Goal: Task Accomplishment & Management: Contribute content

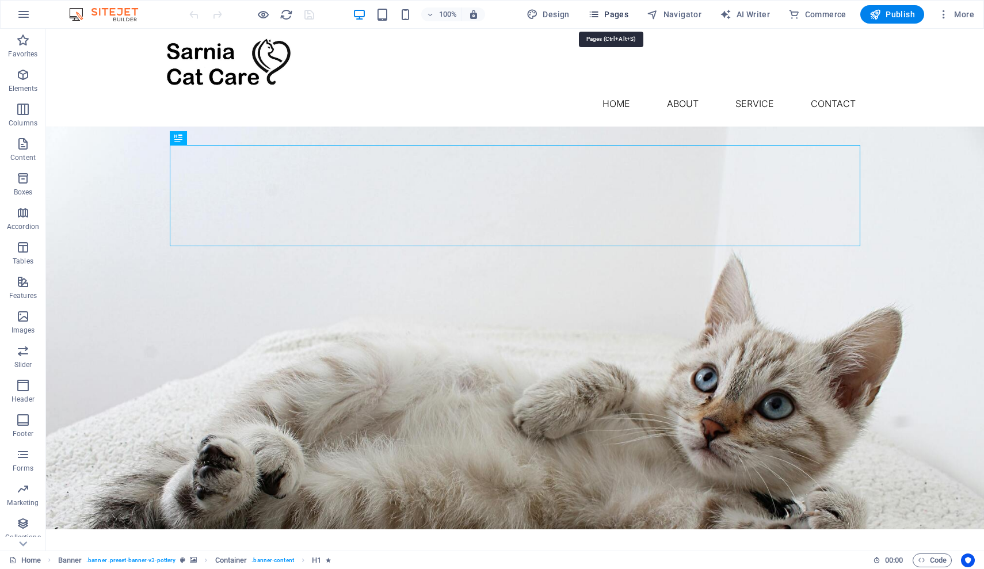
click at [611, 15] on span "Pages" at bounding box center [608, 15] width 40 height 12
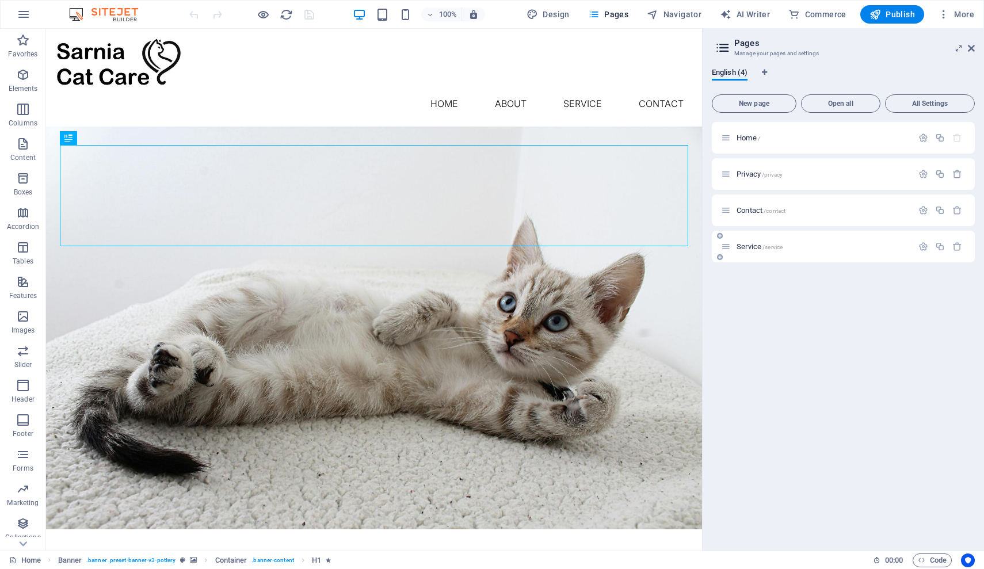
click at [776, 250] on div "Service /service" at bounding box center [817, 246] width 192 height 13
click at [754, 249] on span "Service /service" at bounding box center [760, 246] width 46 height 9
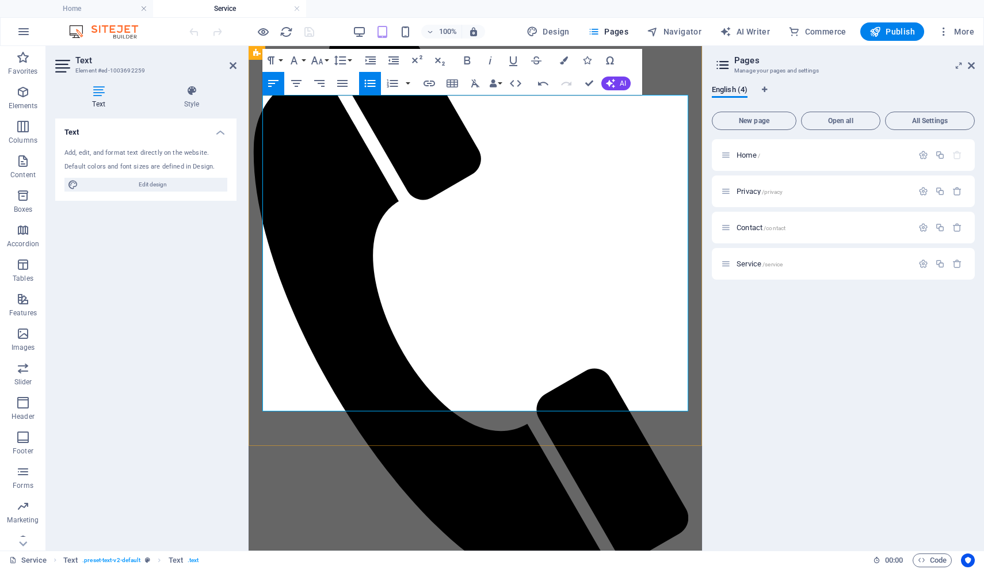
scroll to position [107, 0]
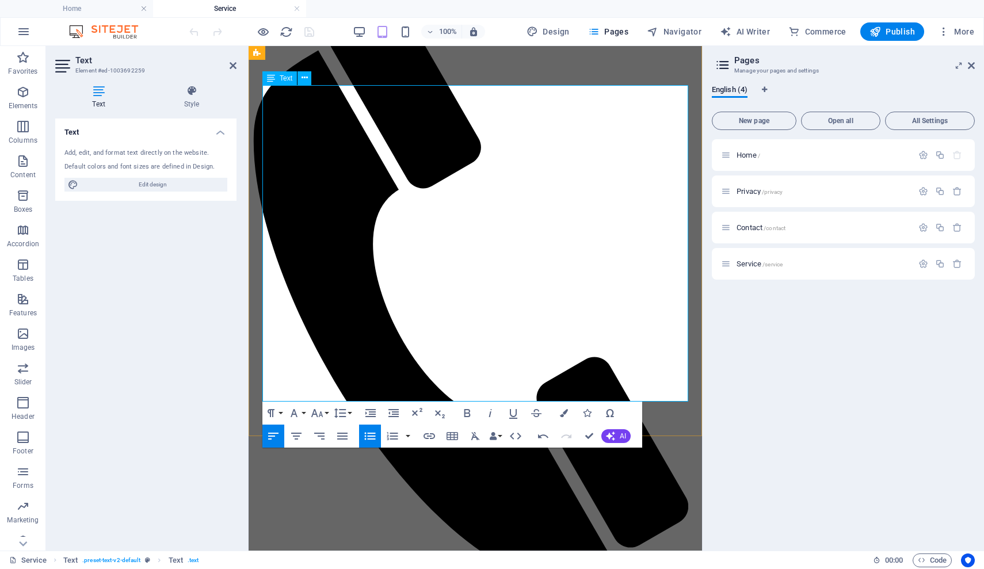
scroll to position [118, 0]
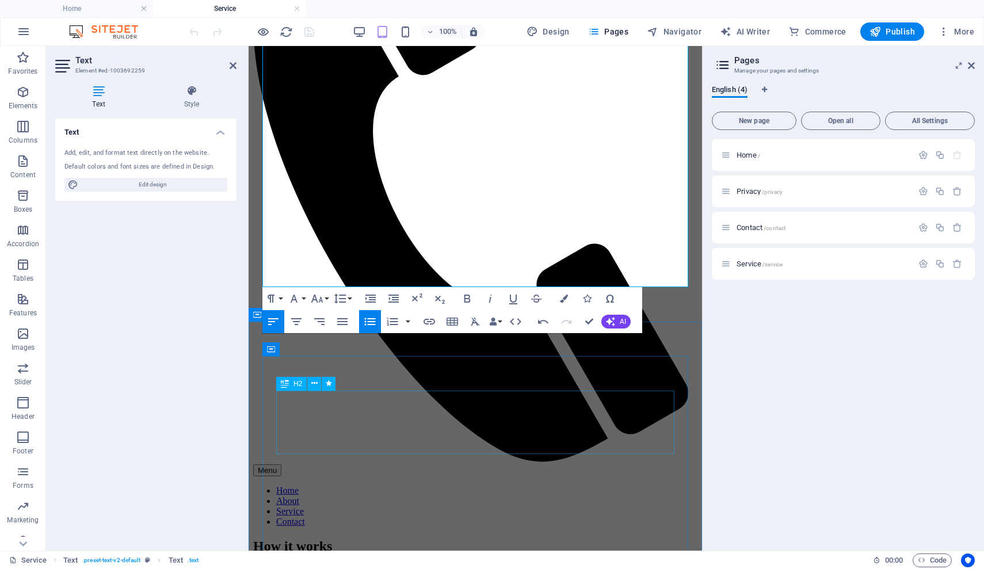
scroll to position [234, 0]
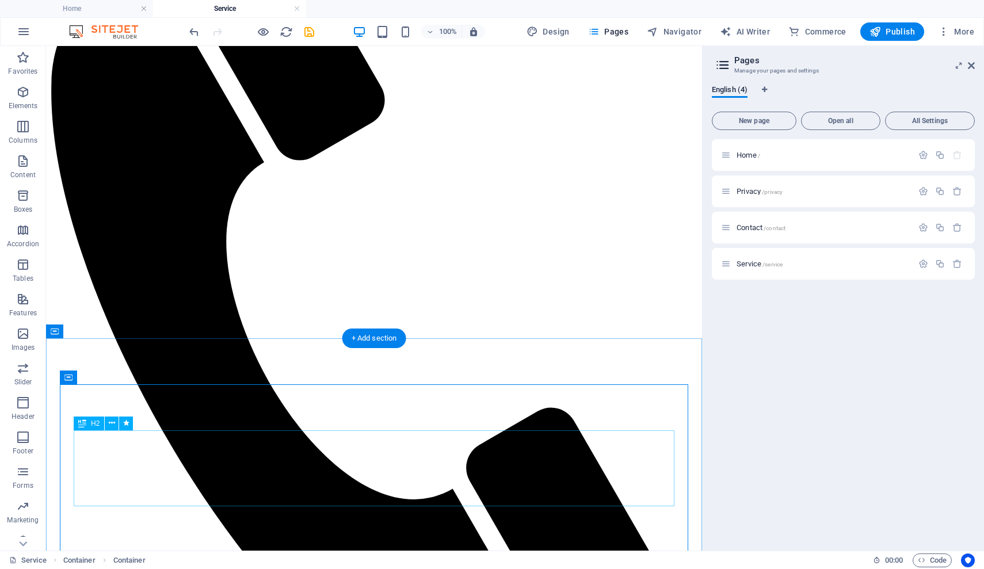
scroll to position [232, 0]
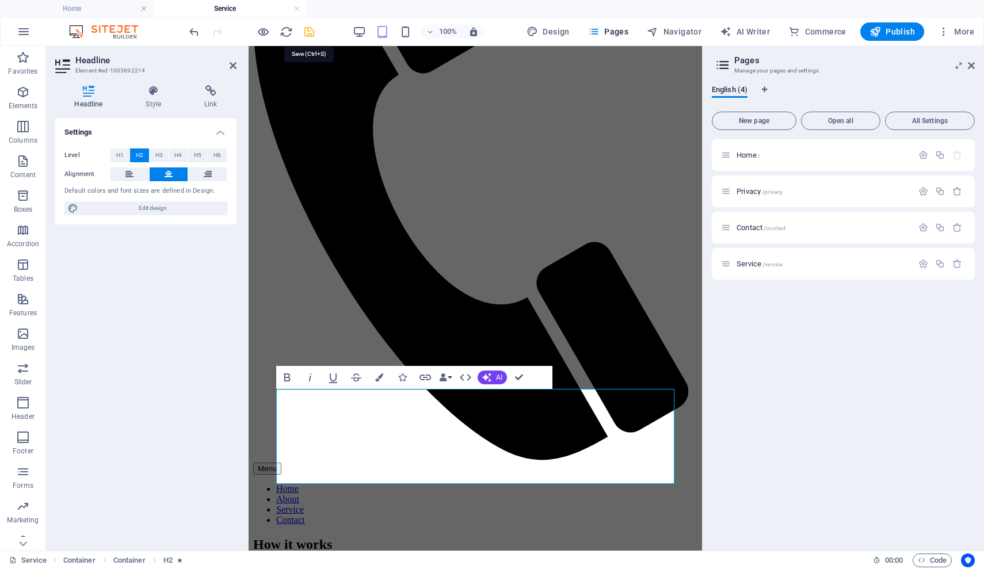
click at [314, 31] on icon "save" at bounding box center [309, 31] width 13 height 13
checkbox input "false"
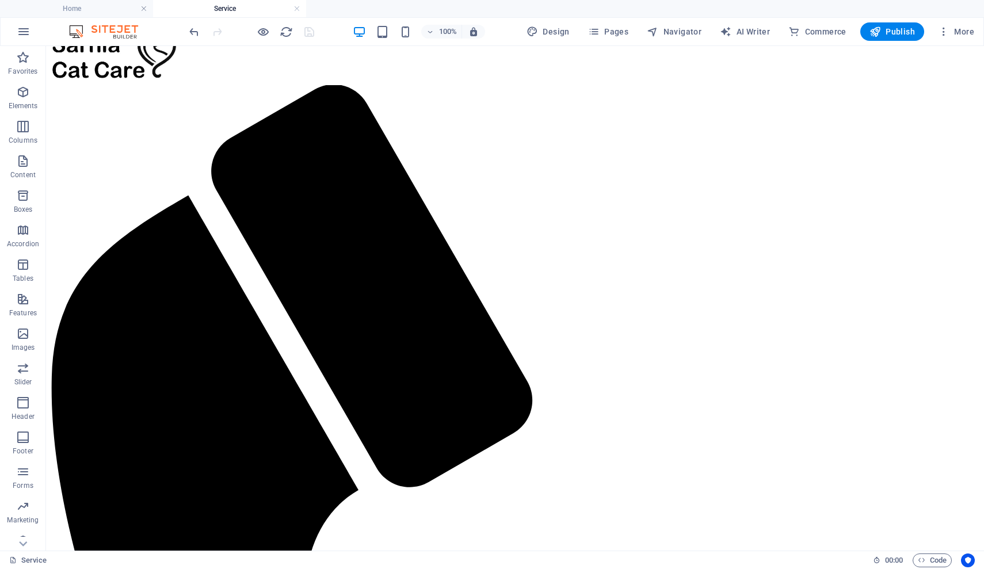
scroll to position [0, 0]
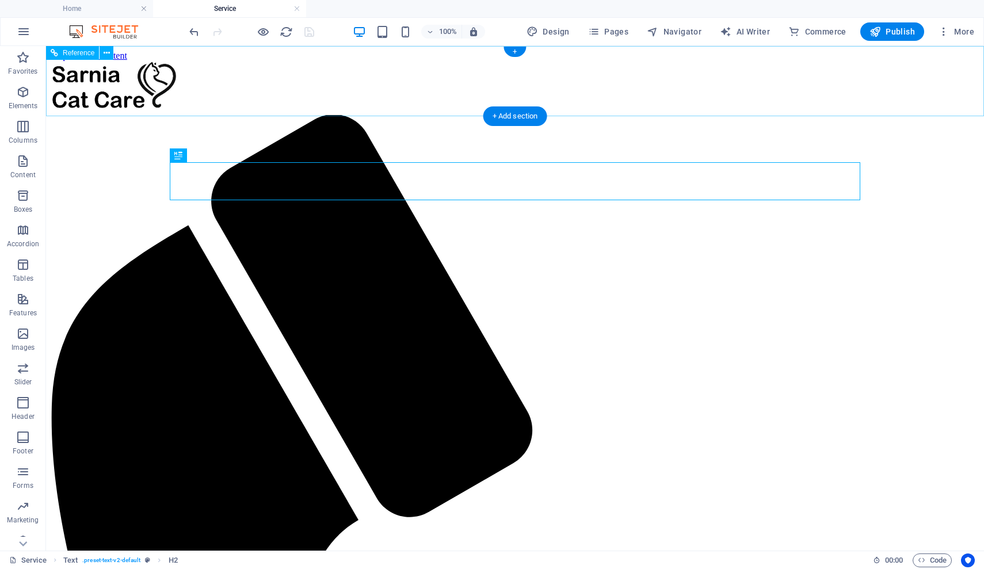
click at [226, 77] on div at bounding box center [515, 88] width 929 height 54
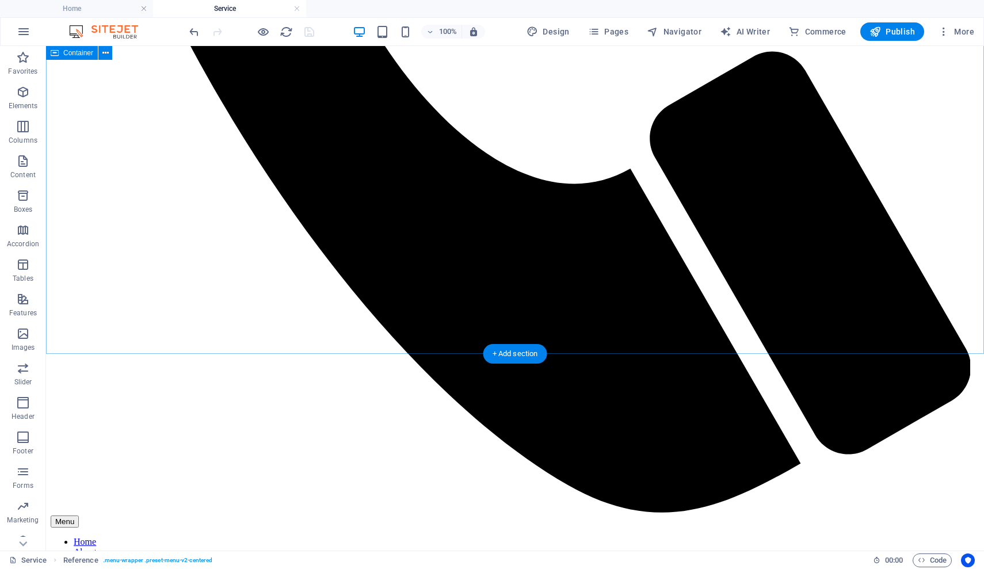
scroll to position [823, 0]
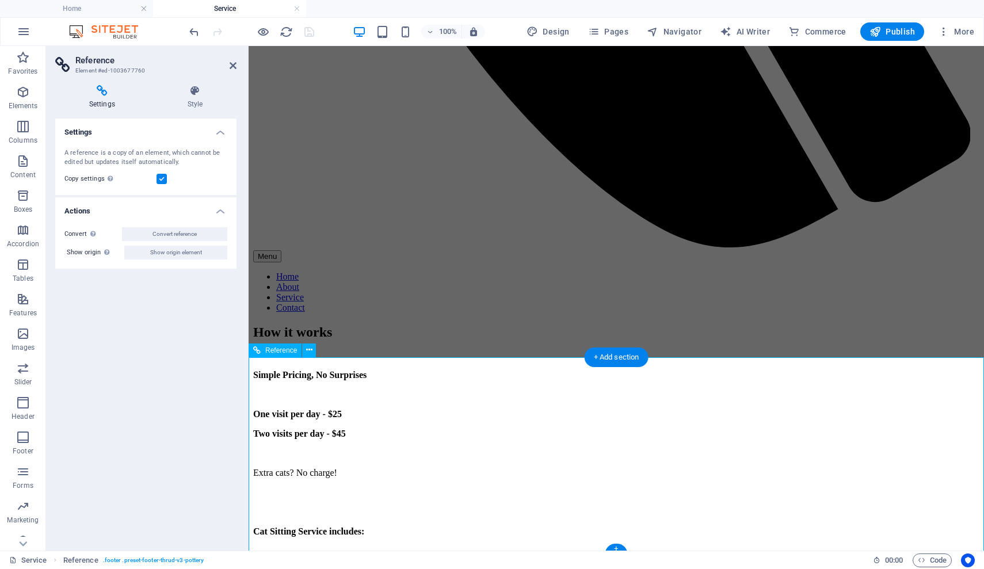
scroll to position [822, 0]
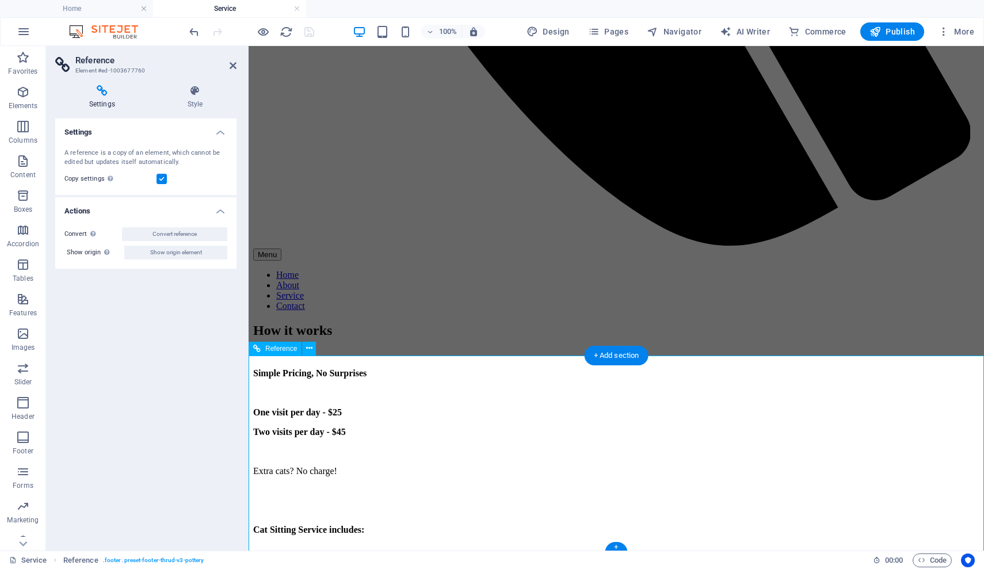
scroll to position [819, 0]
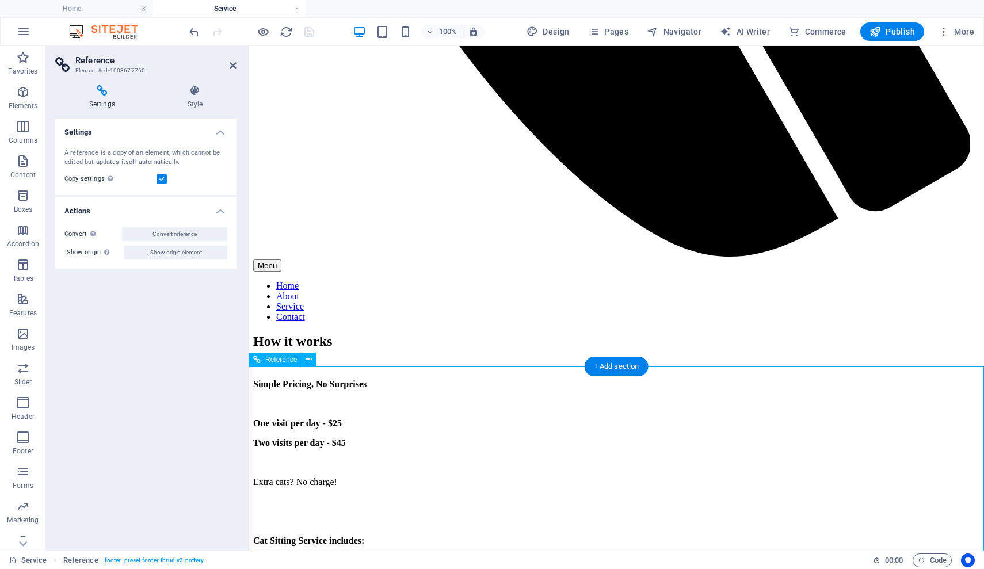
scroll to position [0, 0]
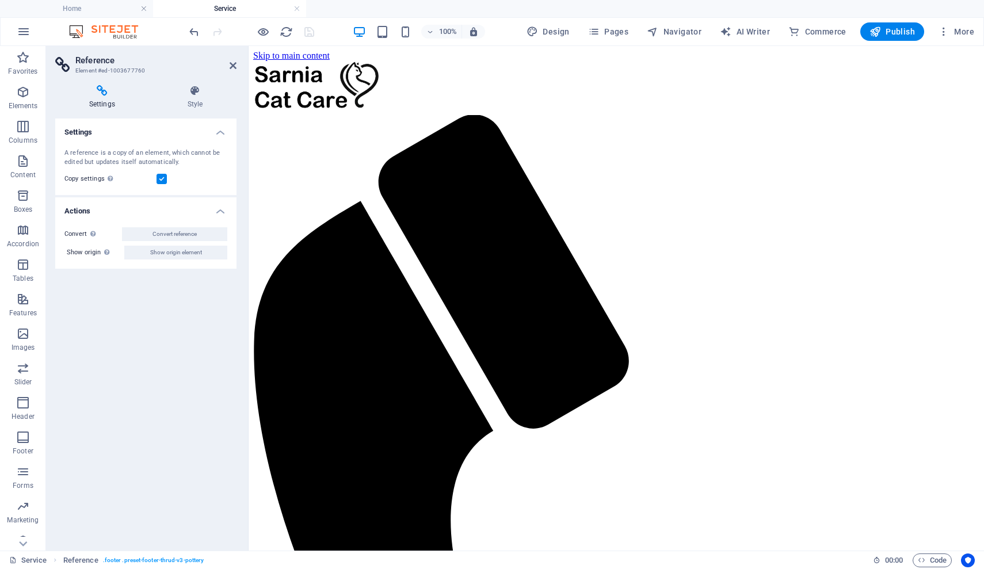
click at [211, 312] on div "Settings A reference is a copy of an element, which cannot be edited but update…" at bounding box center [145, 330] width 181 height 423
click at [233, 68] on icon at bounding box center [233, 65] width 7 height 9
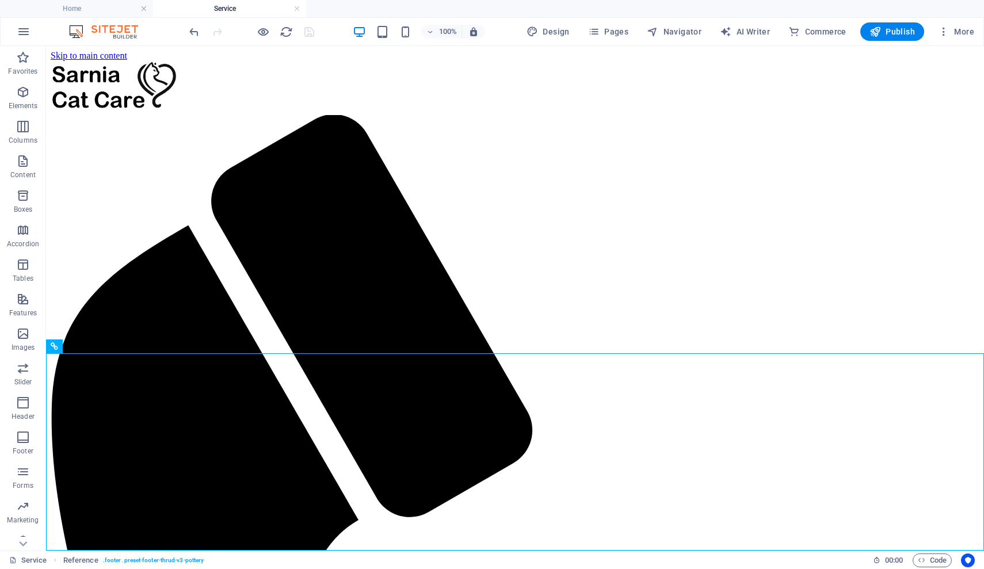
scroll to position [823, 0]
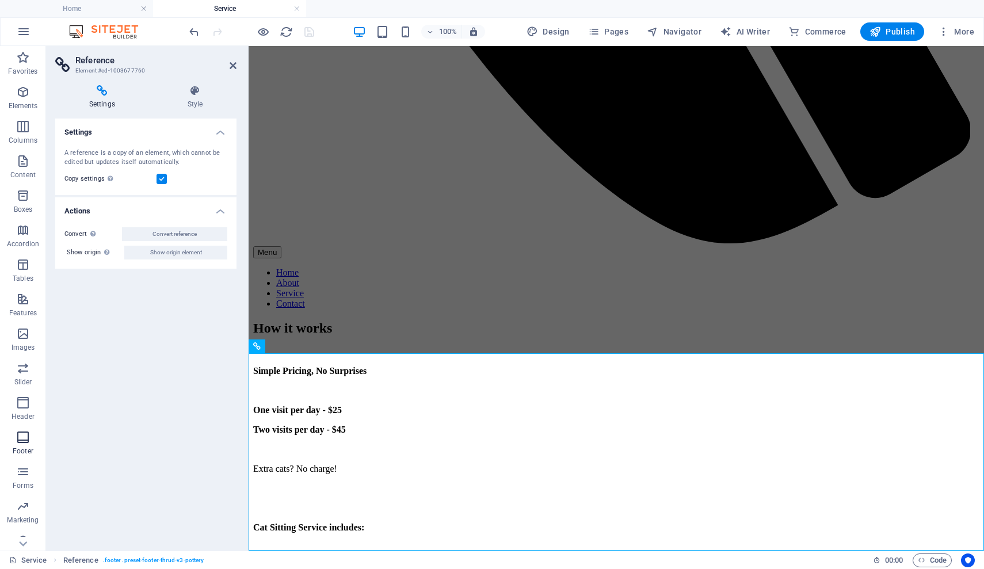
click at [18, 436] on icon "button" at bounding box center [23, 437] width 14 height 14
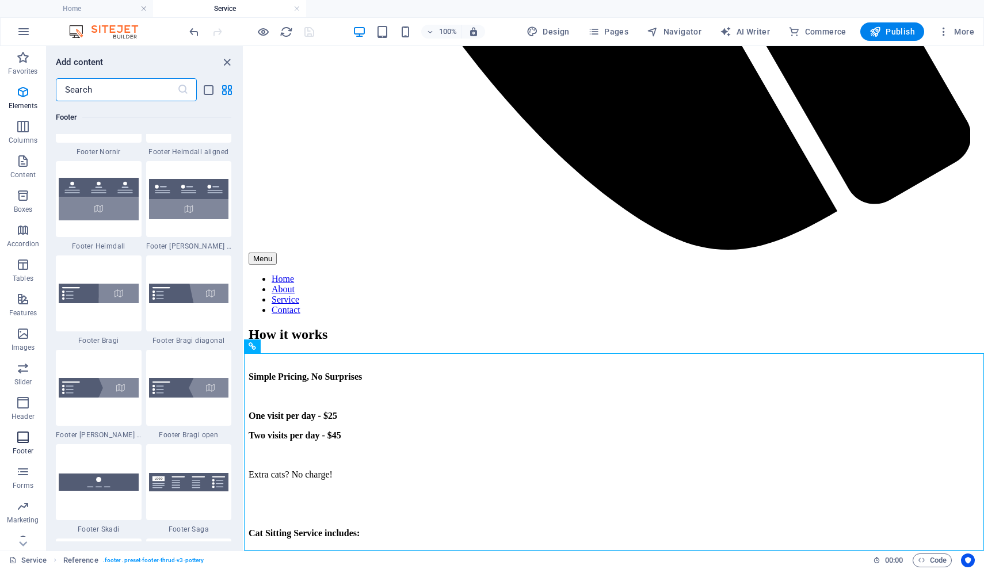
scroll to position [7779, 0]
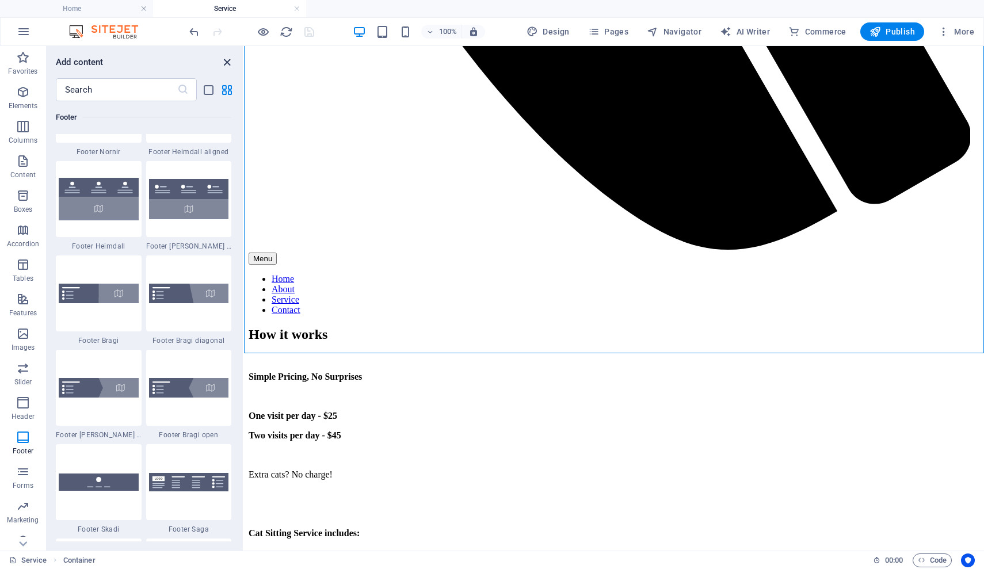
click at [230, 60] on icon "close panel" at bounding box center [226, 62] width 13 height 13
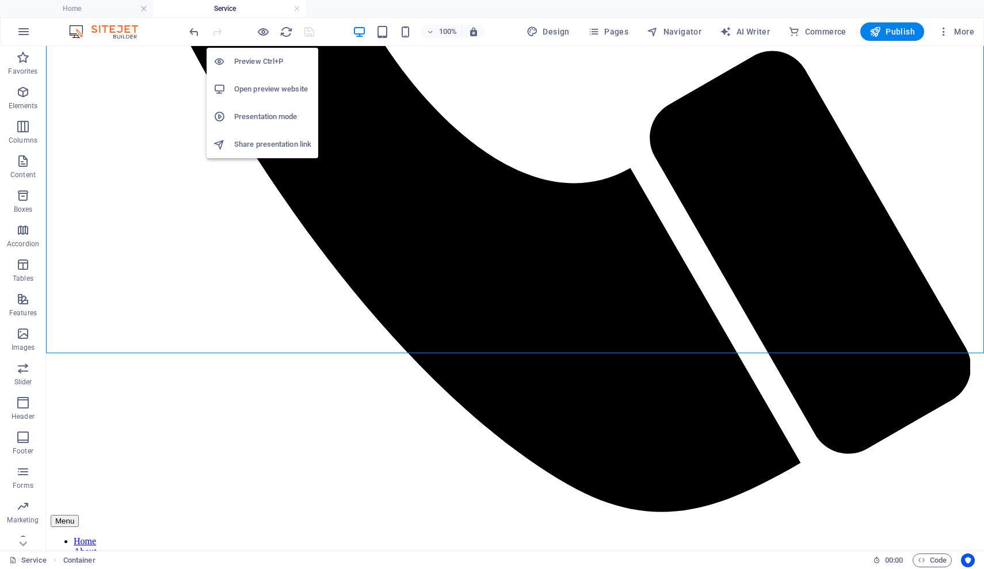
click at [264, 62] on h6 "Preview Ctrl+P" at bounding box center [272, 62] width 77 height 14
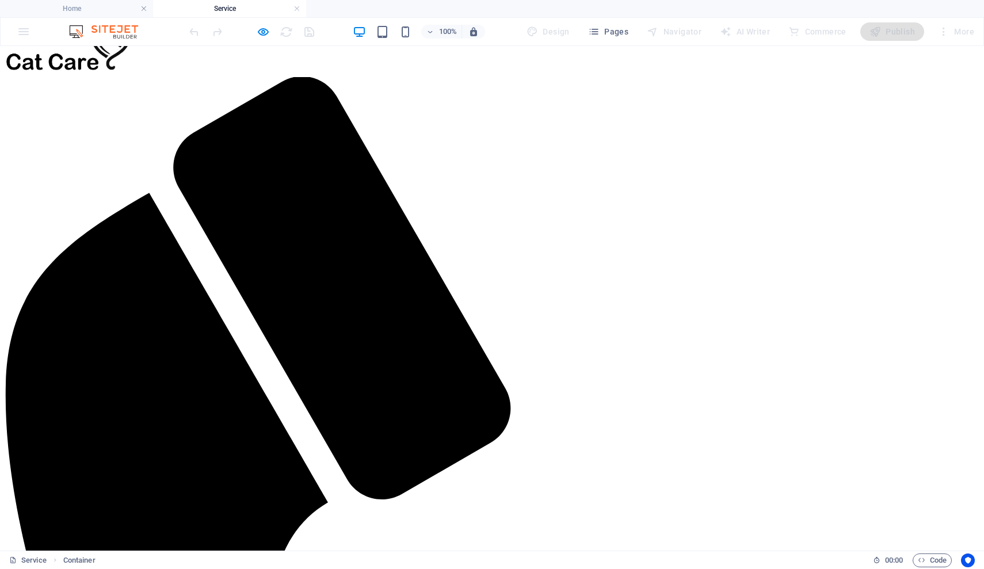
scroll to position [0, 0]
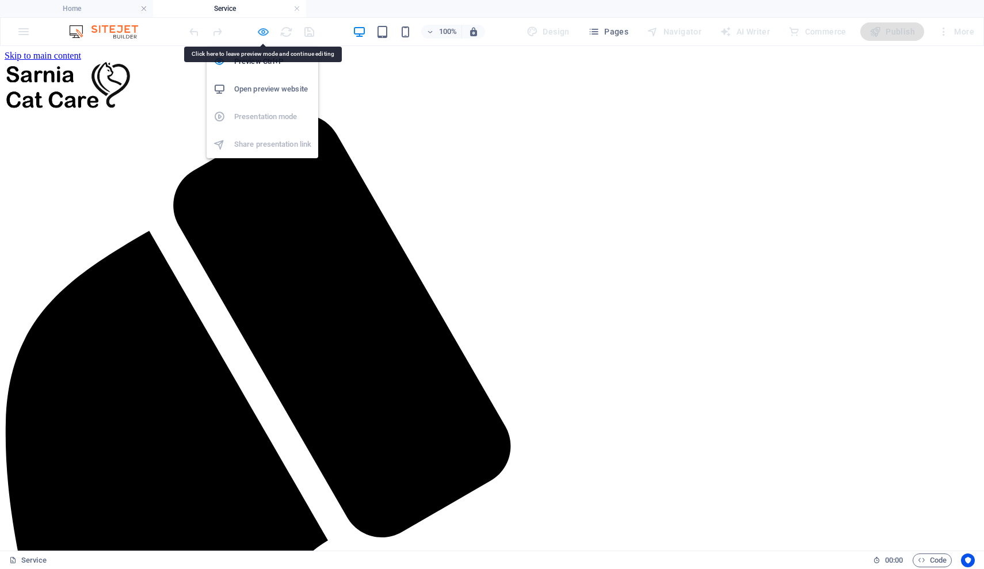
click at [263, 32] on icon "button" at bounding box center [263, 31] width 13 height 13
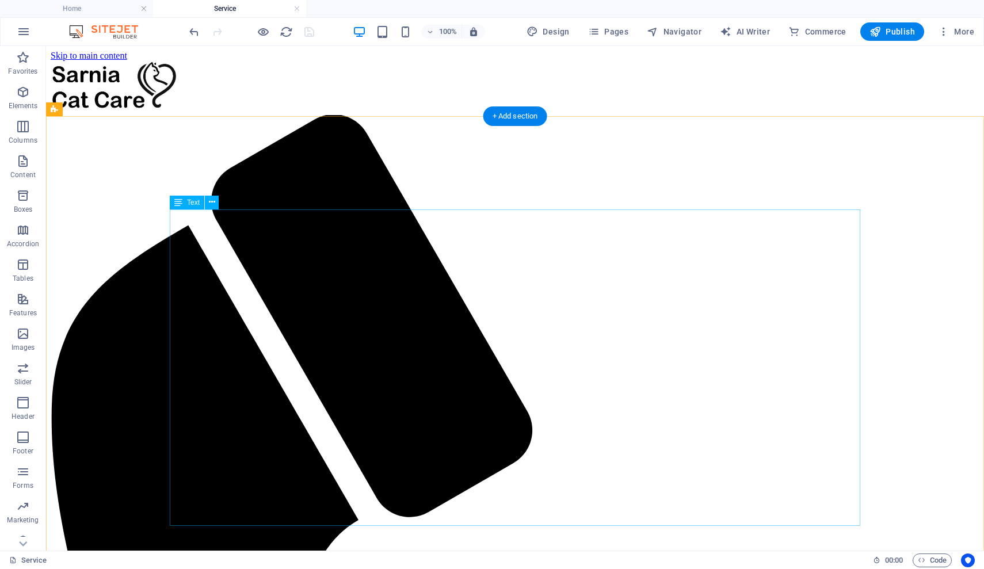
click at [21, 125] on icon "button" at bounding box center [23, 127] width 14 height 14
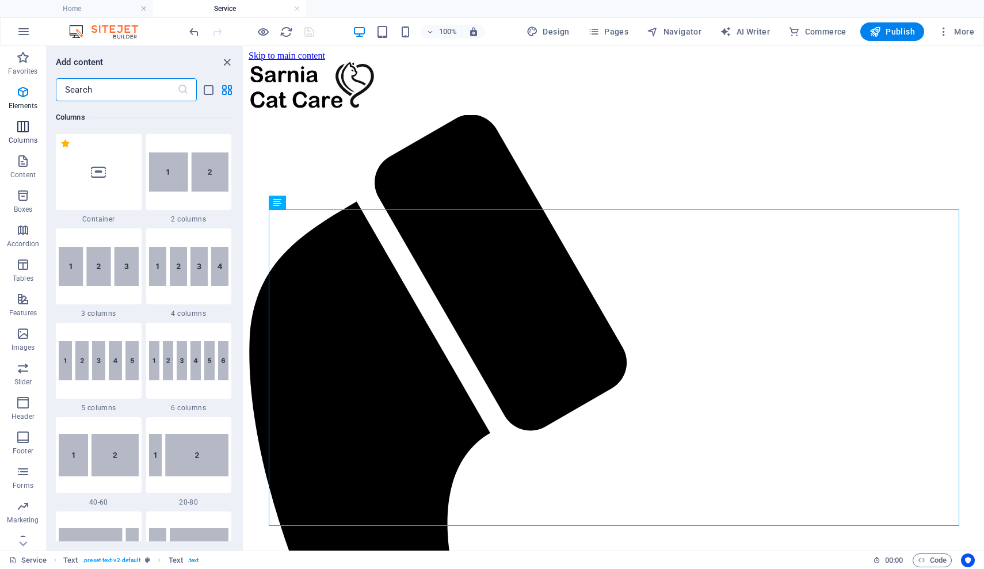
scroll to position [570, 0]
click at [157, 175] on img at bounding box center [189, 171] width 80 height 39
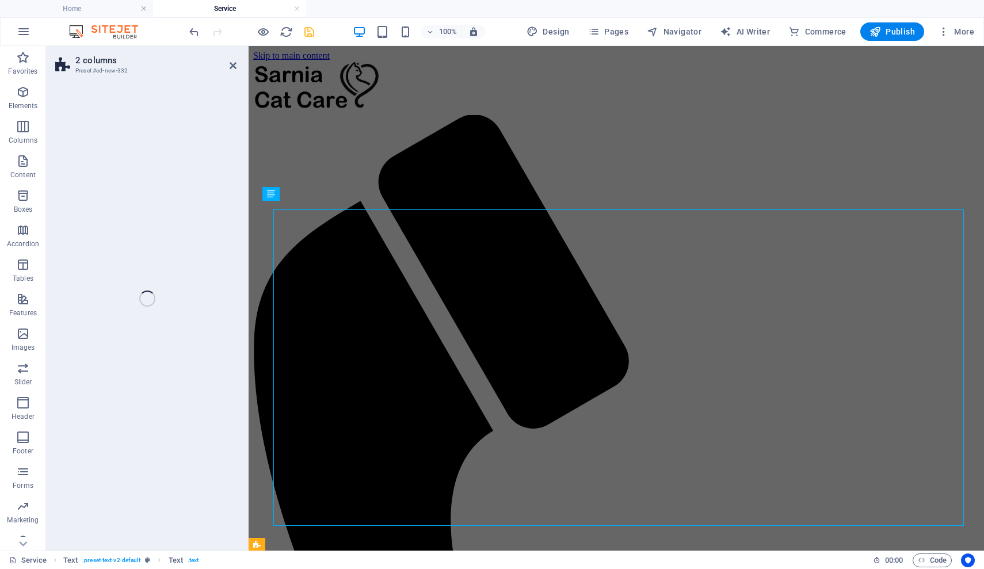
scroll to position [401, 0]
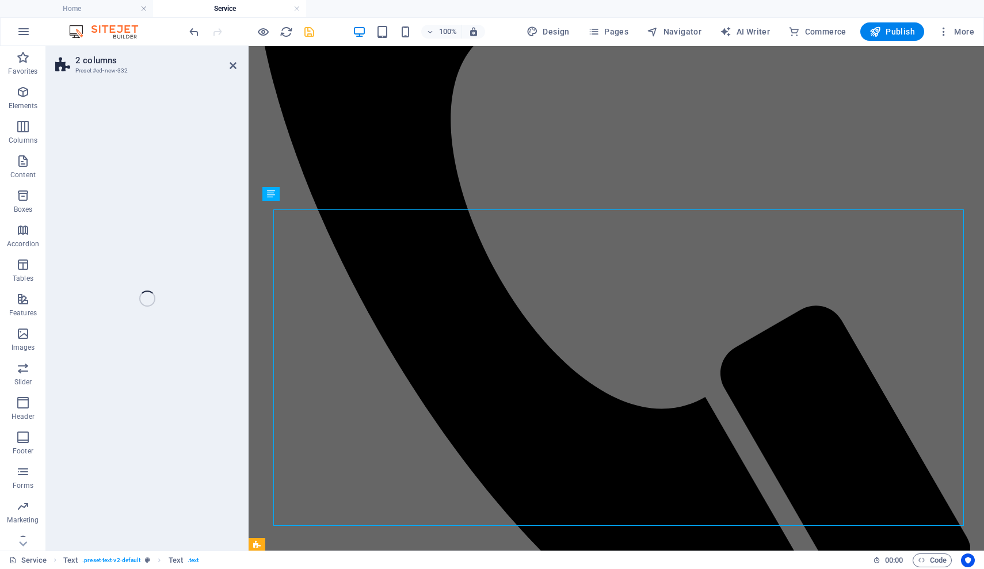
select select "rem"
select select "preset-columns-two-v2-default"
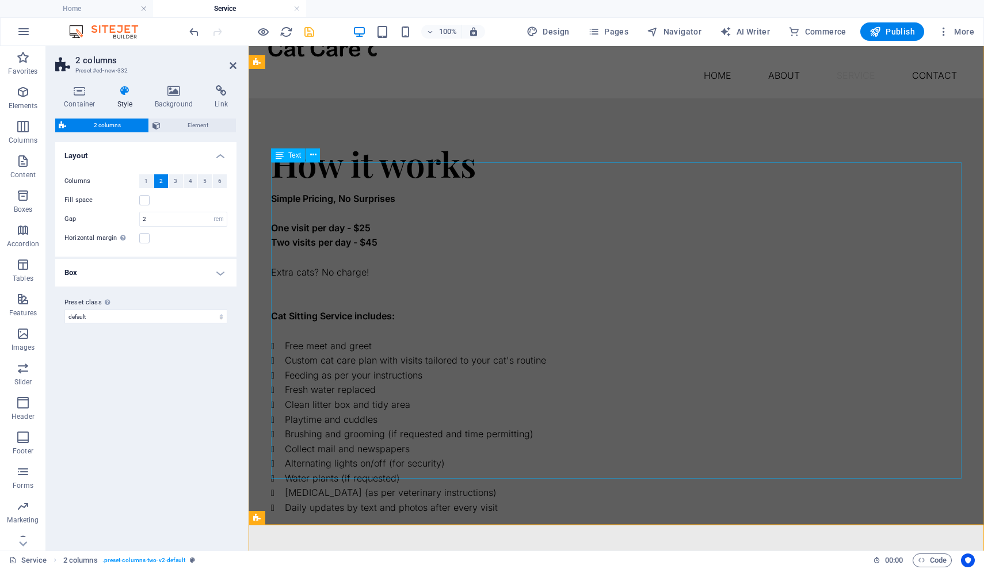
scroll to position [44, 0]
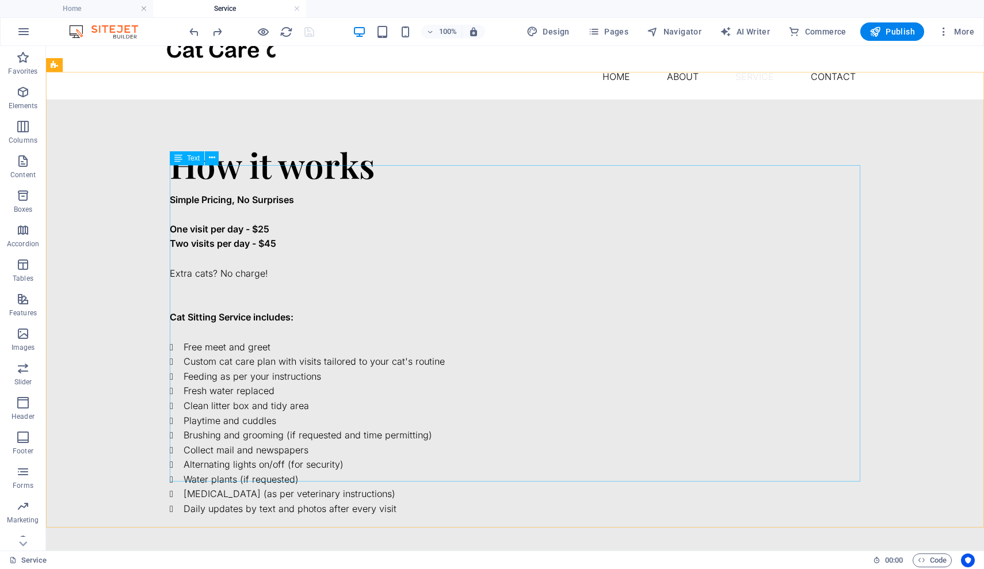
click at [403, 473] on div "Simple Pricing, No Surprises One visit per day - $25 Two visits per day - $45 E…" at bounding box center [515, 355] width 690 height 324
click at [194, 159] on span "Text" at bounding box center [193, 158] width 13 height 7
click at [210, 157] on icon at bounding box center [212, 158] width 6 height 12
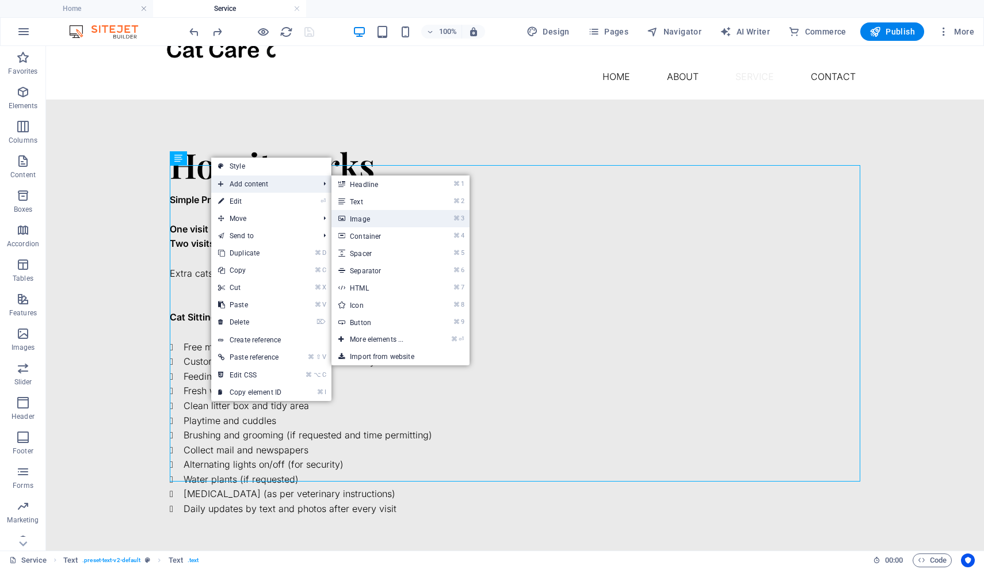
click at [348, 216] on link "⌘ 3 Image" at bounding box center [378, 218] width 95 height 17
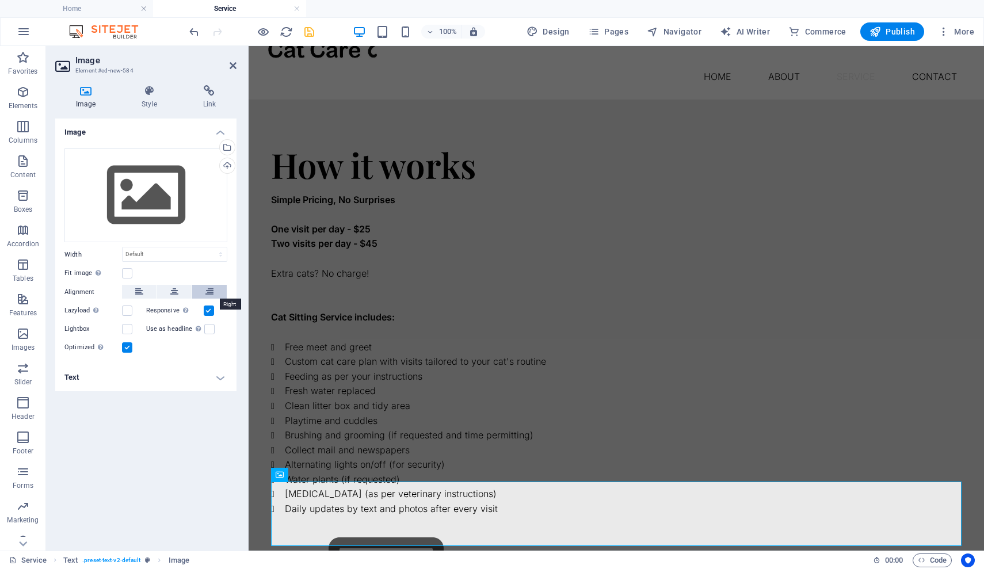
click at [214, 292] on button at bounding box center [209, 292] width 35 height 14
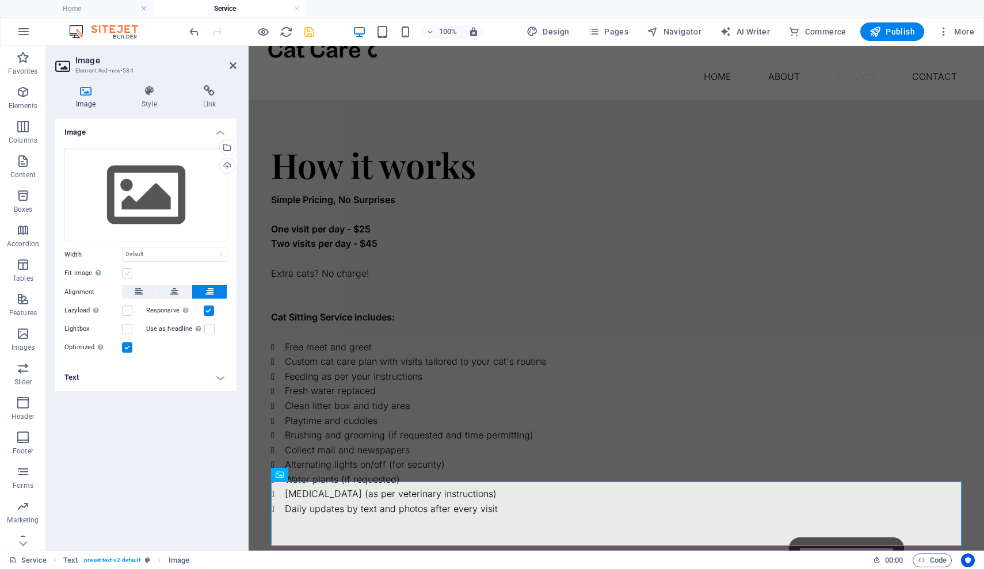
click at [127, 273] on label at bounding box center [127, 273] width 10 height 10
click at [0, 0] on input "Fit image Automatically fit image to a fixed width and height" at bounding box center [0, 0] width 0 height 0
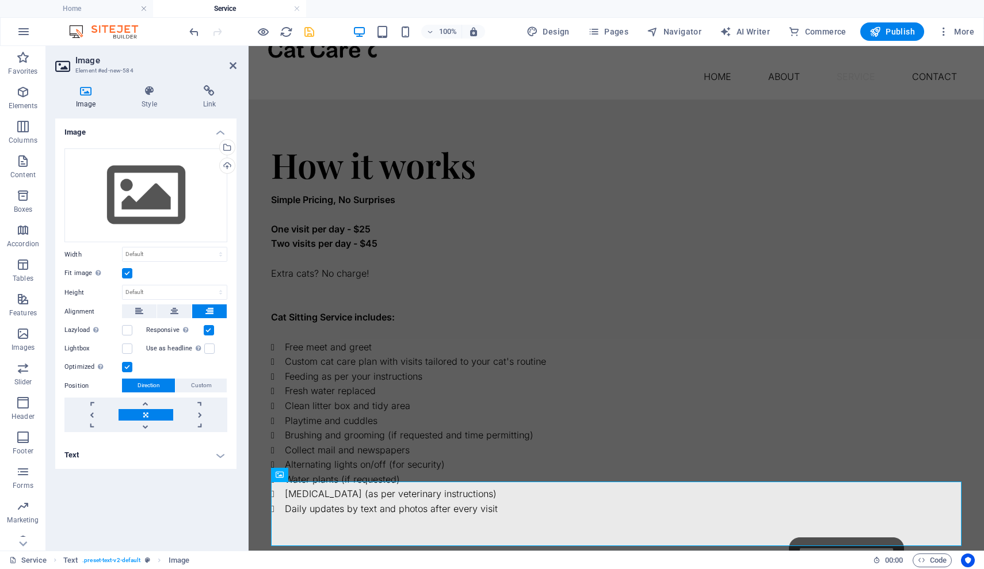
click at [127, 273] on label at bounding box center [127, 273] width 10 height 10
click at [0, 0] on input "Fit image Automatically fit image to a fixed width and height" at bounding box center [0, 0] width 0 height 0
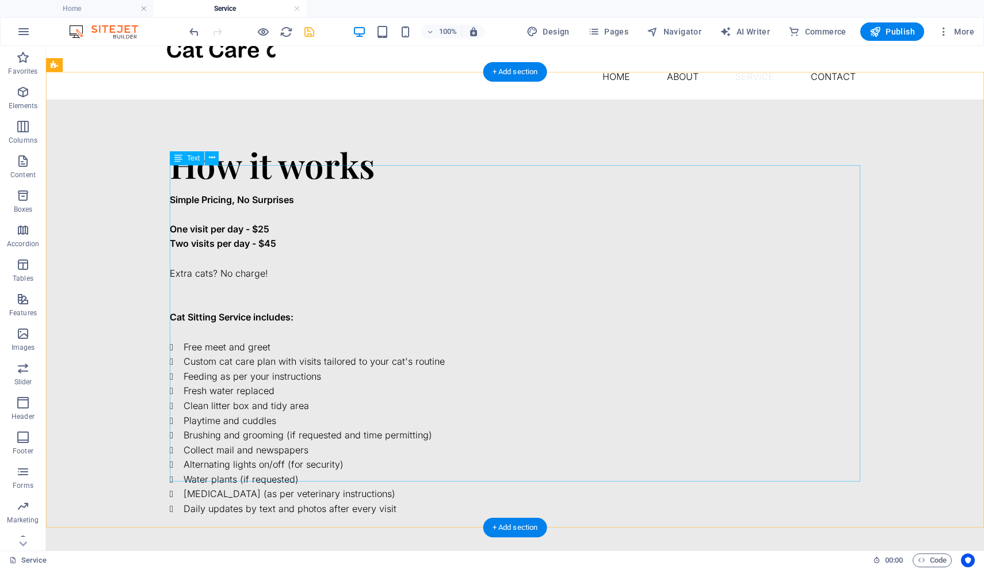
click at [369, 388] on div "Simple Pricing, No Surprises One visit per day - $25 Two visits per day - $45 E…" at bounding box center [515, 355] width 690 height 324
click at [224, 194] on div "Simple Pricing, No Surprises One visit per day - $25 Two visits per day - $45 E…" at bounding box center [515, 355] width 690 height 324
click at [299, 311] on div "Simple Pricing, No Surprises One visit per day - $25 Two visits per day - $45 E…" at bounding box center [515, 355] width 690 height 324
click at [212, 159] on icon at bounding box center [212, 158] width 6 height 12
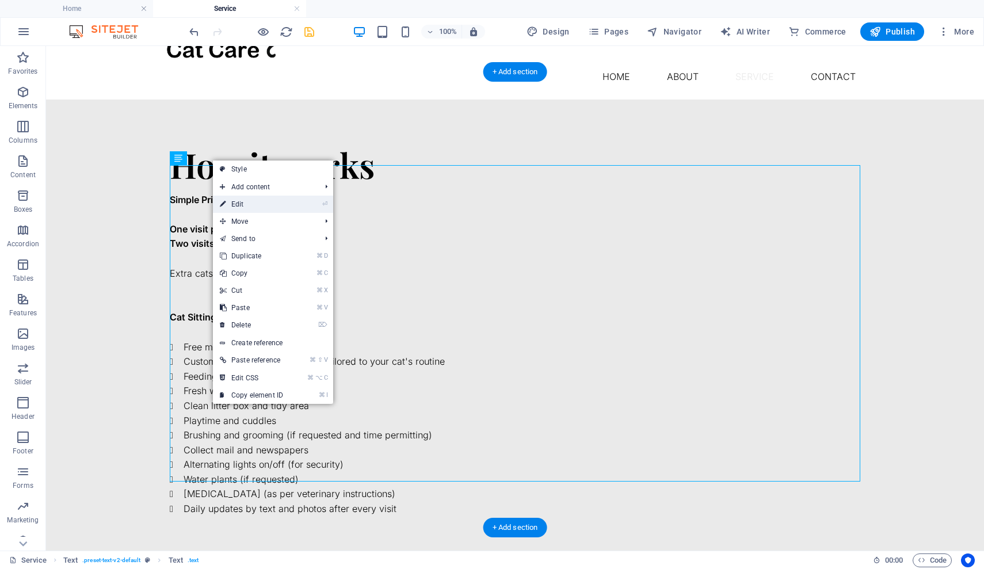
click at [269, 207] on link "⏎ Edit" at bounding box center [251, 204] width 77 height 17
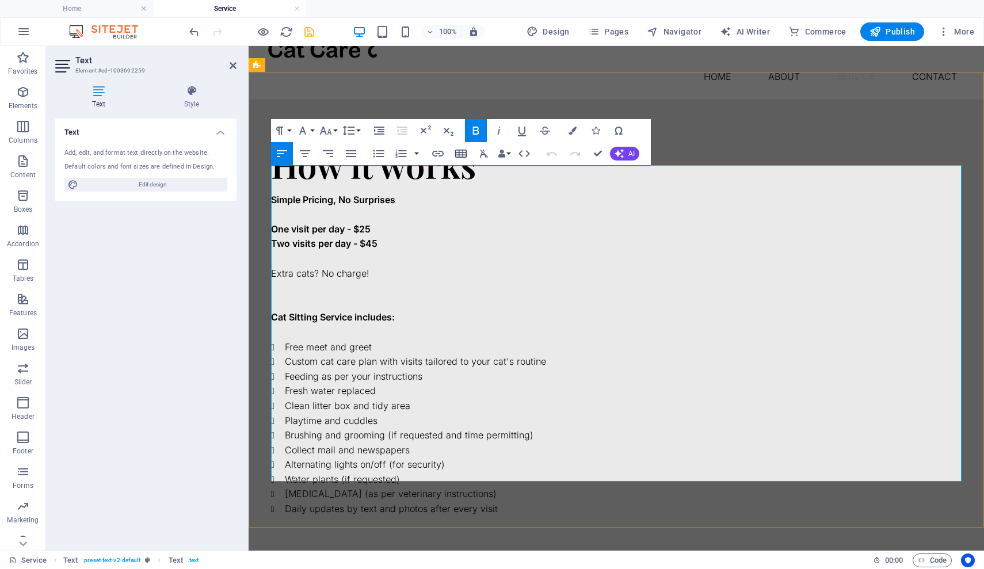
click at [464, 154] on icon "button" at bounding box center [461, 154] width 14 height 14
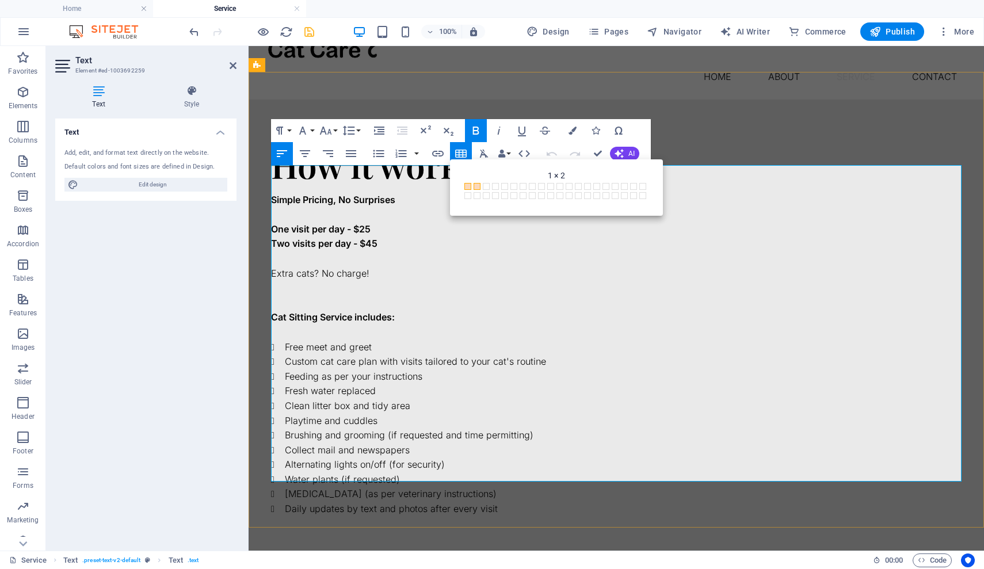
click at [475, 185] on span at bounding box center [477, 186] width 7 height 7
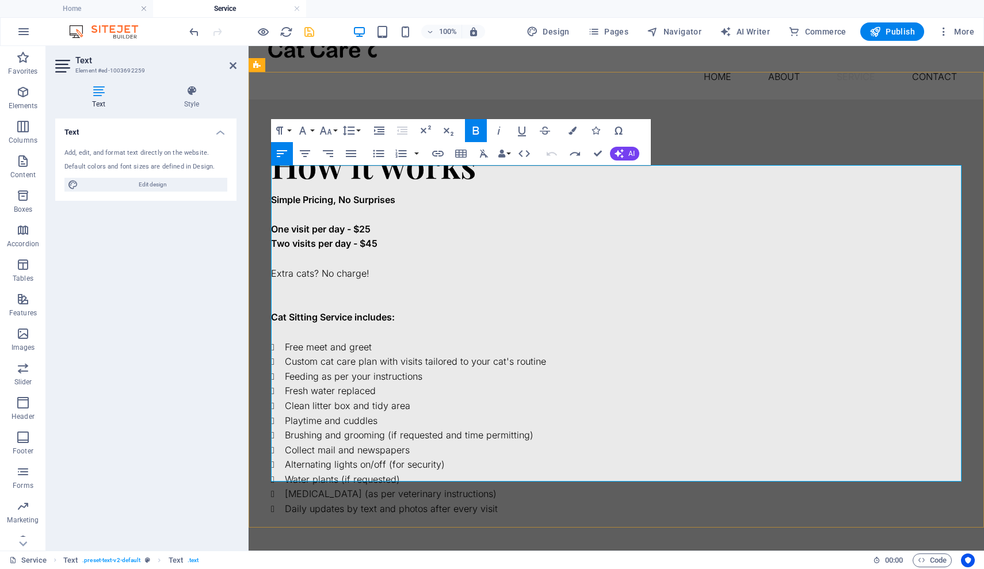
click at [445, 296] on p at bounding box center [616, 303] width 690 height 15
click at [273, 194] on strong "Simple Pricing, No Surprises" at bounding box center [333, 200] width 124 height 12
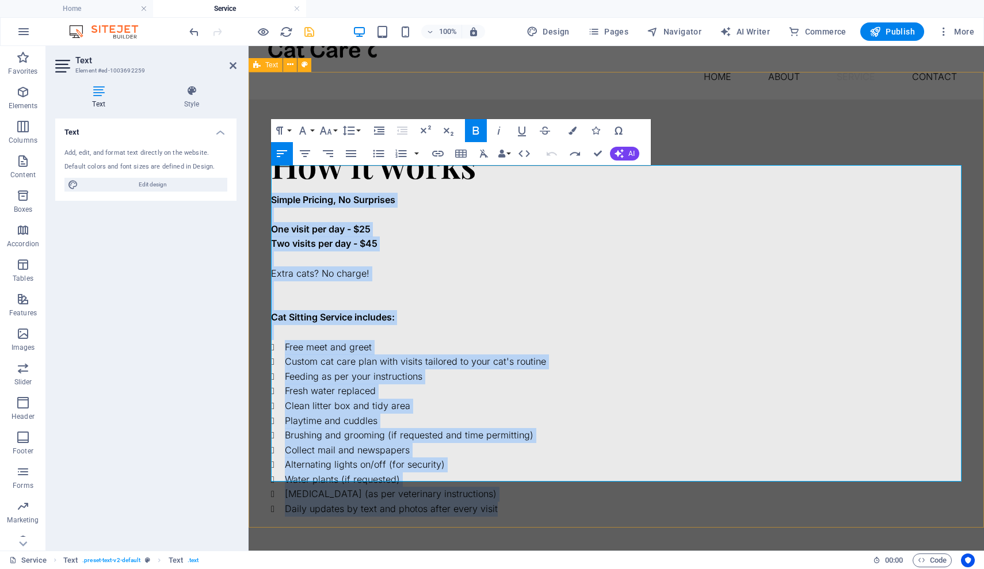
drag, startPoint x: 501, startPoint y: 476, endPoint x: 249, endPoint y: 128, distance: 429.4
click at [249, 128] on div "How it works Simple Pricing, No Surprises One visit per day - $25 Two visits pe…" at bounding box center [616, 331] width 735 height 463
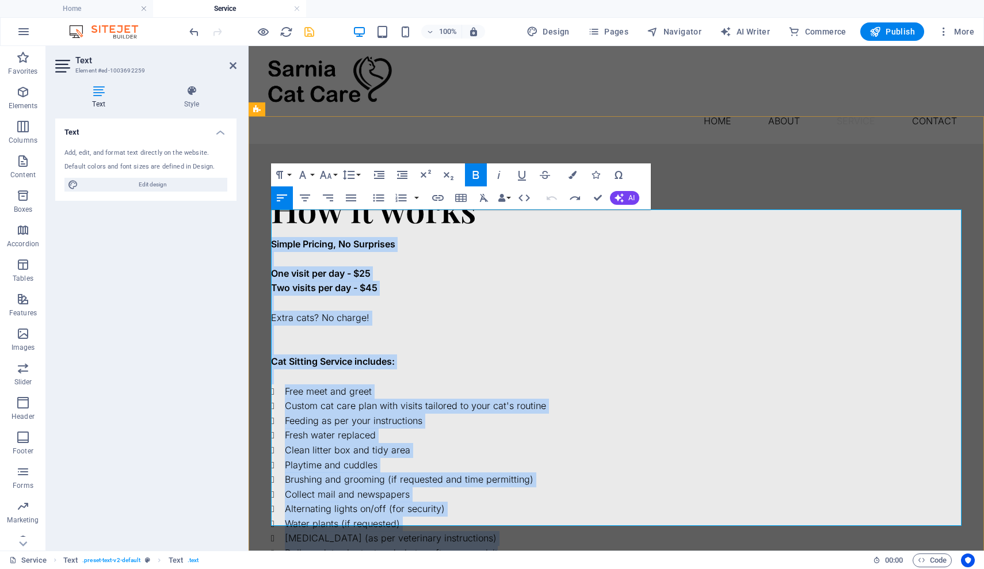
scroll to position [5, 0]
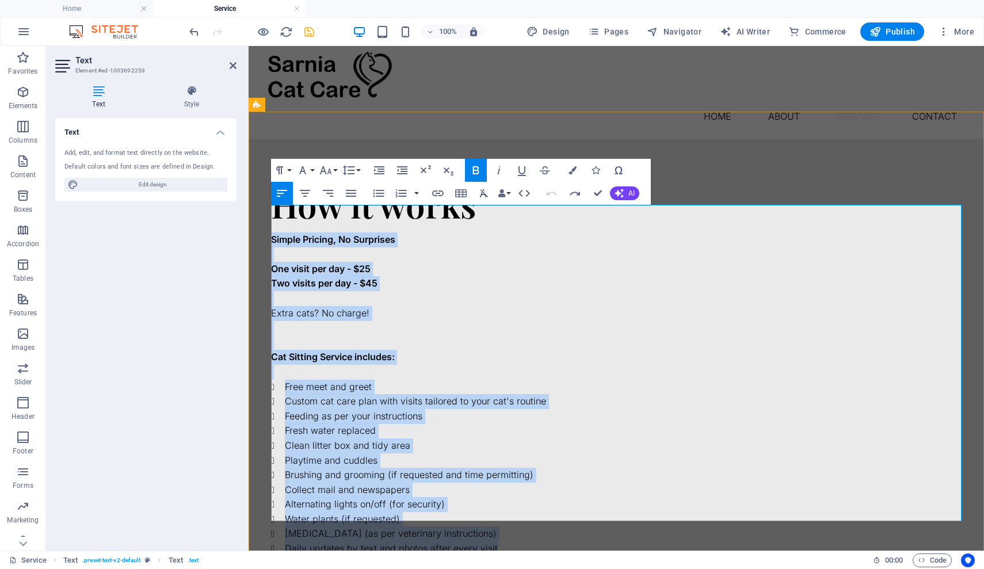
click at [625, 483] on li "Collect mail and newspapers" at bounding box center [623, 490] width 677 height 15
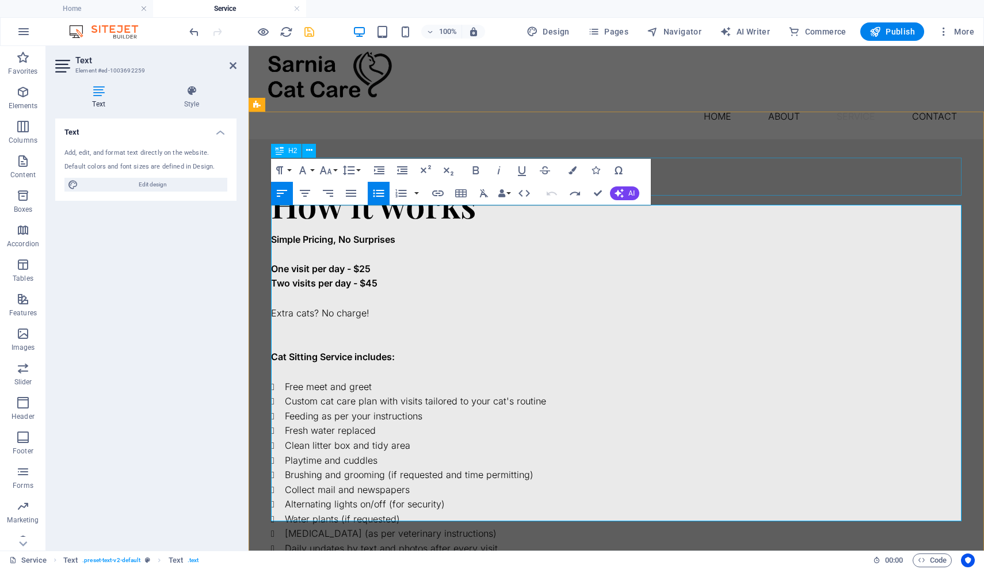
click at [751, 185] on div "How it works" at bounding box center [616, 204] width 690 height 38
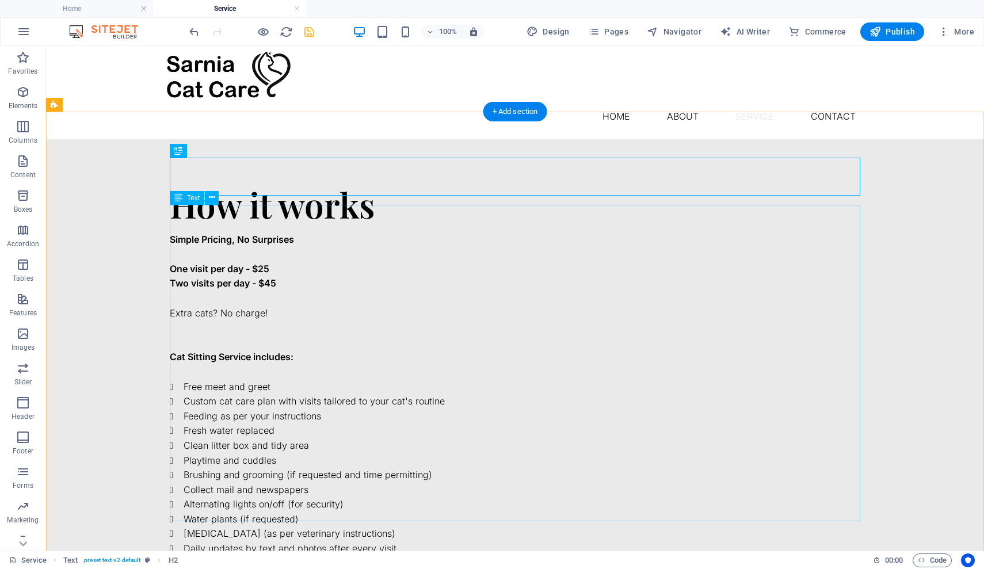
click at [325, 415] on div "Simple Pricing, No Surprises One visit per day - $25 Two visits per day - $45 E…" at bounding box center [515, 394] width 690 height 324
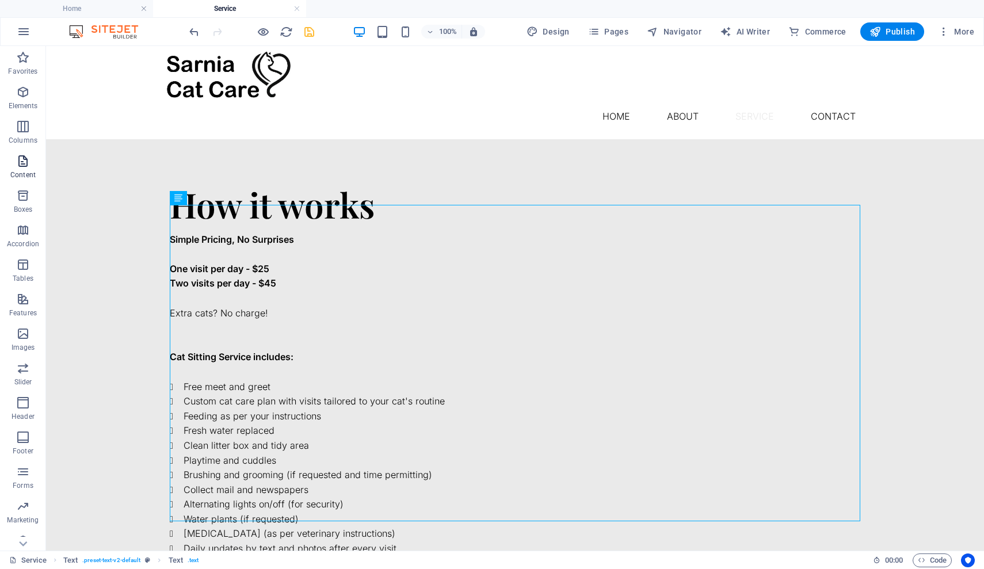
click at [26, 162] on icon "button" at bounding box center [23, 161] width 14 height 14
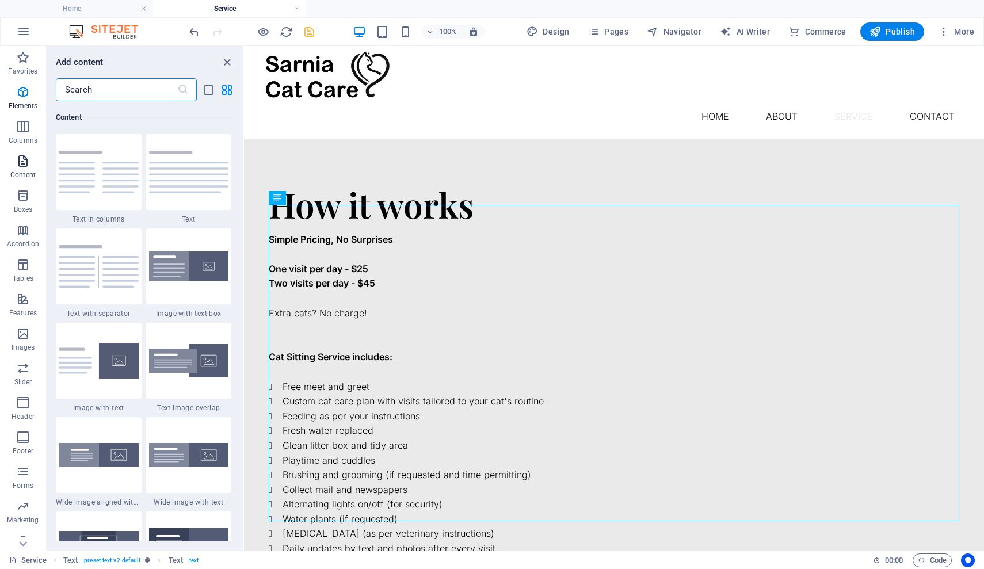
scroll to position [2013, 0]
click at [178, 282] on img at bounding box center [189, 266] width 80 height 30
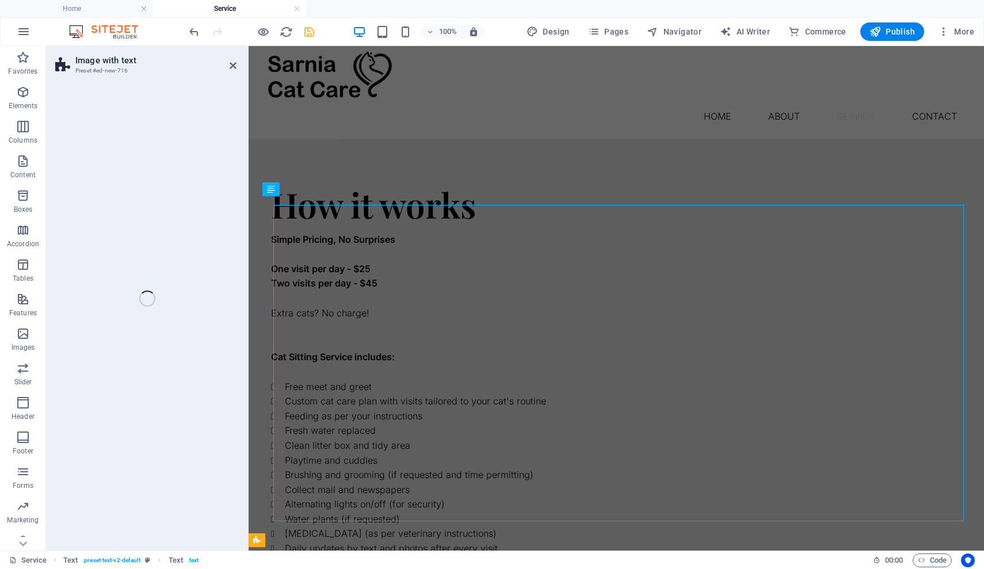
scroll to position [400, 0]
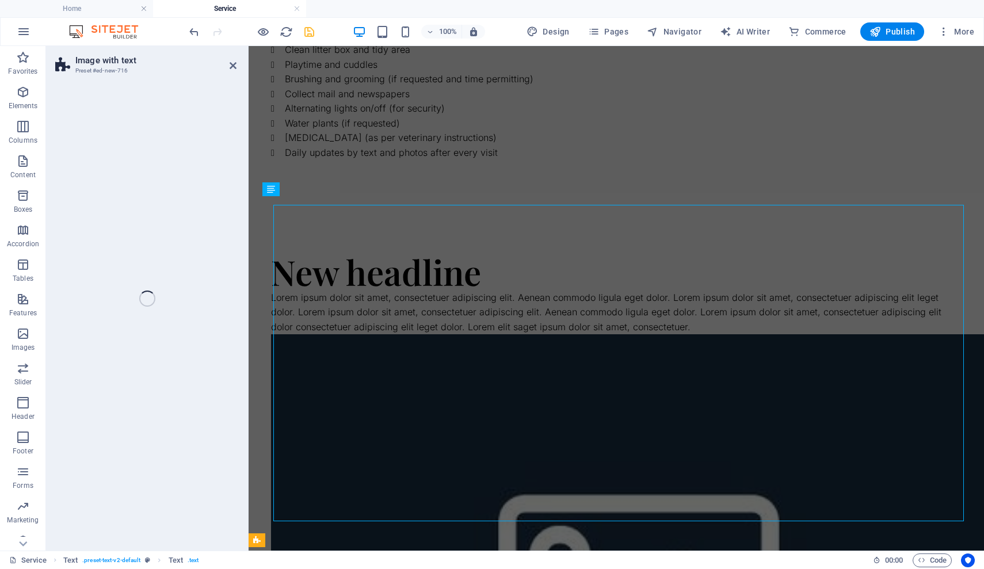
select select "rem"
select select "px"
select select "preset-text-with-image-v4-boxed"
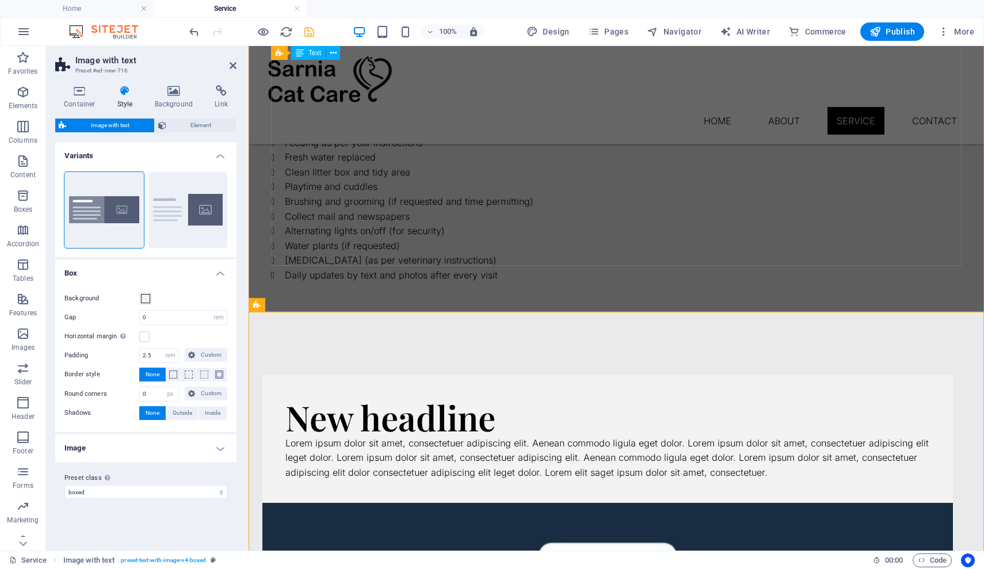
scroll to position [260, 0]
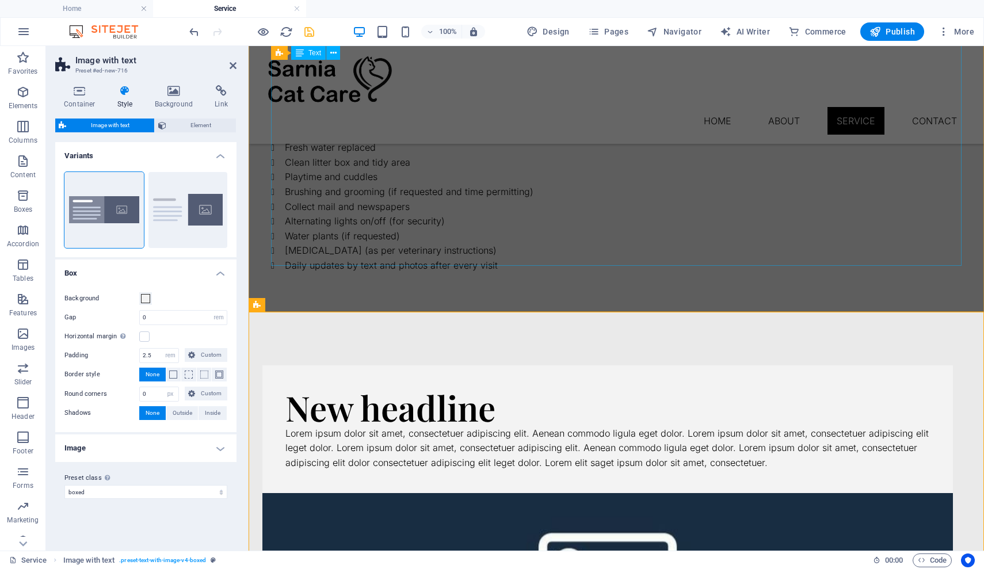
click at [494, 259] on div "Simple Pricing, No Surprises One visit per day - $25 Two visits per day - $45 E…" at bounding box center [616, 111] width 690 height 324
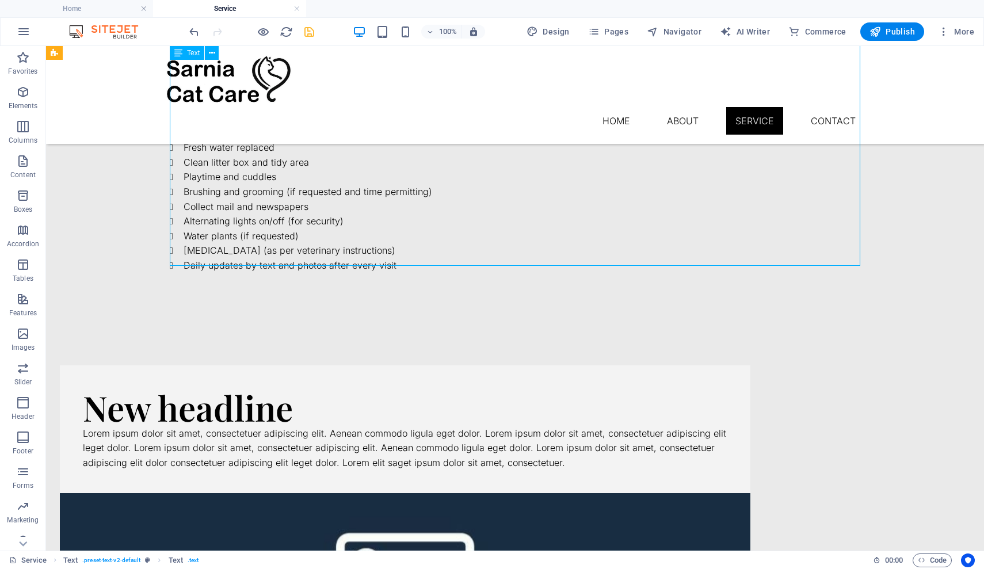
click at [388, 258] on div "Simple Pricing, No Surprises One visit per day - $25 Two visits per day - $45 E…" at bounding box center [515, 111] width 690 height 324
click at [389, 258] on div "Simple Pricing, No Surprises One visit per day - $25 Two visits per day - $45 E…" at bounding box center [515, 111] width 690 height 324
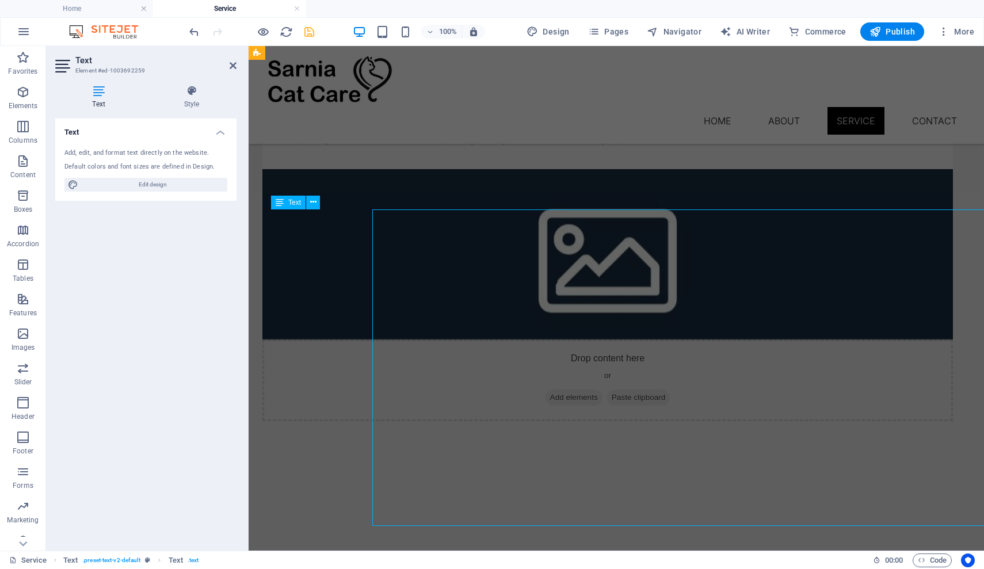
scroll to position [0, 0]
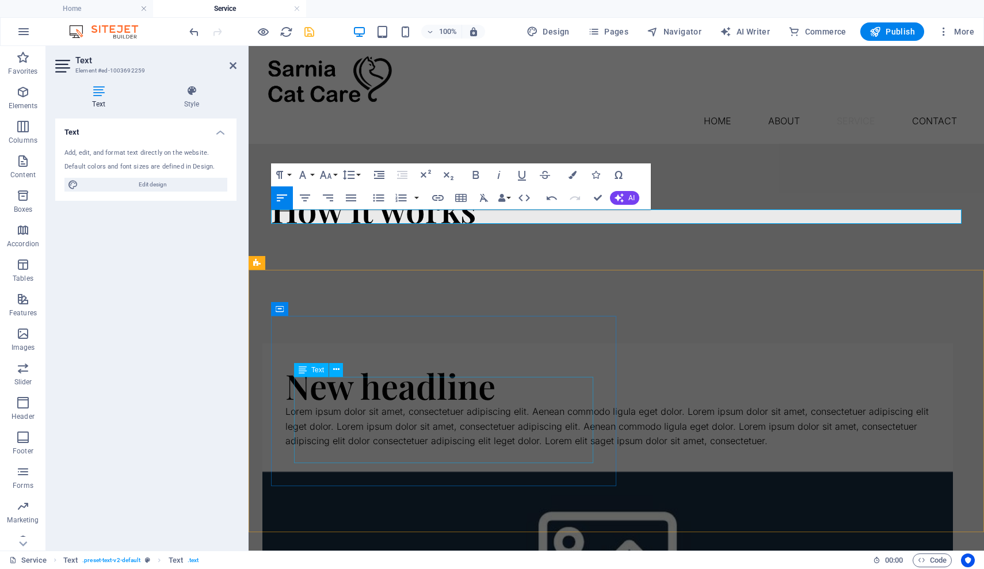
click at [398, 417] on div "Lorem ipsum dolor sit amet, consectetuer adipiscing elit. Aenean commodo ligula…" at bounding box center [607, 426] width 644 height 44
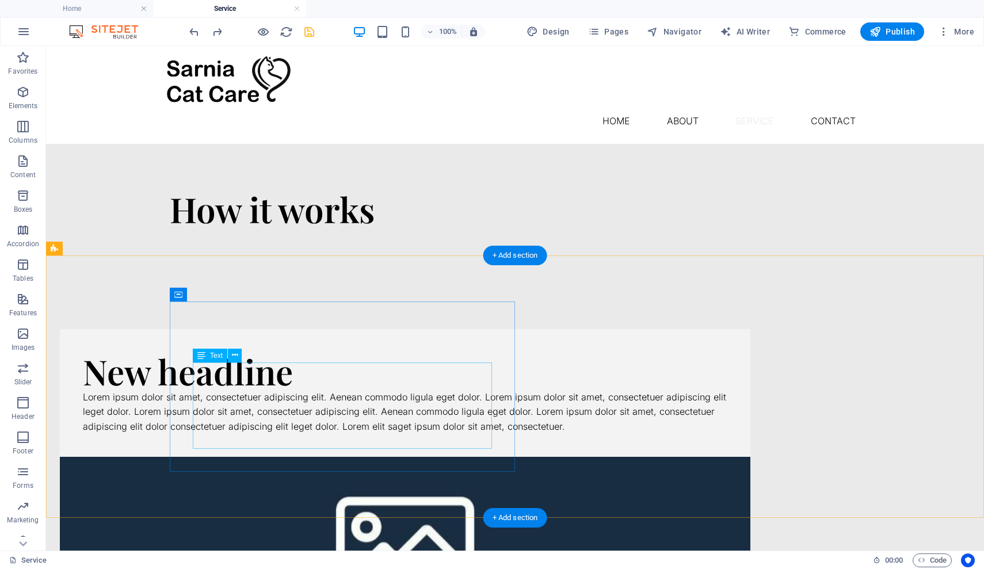
click at [333, 390] on div "Lorem ipsum dolor sit amet, consectetuer adipiscing elit. Aenean commodo ligula…" at bounding box center [405, 412] width 644 height 44
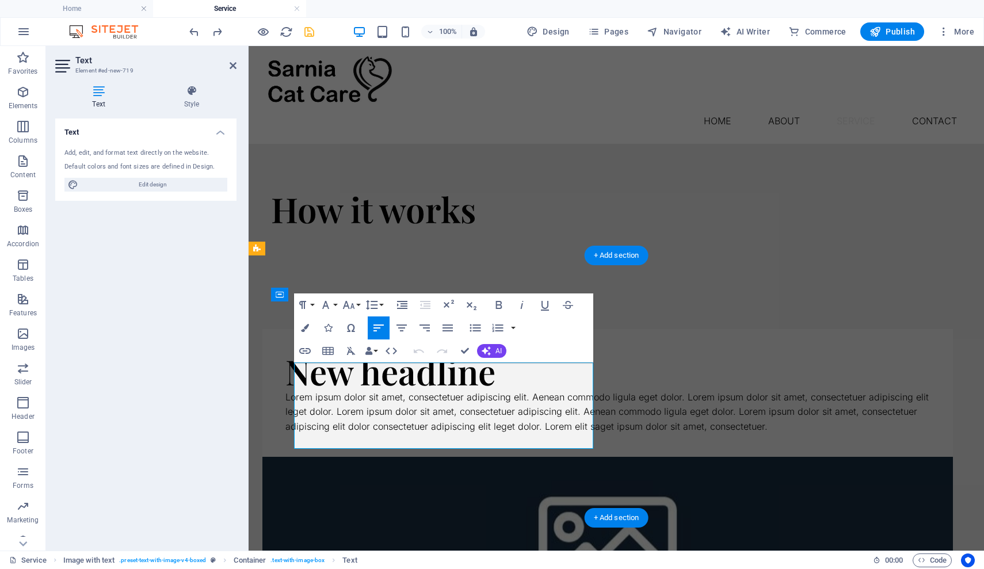
click at [344, 390] on p "Lorem ipsum dolor sit amet, consectetuer adipiscing elit. Aenean commodo ligula…" at bounding box center [607, 412] width 644 height 44
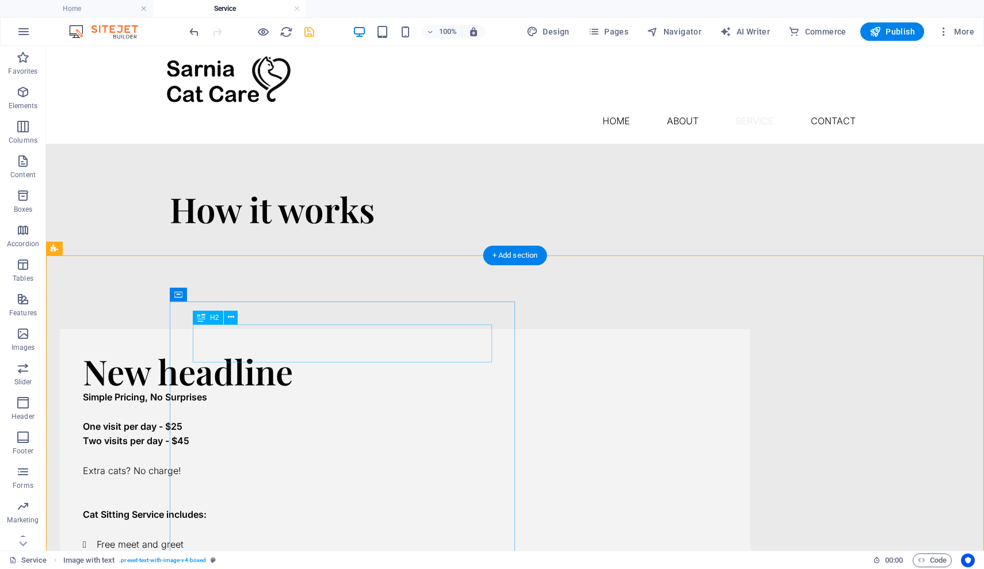
click at [342, 352] on div "New headline" at bounding box center [405, 371] width 644 height 38
click at [336, 352] on div "New headline" at bounding box center [405, 371] width 644 height 38
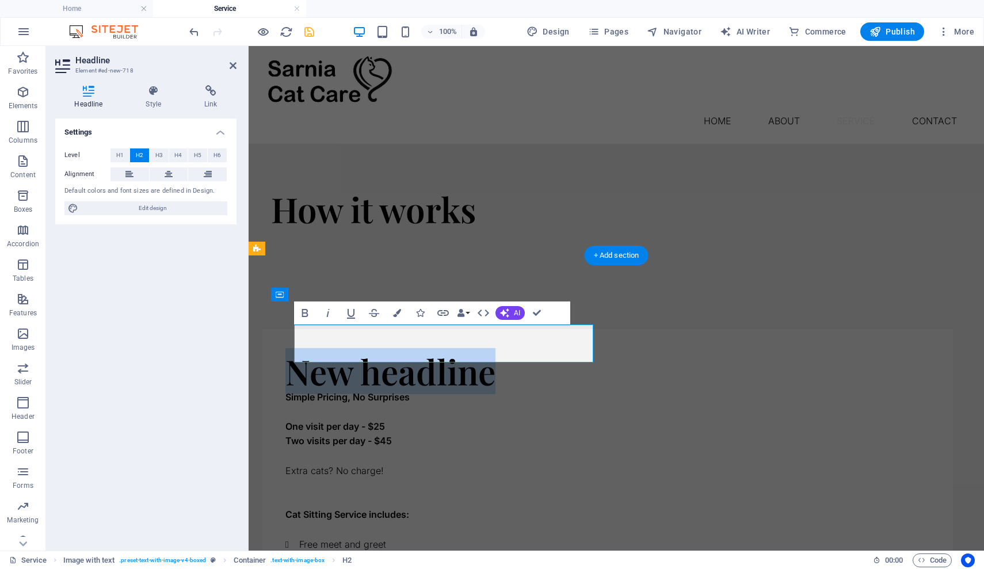
click at [336, 352] on h2 "New headline" at bounding box center [607, 371] width 644 height 38
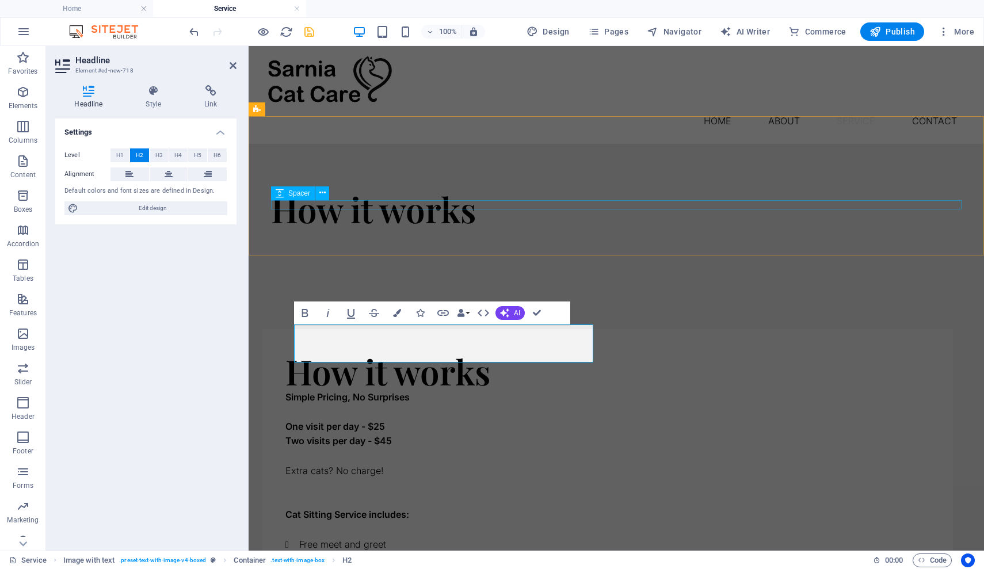
click at [353, 228] on div at bounding box center [616, 232] width 690 height 9
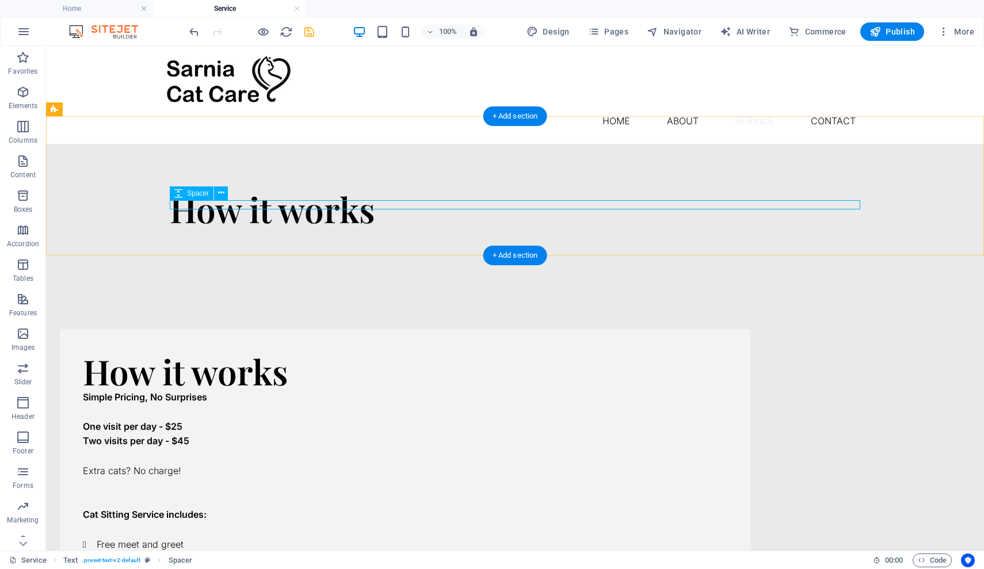
click at [299, 228] on div at bounding box center [515, 232] width 690 height 9
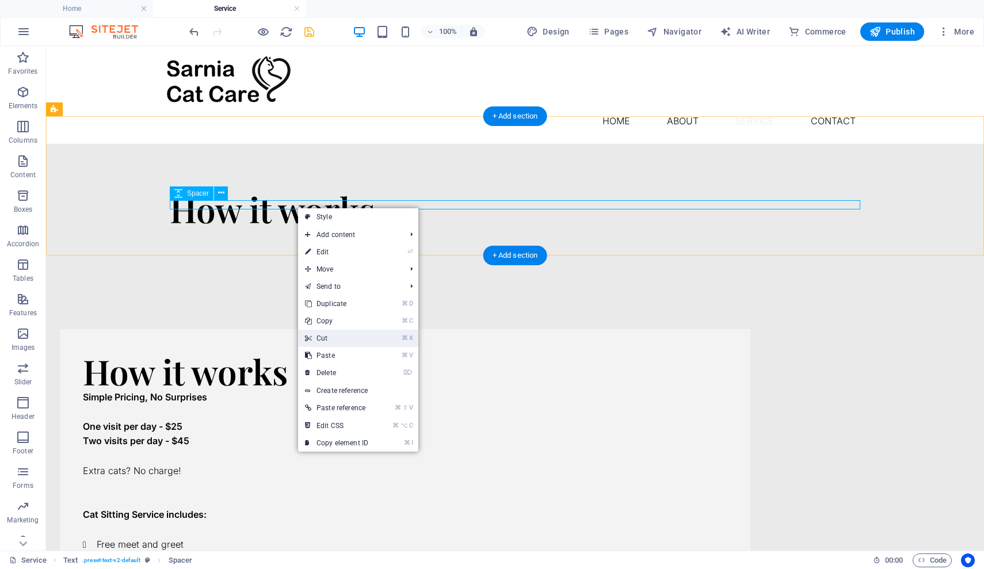
click at [327, 334] on link "⌘ X Cut" at bounding box center [336, 338] width 77 height 17
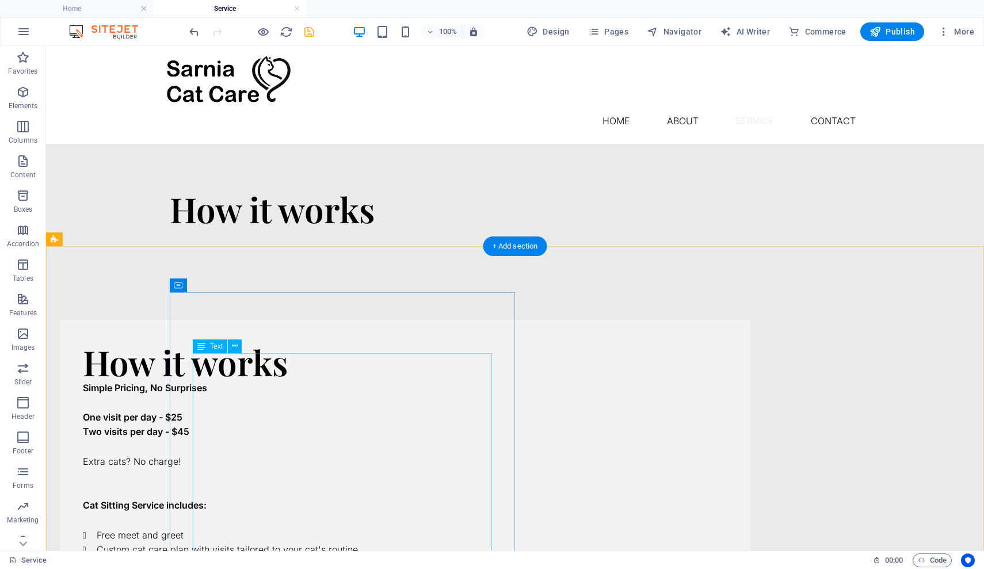
click at [204, 381] on div "Simple Pricing, No Surprises One visit per day - $25 Two visits per day - $45 E…" at bounding box center [405, 543] width 644 height 324
click at [198, 381] on div "Simple Pricing, No Surprises One visit per day - $25 Two visits per day - $45 E…" at bounding box center [405, 543] width 644 height 324
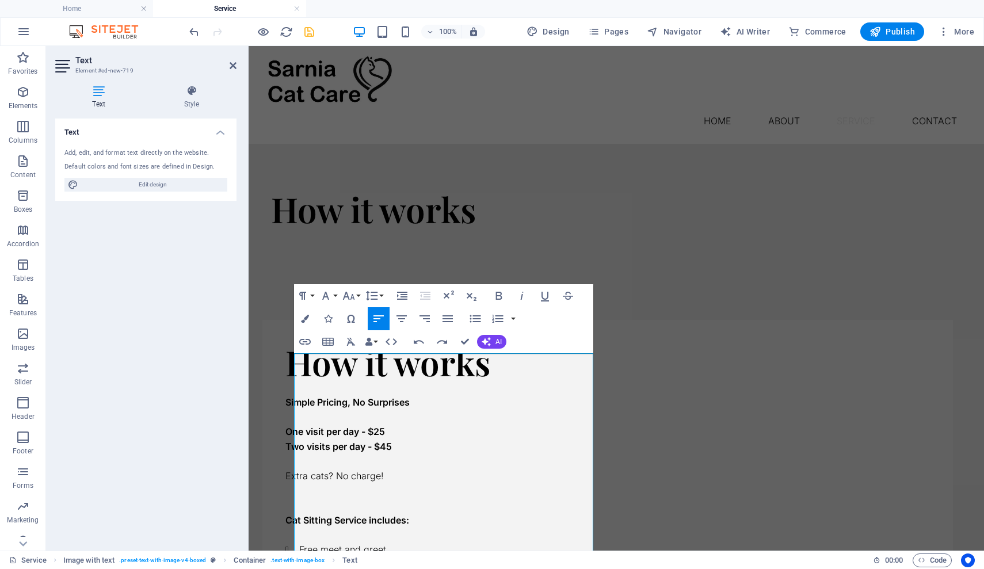
click at [223, 385] on div "Text Add, edit, and format text directly on the website. Default colors and fon…" at bounding box center [145, 330] width 181 height 423
click at [411, 190] on div "How it works" at bounding box center [616, 209] width 690 height 38
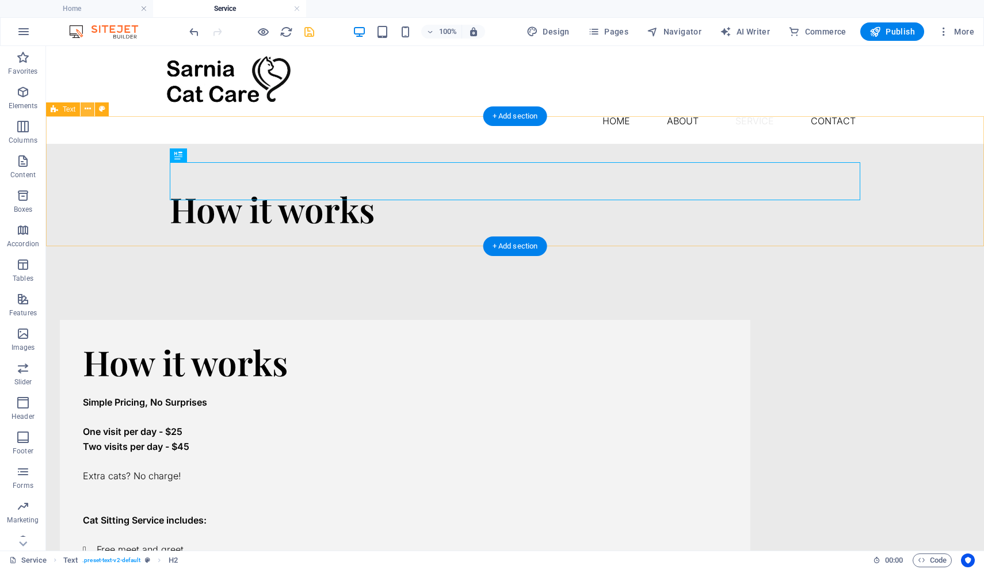
click at [88, 108] on icon at bounding box center [88, 109] width 6 height 12
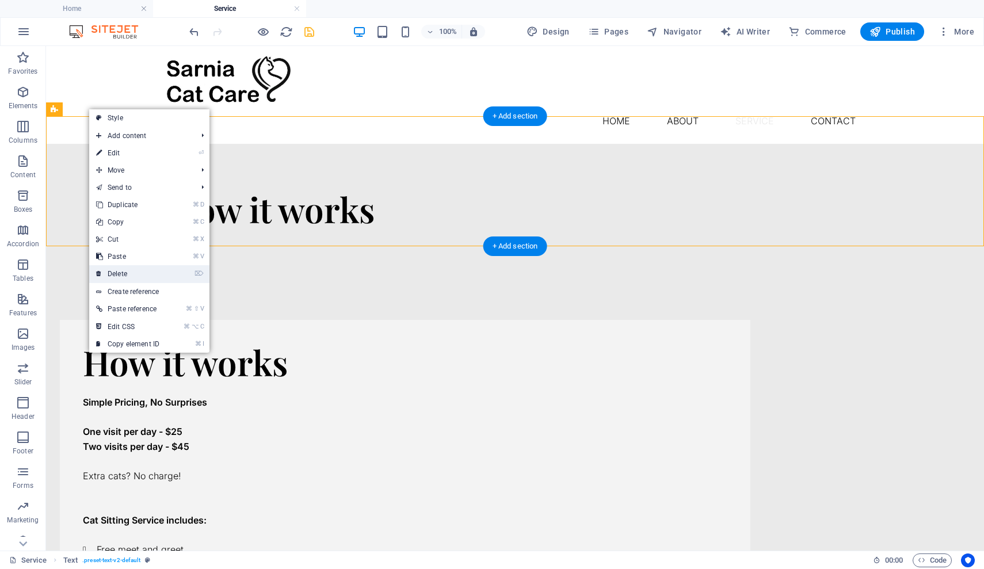
click at [151, 269] on link "⌦ Delete" at bounding box center [127, 273] width 77 height 17
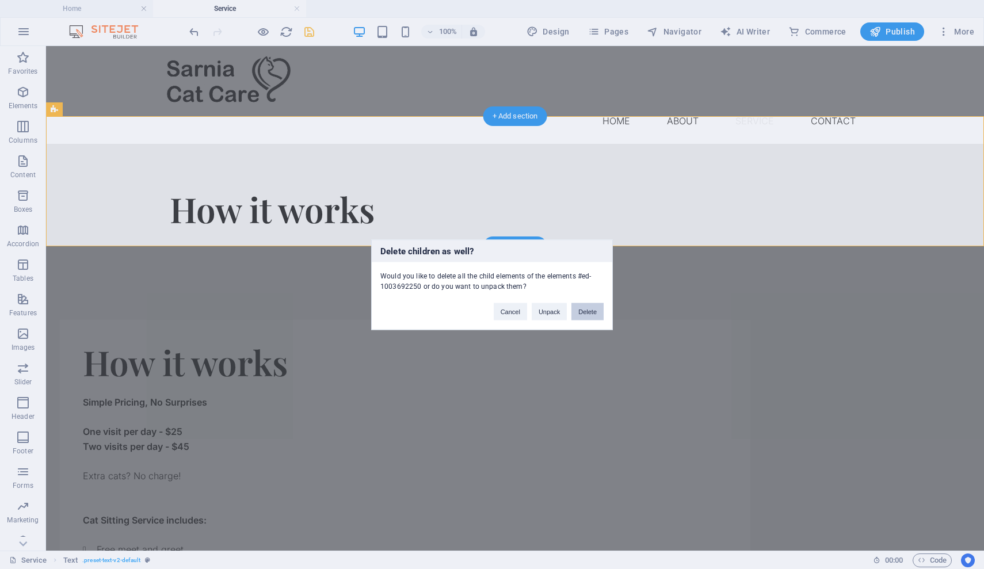
click at [584, 311] on button "Delete" at bounding box center [587, 311] width 32 height 17
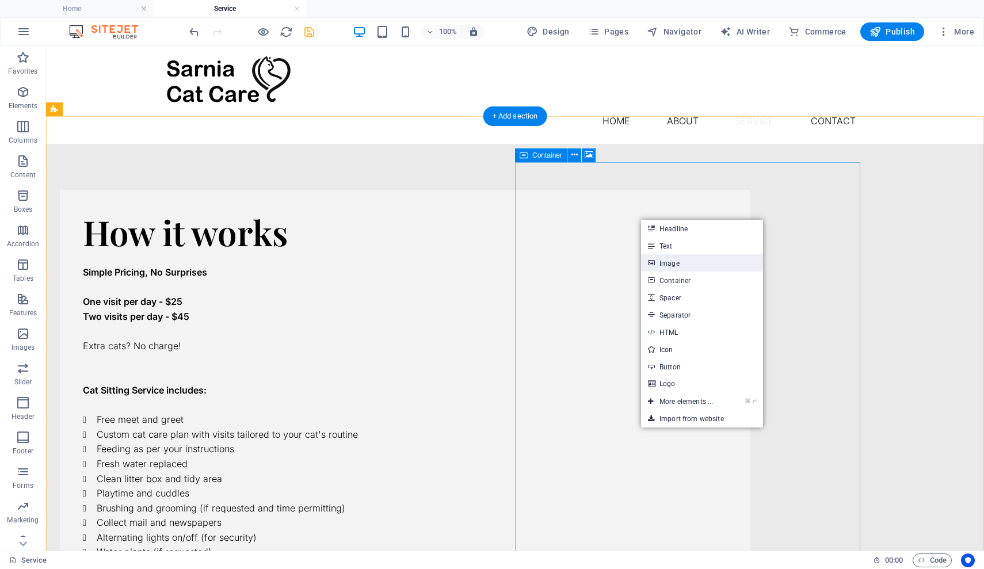
click at [663, 261] on link "Image" at bounding box center [702, 262] width 122 height 17
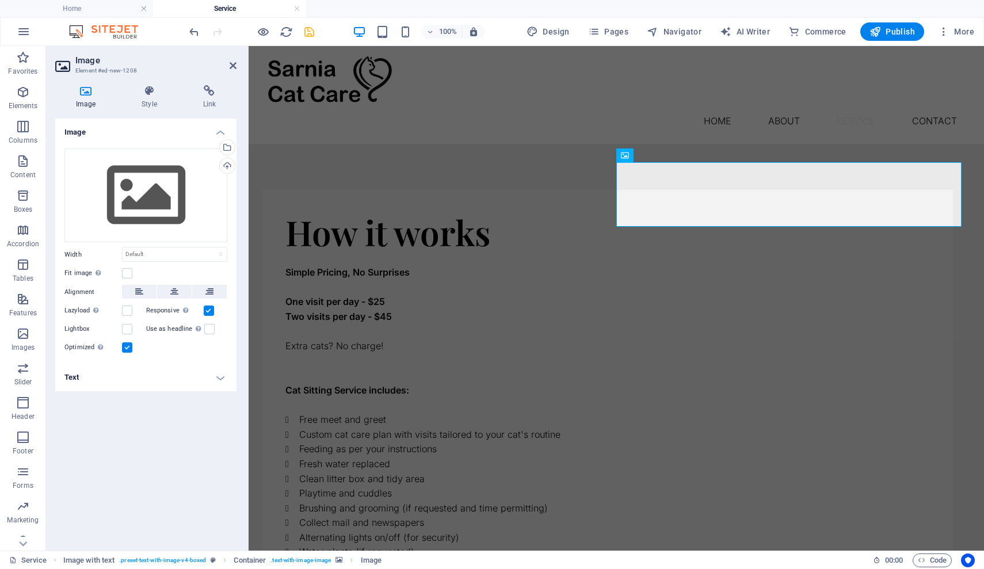
click at [85, 90] on icon at bounding box center [85, 91] width 61 height 12
click at [217, 146] on div "Select files from the file manager, stock photos, or upload file(s)" at bounding box center [180, 148] width 75 height 43
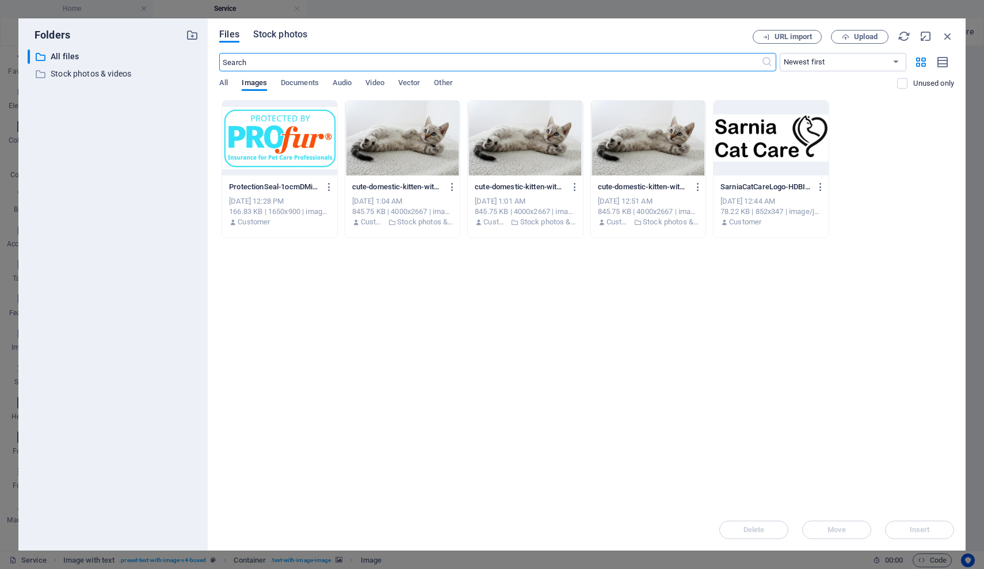
click at [287, 33] on span "Stock photos" at bounding box center [280, 35] width 54 height 14
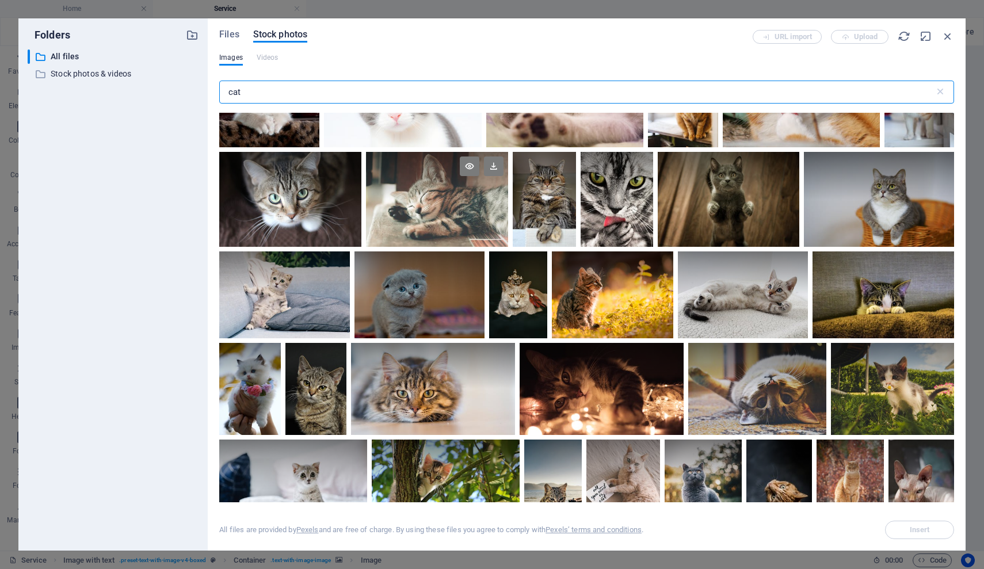
scroll to position [71, 0]
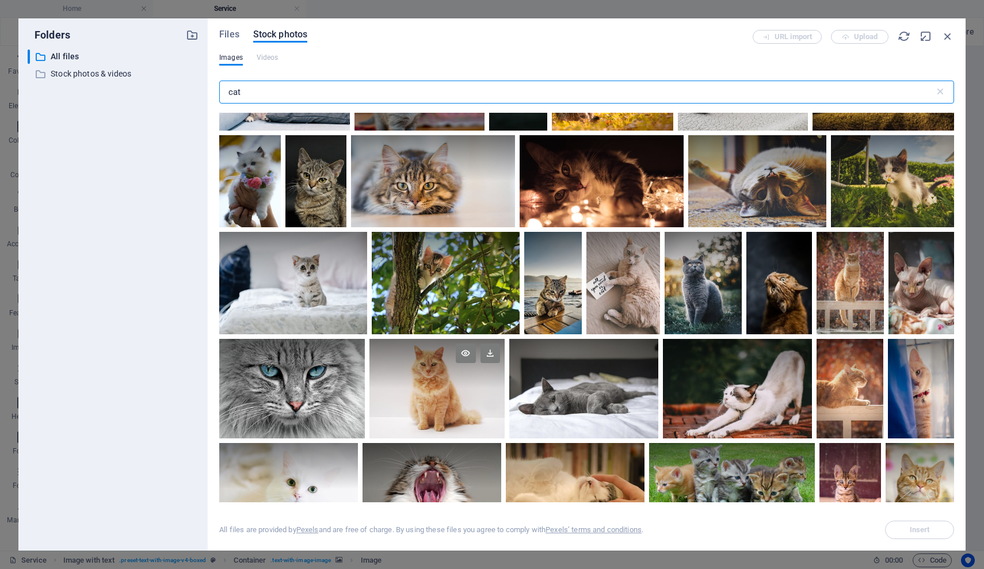
type input "cat"
click at [429, 365] on div at bounding box center [436, 363] width 135 height 49
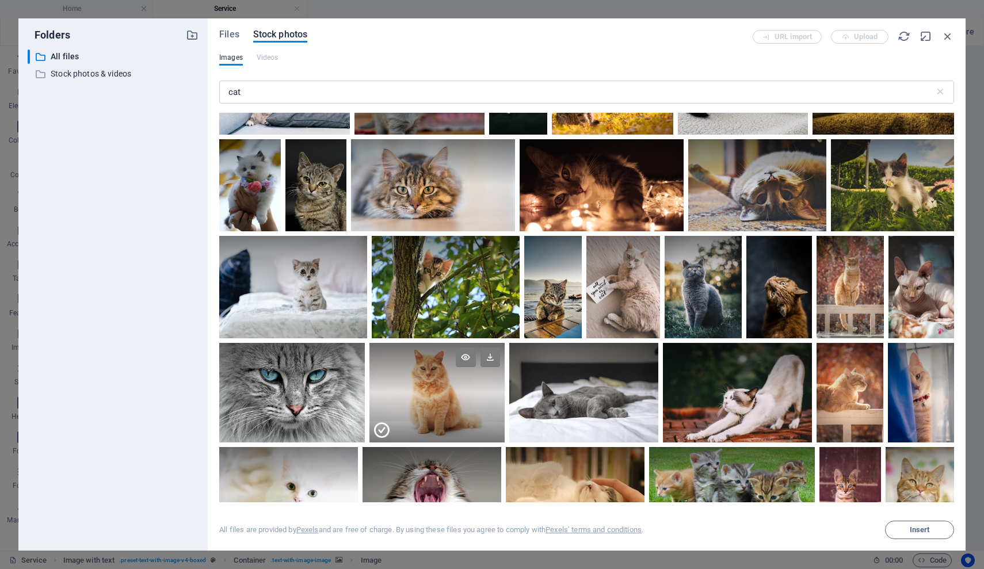
scroll to position [273, 0]
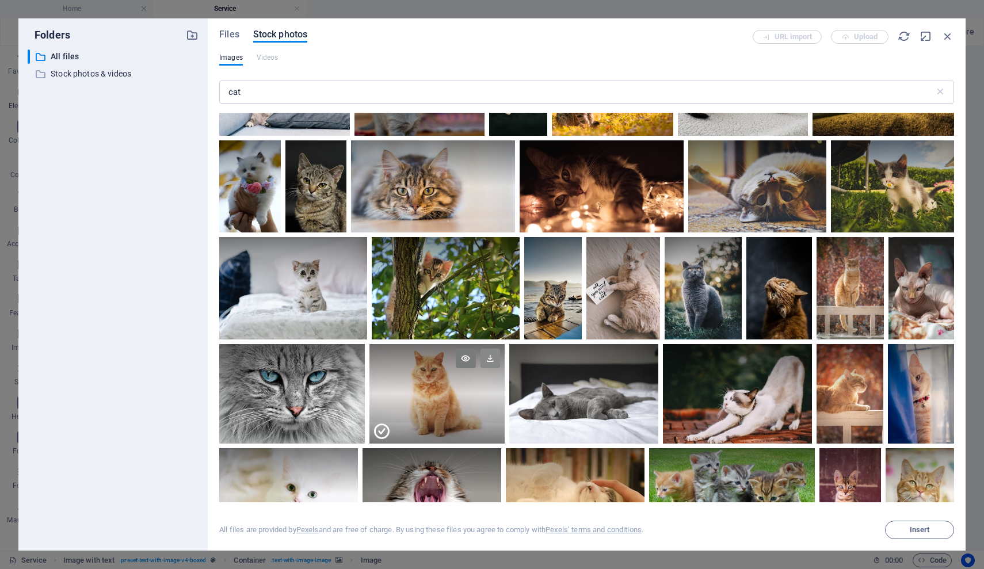
click at [490, 360] on icon at bounding box center [490, 359] width 20 height 20
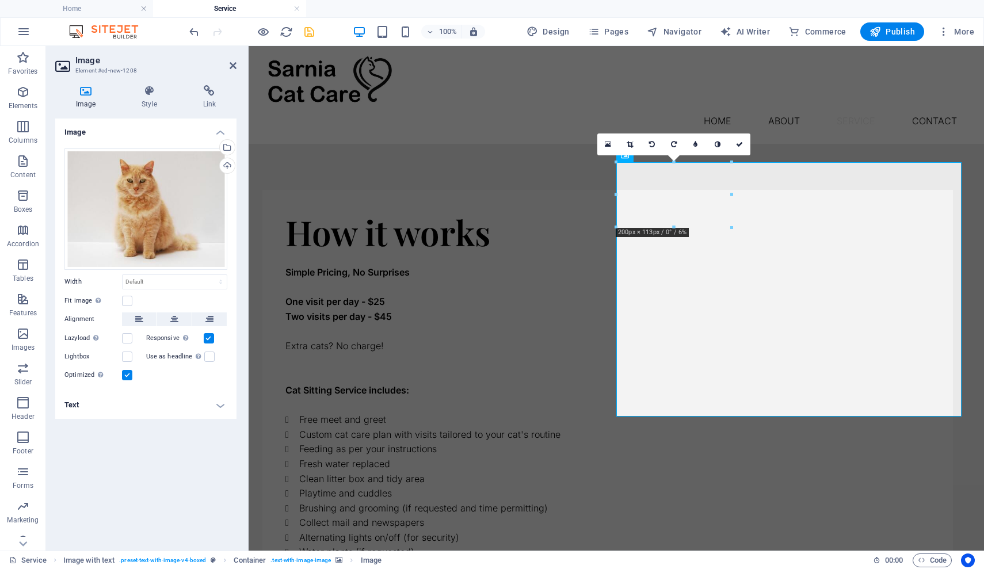
click at [128, 441] on div "Image Drag files here, click to choose files or select files from Files or our …" at bounding box center [145, 330] width 181 height 423
click at [407, 423] on div "Simple Pricing, No Surprises One visit per day - $25 Two visits per day - $45 E…" at bounding box center [607, 420] width 644 height 339
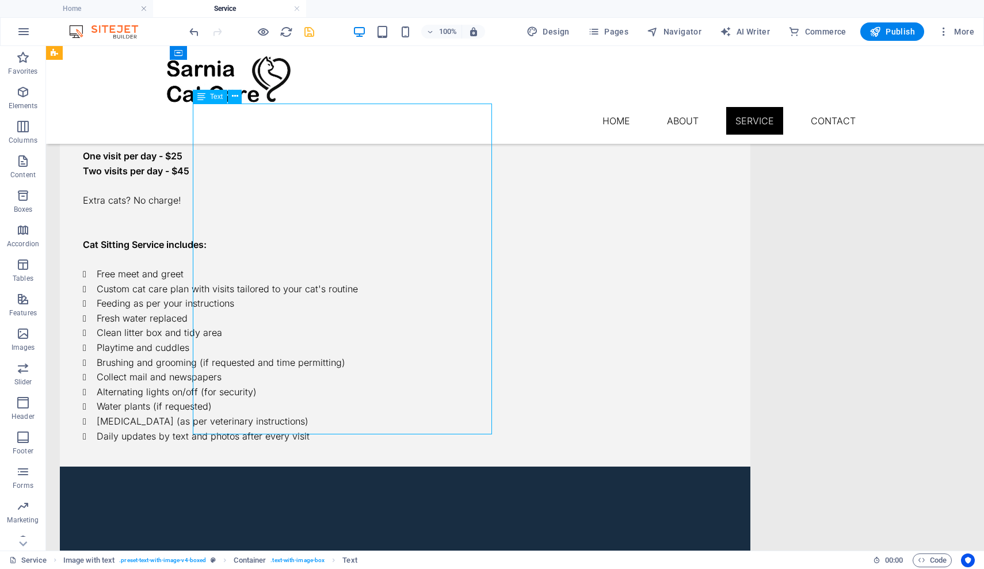
scroll to position [120, 0]
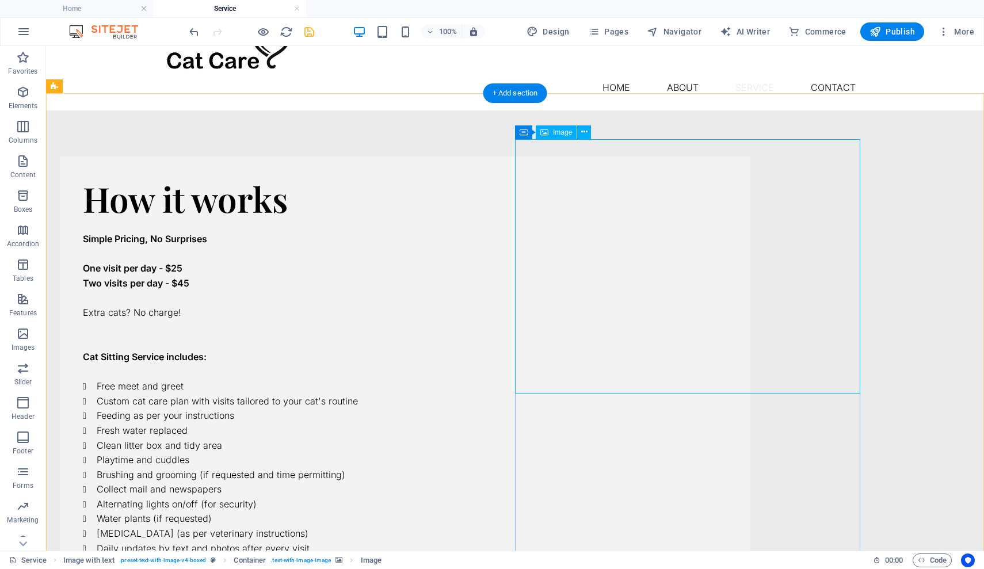
scroll to position [50, 0]
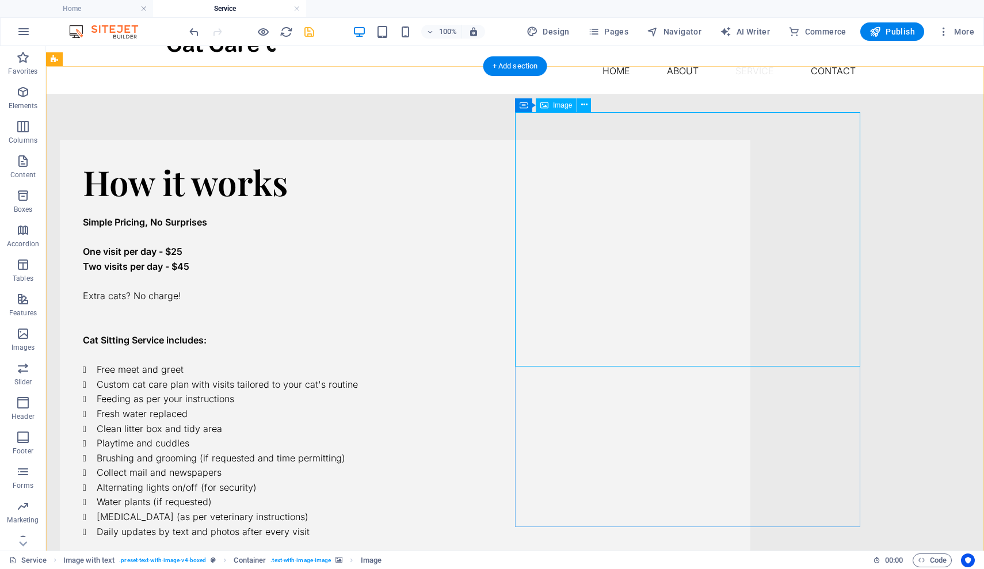
click at [561, 106] on span "Image" at bounding box center [562, 105] width 19 height 7
click at [587, 104] on icon at bounding box center [584, 105] width 6 height 12
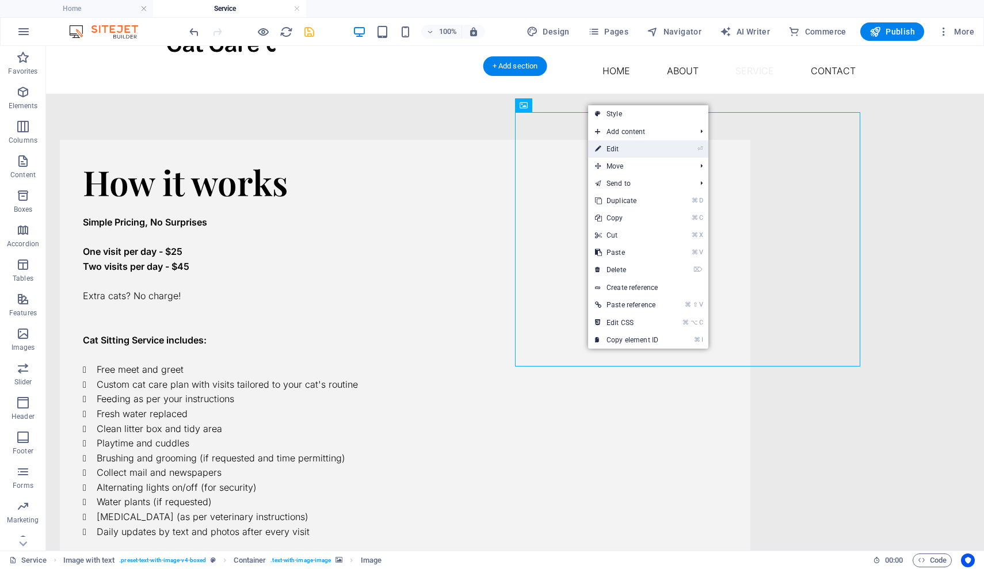
click at [610, 147] on link "⏎ Edit" at bounding box center [626, 148] width 77 height 17
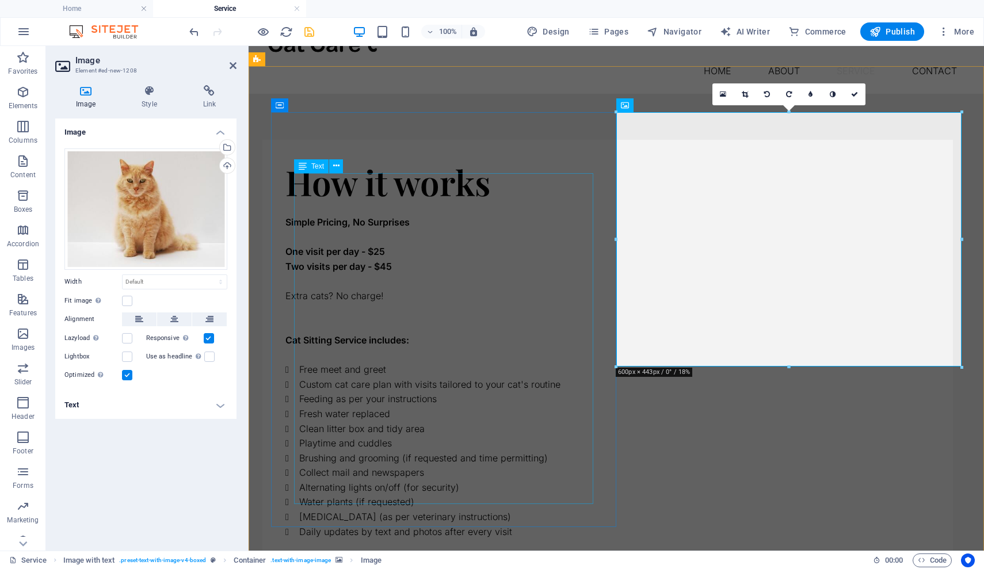
scroll to position [49, 0]
click at [126, 300] on label at bounding box center [127, 301] width 10 height 10
click at [0, 0] on input "Fit image Automatically fit image to a fixed width and height" at bounding box center [0, 0] width 0 height 0
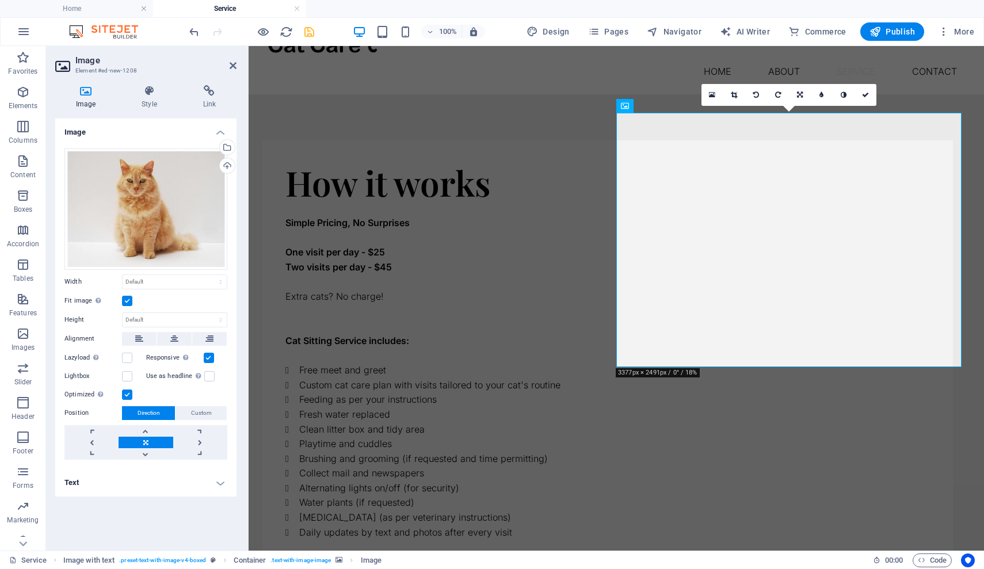
drag, startPoint x: 145, startPoint y: 455, endPoint x: 144, endPoint y: 470, distance: 15.0
click at [144, 470] on ul "Image Drag files here, click to choose files or select files from Files or our …" at bounding box center [145, 308] width 181 height 378
click at [143, 514] on div "Image Drag files here, click to choose files or select files from Files or our …" at bounding box center [145, 330] width 181 height 423
click at [378, 386] on div "Simple Pricing, No Surprises One visit per day - $25 Two visits per day - $45 E…" at bounding box center [607, 370] width 644 height 339
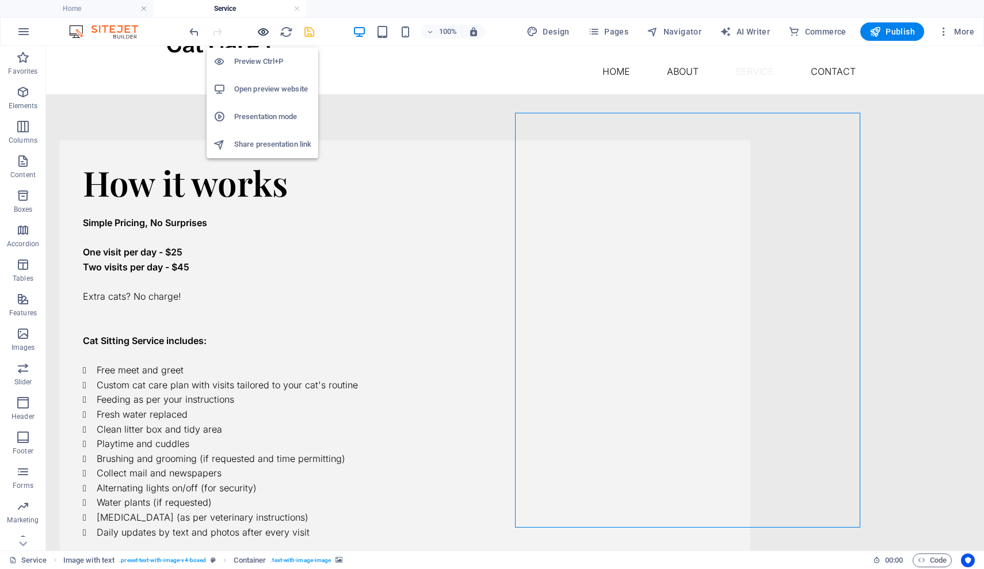
click at [262, 32] on icon "button" at bounding box center [263, 31] width 13 height 13
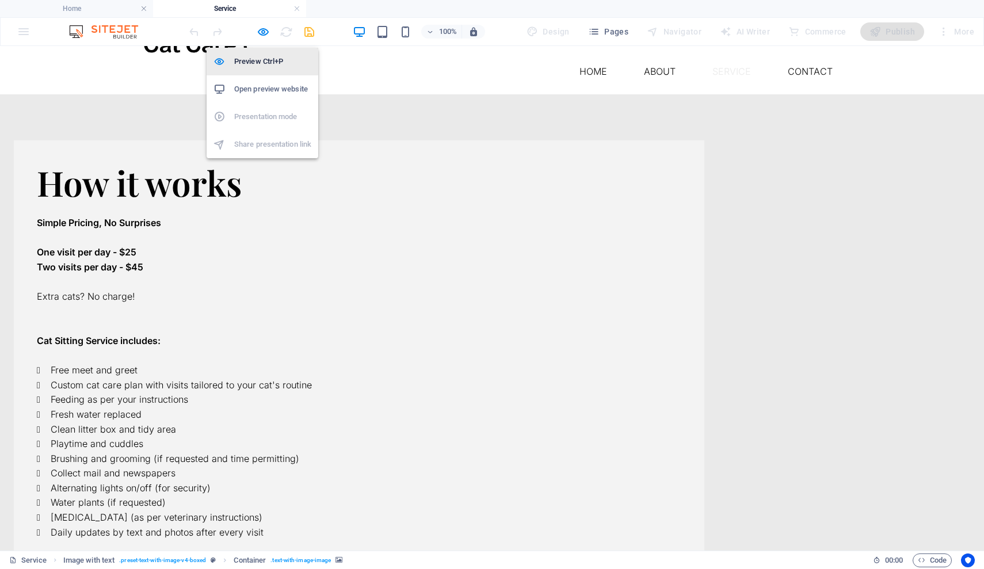
click at [262, 58] on h6 "Preview Ctrl+P" at bounding box center [272, 62] width 77 height 14
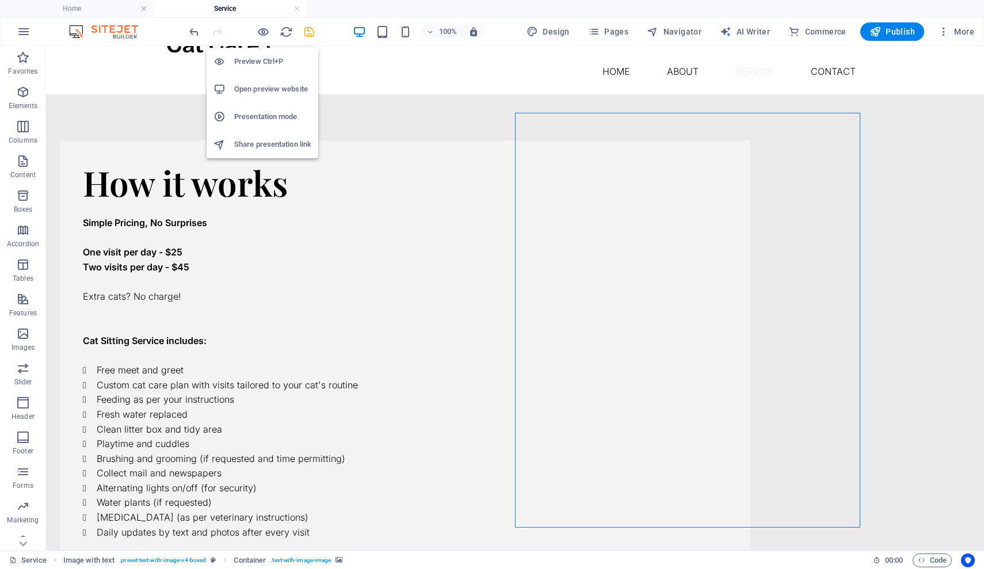
click at [264, 62] on h6 "Preview Ctrl+P" at bounding box center [272, 62] width 77 height 14
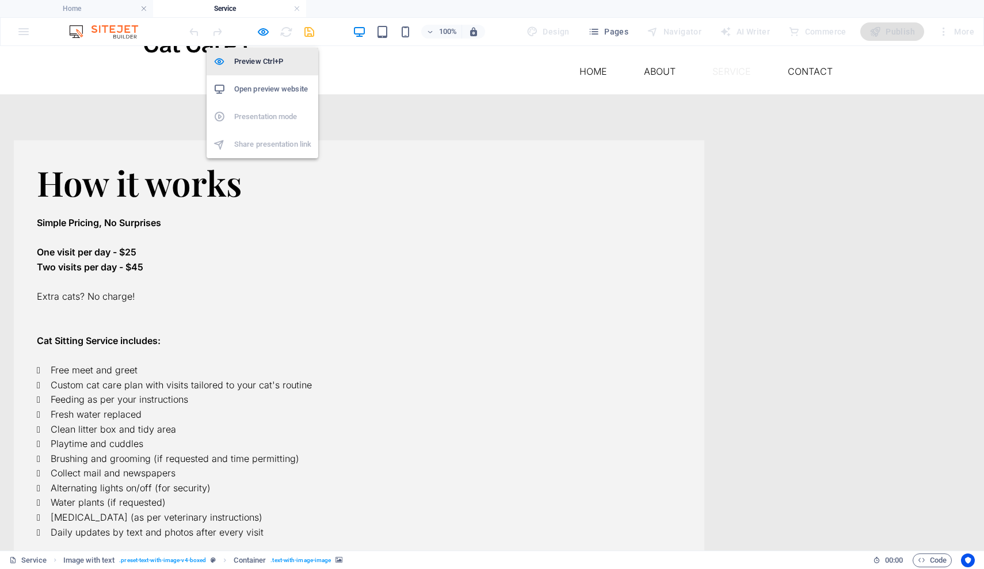
click at [265, 63] on h6 "Preview Ctrl+P" at bounding box center [272, 62] width 77 height 14
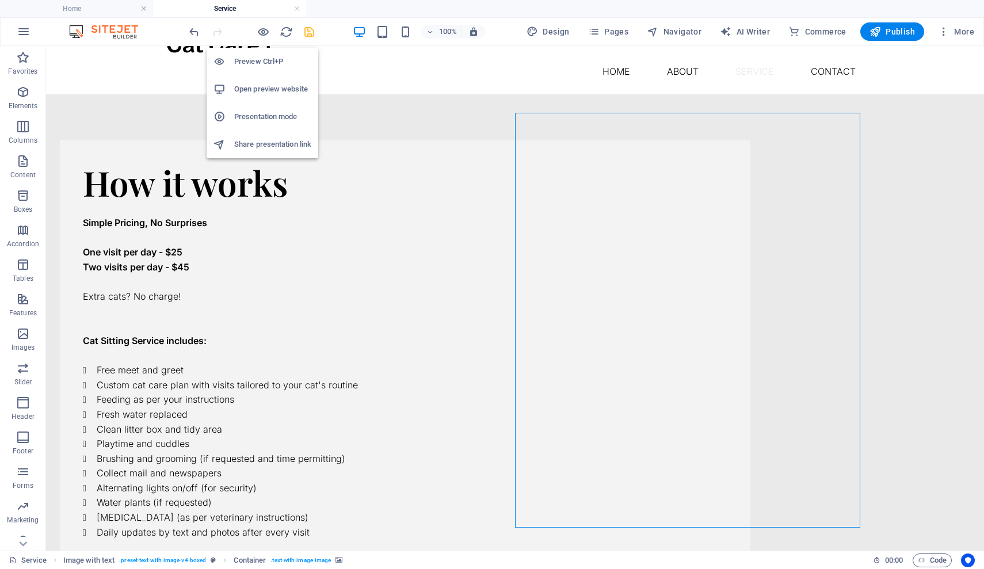
click at [269, 87] on h6 "Open preview website" at bounding box center [272, 89] width 77 height 14
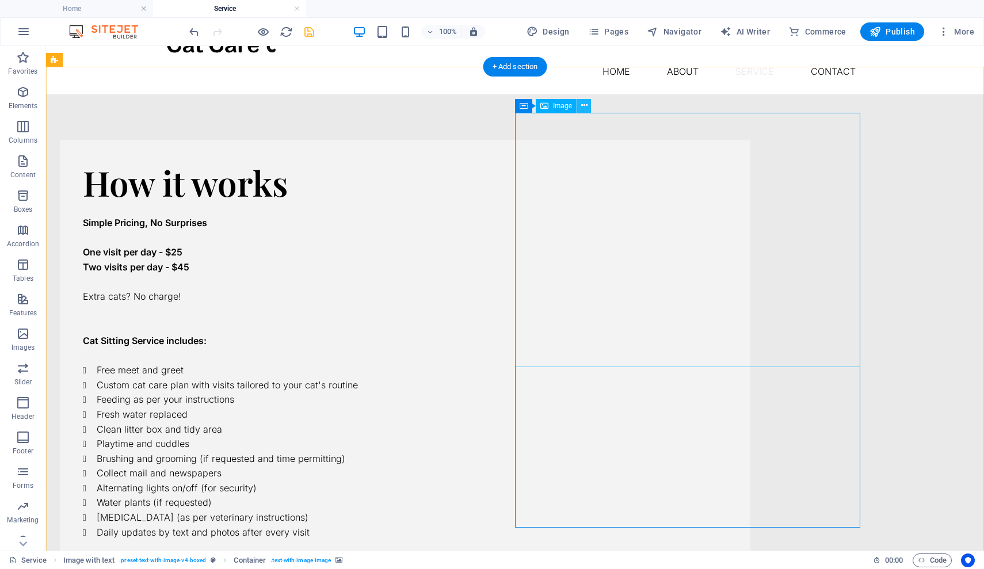
click at [583, 106] on icon at bounding box center [584, 106] width 6 height 12
click at [585, 105] on icon at bounding box center [584, 106] width 6 height 12
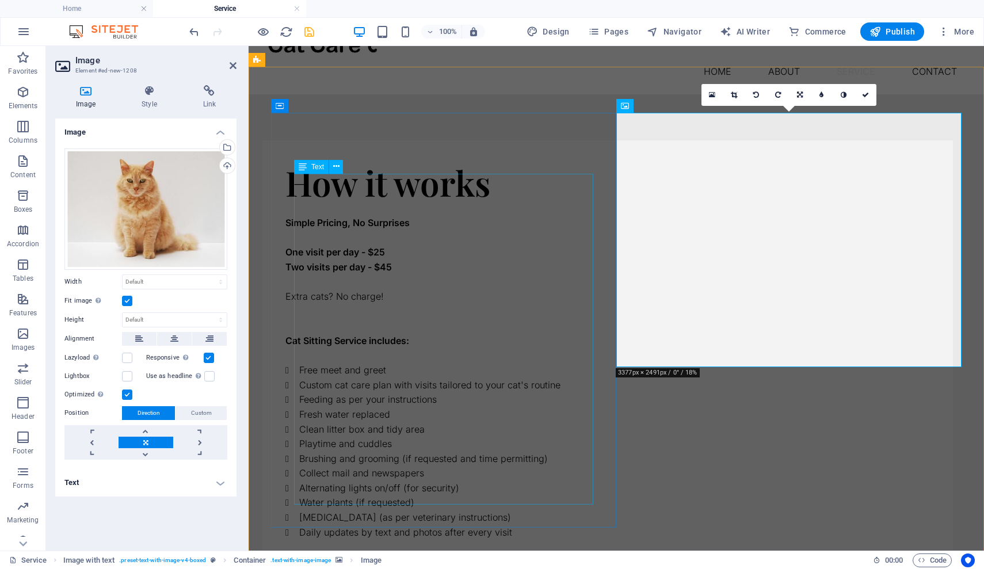
click at [573, 221] on div "Simple Pricing, No Surprises One visit per day - $25 Two visits per day - $45 E…" at bounding box center [607, 370] width 644 height 339
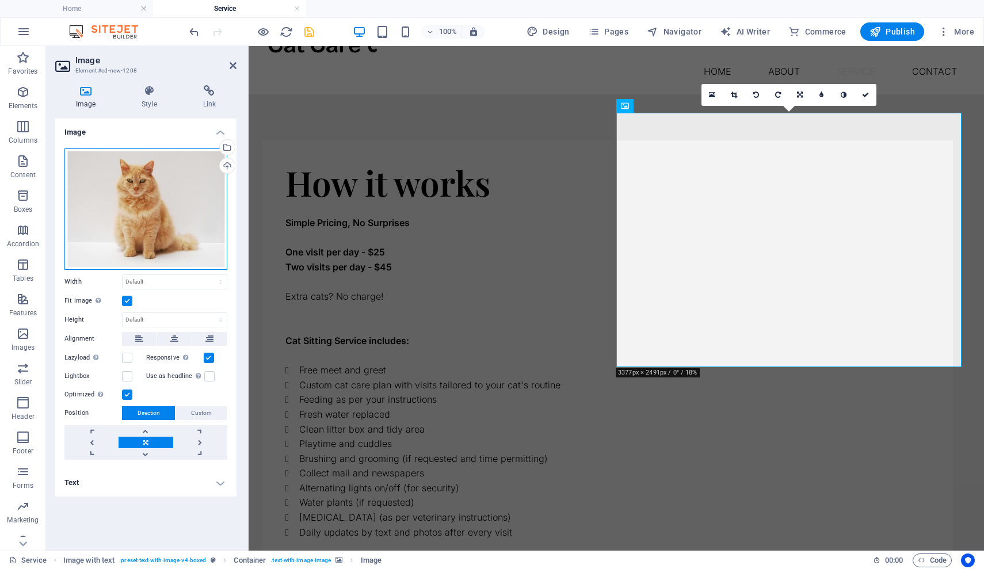
click at [141, 233] on div "Drag files here, click to choose files or select files from Files or our free s…" at bounding box center [145, 208] width 163 height 121
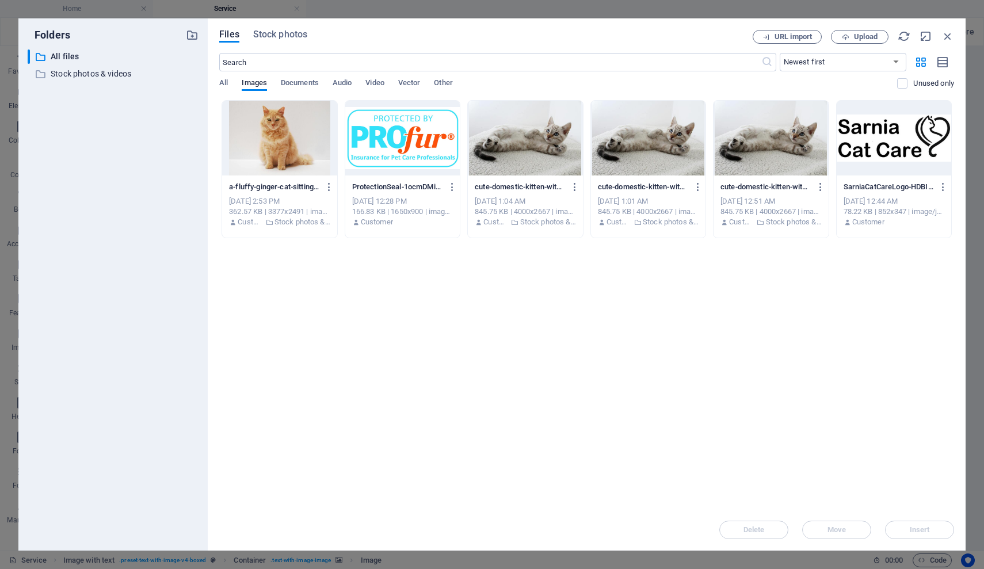
click at [141, 233] on div "​ All files All files ​ Stock photos & videos Stock photos & videos" at bounding box center [113, 295] width 171 height 492
click at [266, 37] on span "Stock photos" at bounding box center [280, 35] width 54 height 14
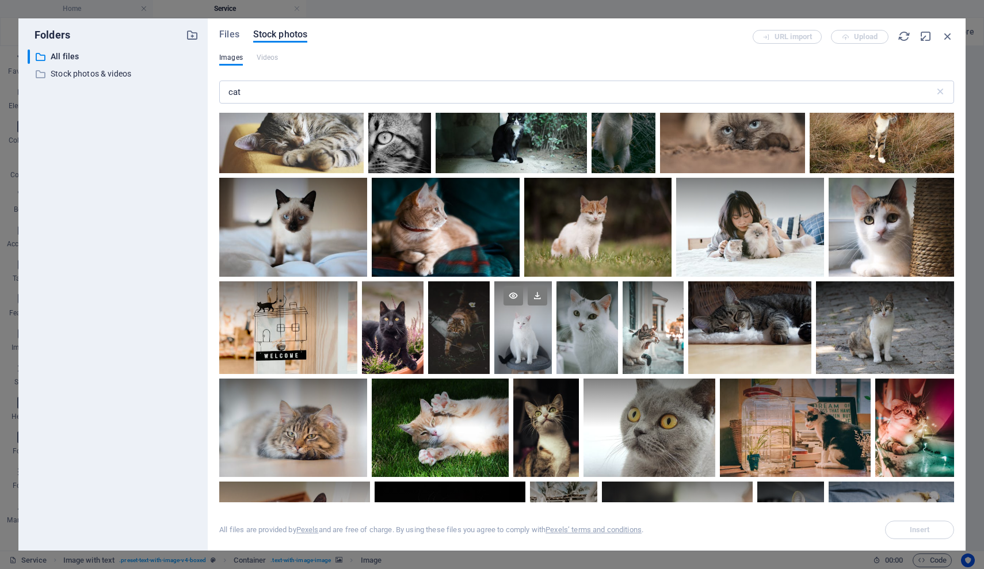
scroll to position [2987, 0]
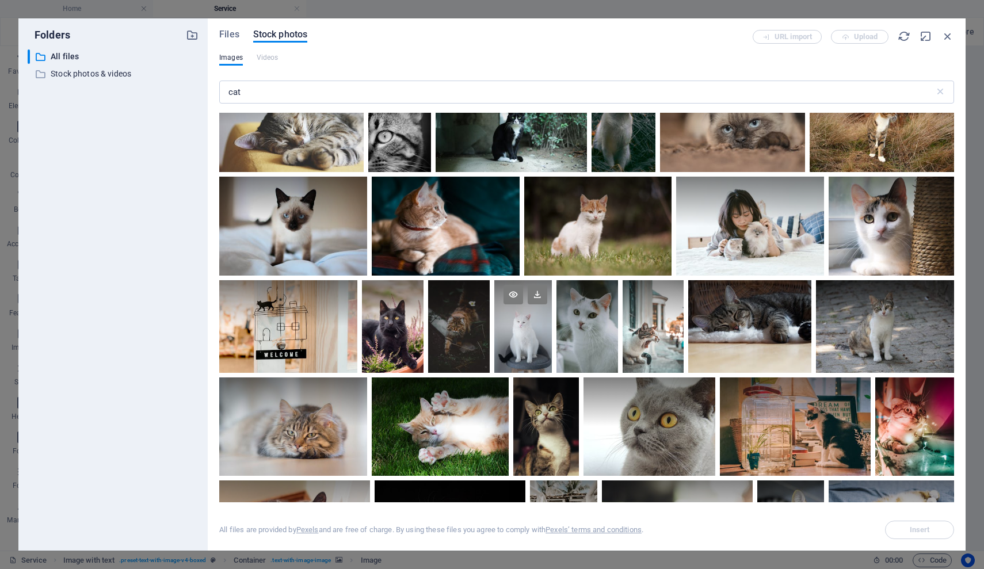
click at [521, 320] on div at bounding box center [523, 326] width 58 height 93
click at [536, 289] on icon at bounding box center [538, 295] width 20 height 20
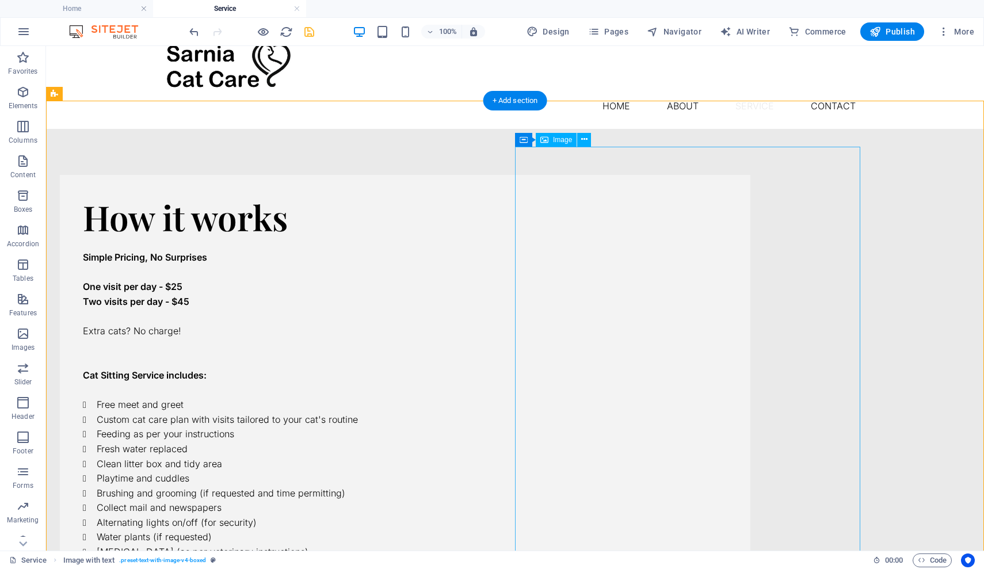
scroll to position [10, 0]
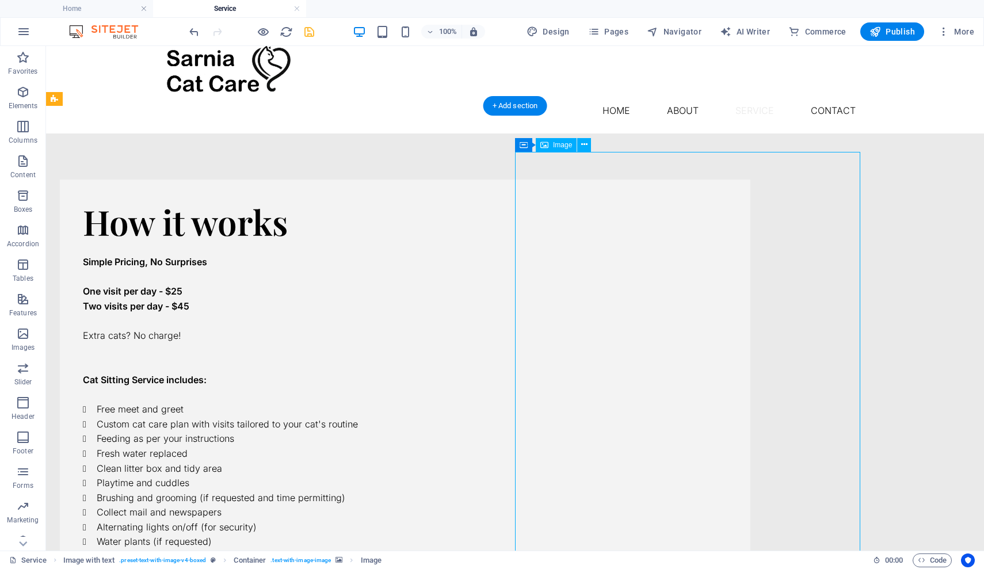
scroll to position [14, 0]
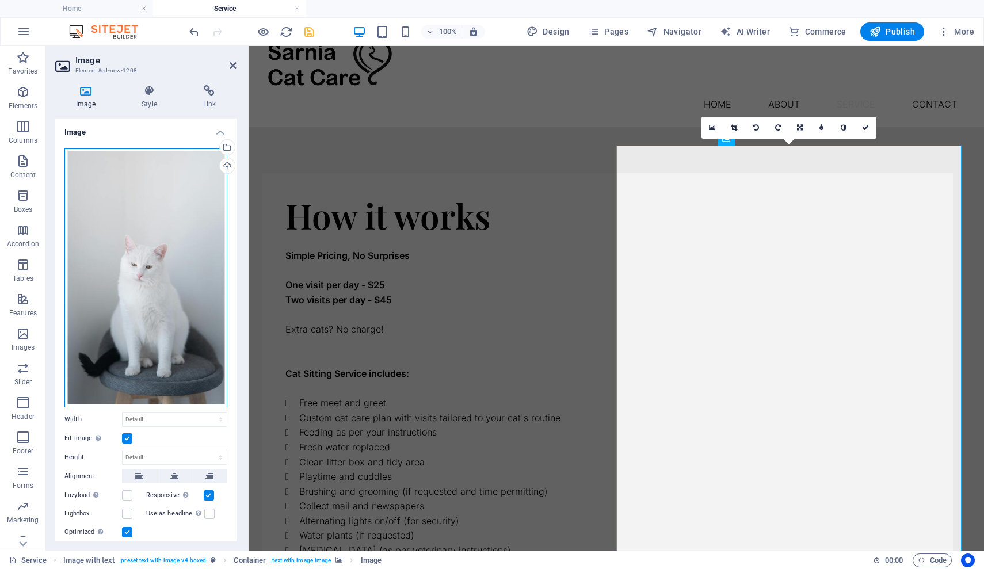
click at [123, 207] on div "Drag files here, click to choose files or select files from Files or our free s…" at bounding box center [145, 277] width 163 height 259
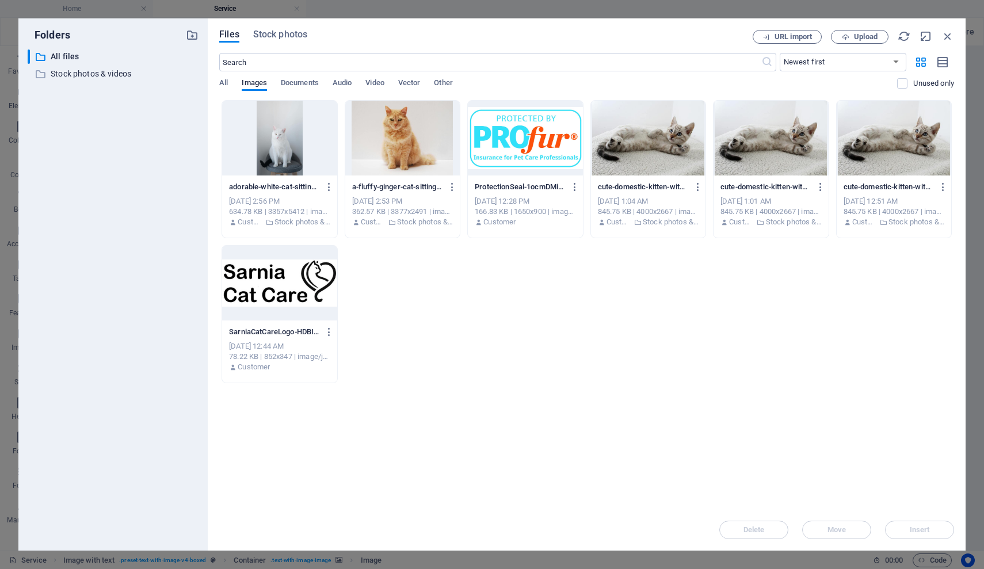
click at [268, 159] on div at bounding box center [279, 138] width 115 height 75
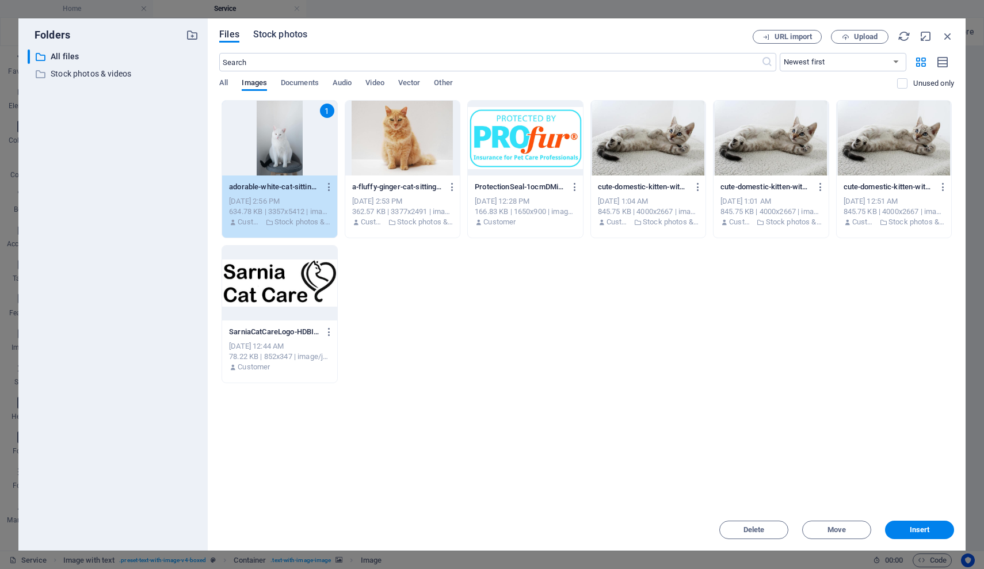
click at [289, 37] on span "Stock photos" at bounding box center [280, 35] width 54 height 14
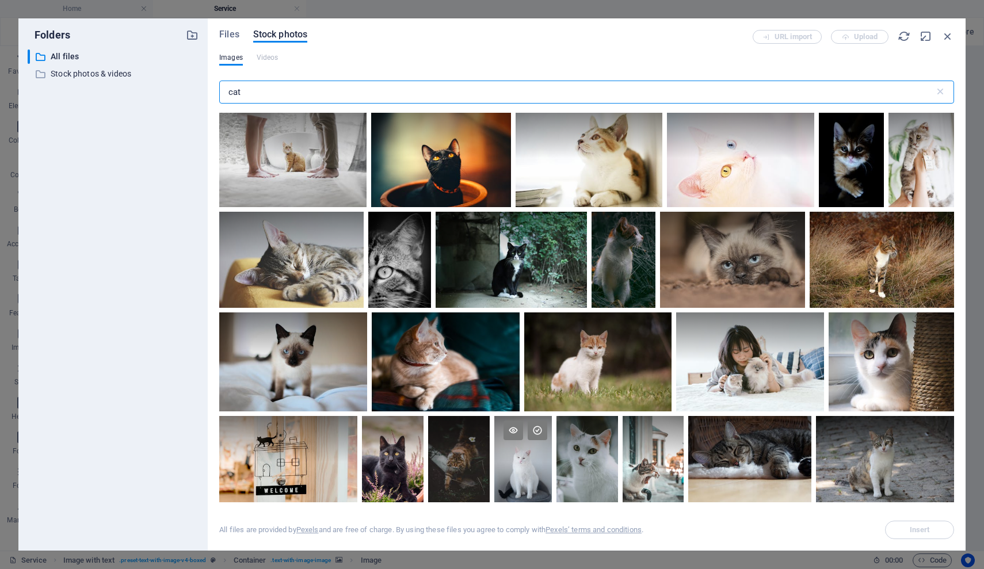
scroll to position [2850, 0]
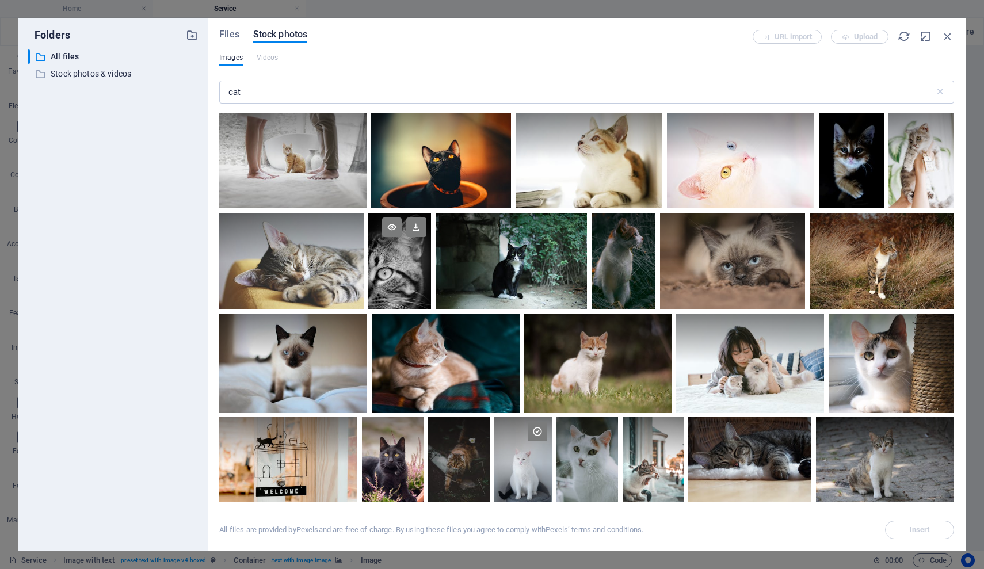
click at [415, 277] on div at bounding box center [399, 261] width 63 height 96
click at [414, 220] on icon at bounding box center [416, 227] width 20 height 20
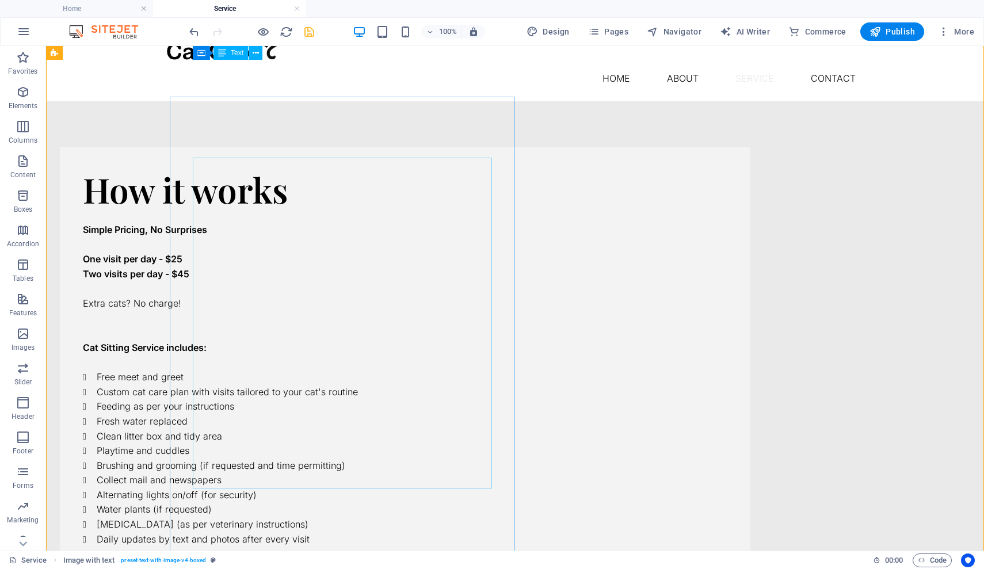
scroll to position [38, 0]
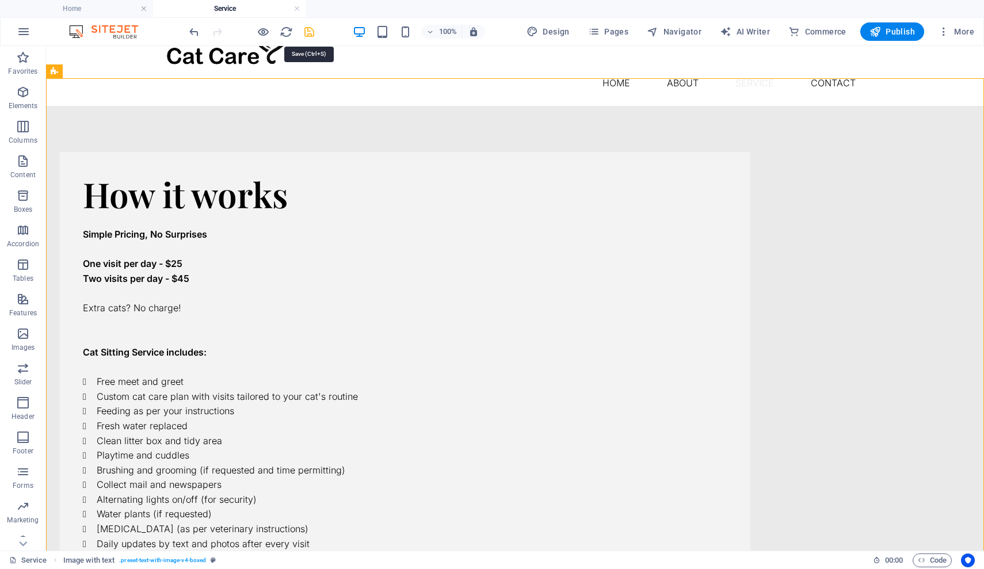
click at [313, 34] on icon "save" at bounding box center [309, 31] width 13 height 13
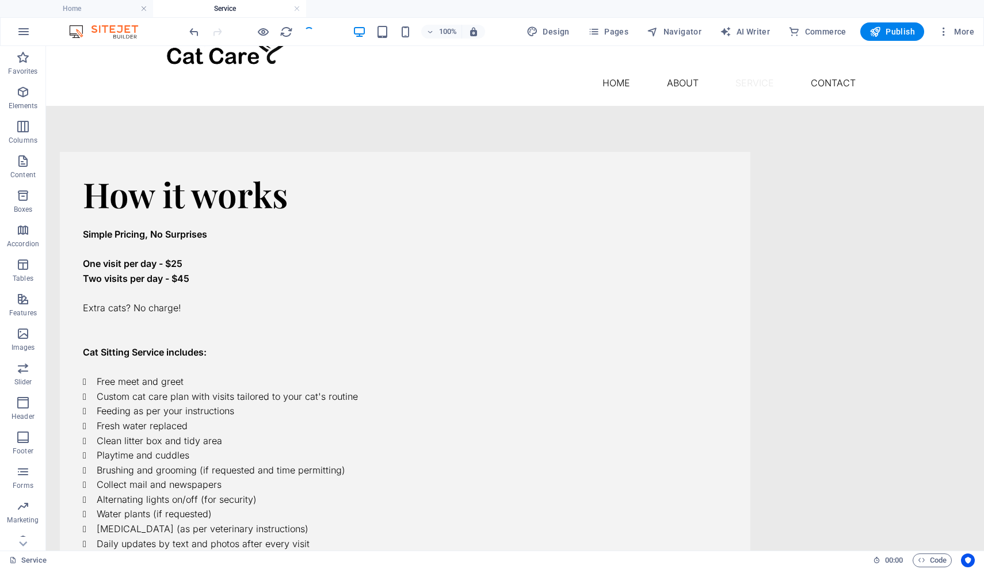
checkbox input "false"
click at [311, 213] on div "Simple Pricing, No Surprises One visit per day - $25 Two visits per day - $45 E…" at bounding box center [405, 382] width 644 height 339
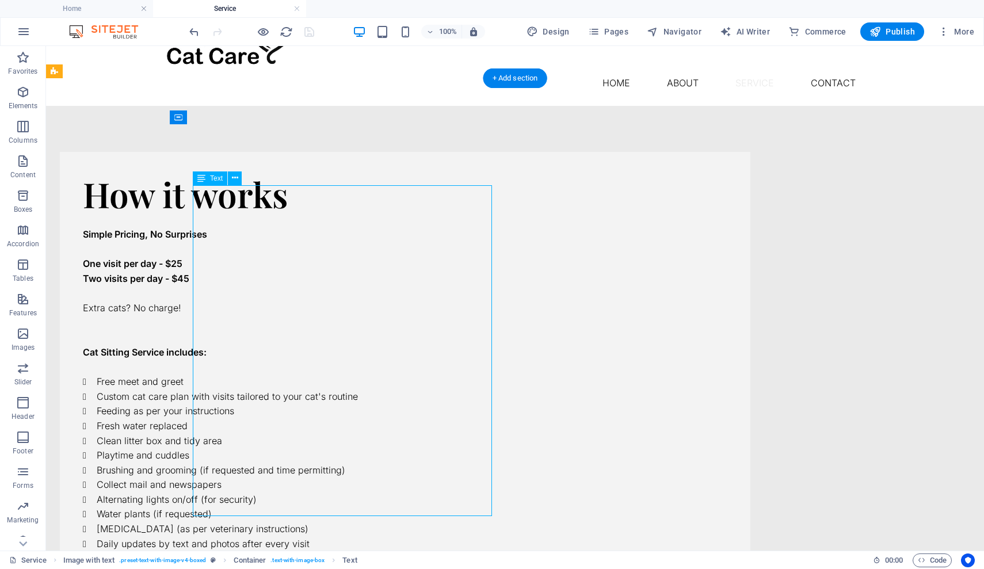
click at [311, 213] on div "Simple Pricing, No Surprises One visit per day - $25 Two visits per day - $45 E…" at bounding box center [405, 382] width 644 height 339
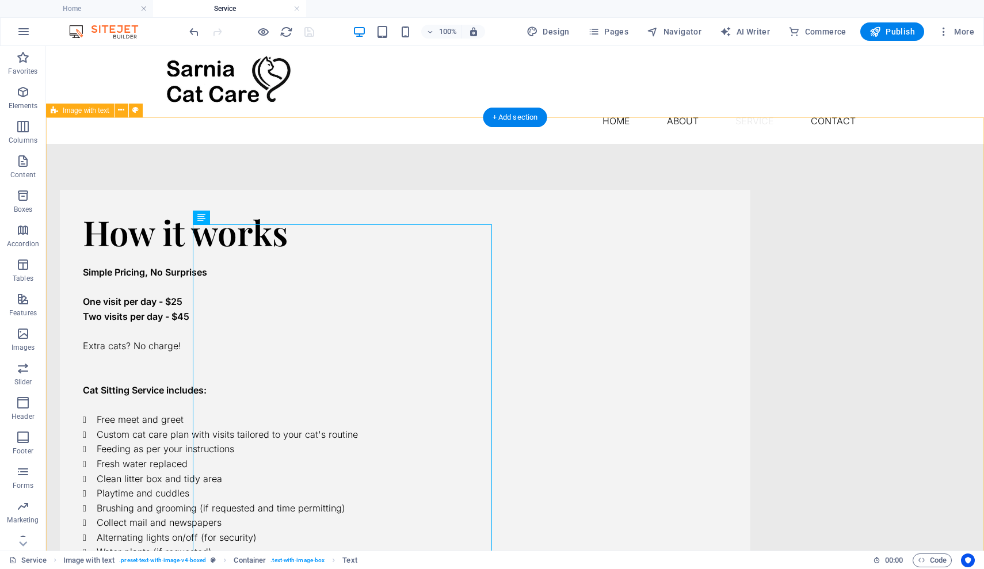
scroll to position [0, 0]
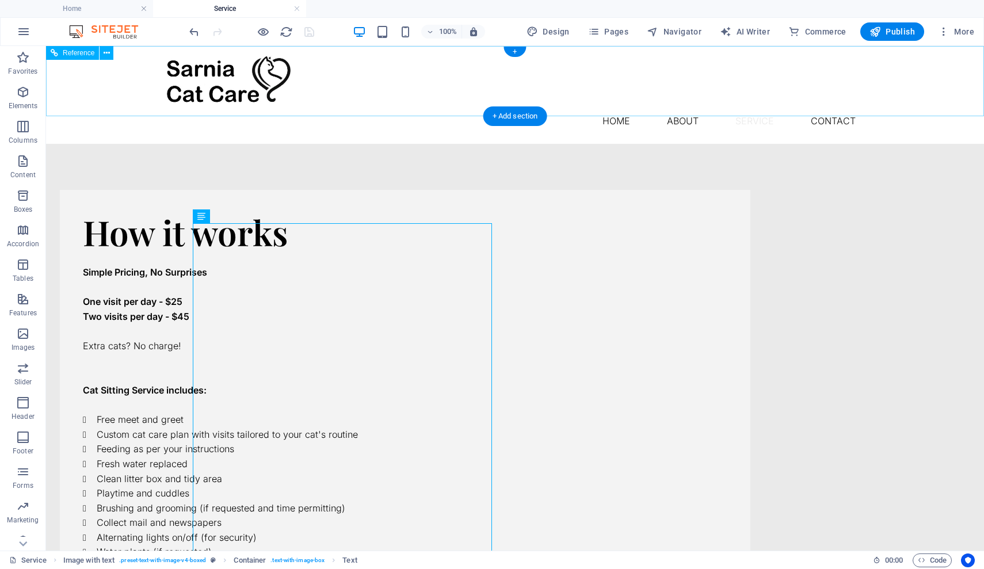
click at [616, 107] on nav "Home About Service Contact" at bounding box center [515, 121] width 700 height 28
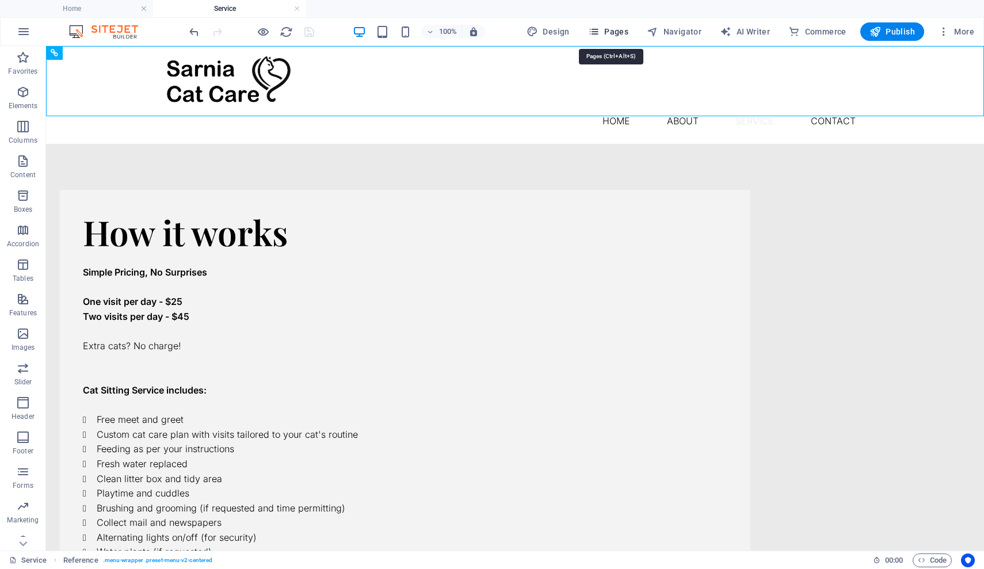
click at [622, 34] on span "Pages" at bounding box center [608, 32] width 40 height 12
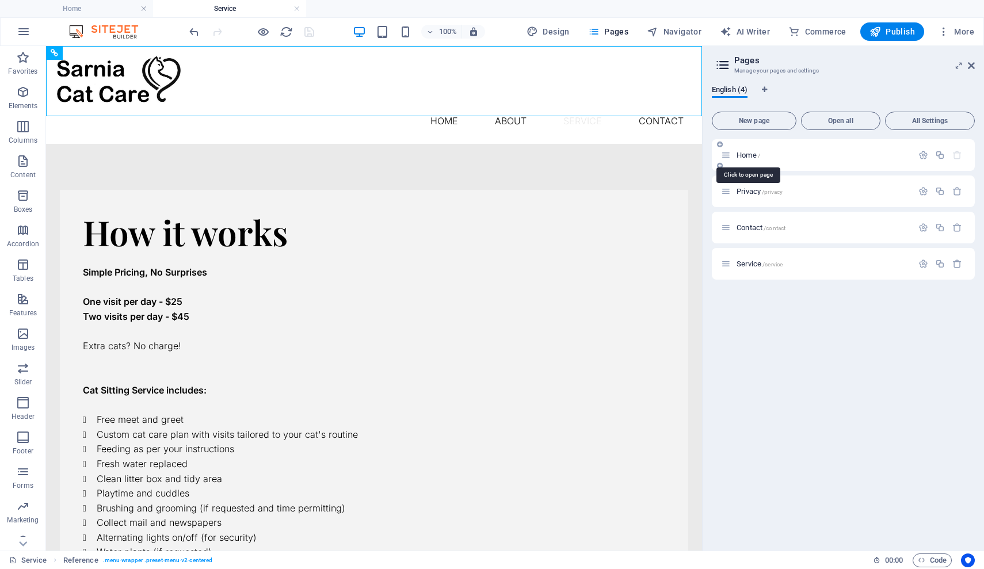
click at [743, 155] on span "Home /" at bounding box center [749, 155] width 24 height 9
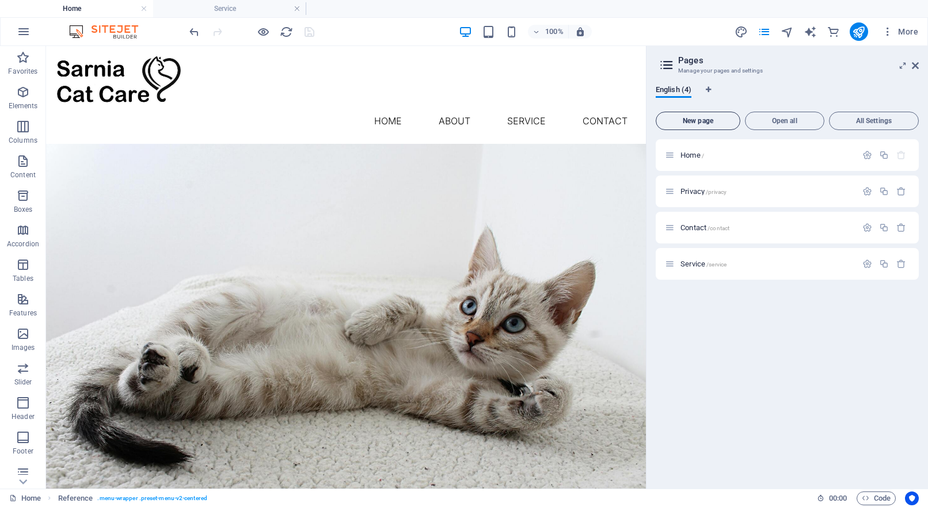
click at [700, 119] on span "New page" at bounding box center [698, 120] width 74 height 7
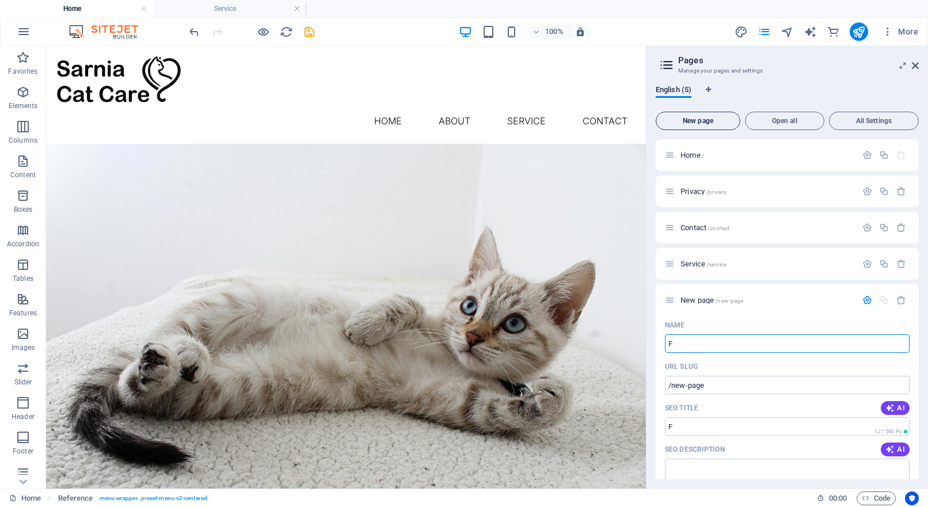
type input "F"
type input "/f"
type input "FAF"
type input "/faf"
type input "FA"
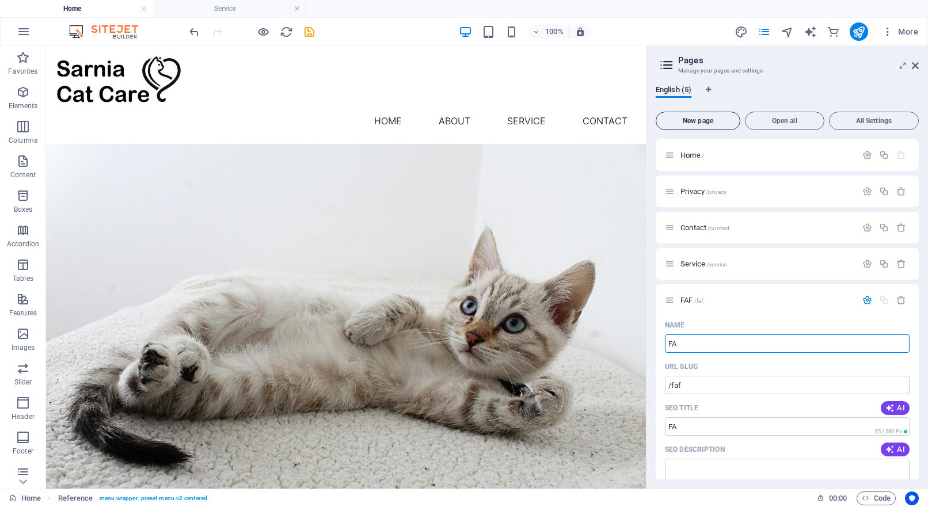
type input "/fa"
type input "FAQ"
type input "/faq"
type input "FAQ's"
type input "/faq-s"
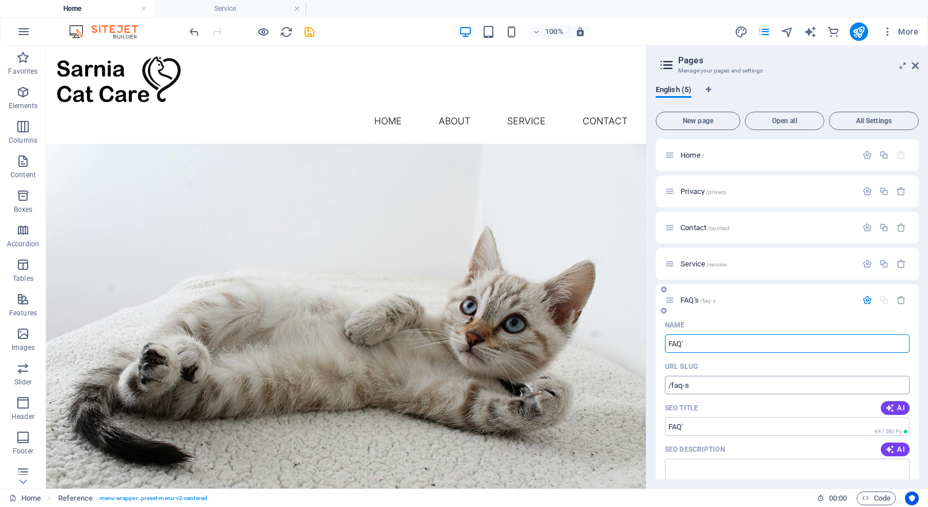
type input "FAQ'"
type input "/faq"
type input "FAQs"
type input "/faqs"
type input "FAQ"
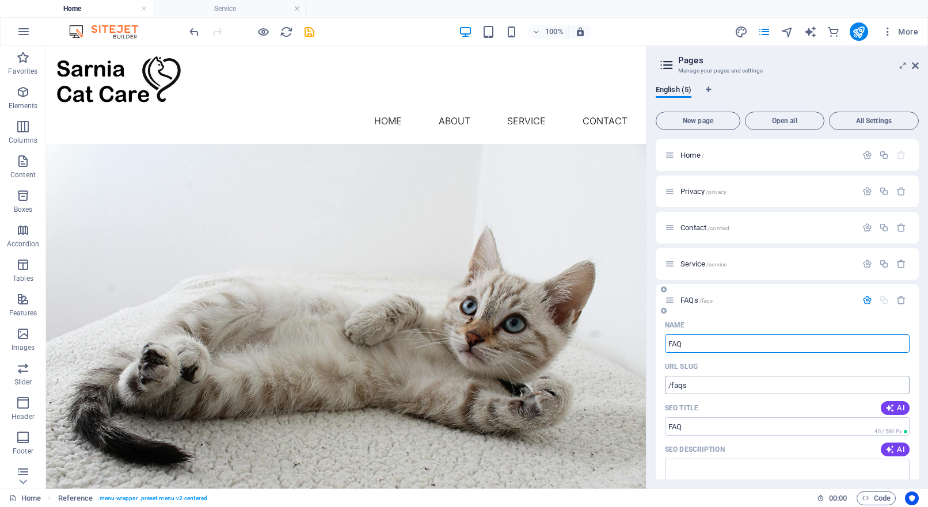
type input "/faq"
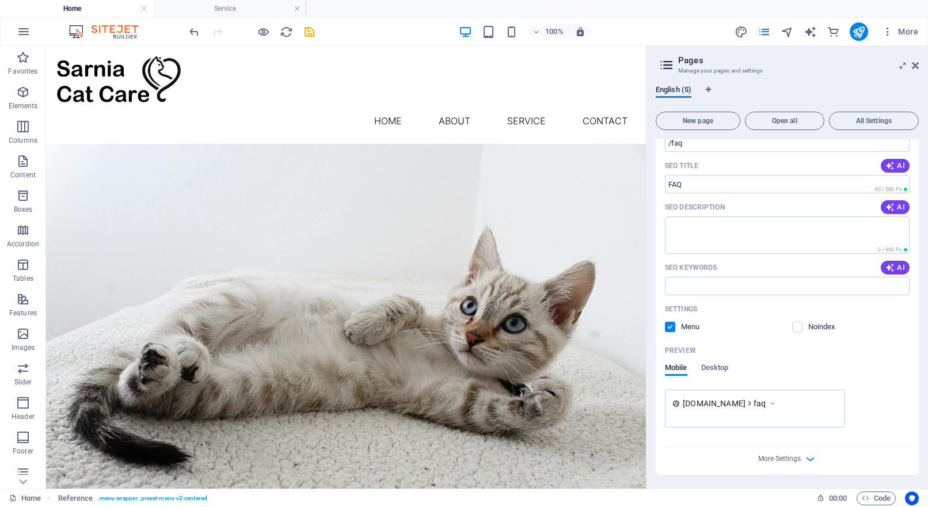
scroll to position [242, 0]
click at [739, 484] on div "English (5) New page Open all All Settings Home / Privacy /privacy Contact /con…" at bounding box center [786, 282] width 281 height 413
click at [612, 112] on div "Menu Home About Service Contact" at bounding box center [346, 95] width 600 height 98
click at [607, 105] on div "Menu Home About Service Contact" at bounding box center [346, 95] width 600 height 98
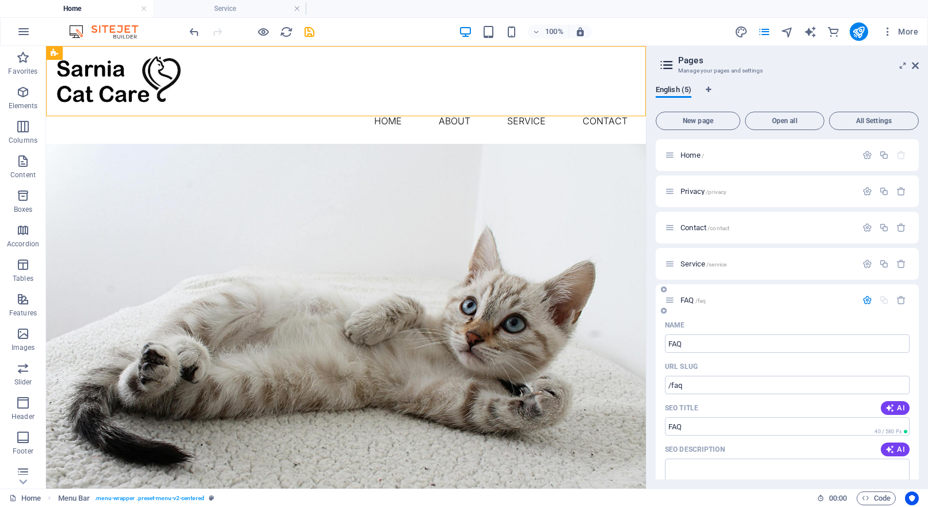
scroll to position [0, 0]
click at [754, 81] on div "English (5) New page Open all All Settings Home / Privacy /privacy Contact /con…" at bounding box center [786, 282] width 281 height 413
click at [686, 300] on span "FAQ /faq" at bounding box center [692, 300] width 25 height 9
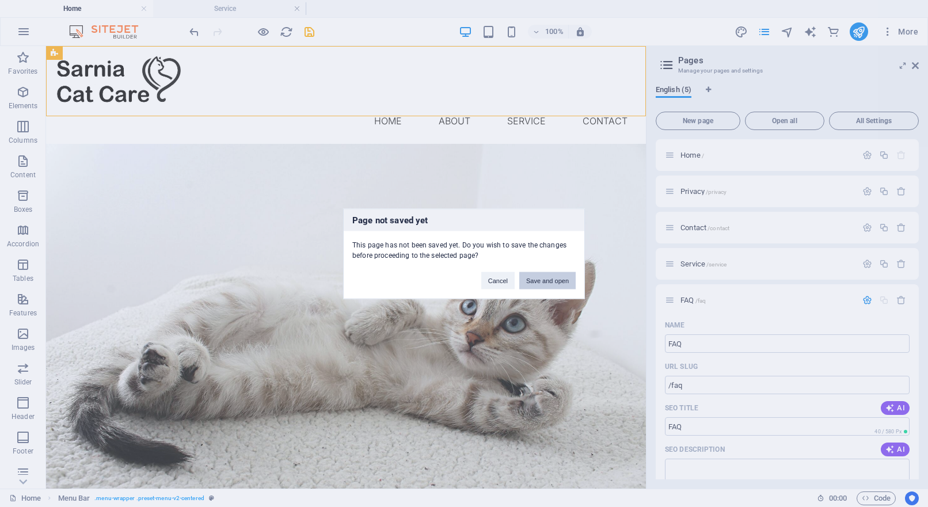
click at [540, 281] on button "Save and open" at bounding box center [547, 280] width 56 height 17
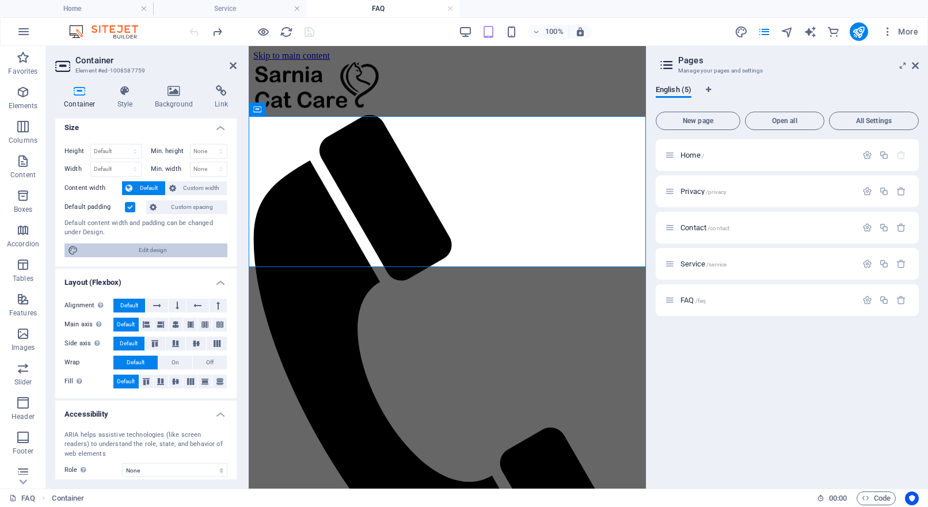
click at [138, 254] on div "Height Default px rem % vh vw Min. height None px rem % vh vw Width Default px …" at bounding box center [145, 201] width 181 height 132
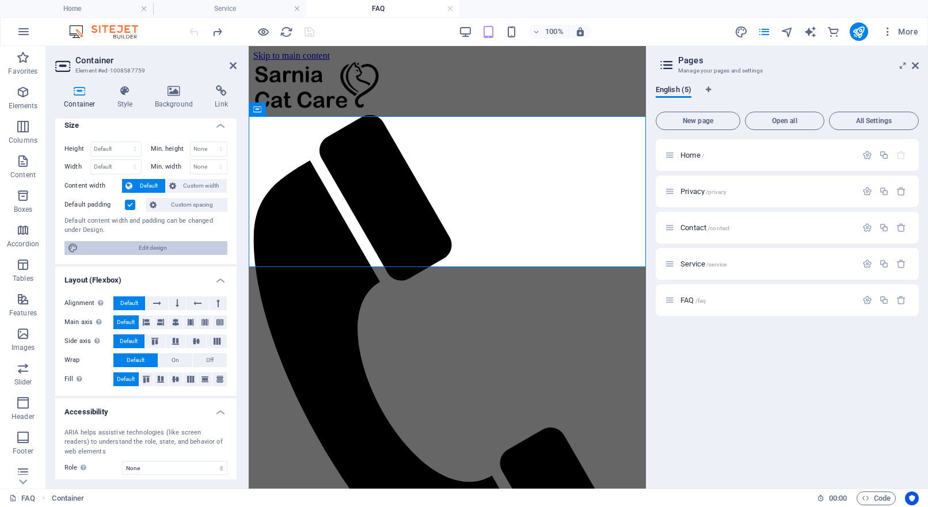
click at [147, 251] on span "Edit design" at bounding box center [153, 248] width 142 height 14
select select "600"
select select "rem"
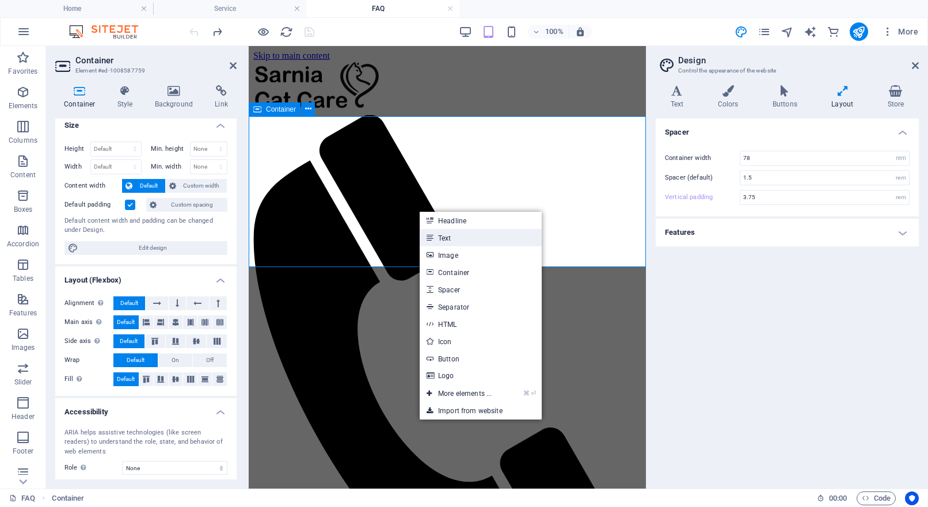
click at [453, 235] on link "Text" at bounding box center [480, 237] width 122 height 17
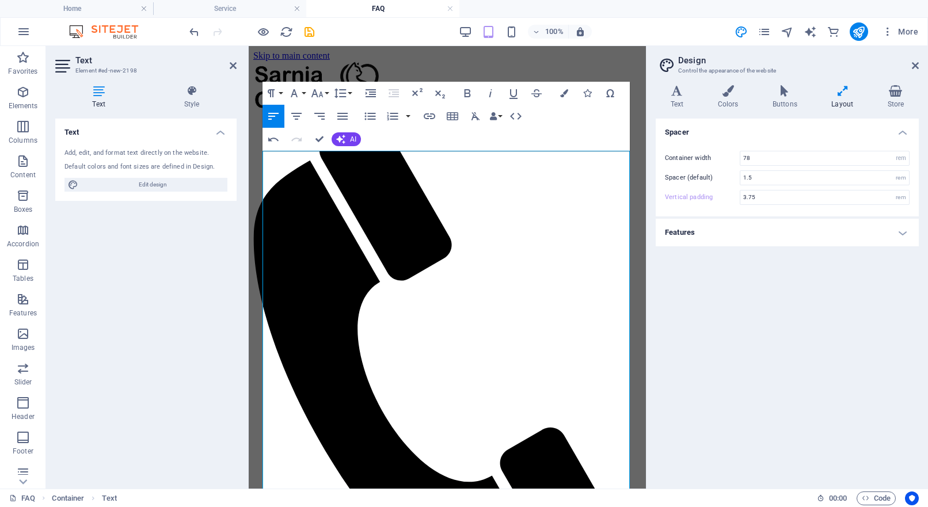
scroll to position [61066, 0]
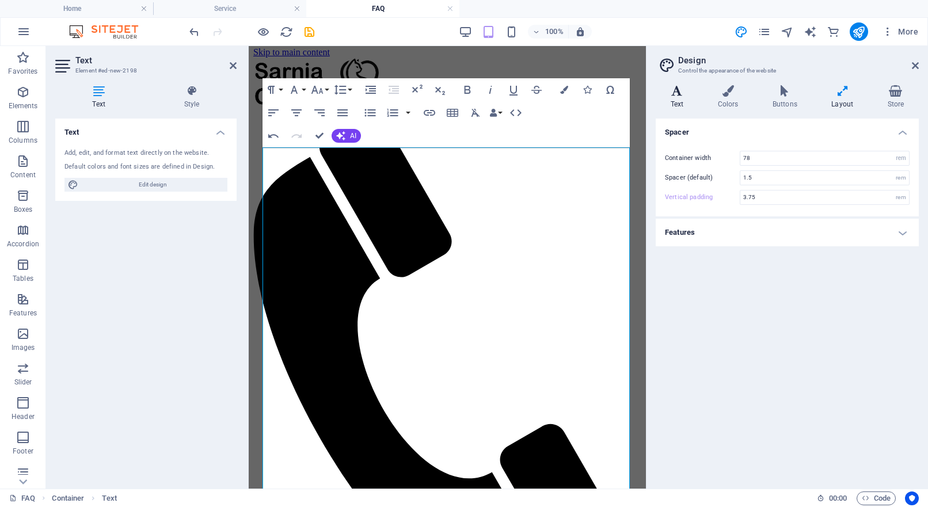
click at [677, 94] on icon at bounding box center [676, 91] width 43 height 12
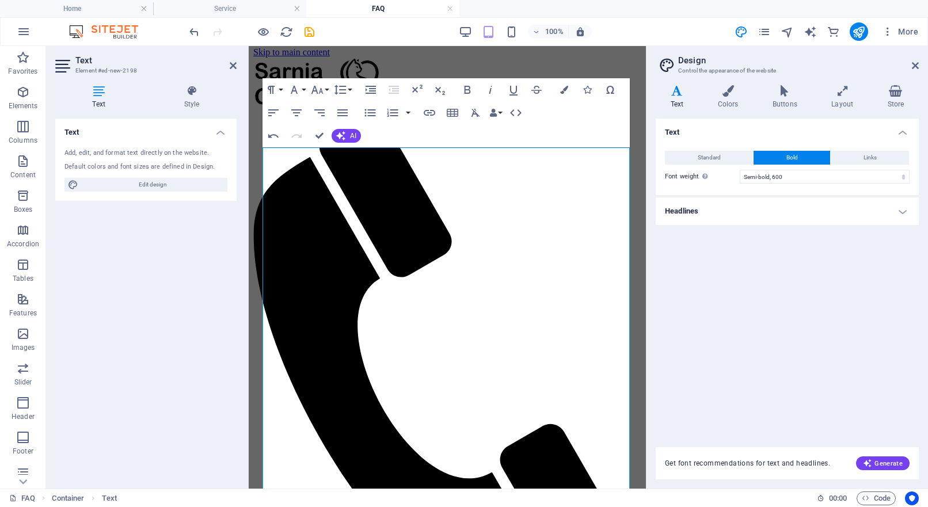
click at [691, 215] on h4 "Headlines" at bounding box center [786, 211] width 263 height 28
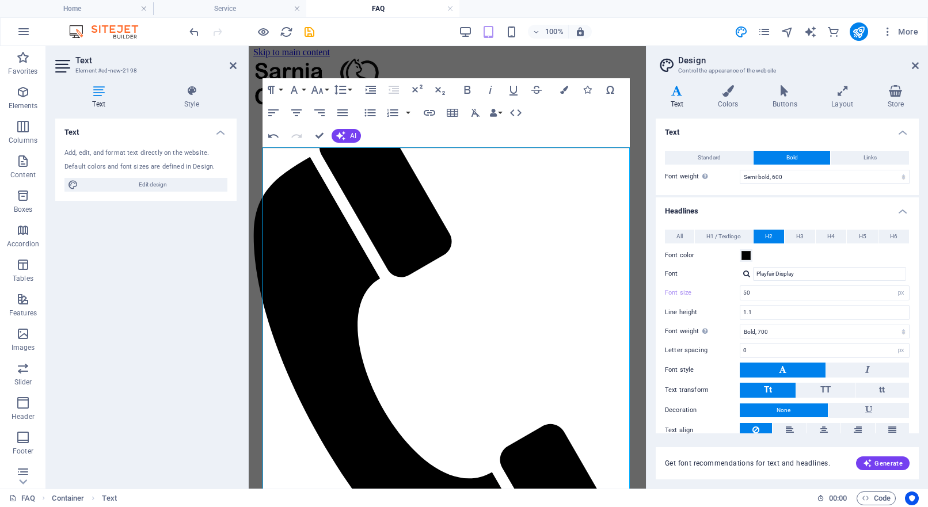
click at [769, 235] on span "H2" at bounding box center [768, 237] width 7 height 14
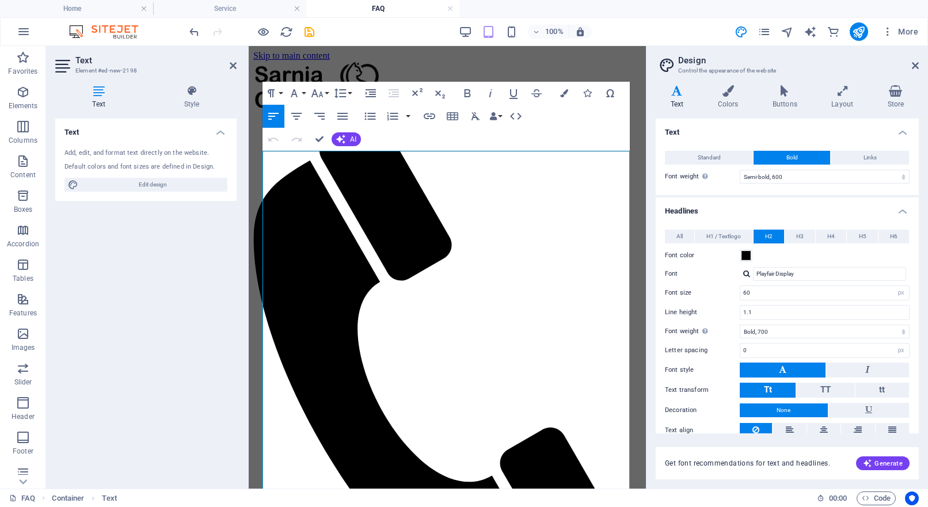
type input "50"
type input "21"
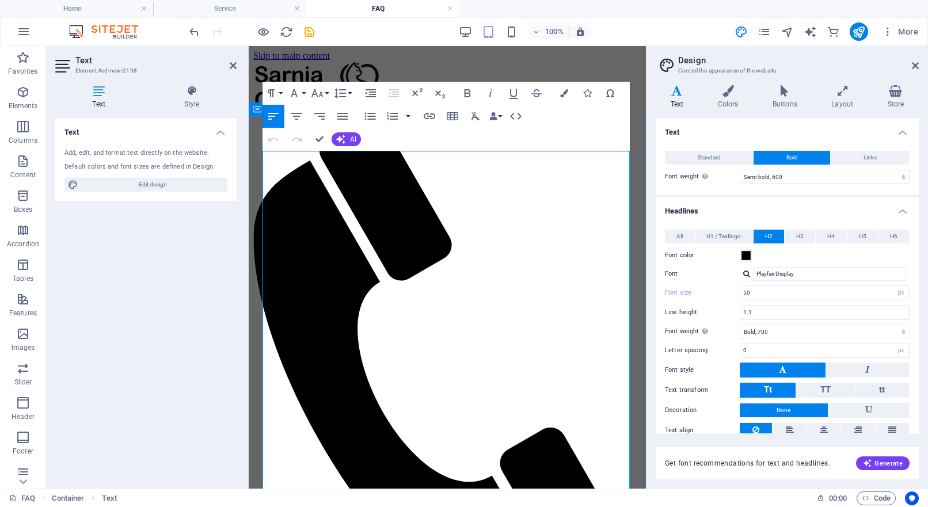
click at [802, 236] on span "H3" at bounding box center [799, 237] width 7 height 14
click at [827, 238] on span "H4" at bounding box center [830, 237] width 7 height 14
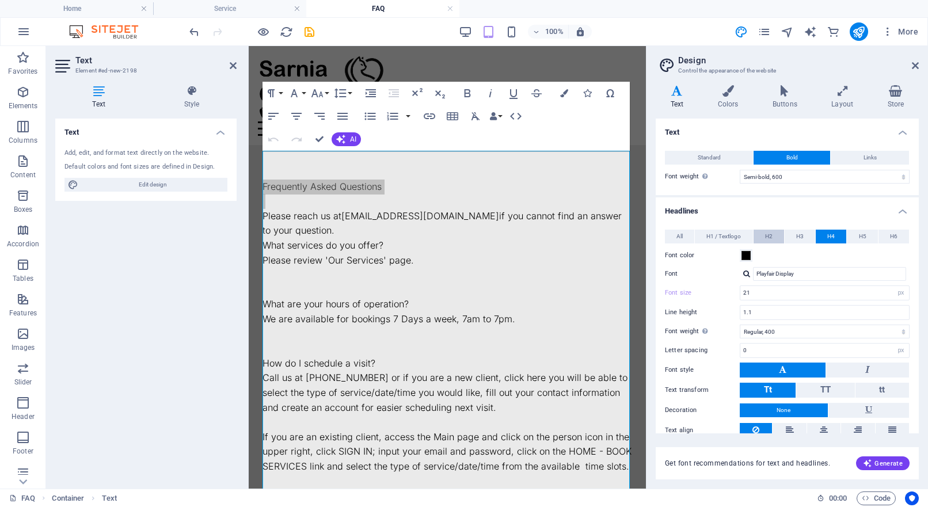
click at [765, 238] on span "H2" at bounding box center [768, 237] width 7 height 14
click at [308, 32] on icon "save" at bounding box center [309, 31] width 13 height 13
checkbox input "false"
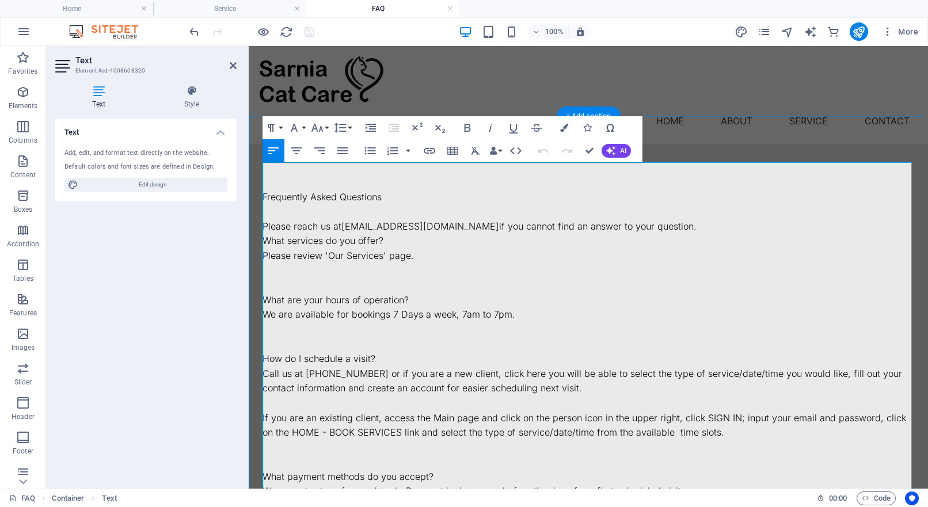
click at [338, 190] on p "Frequently Asked Questions" at bounding box center [587, 197] width 651 height 15
click at [307, 190] on p "Frequently Asked Questions" at bounding box center [587, 197] width 651 height 15
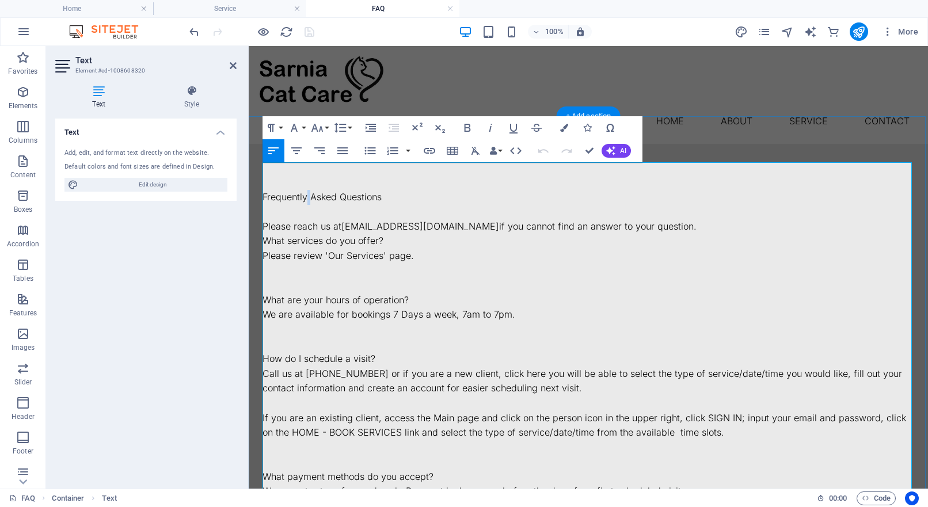
click at [307, 190] on p "Frequently Asked Questions" at bounding box center [587, 197] width 651 height 15
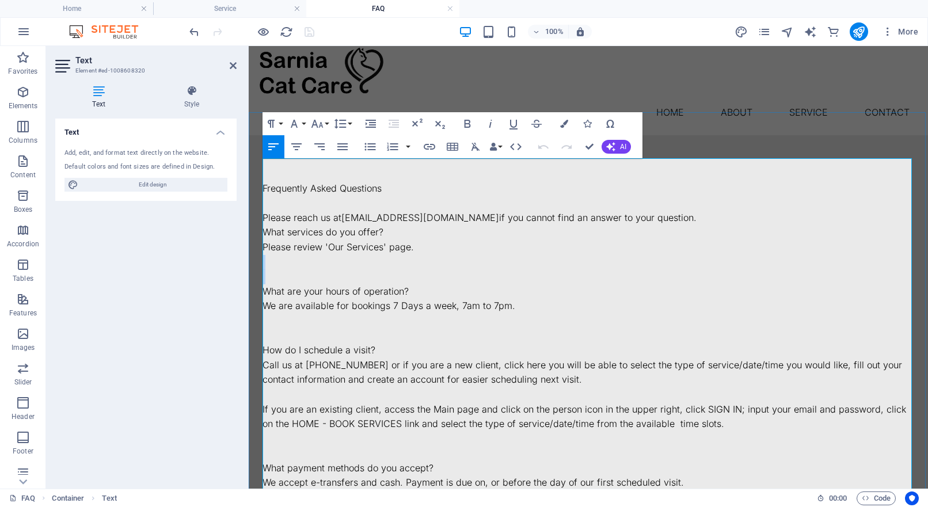
click at [385, 255] on p at bounding box center [587, 262] width 651 height 15
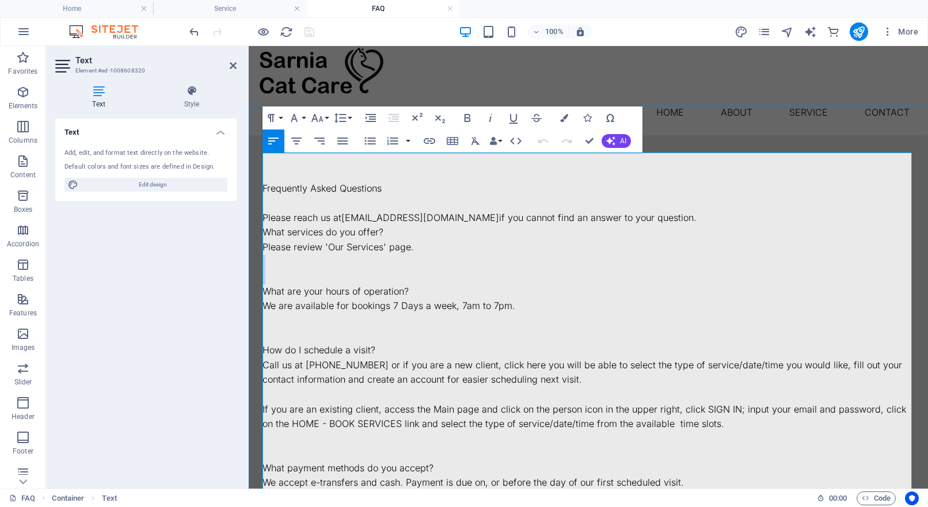
scroll to position [14, 0]
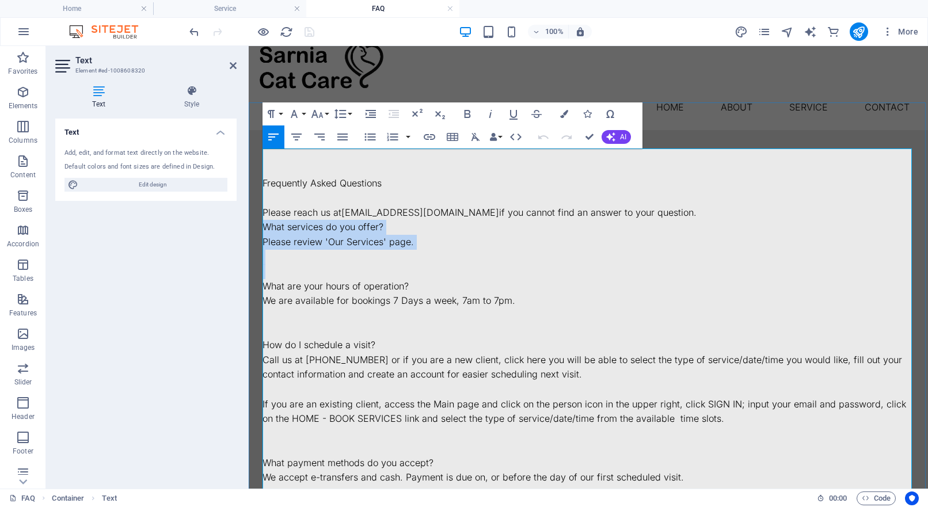
drag, startPoint x: 385, startPoint y: 230, endPoint x: 264, endPoint y: 200, distance: 124.3
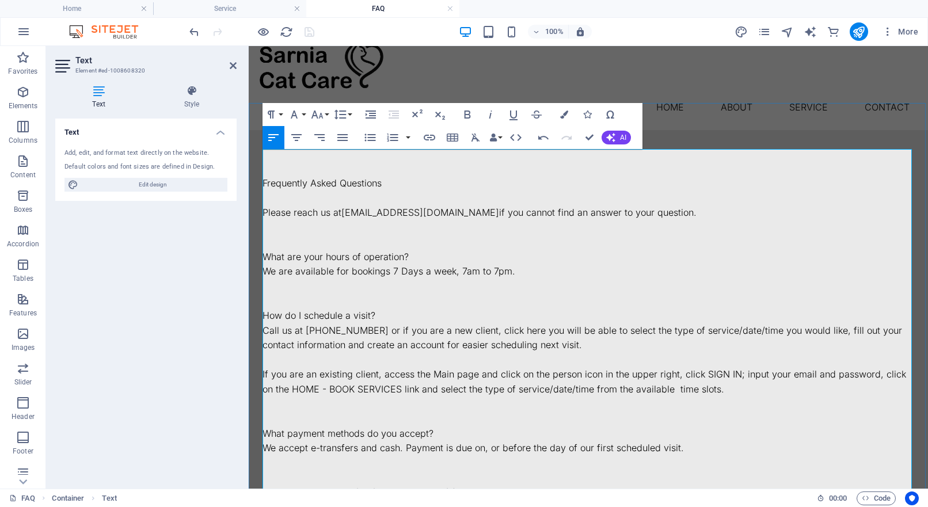
scroll to position [13, 0]
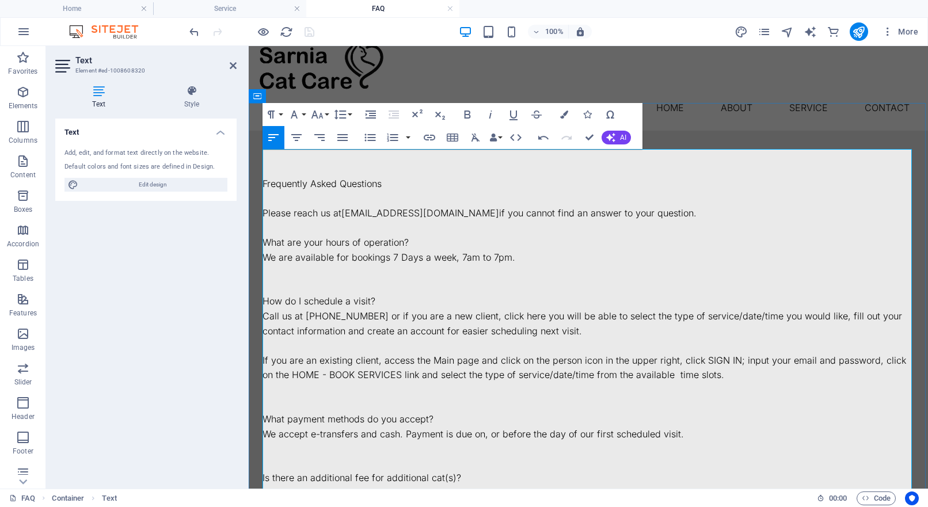
click at [283, 280] on p at bounding box center [587, 287] width 651 height 15
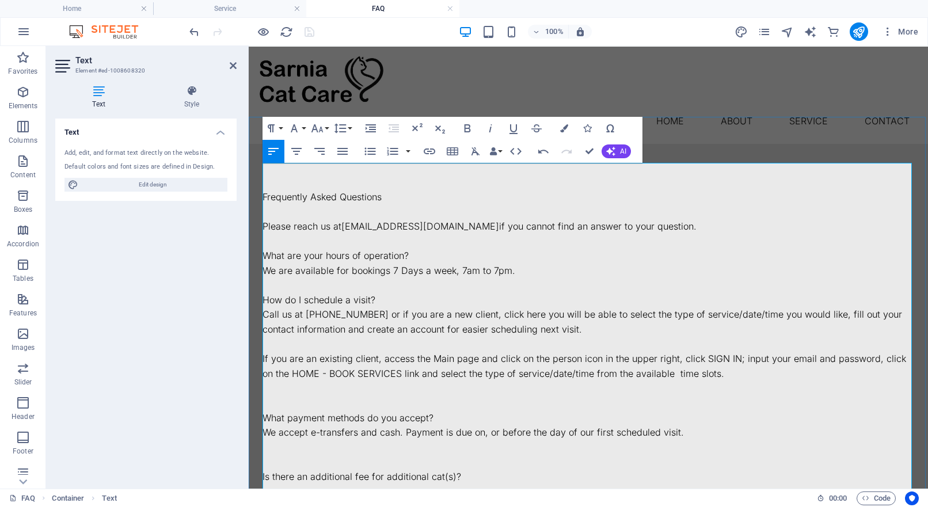
scroll to position [0, 0]
click at [334, 190] on p "Frequently Asked Questions" at bounding box center [587, 197] width 651 height 15
click at [195, 99] on h4 "Style" at bounding box center [192, 97] width 90 height 24
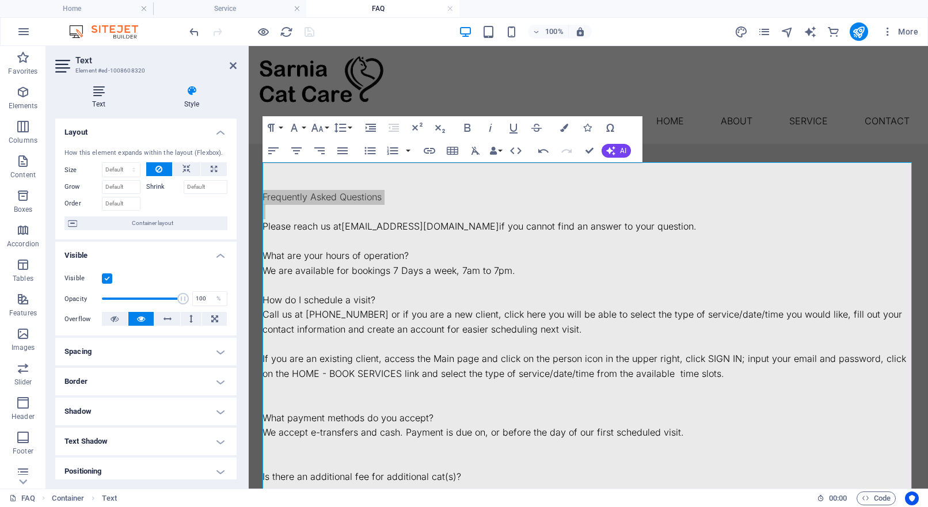
click at [101, 95] on icon at bounding box center [98, 91] width 87 height 12
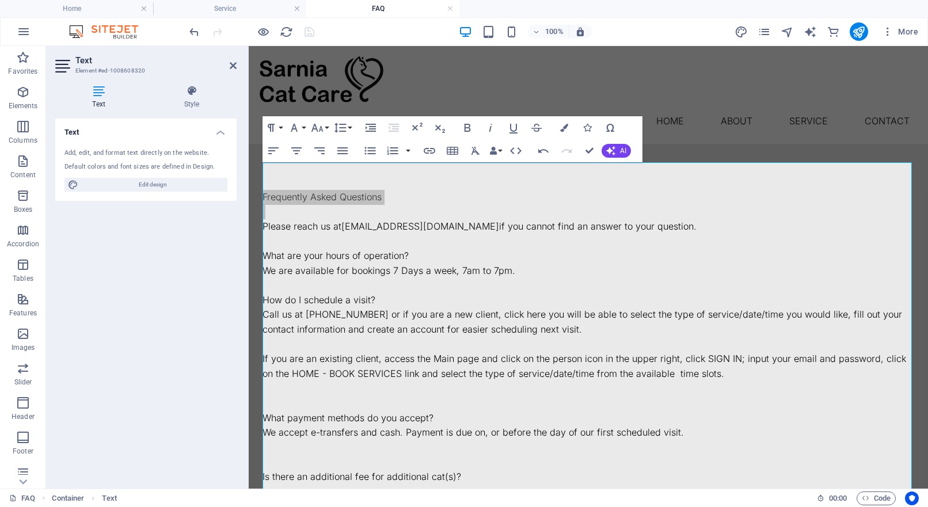
click at [101, 95] on icon at bounding box center [98, 91] width 87 height 12
click at [133, 183] on span "Edit design" at bounding box center [153, 185] width 142 height 14
select select "600"
select select "px"
select select "700"
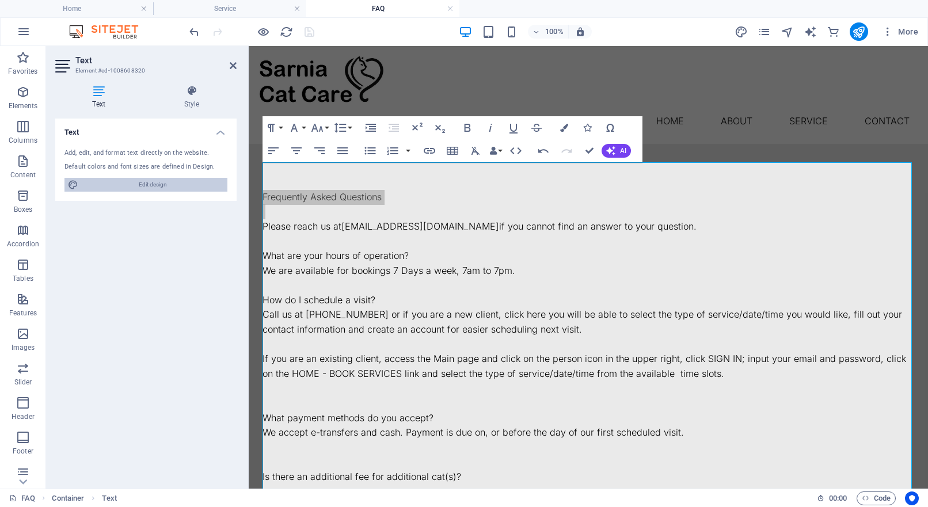
select select "px"
select select "rem"
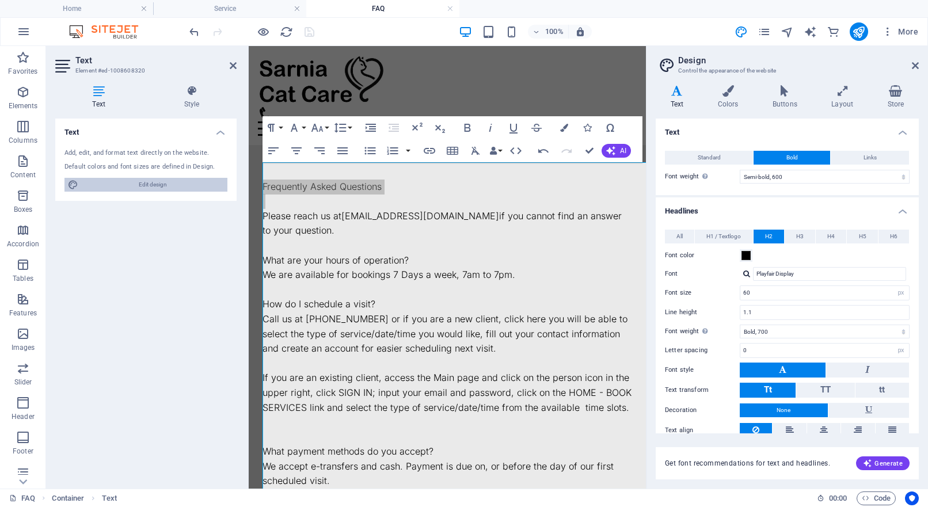
type input "50"
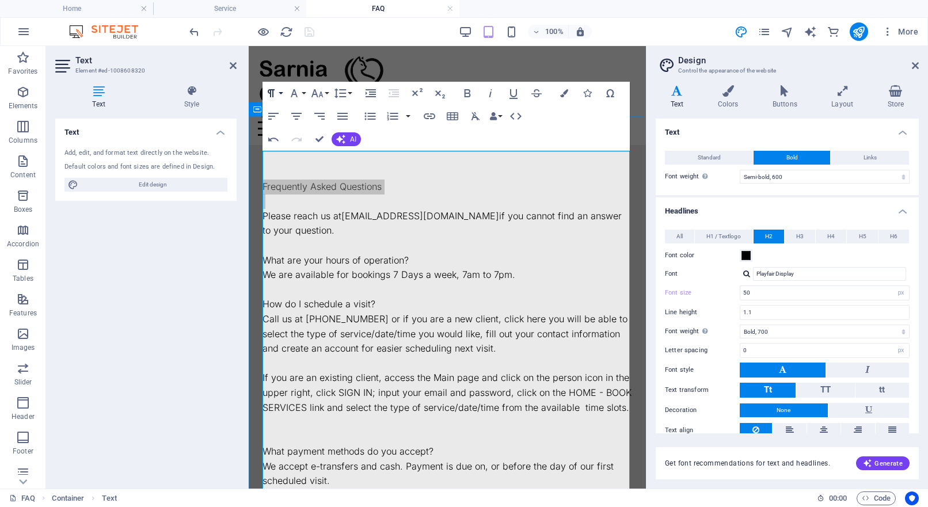
click at [281, 94] on button "Paragraph Format" at bounding box center [273, 93] width 22 height 23
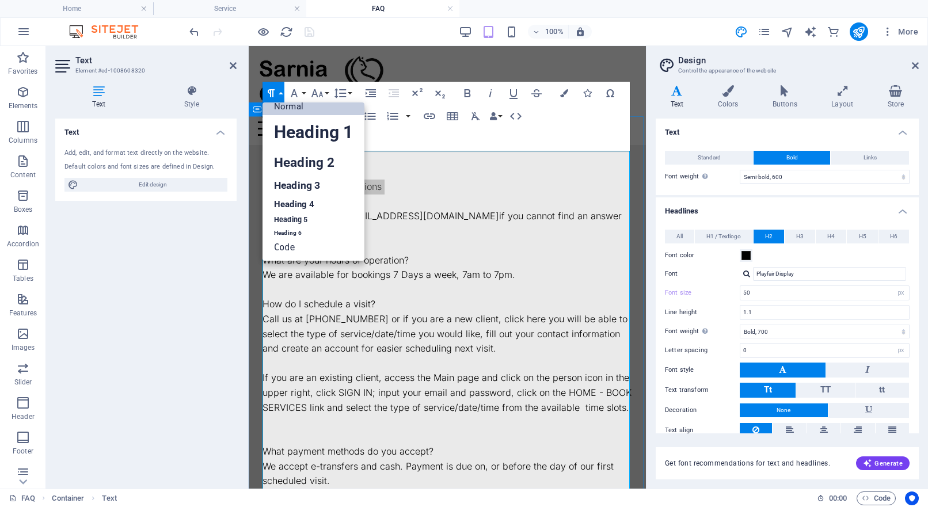
scroll to position [9, 0]
click at [303, 158] on link "Heading 2" at bounding box center [313, 163] width 102 height 26
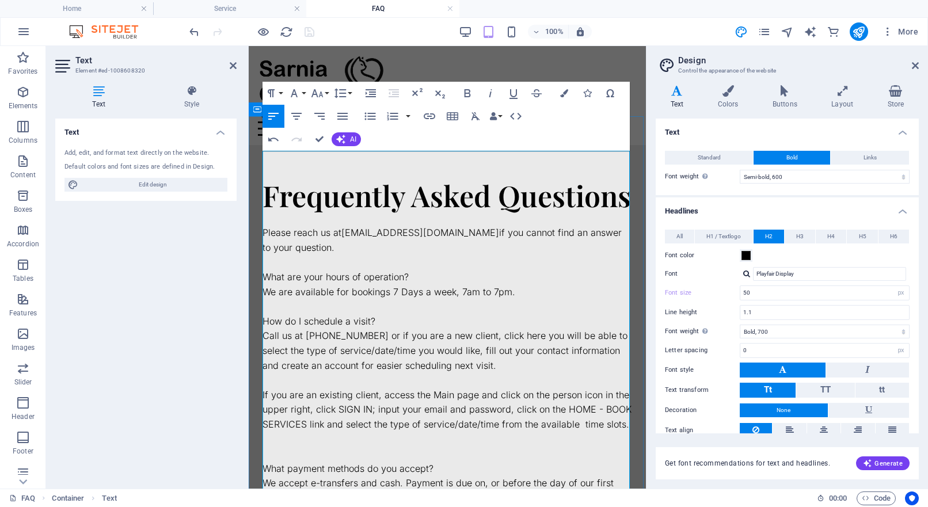
click at [322, 281] on p "What are your hours of operation?" at bounding box center [446, 277] width 369 height 15
click at [465, 94] on icon "button" at bounding box center [467, 93] width 14 height 14
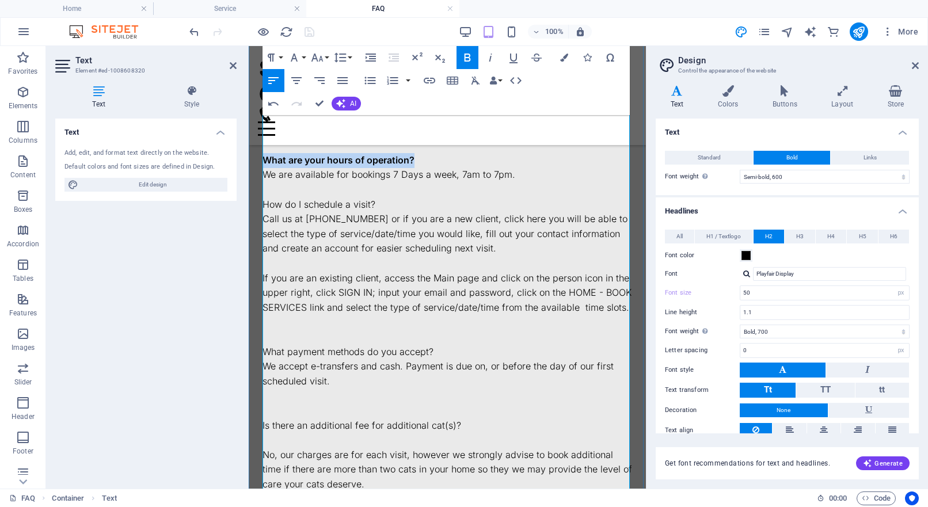
scroll to position [94, 0]
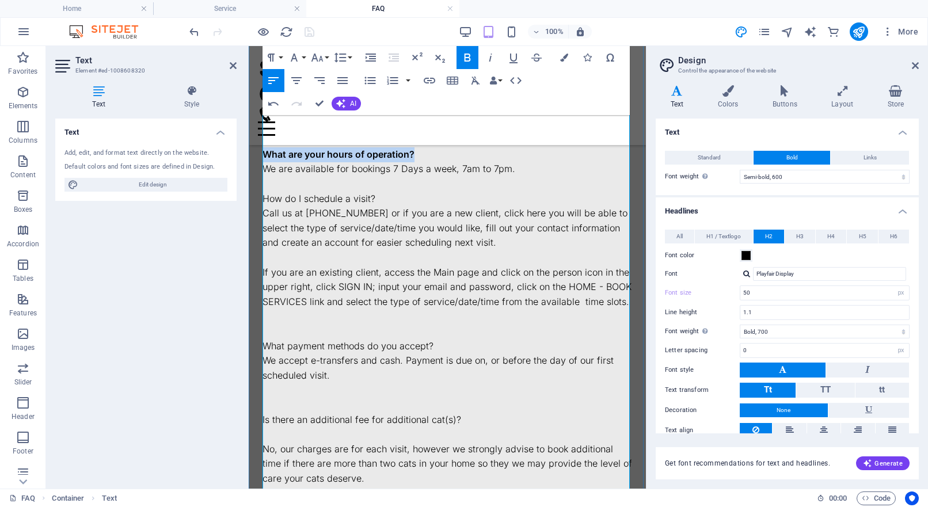
click at [357, 207] on p "How do I schedule a visit?" at bounding box center [446, 199] width 369 height 15
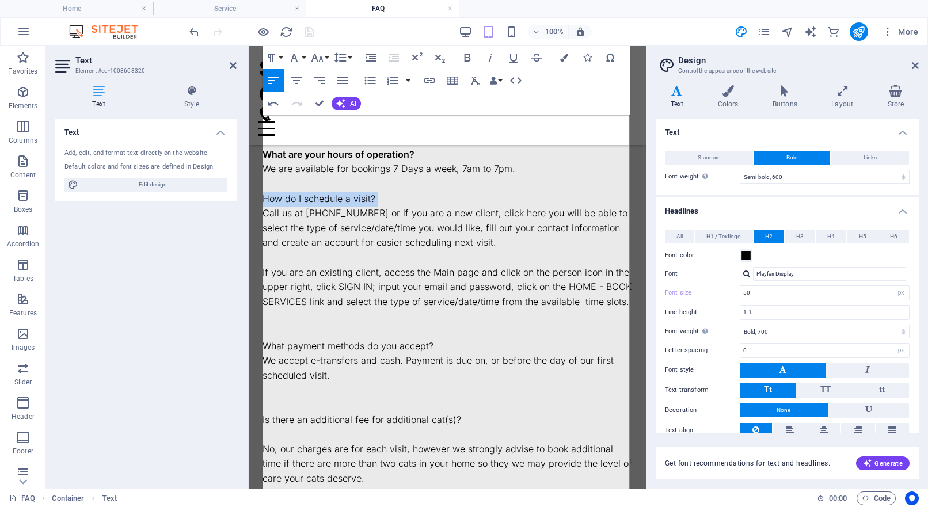
click at [357, 207] on p "How do I schedule a visit?" at bounding box center [446, 199] width 369 height 15
click at [462, 56] on icon "button" at bounding box center [467, 58] width 14 height 14
click at [379, 242] on p "Call us at [PHONE_NUMBER] or if you are a new client, click here you will be ab…" at bounding box center [446, 228] width 369 height 44
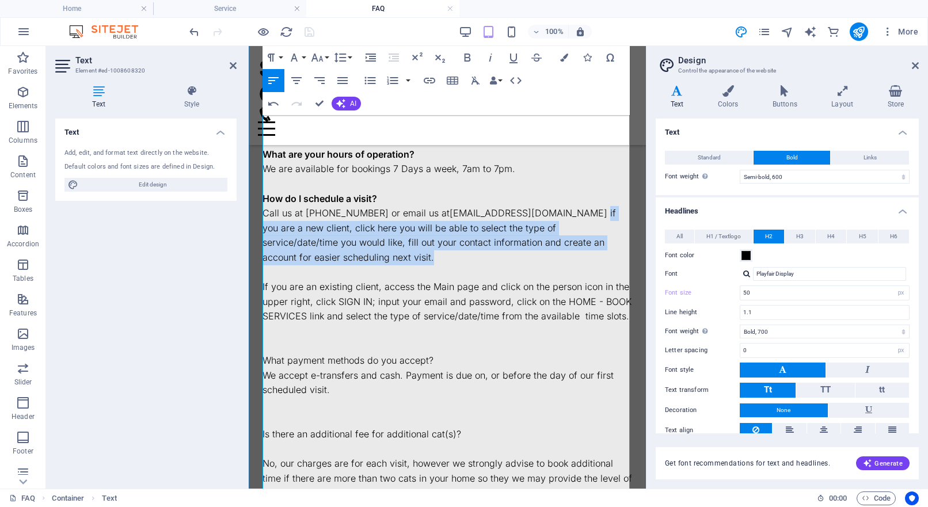
drag, startPoint x: 284, startPoint y: 285, endPoint x: 541, endPoint y: 244, distance: 259.9
click at [541, 244] on p "Call us at [PHONE_NUMBER] or email us at [EMAIL_ADDRESS][DOMAIN_NAME] if you ar…" at bounding box center [446, 235] width 369 height 59
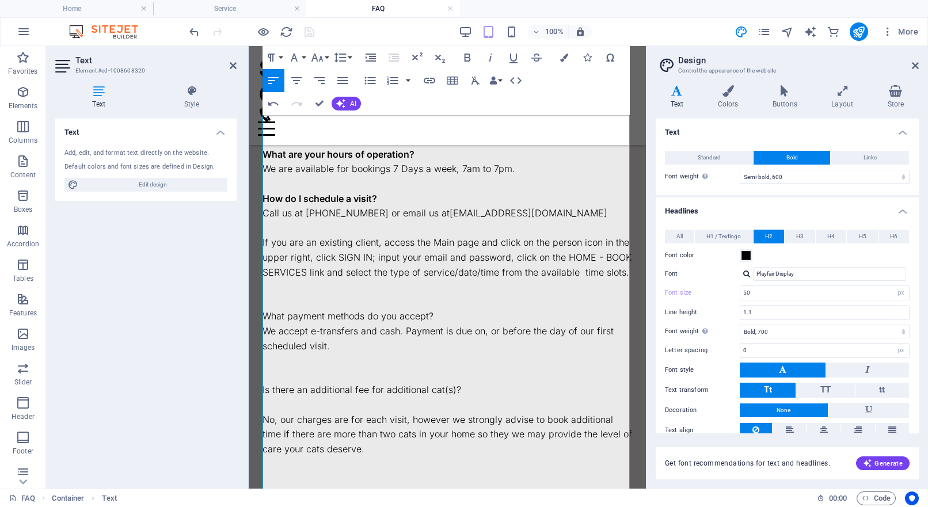
click at [394, 280] on p "If you are an existing client, access the Main page and click on the person ico…" at bounding box center [446, 257] width 369 height 44
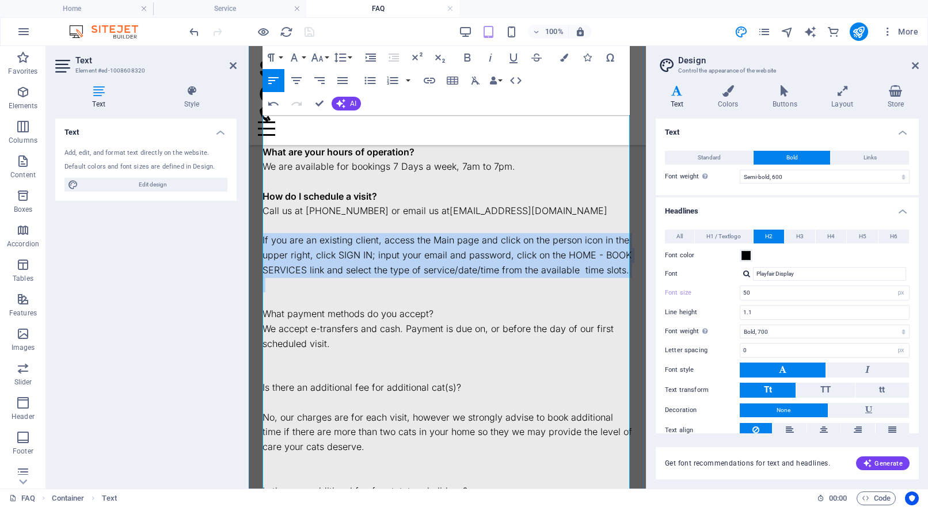
click at [394, 277] on p "If you are an existing client, access the Main page and click on the person ico…" at bounding box center [446, 255] width 369 height 44
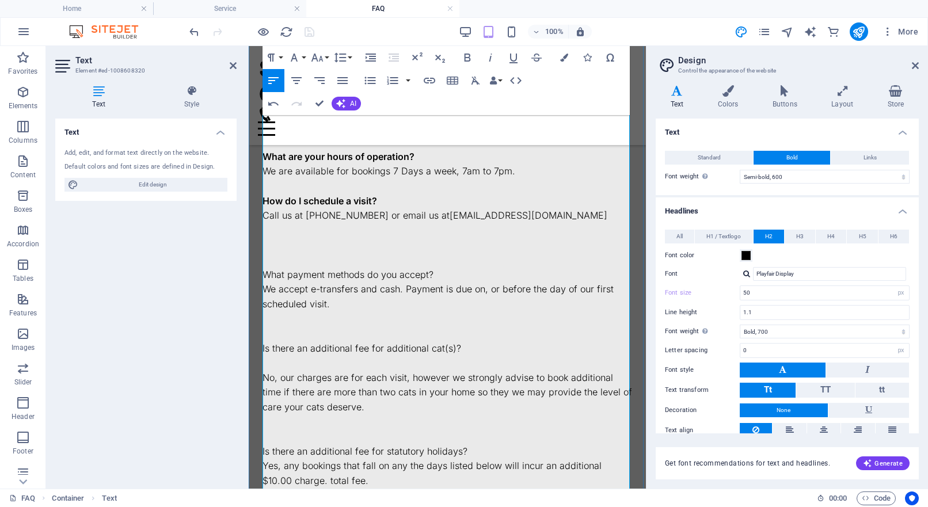
click at [325, 268] on p at bounding box center [446, 260] width 369 height 15
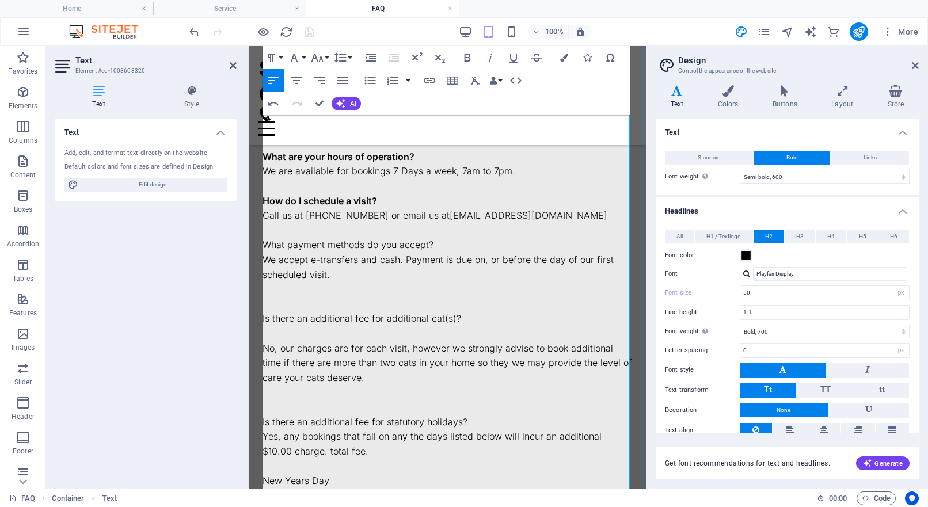
click at [330, 253] on p "What payment methods do you accept?" at bounding box center [446, 245] width 369 height 15
click at [465, 59] on icon "button" at bounding box center [467, 58] width 6 height 8
click at [468, 282] on p "We accept e-transfers and cash. Payment is due on, or before the day of our fir…" at bounding box center [446, 267] width 369 height 29
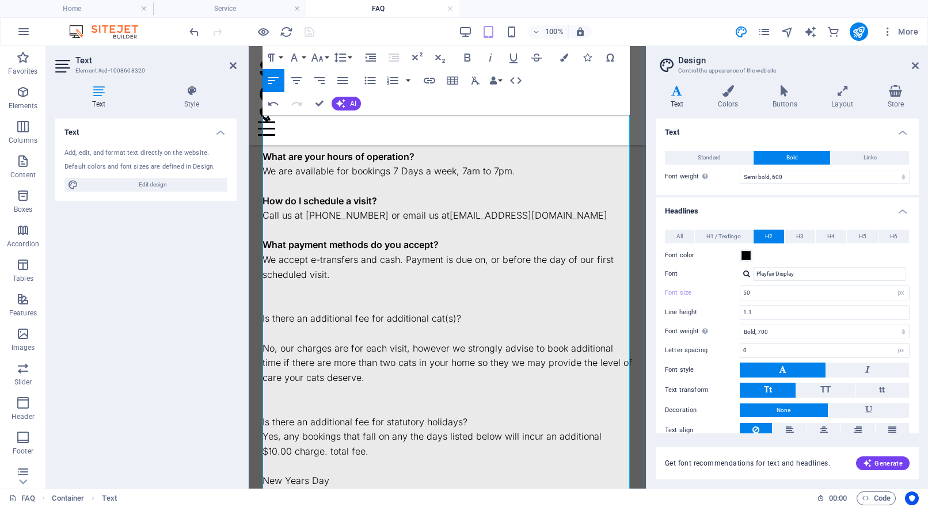
click at [293, 312] on p at bounding box center [446, 304] width 369 height 15
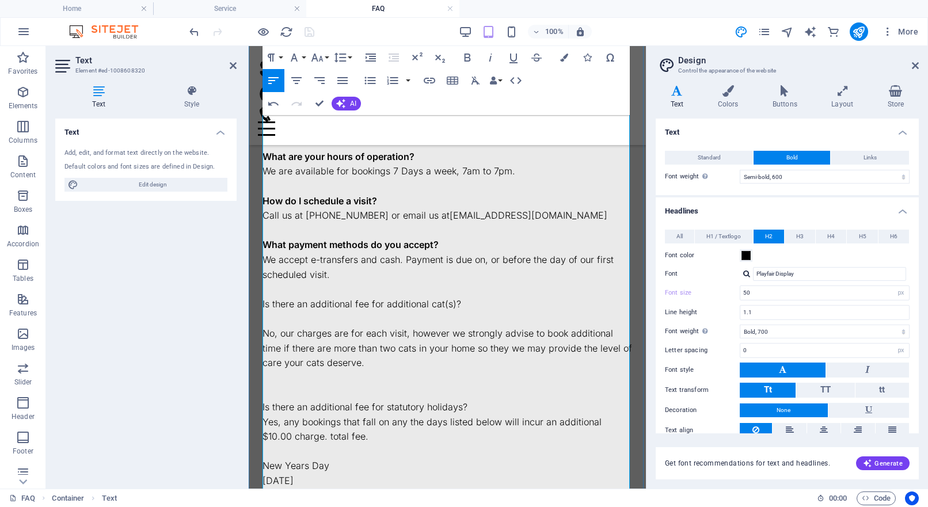
click at [335, 312] on p "Is there an additional fee for additional cat(s)?" at bounding box center [446, 304] width 369 height 15
click at [465, 57] on icon "button" at bounding box center [467, 58] width 6 height 8
click at [279, 326] on p at bounding box center [446, 318] width 369 height 15
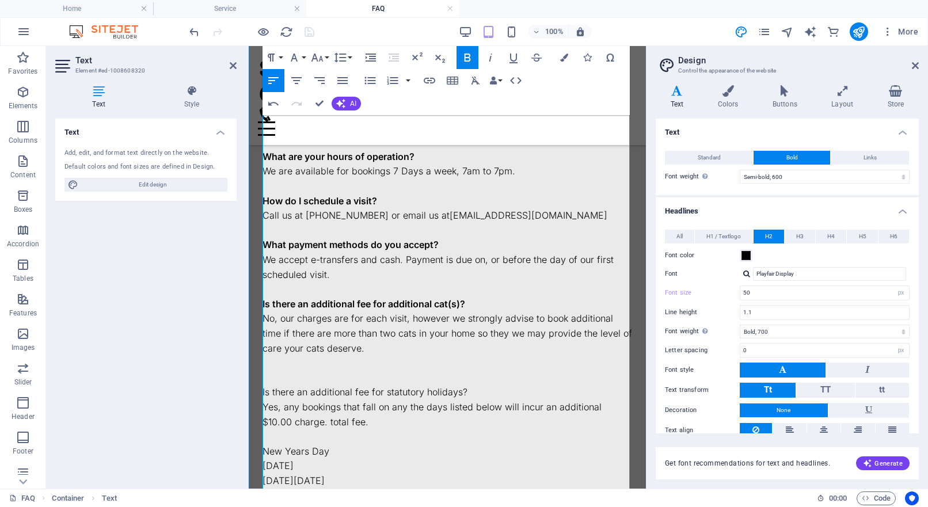
click at [373, 356] on p "No, our charges are for each visit, however we strongly advise to book addition…" at bounding box center [446, 333] width 369 height 44
click at [297, 386] on p at bounding box center [446, 378] width 369 height 15
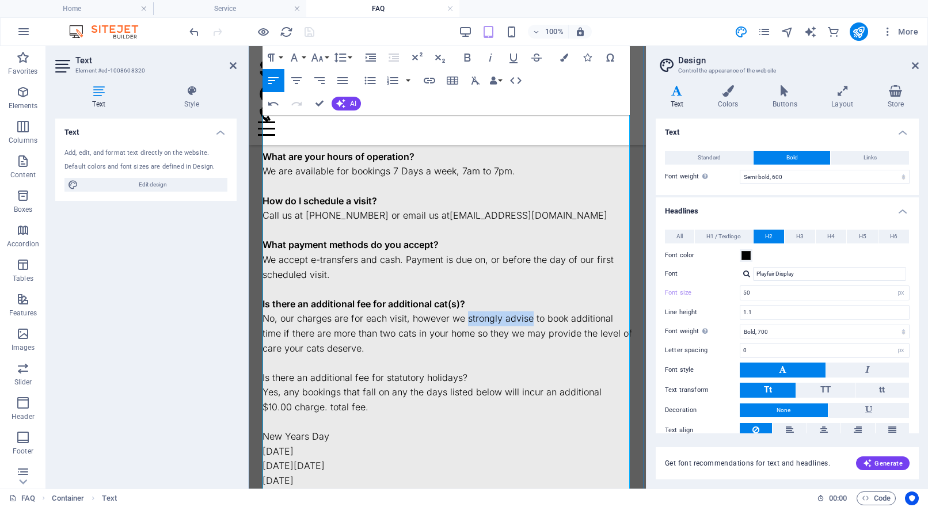
drag, startPoint x: 528, startPoint y: 346, endPoint x: 466, endPoint y: 346, distance: 62.1
click at [466, 346] on p "No, our charges are for each visit, however we strongly advise to book addition…" at bounding box center [446, 333] width 369 height 44
click at [316, 386] on p "Is there an additional fee for statutory holidays?" at bounding box center [446, 378] width 369 height 15
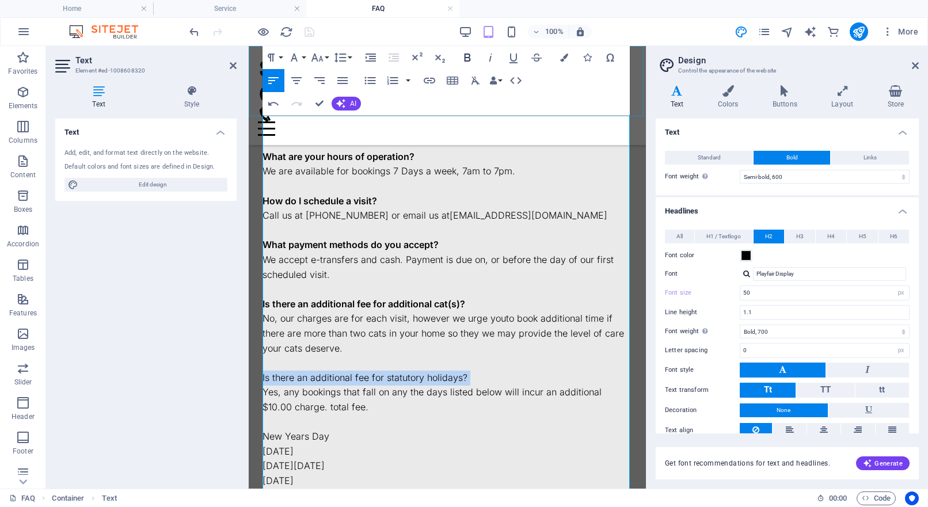
click at [468, 58] on icon "button" at bounding box center [467, 58] width 6 height 8
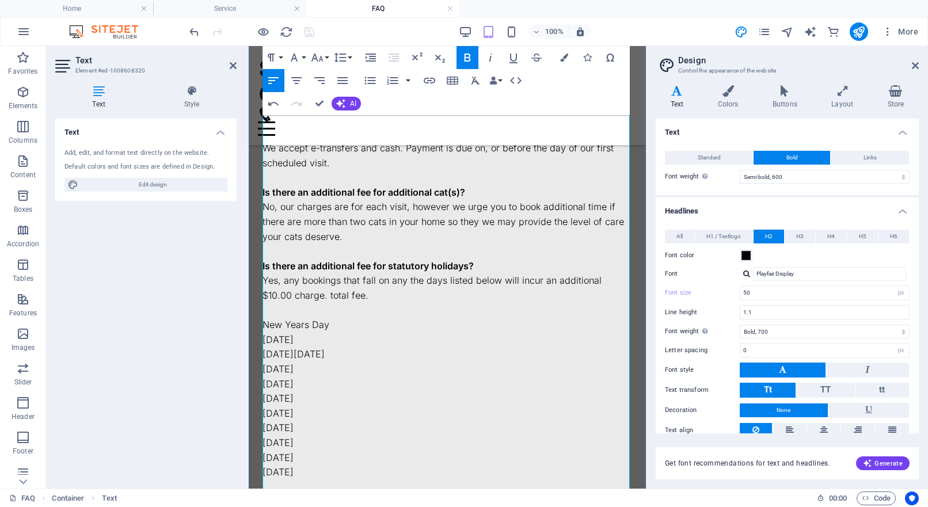
scroll to position [214, 0]
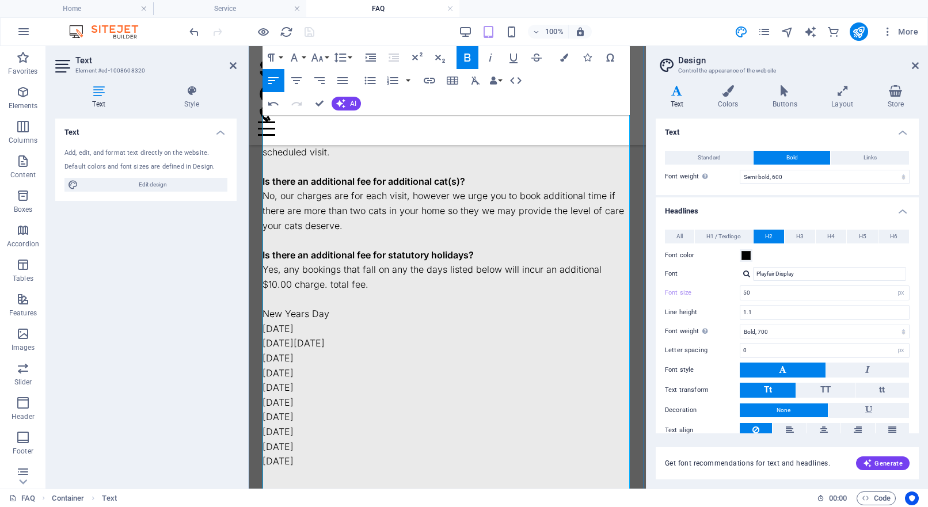
click at [597, 292] on p "Yes, any bookings that fall on any the days listed below will incur an addition…" at bounding box center [446, 276] width 369 height 29
drag, startPoint x: 393, startPoint y: 311, endPoint x: 350, endPoint y: 312, distance: 43.2
click at [350, 293] on p "Yes, any bookings that fall on any the days listed below will incur an addition…" at bounding box center [446, 278] width 369 height 29
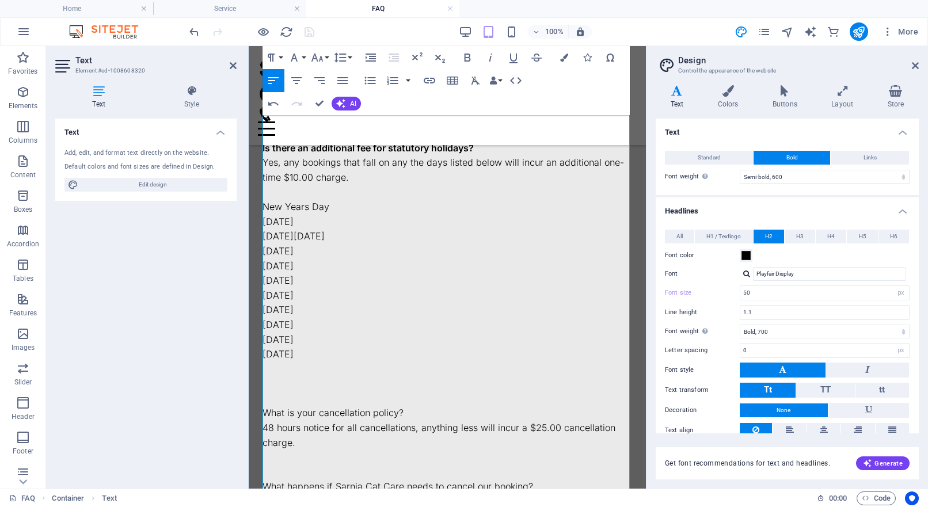
scroll to position [320, 0]
drag, startPoint x: 312, startPoint y: 377, endPoint x: 265, endPoint y: 231, distance: 154.1
click at [370, 79] on icon "button" at bounding box center [370, 81] width 14 height 14
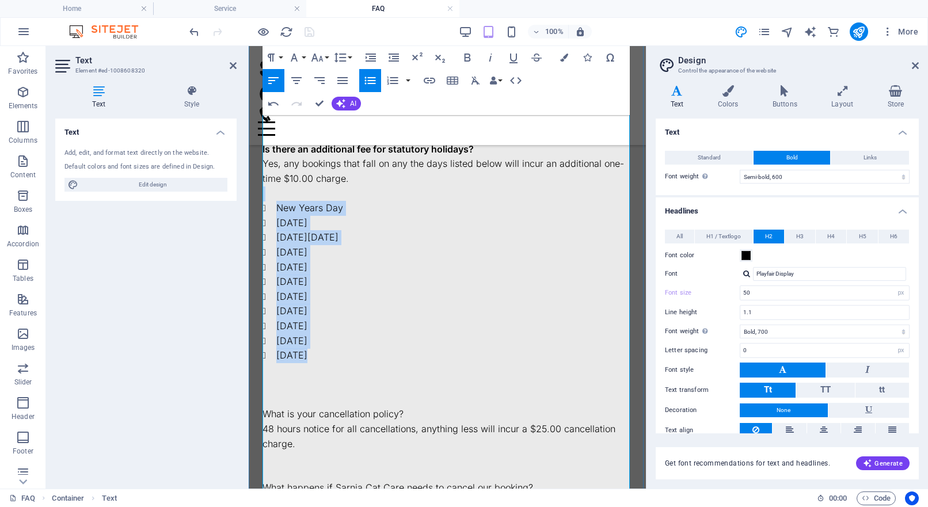
click at [425, 216] on li "New Years Day" at bounding box center [454, 208] width 356 height 15
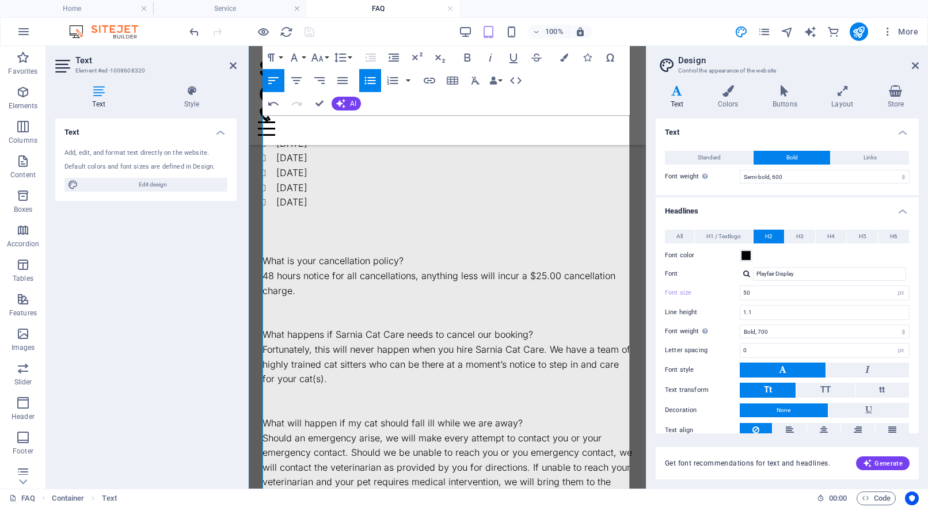
scroll to position [479, 0]
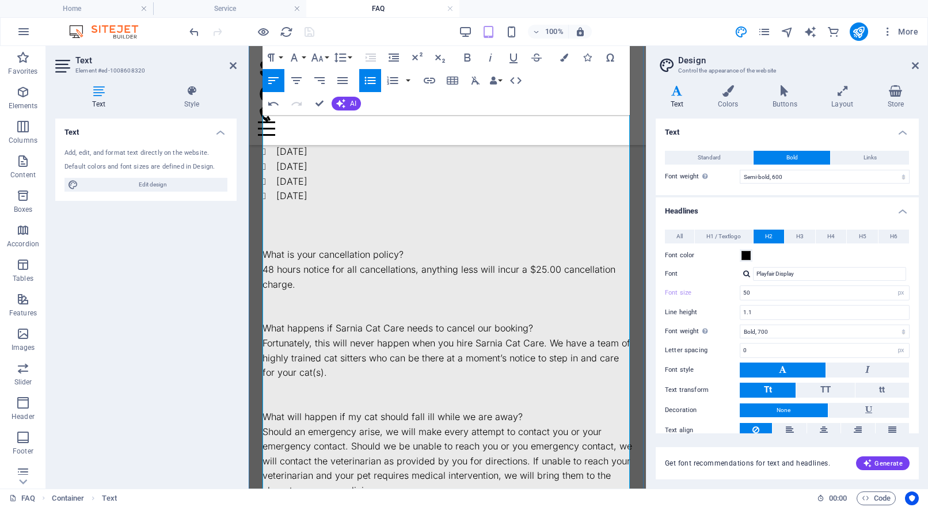
click at [376, 262] on p "What is your cancellation policy?" at bounding box center [446, 254] width 369 height 15
click at [470, 59] on icon "button" at bounding box center [467, 58] width 6 height 8
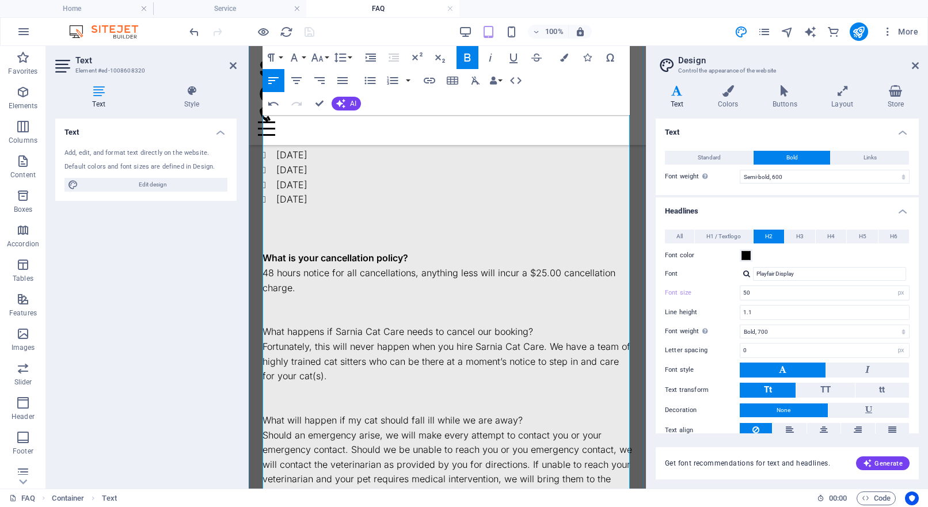
scroll to position [475, 0]
click at [296, 252] on p at bounding box center [446, 244] width 369 height 15
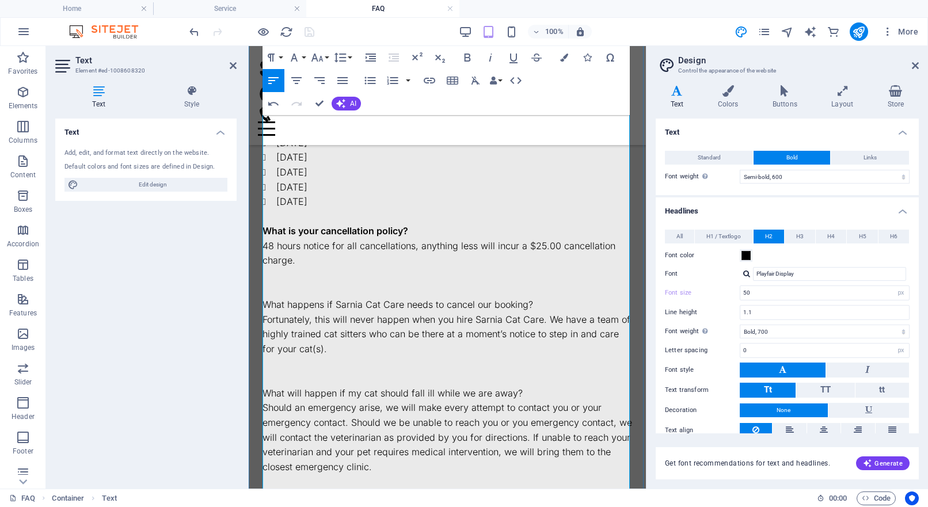
click at [285, 298] on p at bounding box center [446, 290] width 369 height 15
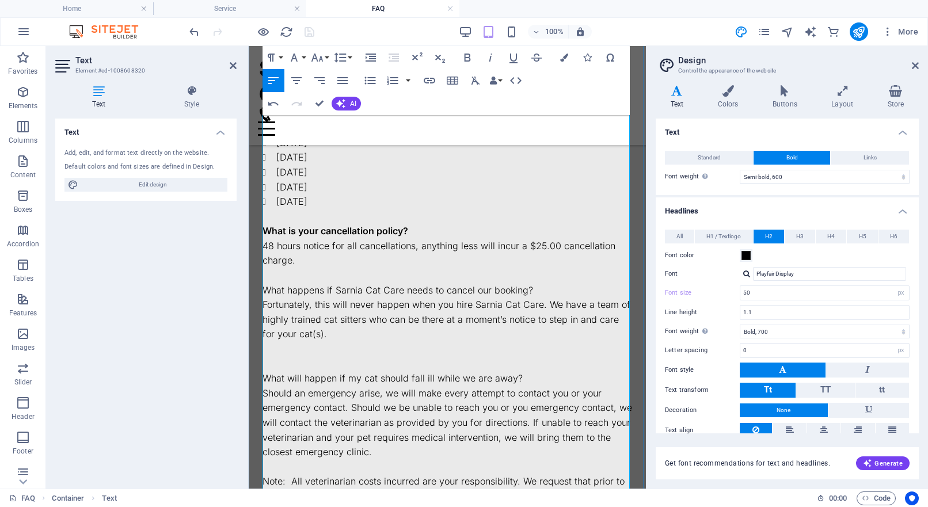
click at [369, 298] on p "What happens if Sarnia Cat Care needs to cancel our booking?" at bounding box center [446, 290] width 369 height 15
click at [470, 57] on icon "button" at bounding box center [467, 58] width 14 height 14
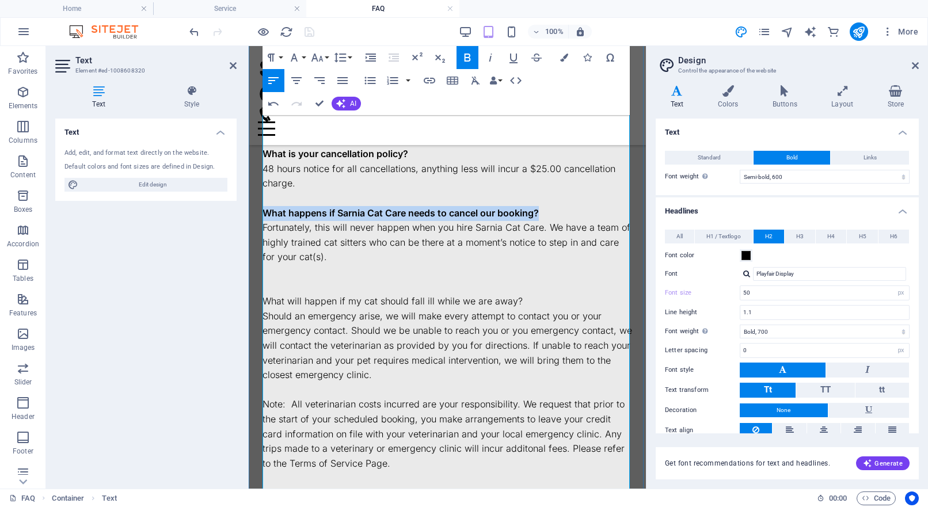
scroll to position [552, 0]
click at [288, 293] on p at bounding box center [446, 285] width 369 height 15
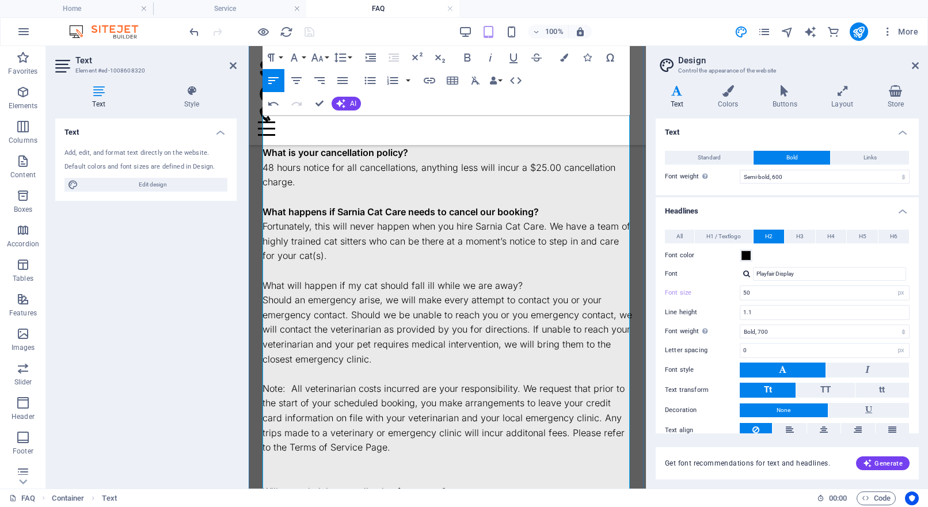
click at [324, 293] on p "What will happen if my cat should fall ill while we are away?" at bounding box center [446, 285] width 369 height 15
click at [325, 293] on p "What will happen if my cat should fall ill while we are away?" at bounding box center [446, 285] width 369 height 15
click at [463, 59] on icon "button" at bounding box center [467, 58] width 14 height 14
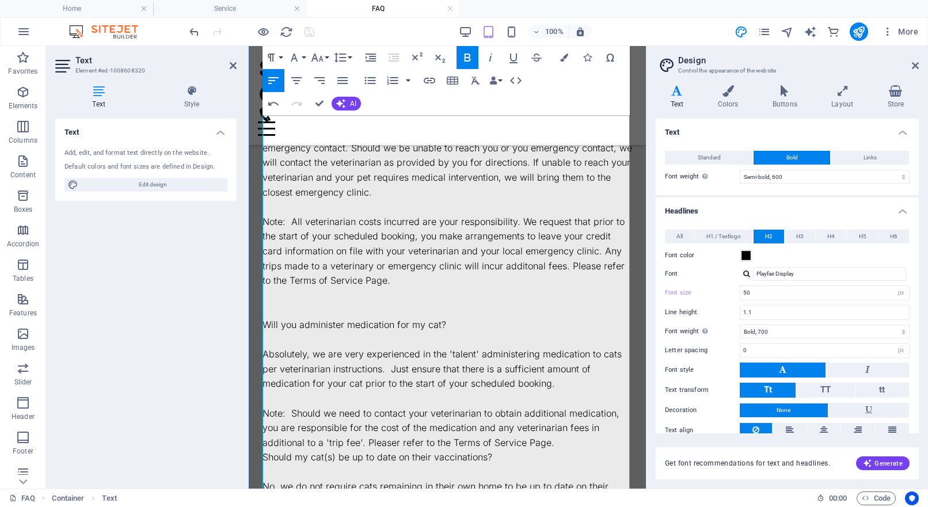
scroll to position [720, 0]
click at [158, 293] on div "Text Add, edit, and format text directly on the website. Default colors and fon…" at bounding box center [145, 299] width 181 height 361
click at [231, 254] on div "Text Add, edit, and format text directly on the website. Default colors and fon…" at bounding box center [145, 299] width 181 height 361
drag, startPoint x: 371, startPoint y: 203, endPoint x: 292, endPoint y: 175, distance: 83.2
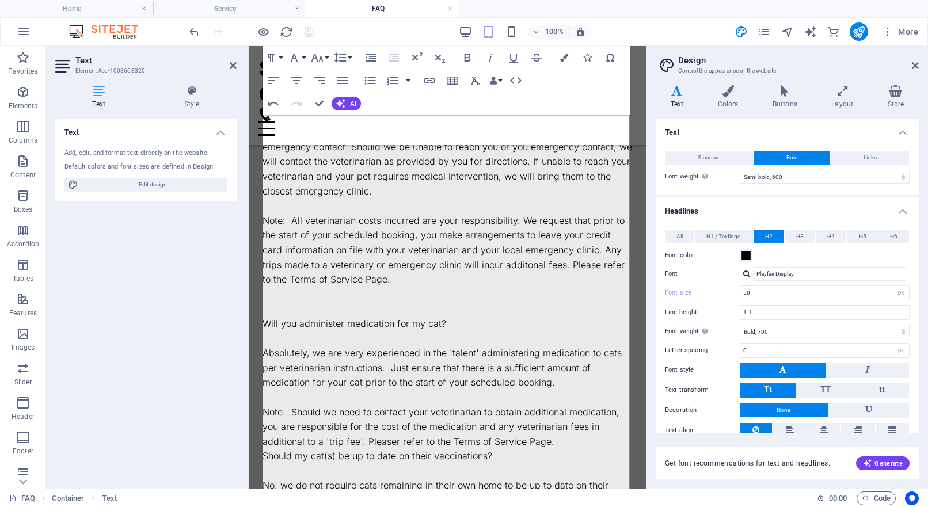
click at [370, 199] on p "Should an emergency arise, we will make every attempt to contact you or your em…" at bounding box center [446, 162] width 369 height 74
click at [188, 157] on div "Add, edit, and format text directly on the website. Default colors and font siz…" at bounding box center [145, 170] width 181 height 62
click at [438, 240] on p "Note: All veterinarian costs incurred are your responsibility. We request that …" at bounding box center [446, 250] width 369 height 74
click at [755, 207] on h4 "Headlines" at bounding box center [786, 207] width 263 height 21
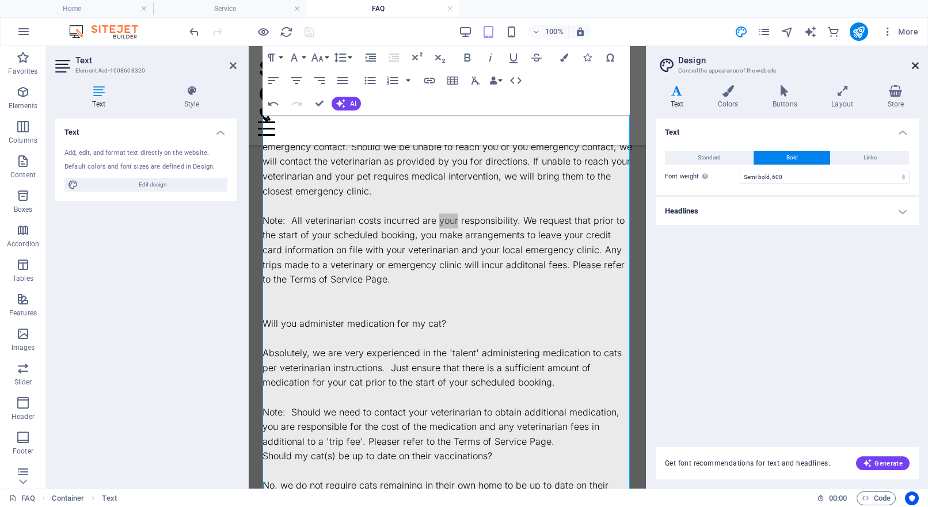
click at [916, 64] on icon at bounding box center [914, 65] width 7 height 9
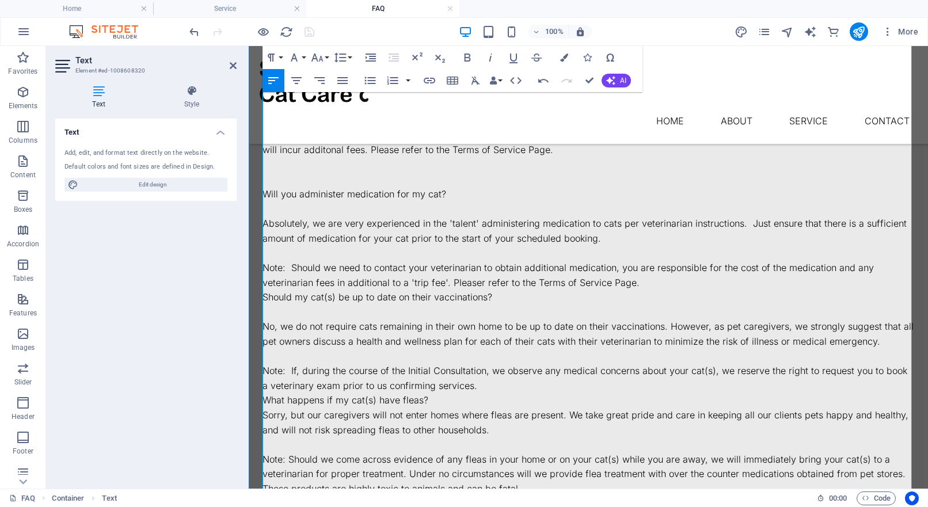
click at [446, 290] on p "Should my cat(s) be up to date on their vaccinations?" at bounding box center [587, 297] width 651 height 15
click at [233, 67] on icon at bounding box center [233, 65] width 7 height 9
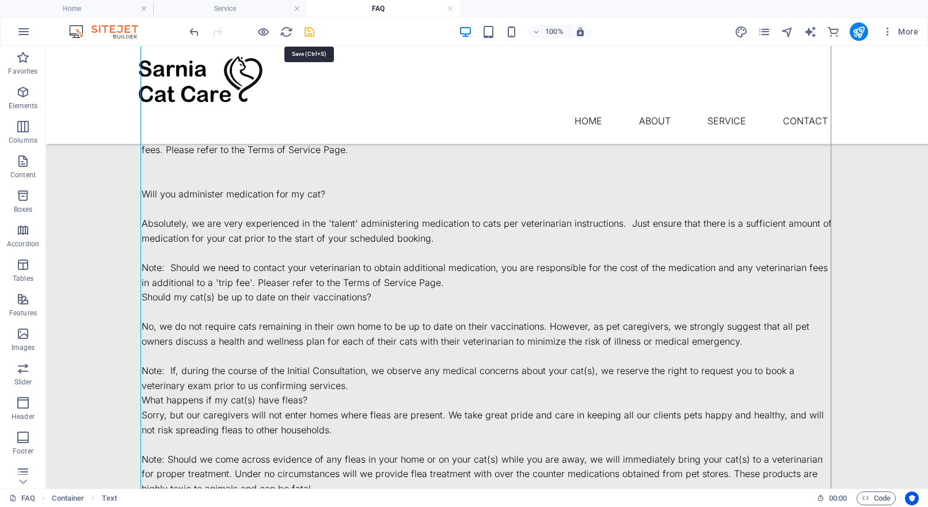
click at [308, 31] on icon "save" at bounding box center [309, 31] width 13 height 13
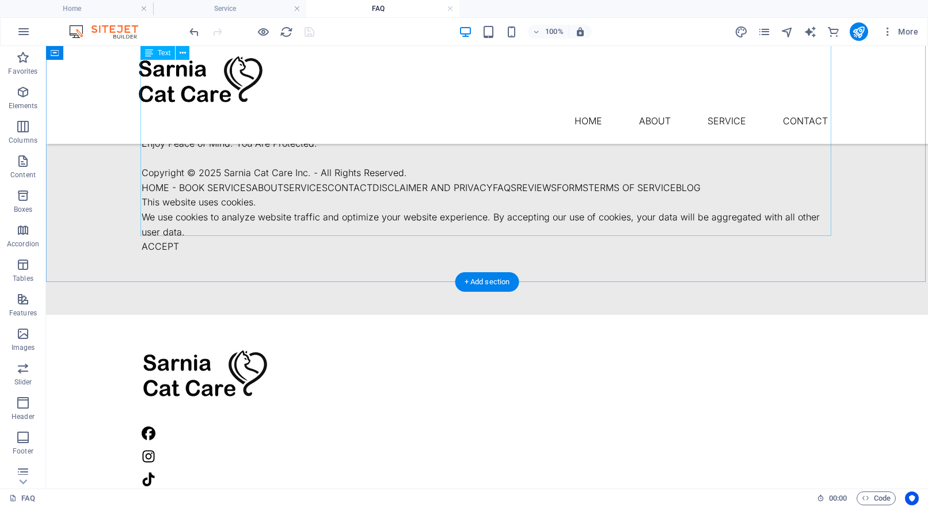
scroll to position [1307, 0]
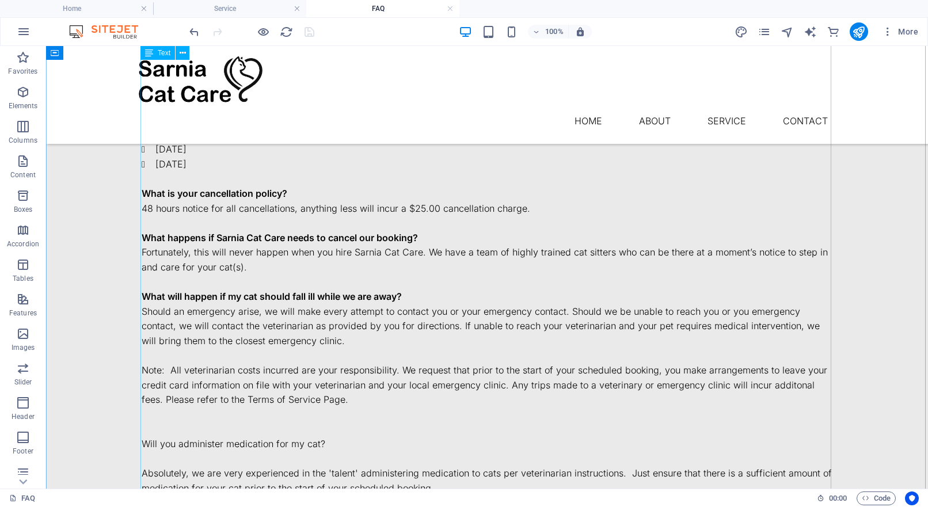
scroll to position [471, 0]
click at [762, 29] on icon "pages" at bounding box center [763, 31] width 13 height 13
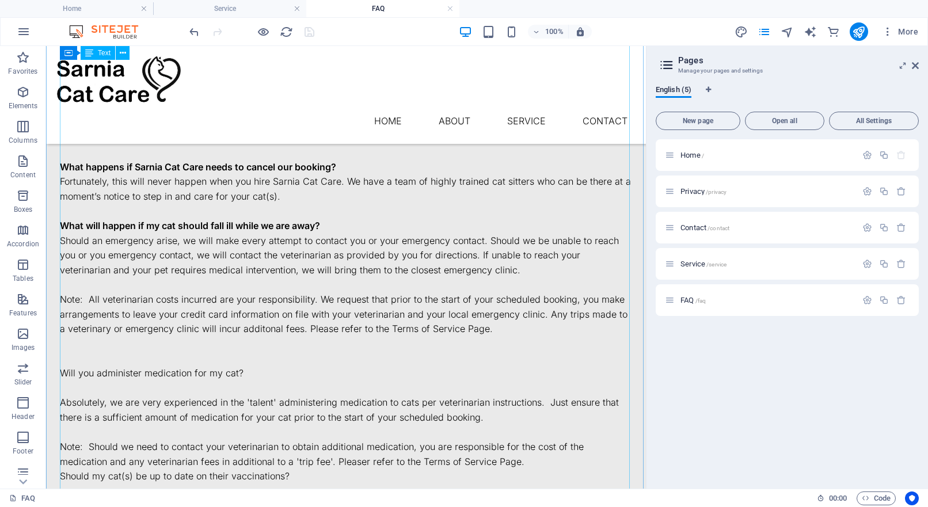
scroll to position [545, 0]
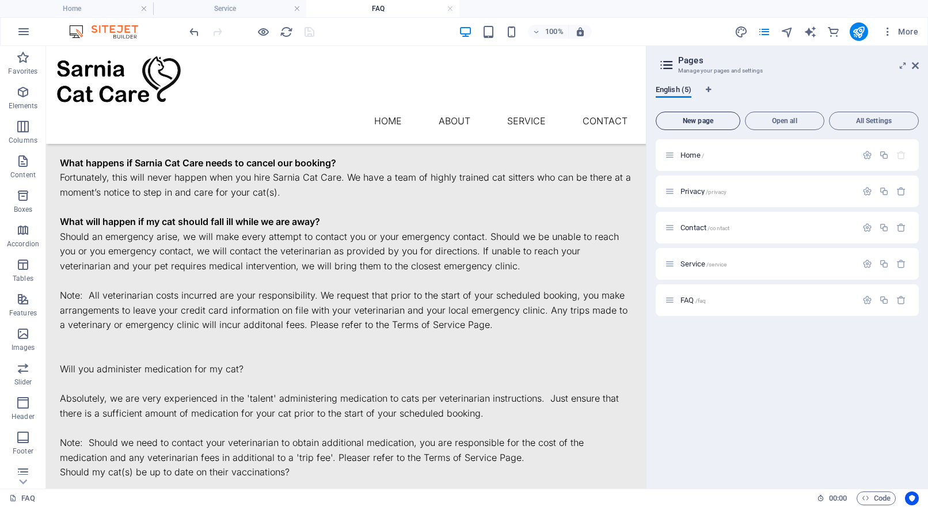
click at [706, 127] on button "New page" at bounding box center [697, 121] width 85 height 18
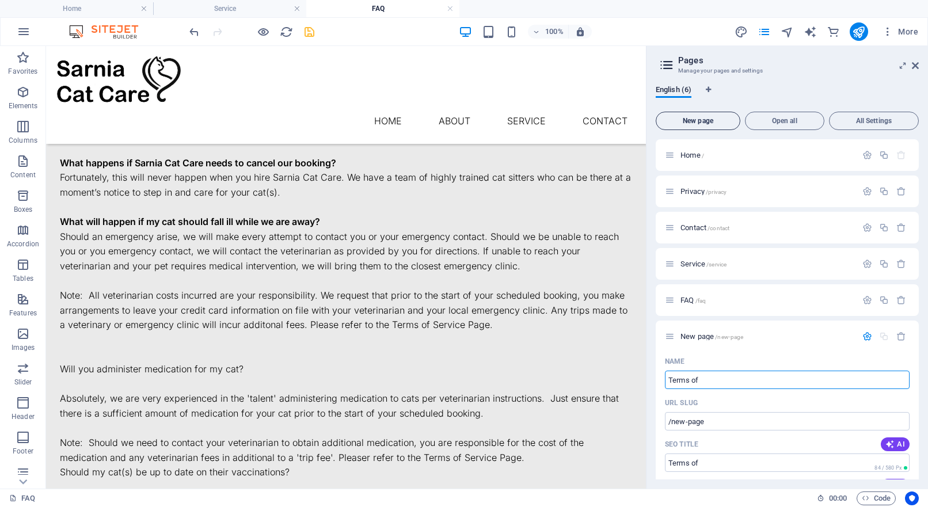
type input "Terms of"
type input "/terms-of"
type input "Terms of Service"
type input "/terms-of-service"
click at [306, 31] on icon "save" at bounding box center [309, 31] width 13 height 13
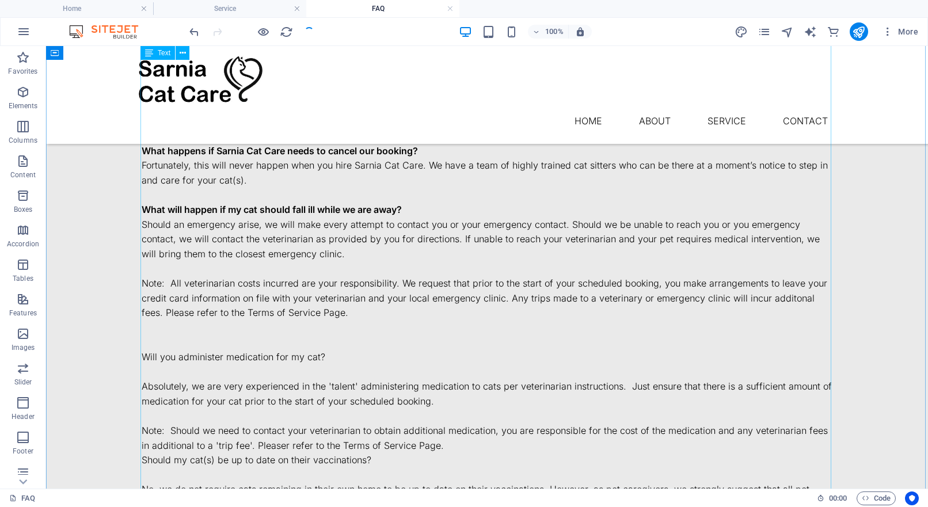
scroll to position [558, 0]
click at [268, 342] on div "Frequently Asked Questions Please reach us at [EMAIL_ADDRESS][DOMAIN_NAME] if y…" at bounding box center [487, 315] width 690 height 1422
click at [245, 296] on div "Frequently Asked Questions Please reach us at [EMAIL_ADDRESS][DOMAIN_NAME] if y…" at bounding box center [487, 315] width 690 height 1422
click at [226, 296] on div "Frequently Asked Questions Please reach us at [EMAIL_ADDRESS][DOMAIN_NAME] if y…" at bounding box center [487, 315] width 690 height 1422
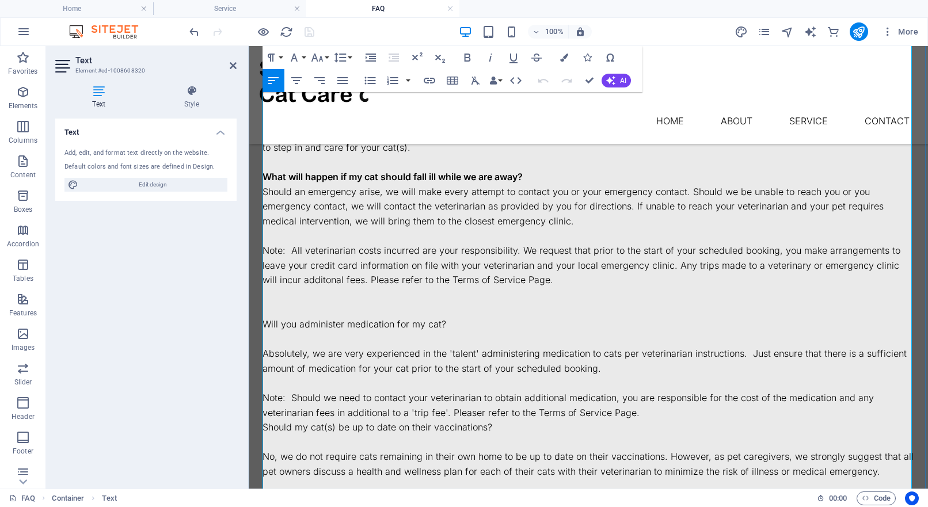
scroll to position [593, 0]
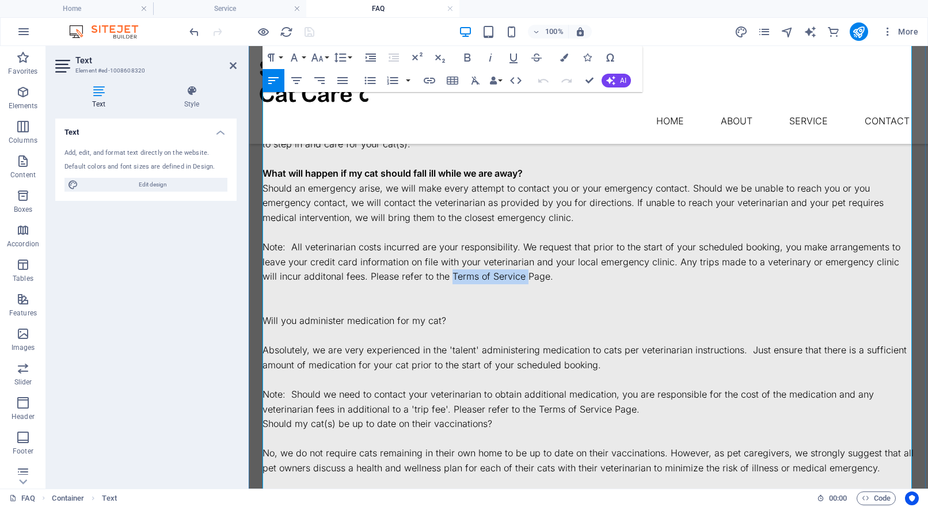
drag, startPoint x: 434, startPoint y: 262, endPoint x: 506, endPoint y: 260, distance: 72.5
click at [506, 260] on p "Note: All veterinarian costs incurred are your responsibility. We request that …" at bounding box center [587, 262] width 651 height 44
click at [428, 82] on icon "button" at bounding box center [429, 81] width 14 height 14
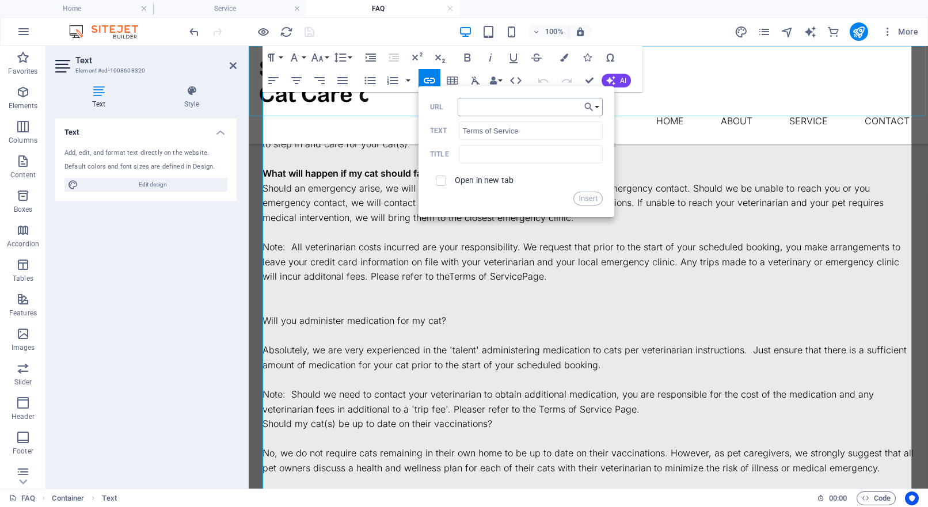
click at [465, 102] on input "URL" at bounding box center [529, 107] width 145 height 18
click at [596, 108] on button "Choose Link" at bounding box center [592, 107] width 22 height 18
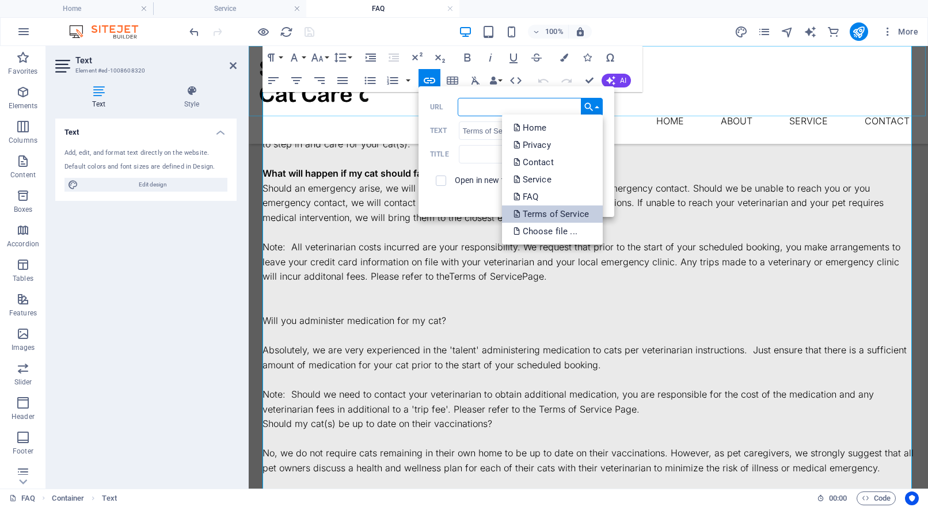
click at [571, 215] on p "Terms of Service" at bounding box center [552, 213] width 78 height 17
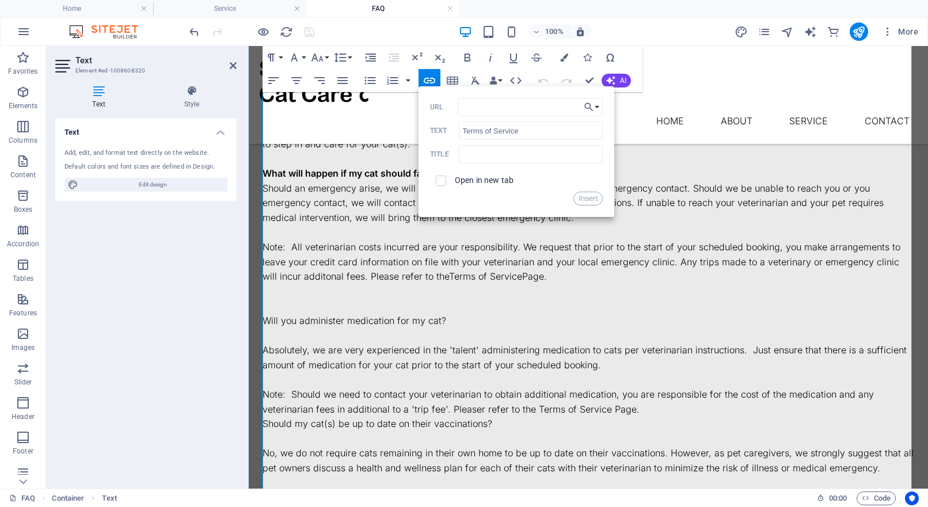
click at [699, 191] on p "Should an emergency arise, we will make every attempt to contact you or your em…" at bounding box center [587, 203] width 651 height 44
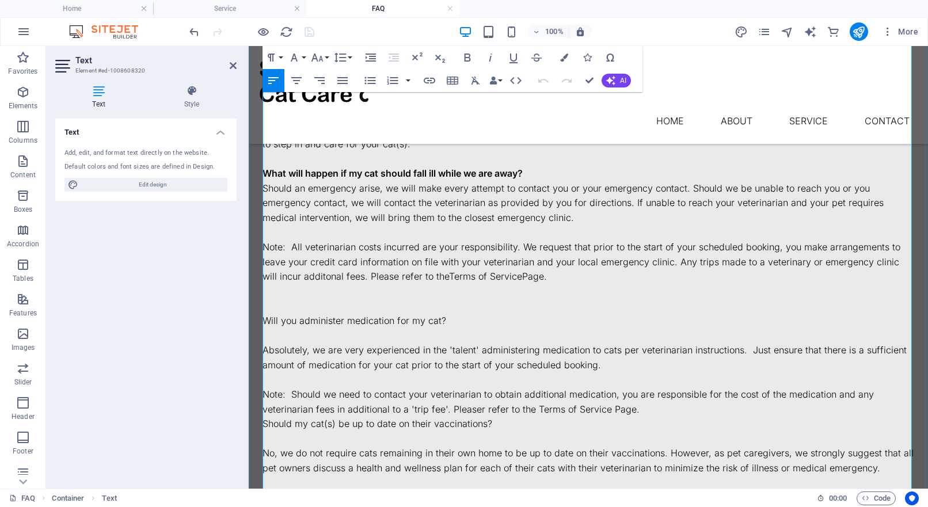
click at [494, 265] on p "Note: All veterinarian costs incurred are your responsibility. We request that …" at bounding box center [587, 262] width 651 height 44
drag, startPoint x: 436, startPoint y: 260, endPoint x: 500, endPoint y: 256, distance: 64.6
click at [500, 256] on p "Note: All veterinarian costs incurred are your responsibility. We request that …" at bounding box center [587, 262] width 651 height 44
click at [504, 261] on p "Note: All veterinarian costs incurred are your responsibility. We request that …" at bounding box center [587, 262] width 651 height 44
drag, startPoint x: 505, startPoint y: 261, endPoint x: 445, endPoint y: 259, distance: 59.9
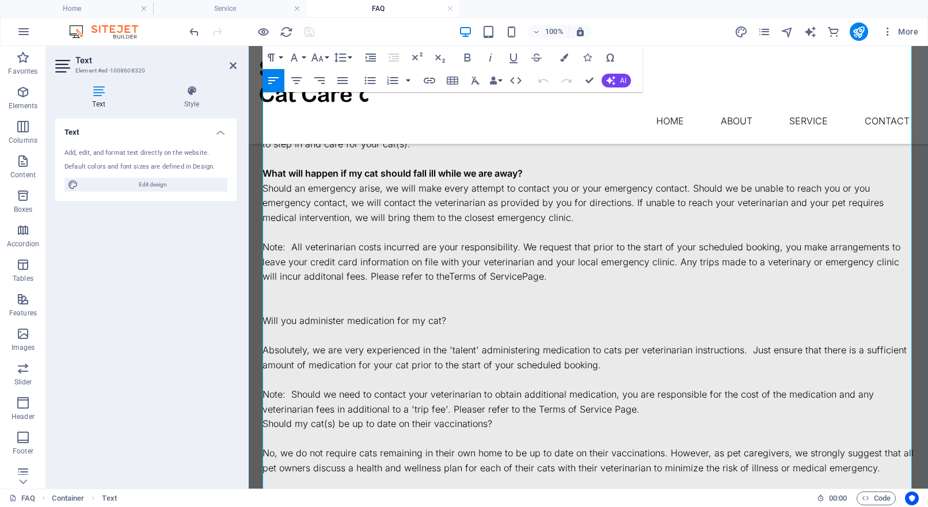
click at [445, 259] on p "Note: All veterinarian costs incurred are your responsibility. We request that …" at bounding box center [587, 262] width 651 height 44
click at [432, 83] on icon "button" at bounding box center [429, 81] width 12 height 6
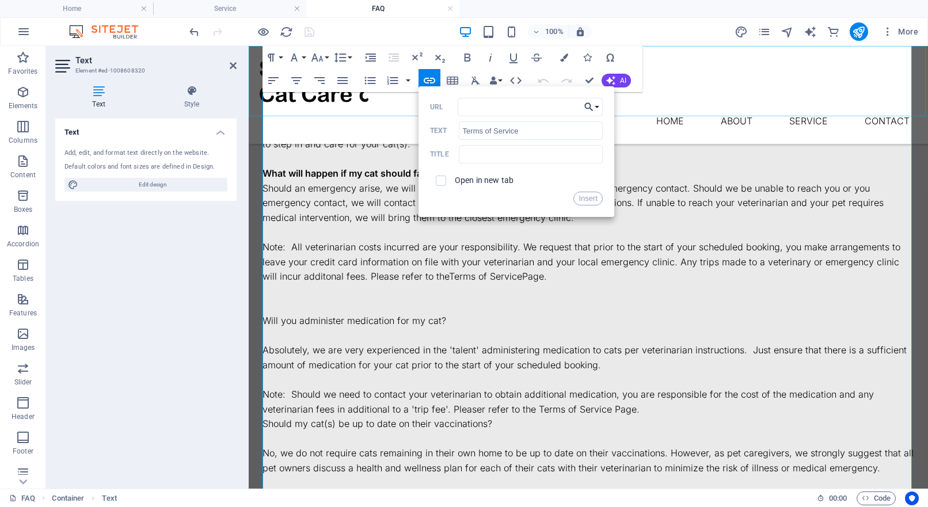
click at [597, 106] on button "Choose Link" at bounding box center [592, 107] width 22 height 18
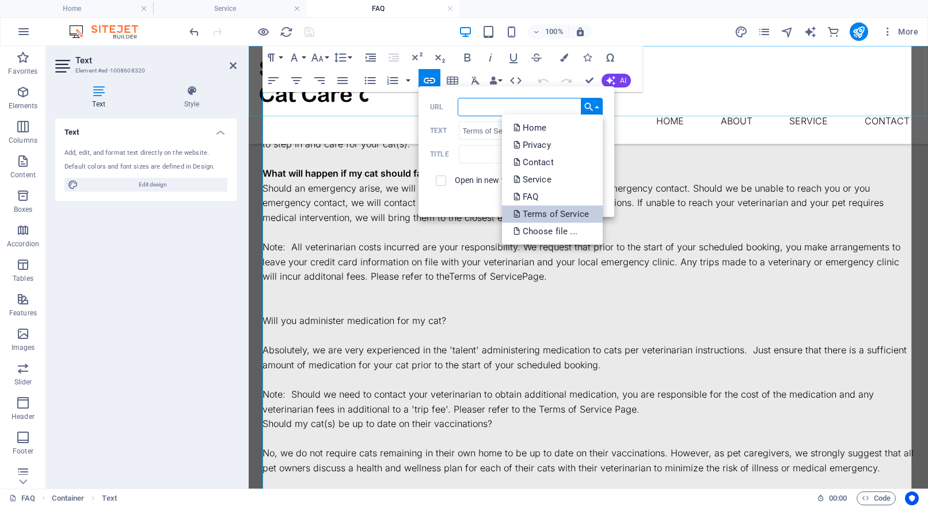
click at [552, 211] on p "Terms of Service" at bounding box center [552, 213] width 78 height 17
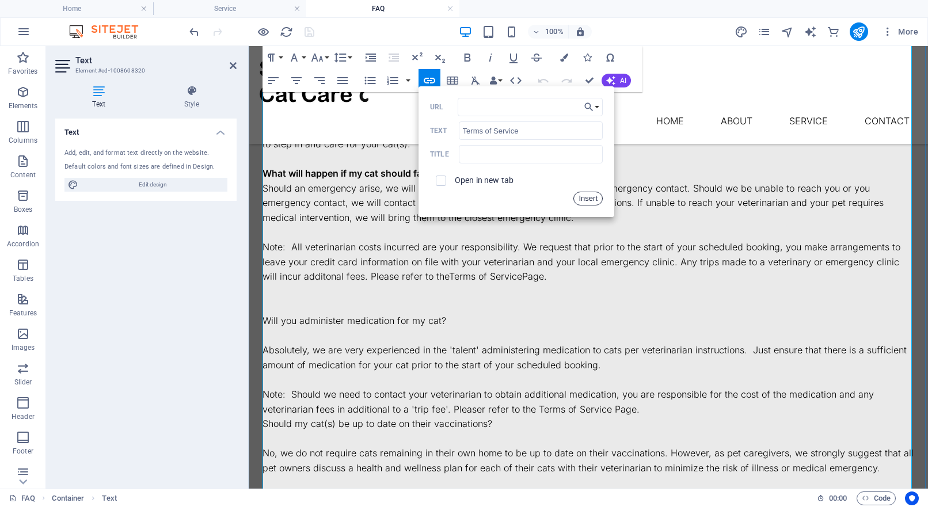
click at [595, 199] on button "Insert" at bounding box center [587, 199] width 29 height 14
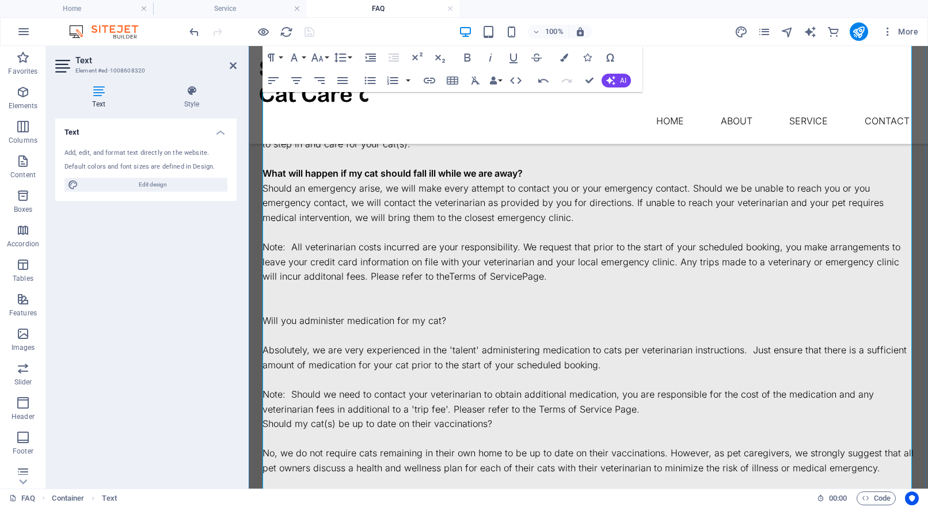
click at [594, 240] on p "Note: All veterinarian costs incurred are your responsibility. We request that …" at bounding box center [587, 262] width 651 height 44
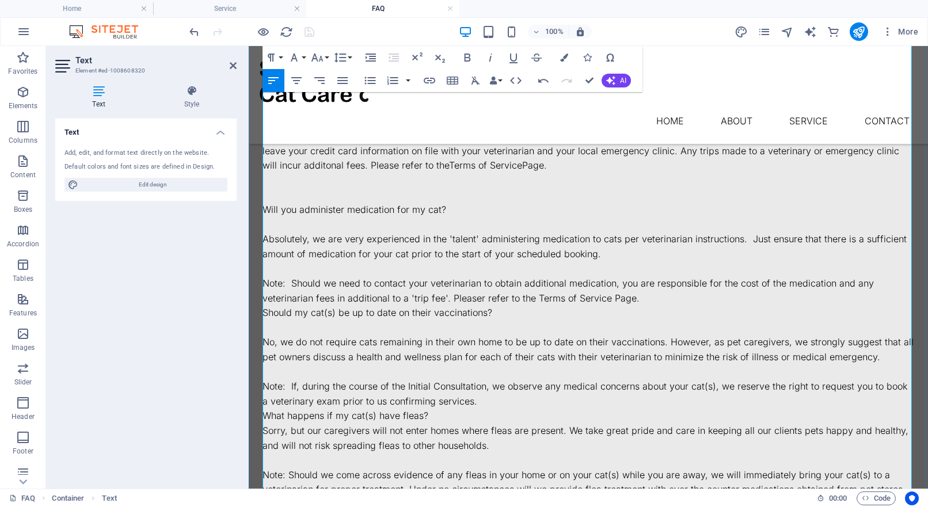
scroll to position [712, 0]
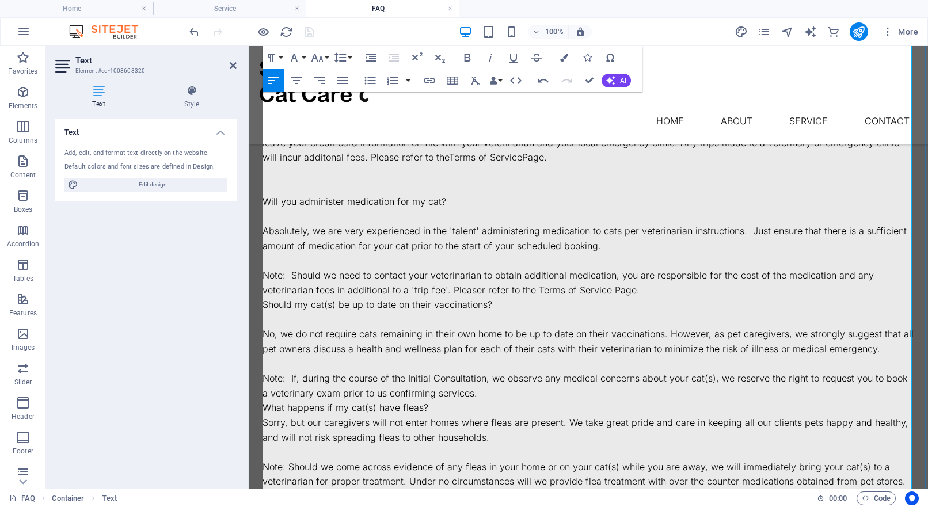
click at [328, 180] on p at bounding box center [587, 187] width 651 height 15
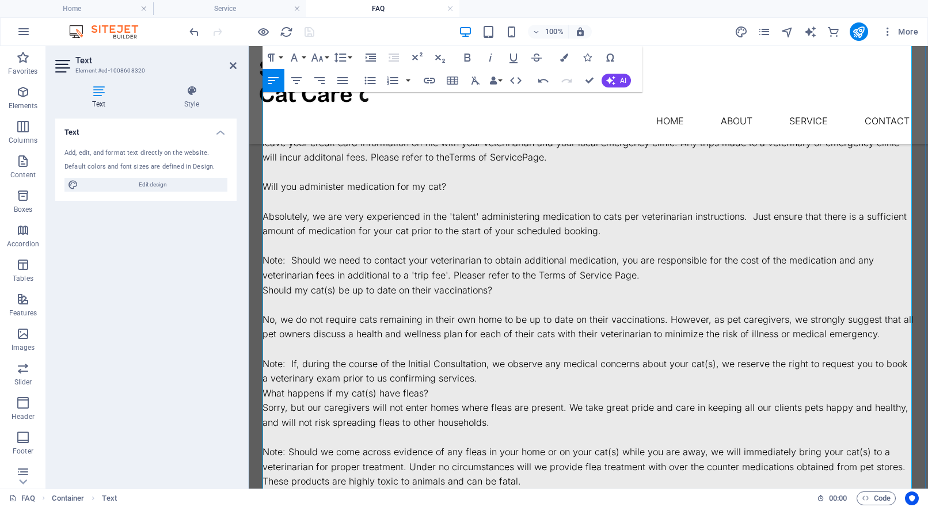
click at [318, 180] on p "Will you administer medication for my cat?" at bounding box center [587, 187] width 651 height 15
click at [469, 56] on icon "button" at bounding box center [467, 58] width 6 height 8
click at [287, 194] on p at bounding box center [587, 201] width 651 height 15
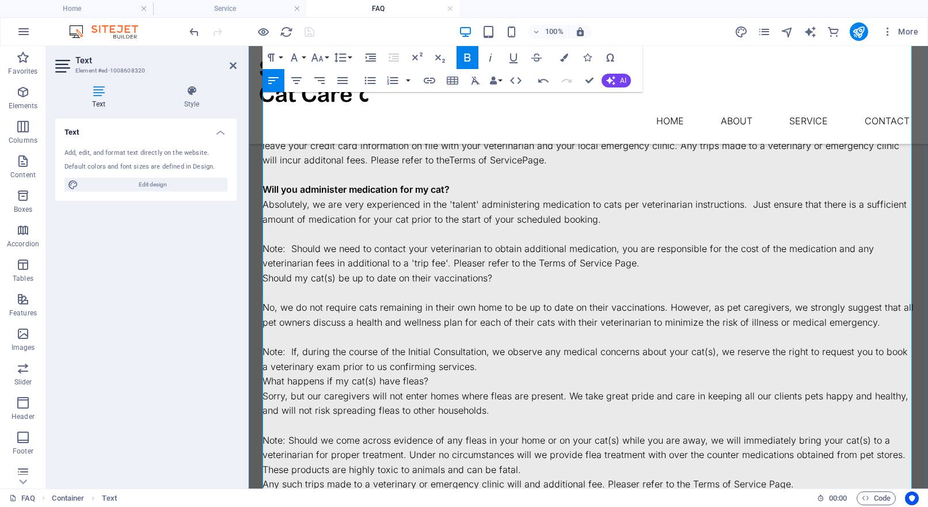
scroll to position [711, 0]
click at [264, 240] on p "Note: Should we need to contact your veterinarian to obtain additional medicati…" at bounding box center [587, 254] width 651 height 29
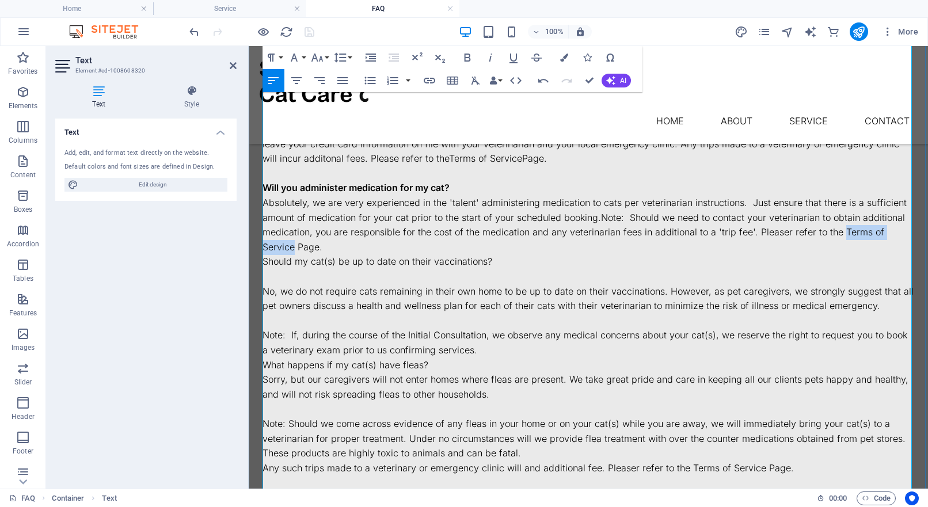
drag, startPoint x: 837, startPoint y: 215, endPoint x: 906, endPoint y: 215, distance: 69.6
click at [906, 215] on p "Absolutely, we are very experienced in the 'talent' administering medication to…" at bounding box center [587, 225] width 651 height 59
type input "Terms of Service"
click at [430, 82] on icon "button" at bounding box center [429, 81] width 14 height 14
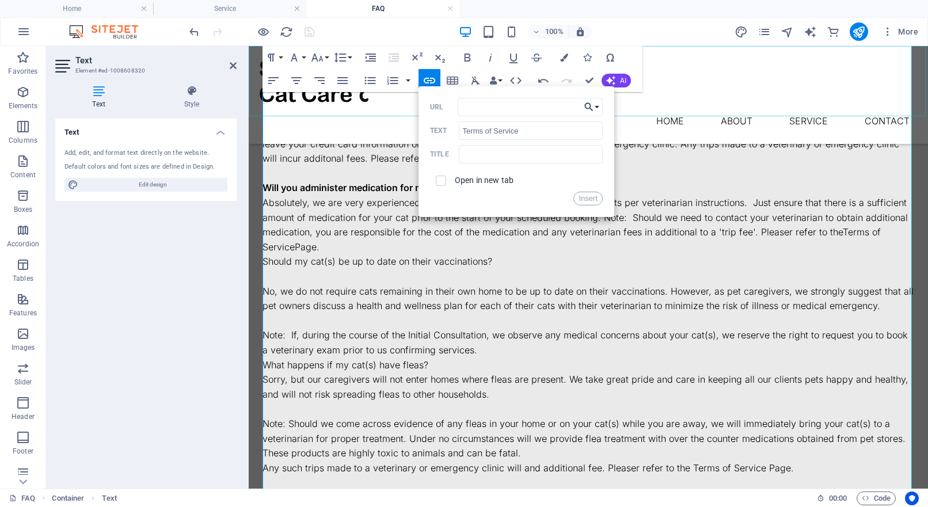
click at [600, 107] on button "Choose Link" at bounding box center [592, 107] width 22 height 18
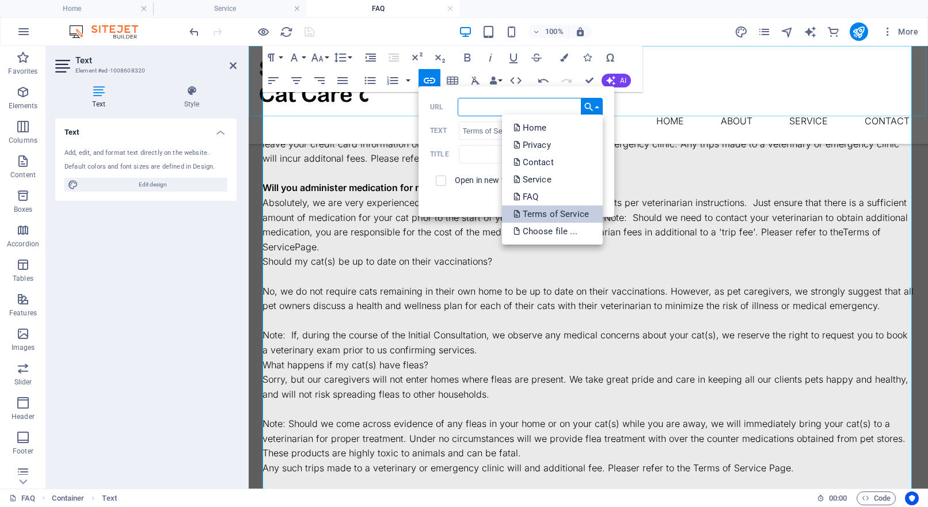
click at [587, 212] on p "Terms of Service" at bounding box center [552, 213] width 78 height 17
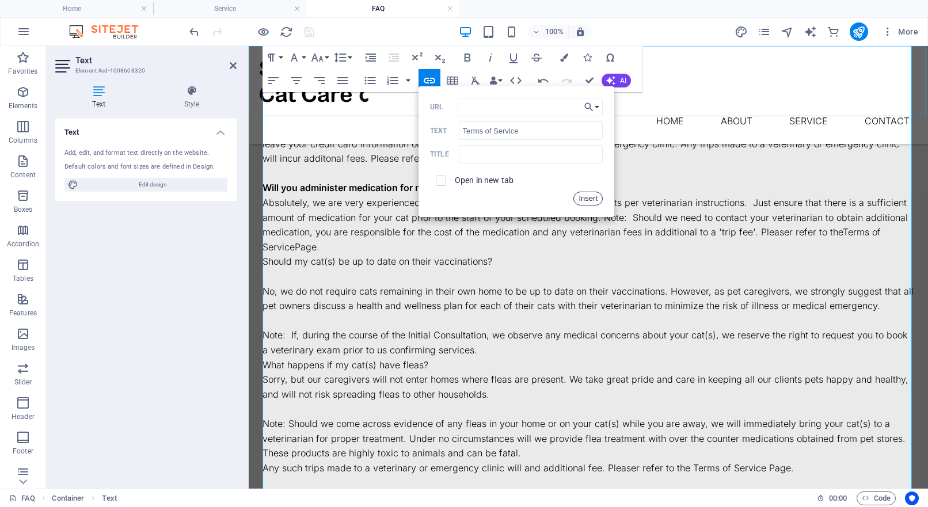
click at [584, 199] on button "Insert" at bounding box center [587, 199] width 29 height 14
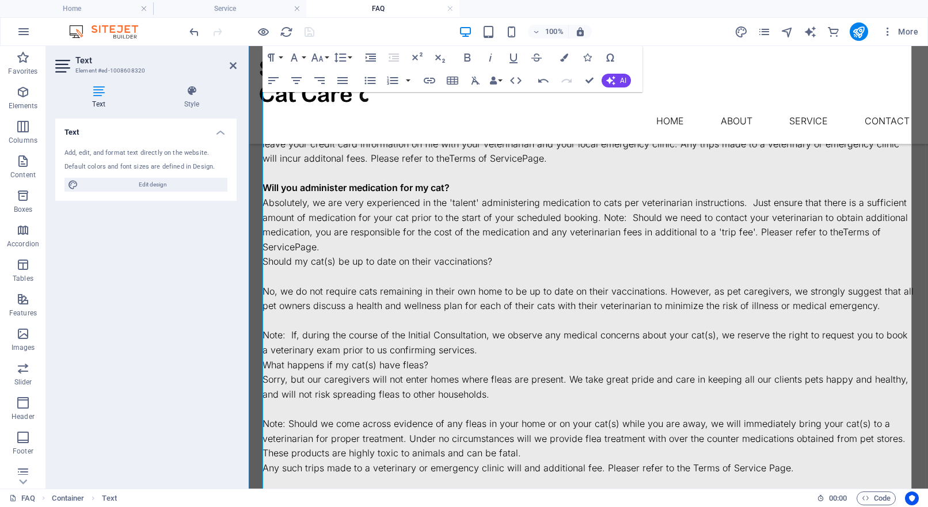
drag, startPoint x: 297, startPoint y: 232, endPoint x: 304, endPoint y: 226, distance: 9.4
click at [299, 231] on p "Absolutely, we are very experienced in the 'talent' administering medication to…" at bounding box center [587, 225] width 651 height 59
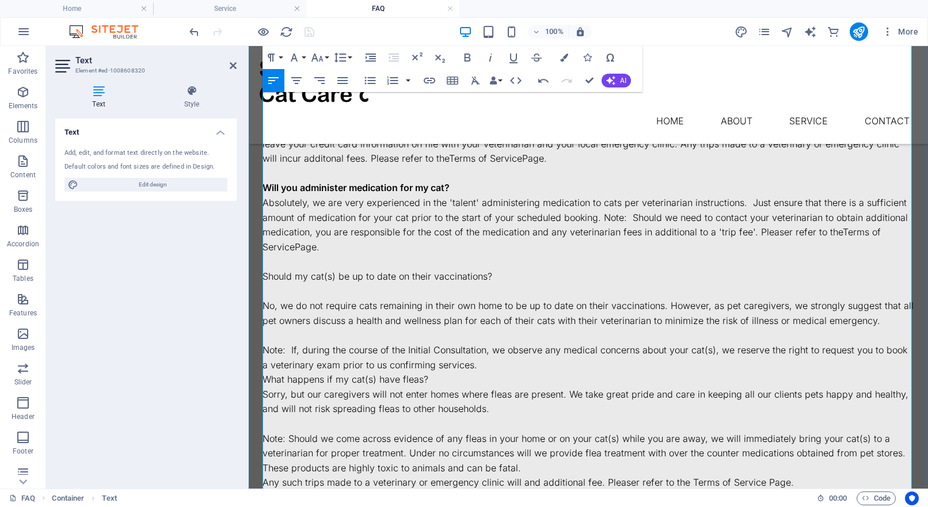
click at [338, 269] on p "Should my cat(s) be up to date on their vaccinations?" at bounding box center [587, 276] width 651 height 15
click at [465, 58] on icon "button" at bounding box center [467, 58] width 6 height 8
click at [278, 284] on p at bounding box center [587, 291] width 651 height 15
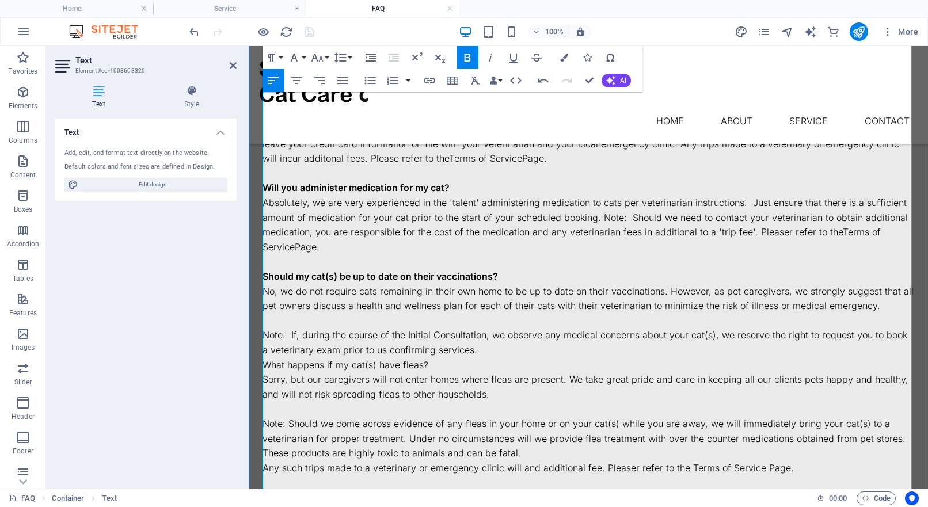
click at [264, 328] on p "Note: If, during the course of the Initial Consultation, we observe any medical…" at bounding box center [587, 342] width 651 height 29
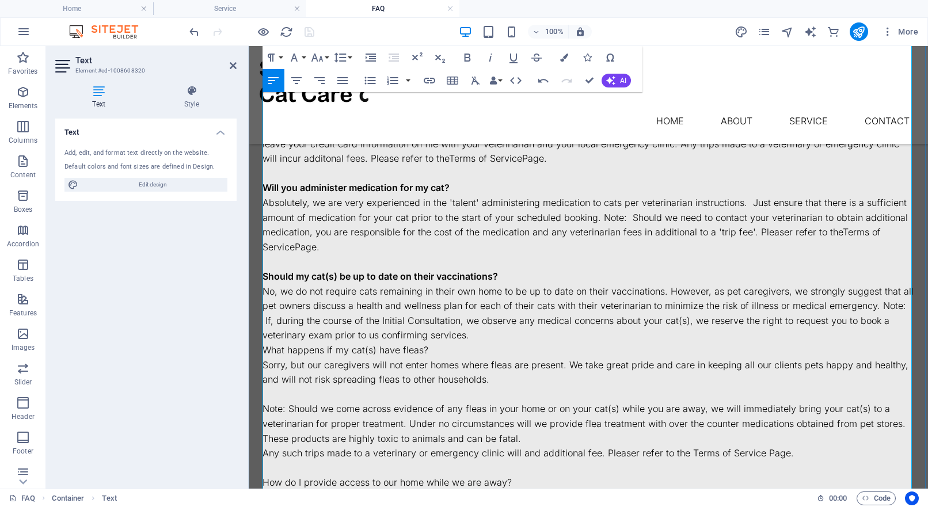
click at [484, 314] on p "No, we do not require cats remaining in their own home to be up to date on thei…" at bounding box center [587, 313] width 651 height 59
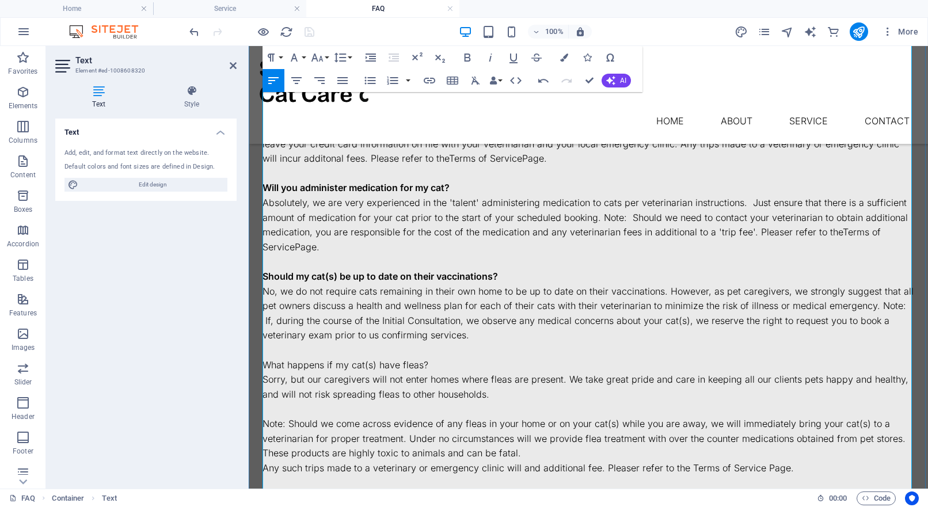
click at [404, 358] on p "What happens if my cat(s) have fleas?" at bounding box center [587, 365] width 651 height 15
click at [467, 57] on icon "button" at bounding box center [467, 58] width 6 height 8
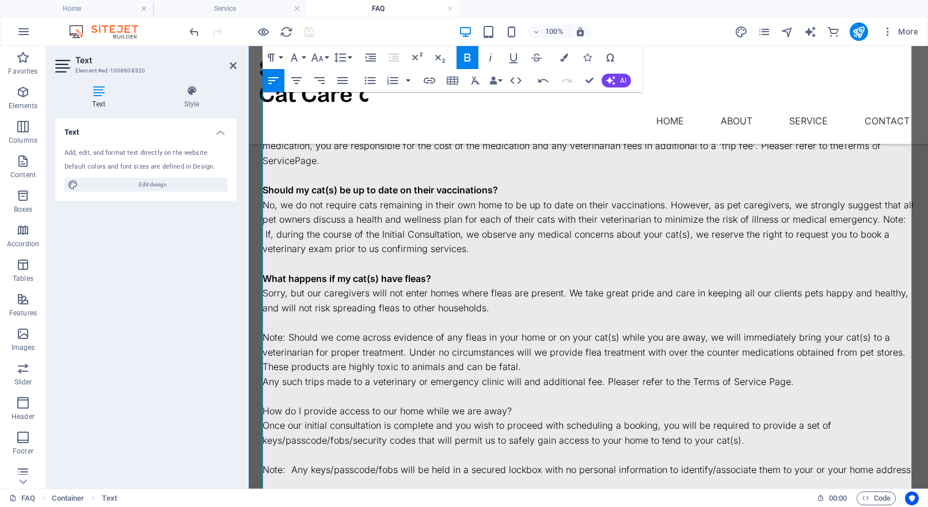
scroll to position [798, 0]
click at [326, 285] on p "Sorry, but our caregivers will not enter homes where fleas are present. We take…" at bounding box center [587, 299] width 651 height 29
click at [324, 285] on p "Sorry, but our caregivers will not enter homes where fleas are present. We take…" at bounding box center [587, 299] width 651 height 29
drag, startPoint x: 406, startPoint y: 273, endPoint x: 362, endPoint y: 274, distance: 43.7
click at [362, 285] on p "Sorry, but our cat care caregivers will not enter homes where fleas are present…" at bounding box center [587, 299] width 651 height 29
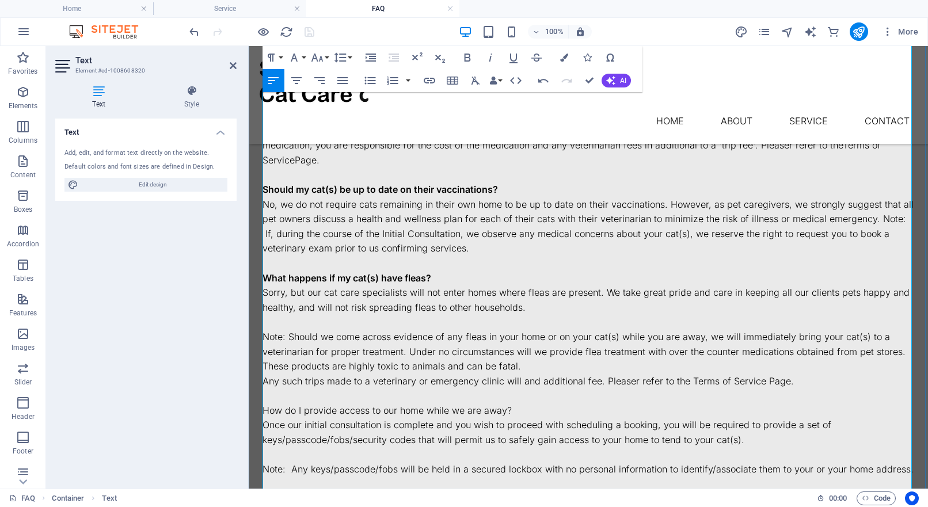
click at [466, 330] on p "Note: Should we come across evidence of any fleas in your home or on your cat(s…" at bounding box center [587, 352] width 651 height 44
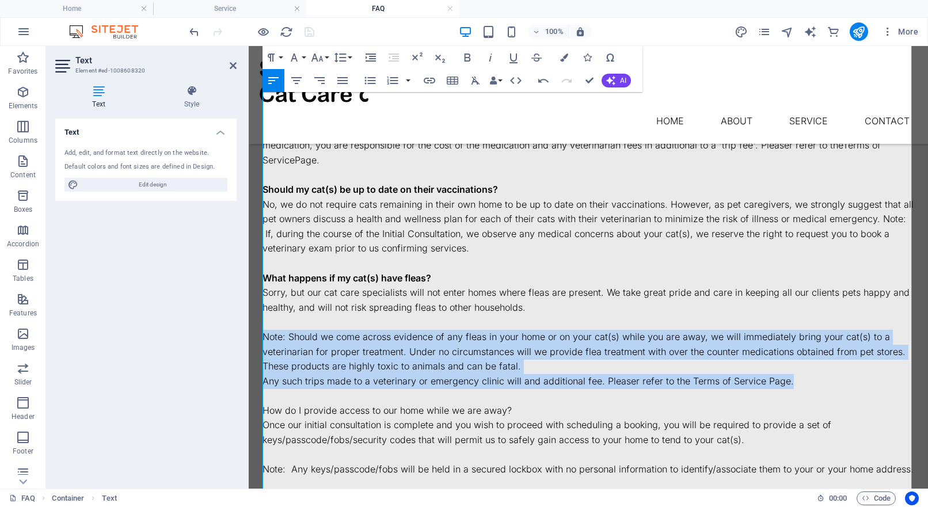
drag, startPoint x: 799, startPoint y: 361, endPoint x: 242, endPoint y: 318, distance: 558.6
click at [249, 318] on html "Skip to main content Menu Home About Service Contact Frequently Asked Questions…" at bounding box center [588, 239] width 679 height 1983
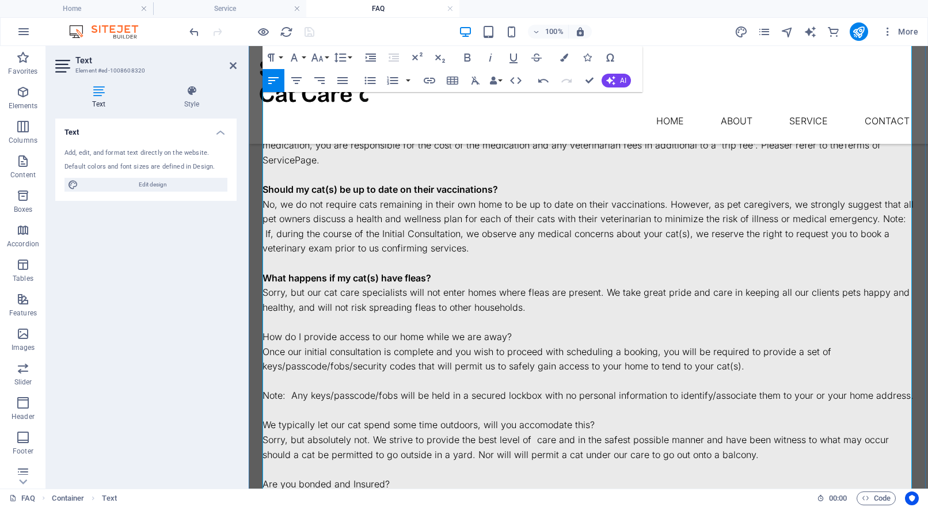
click at [392, 330] on p "How do I provide access to our home while we are away?" at bounding box center [587, 337] width 651 height 15
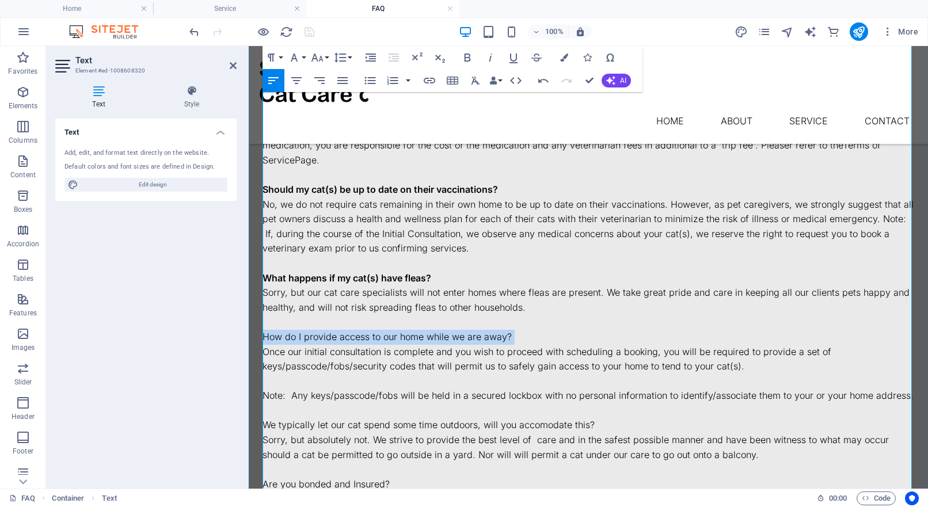
click at [392, 330] on p "How do I provide access to our home while we are away?" at bounding box center [587, 337] width 651 height 15
click at [465, 56] on icon "button" at bounding box center [467, 58] width 14 height 14
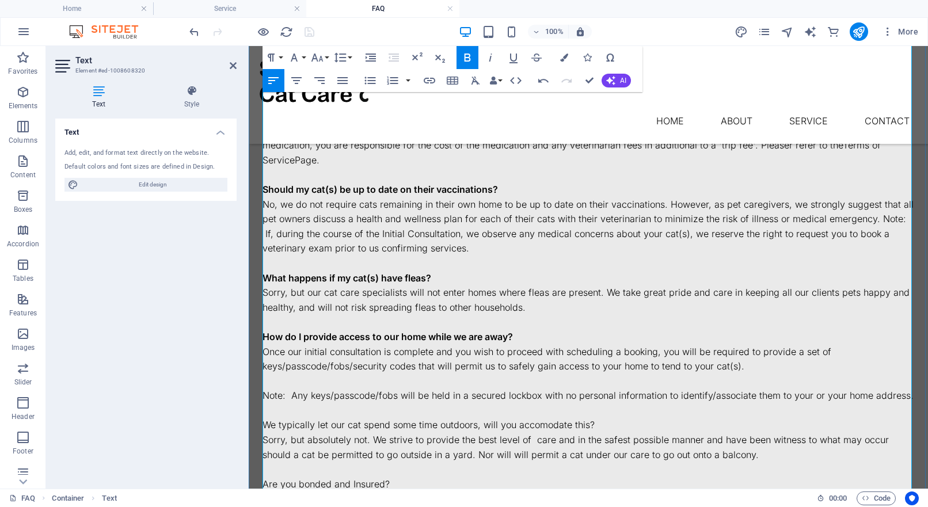
click at [264, 388] on p "Note: Any keys/passcode/fobs will be held in a secured lockbox with no personal…" at bounding box center [587, 395] width 651 height 15
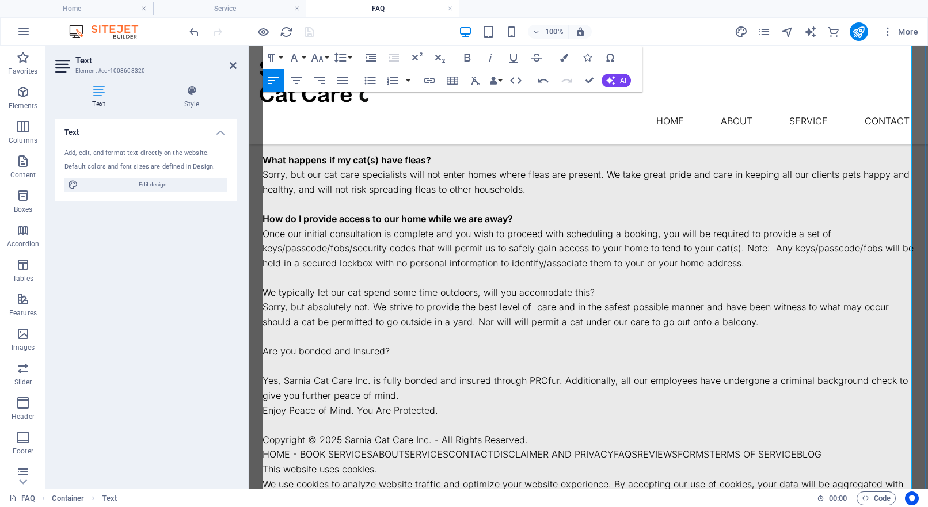
scroll to position [925, 0]
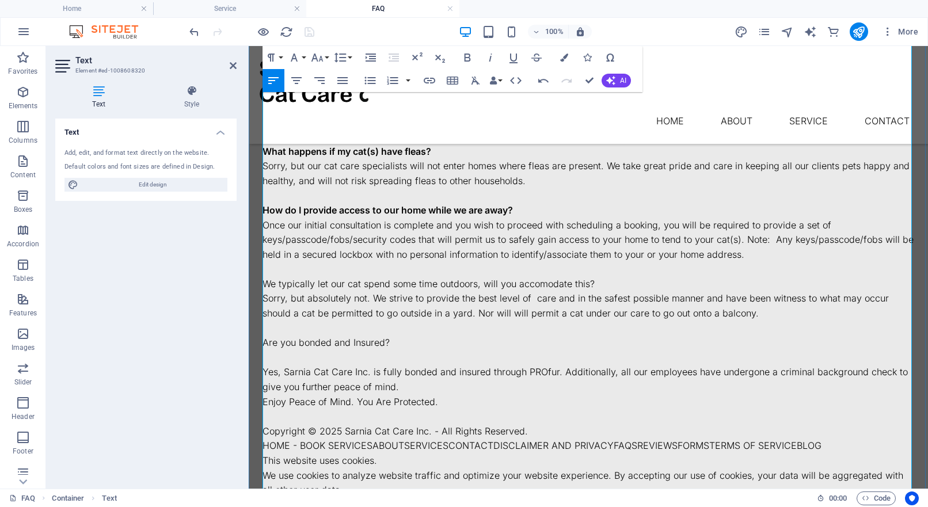
click at [343, 277] on p "We typically let our cat spend some time outdoors, will you accomodate this?" at bounding box center [587, 284] width 651 height 15
click at [466, 59] on icon "button" at bounding box center [467, 58] width 14 height 14
drag, startPoint x: 368, startPoint y: 276, endPoint x: 309, endPoint y: 275, distance: 58.7
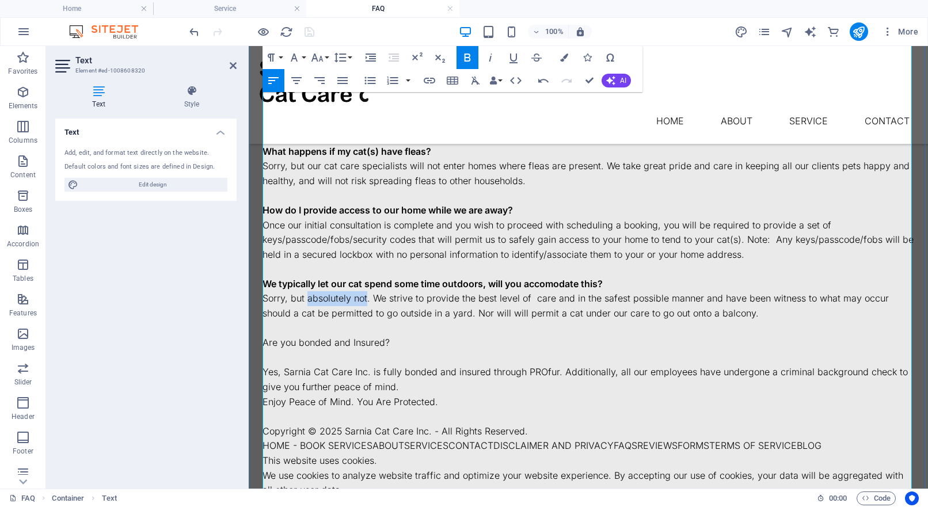
click at [309, 291] on p "Sorry, but absolutely not. We strive to provide the best level of care and in t…" at bounding box center [587, 305] width 651 height 29
click at [407, 291] on p "Sorry, but absolutely not. We strive to provide the best level of care and in t…" at bounding box center [587, 305] width 651 height 29
click at [310, 335] on p "Are you bonded and Insured?" at bounding box center [587, 342] width 651 height 15
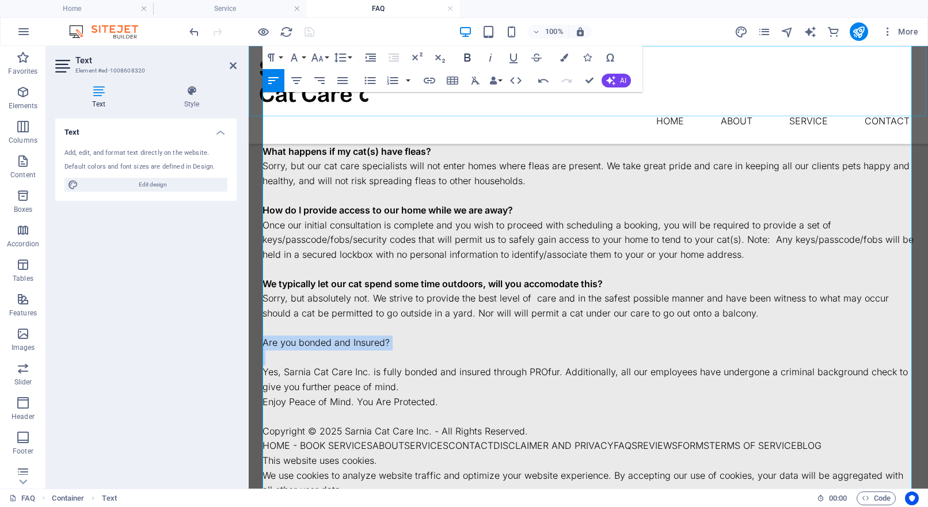
click at [467, 59] on icon "button" at bounding box center [467, 58] width 14 height 14
click at [273, 350] on p at bounding box center [587, 357] width 651 height 15
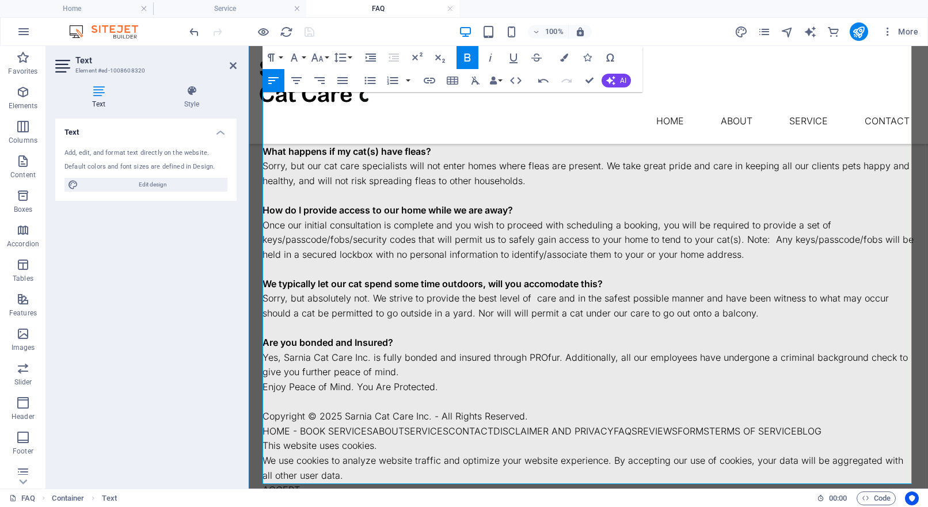
click at [264, 380] on p "Enjoy Peace of Mind. You Are Protected." at bounding box center [587, 387] width 651 height 15
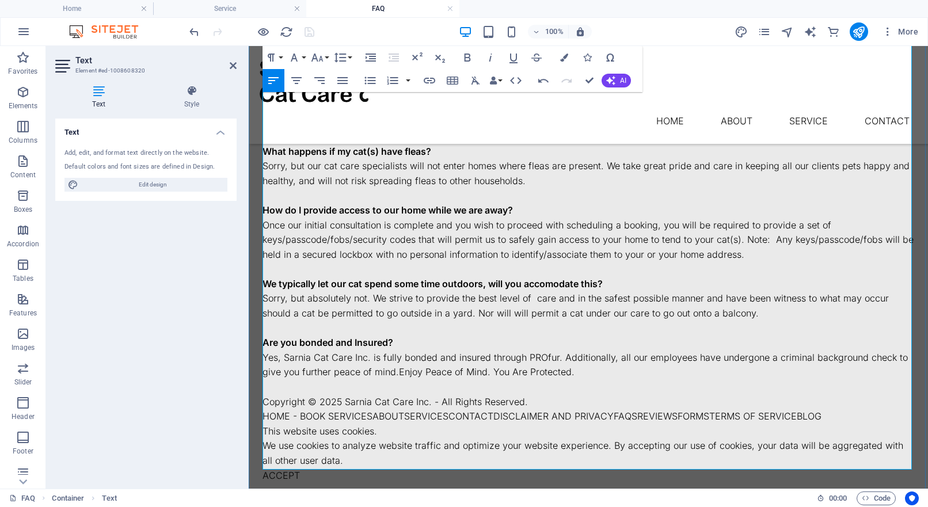
click at [480, 395] on p "Copyright © 2025 Sarnia Cat Care Inc. - All Rights Reserved." at bounding box center [587, 402] width 651 height 15
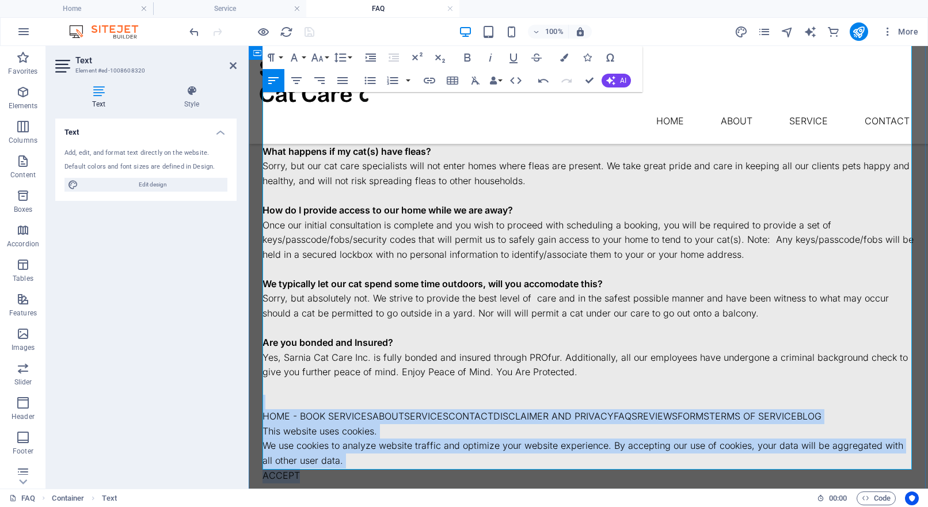
drag, startPoint x: 314, startPoint y: 450, endPoint x: 257, endPoint y: 373, distance: 95.9
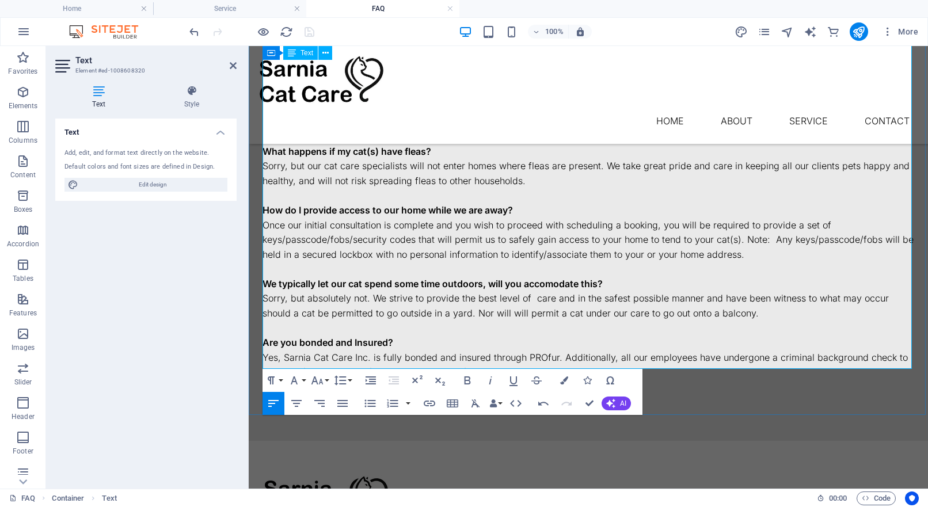
click at [684, 291] on p "Sorry, but absolutely not. We strive to provide the best level of care and in t…" at bounding box center [587, 305] width 651 height 29
click at [568, 278] on strong "We typically let our cat spend some time outdoors, will you accomodate this?" at bounding box center [432, 284] width 340 height 12
click at [570, 292] on p "Sorry, but absolutely not. We strive to provide the best level of care and in t…" at bounding box center [587, 305] width 651 height 29
click at [547, 278] on strong "We typically let our cat spend some time outdoors, will you accomodate this?" at bounding box center [432, 284] width 340 height 12
click at [512, 291] on p "Sorry, but absolutely not. We strive to provide the best level of care and in t…" at bounding box center [587, 305] width 651 height 29
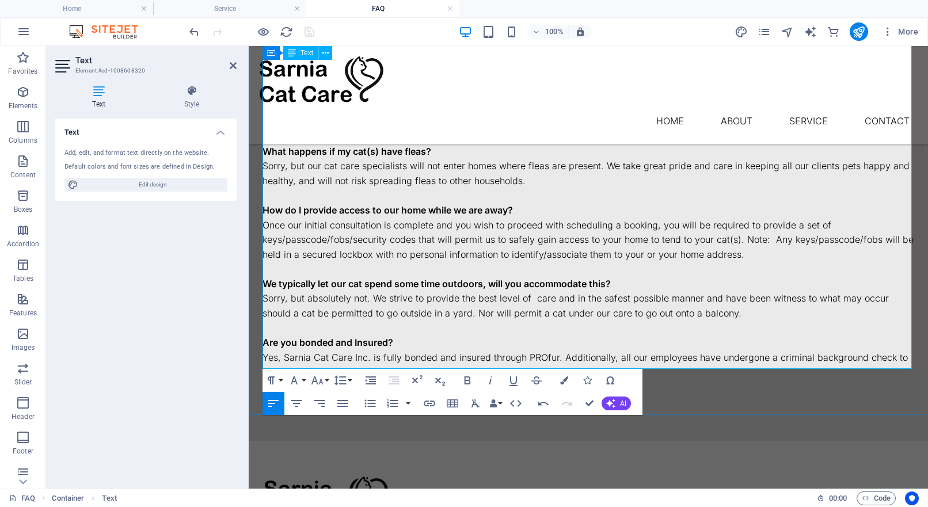
click at [685, 321] on p at bounding box center [587, 328] width 651 height 15
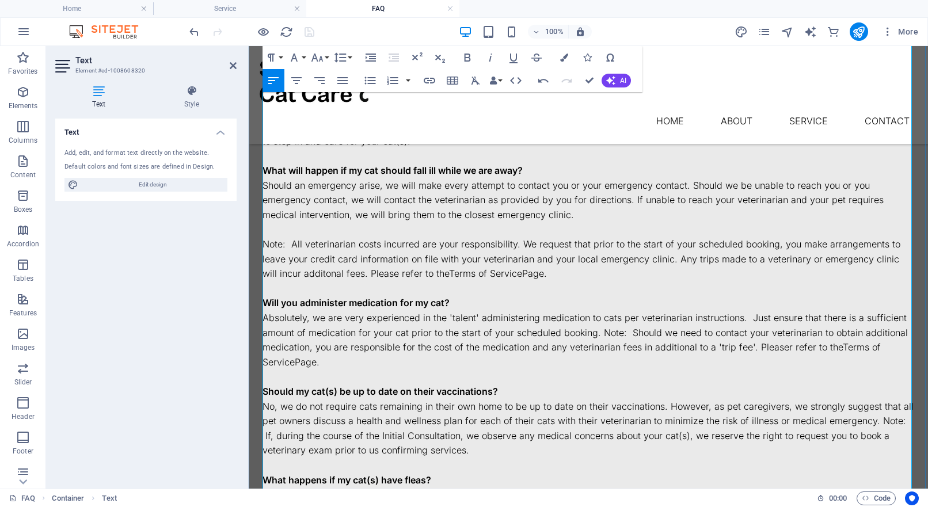
scroll to position [595, 0]
click at [266, 238] on p "Note: All veterinarian costs incurred are your responsibility. We request that …" at bounding box center [587, 260] width 651 height 44
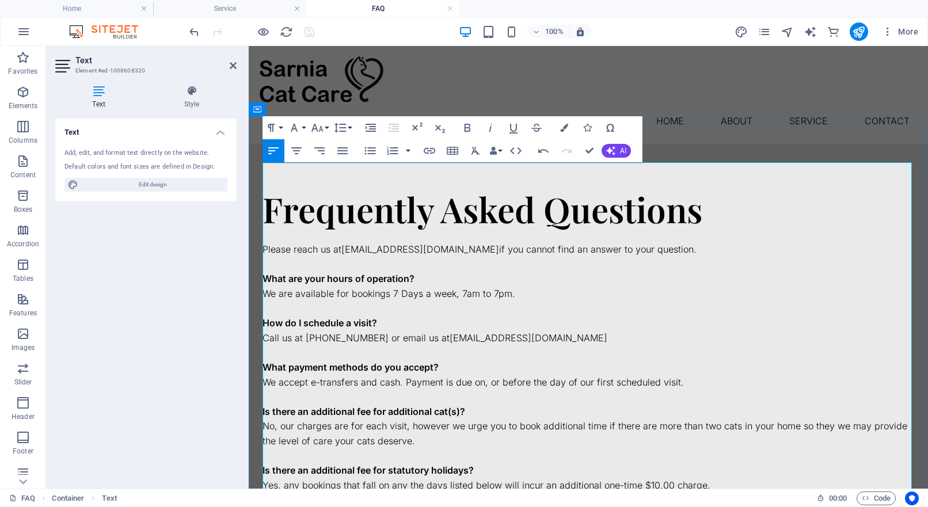
scroll to position [2, 0]
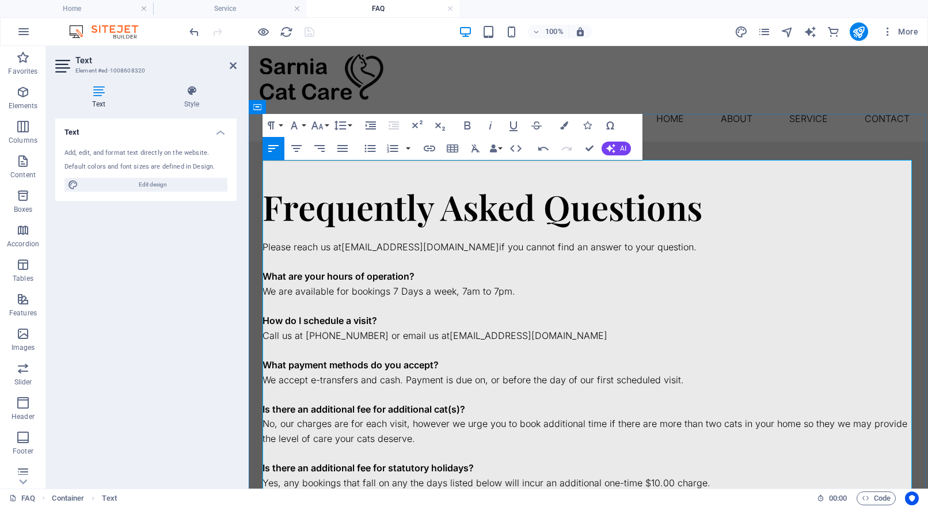
click at [558, 387] on p at bounding box center [587, 394] width 651 height 15
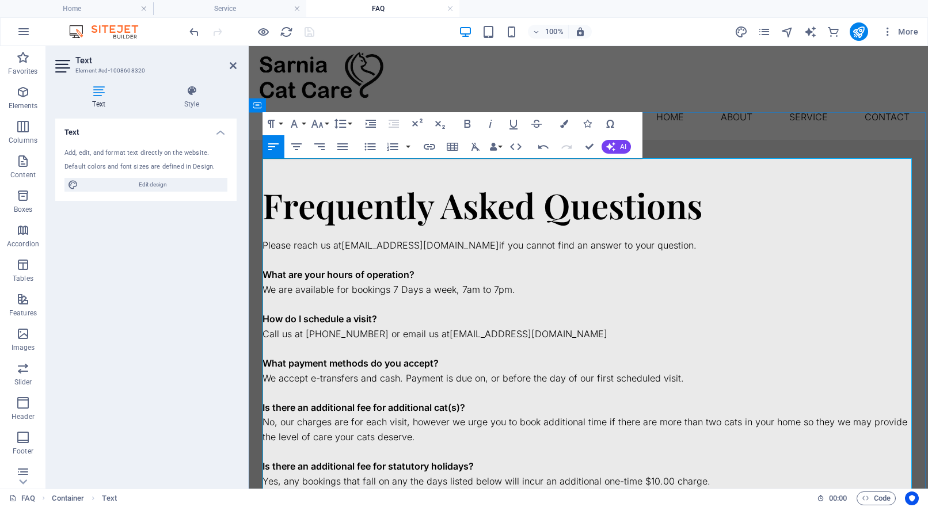
click at [699, 186] on h2 "Frequently Asked Questions" at bounding box center [587, 205] width 651 height 38
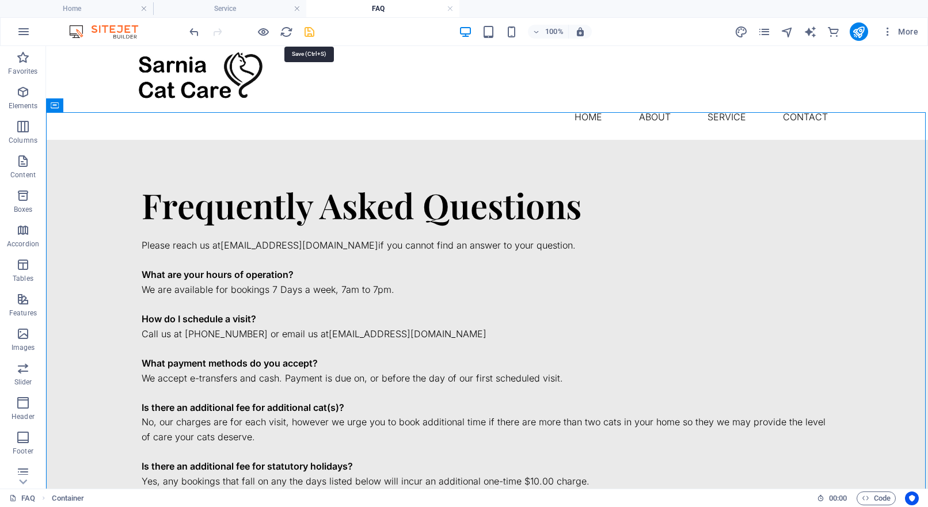
click at [308, 30] on icon "save" at bounding box center [309, 31] width 13 height 13
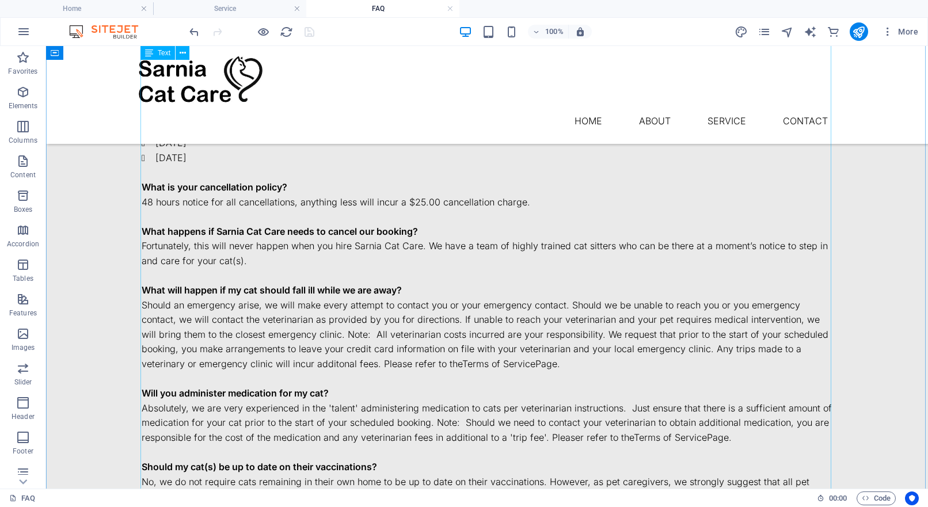
scroll to position [480, 0]
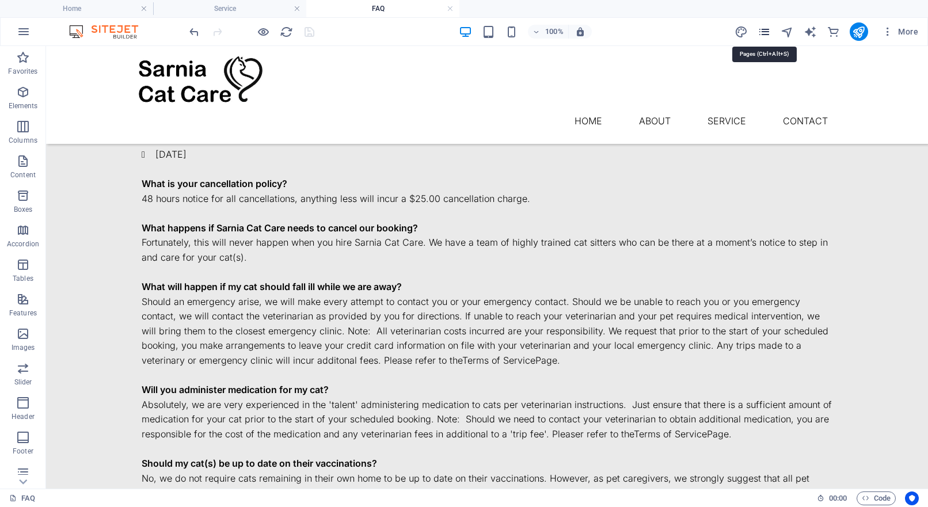
click at [768, 33] on icon "pages" at bounding box center [763, 31] width 13 height 13
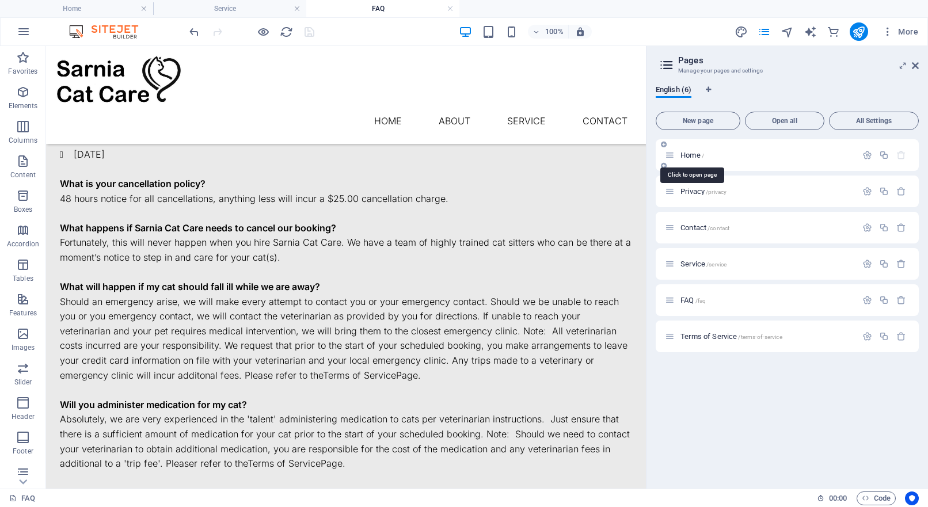
click at [687, 154] on span "Home /" at bounding box center [692, 155] width 24 height 9
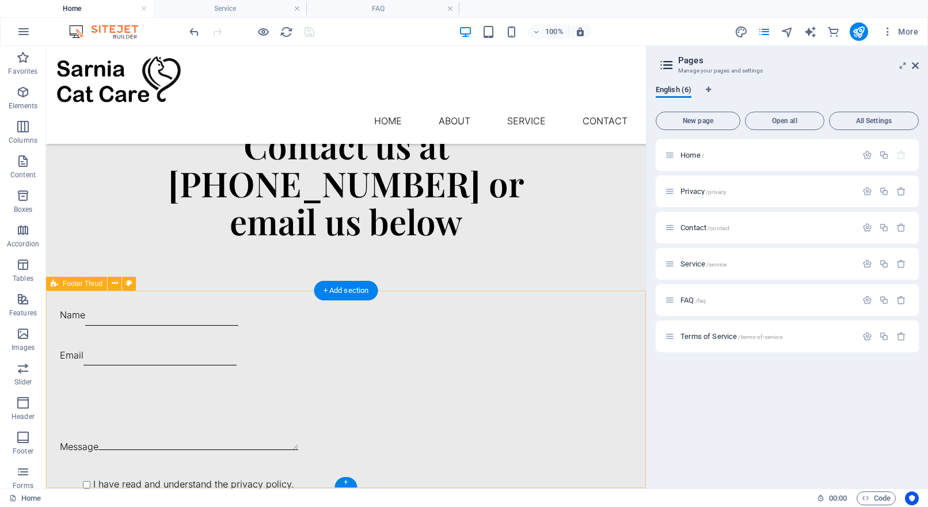
scroll to position [1419, 0]
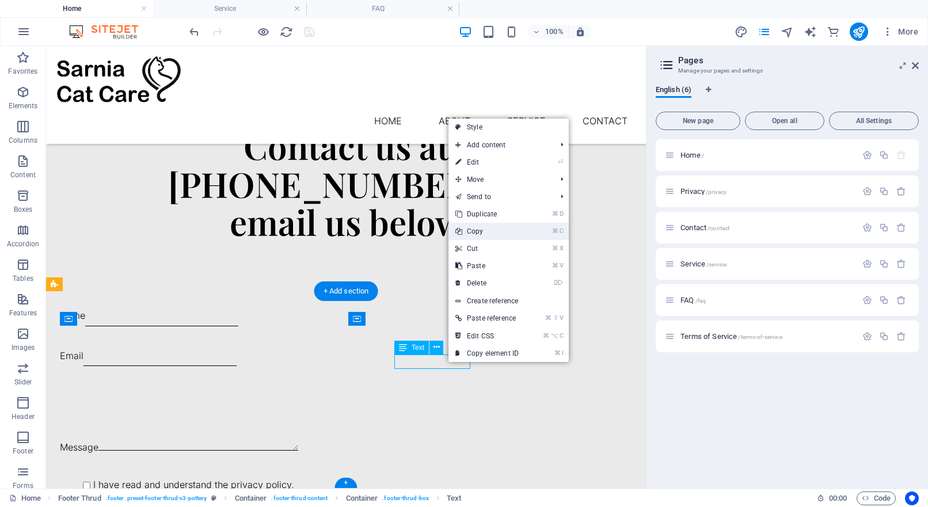
click at [475, 227] on link "⌘ C Copy" at bounding box center [486, 231] width 77 height 17
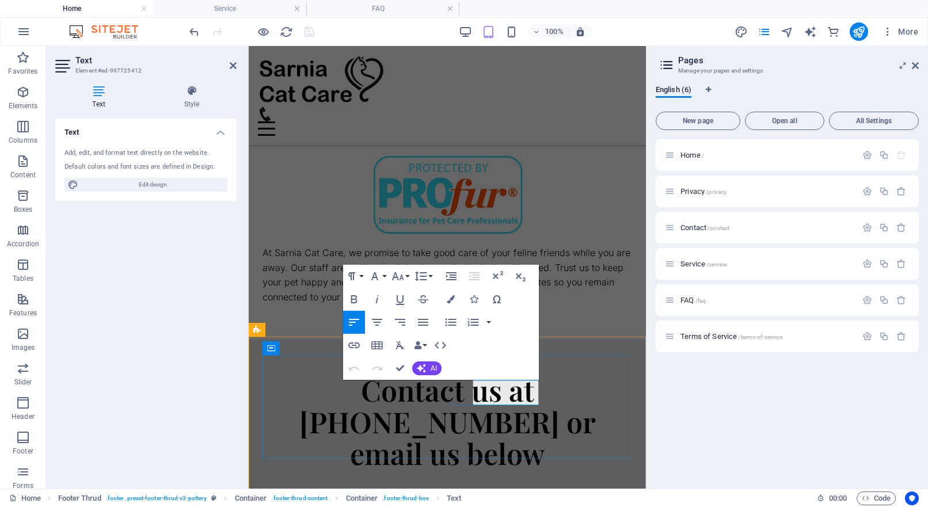
drag, startPoint x: 507, startPoint y: 410, endPoint x: 491, endPoint y: 396, distance: 21.2
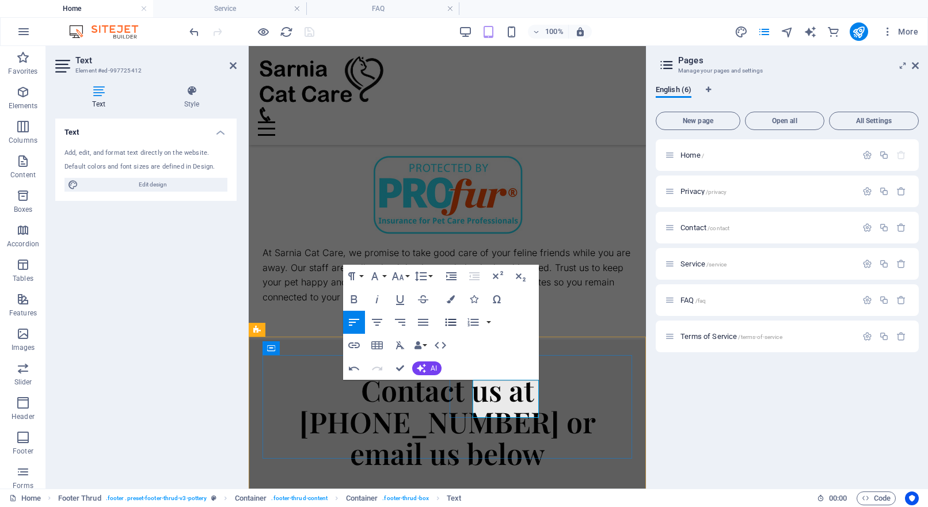
click at [448, 322] on icon "button" at bounding box center [450, 321] width 11 height 7
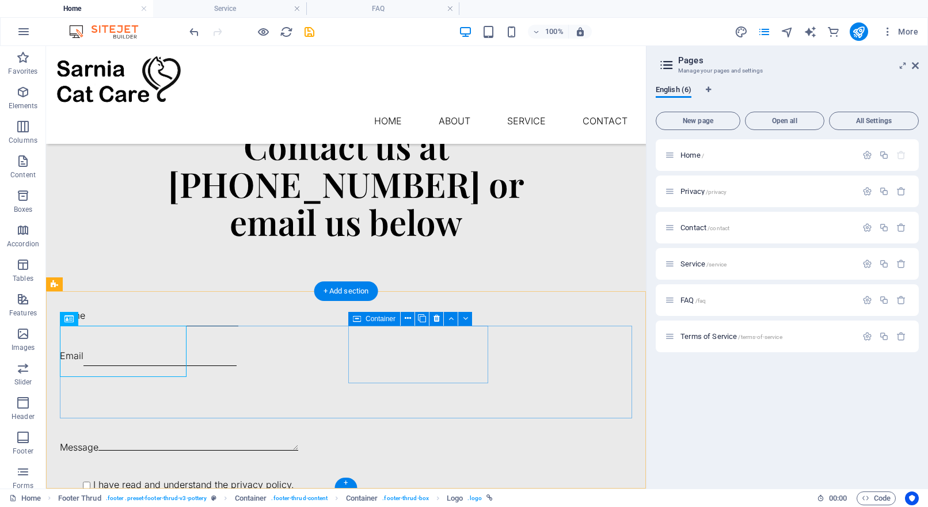
click at [383, 319] on span "Container" at bounding box center [380, 318] width 30 height 7
click at [405, 319] on icon at bounding box center [407, 318] width 6 height 12
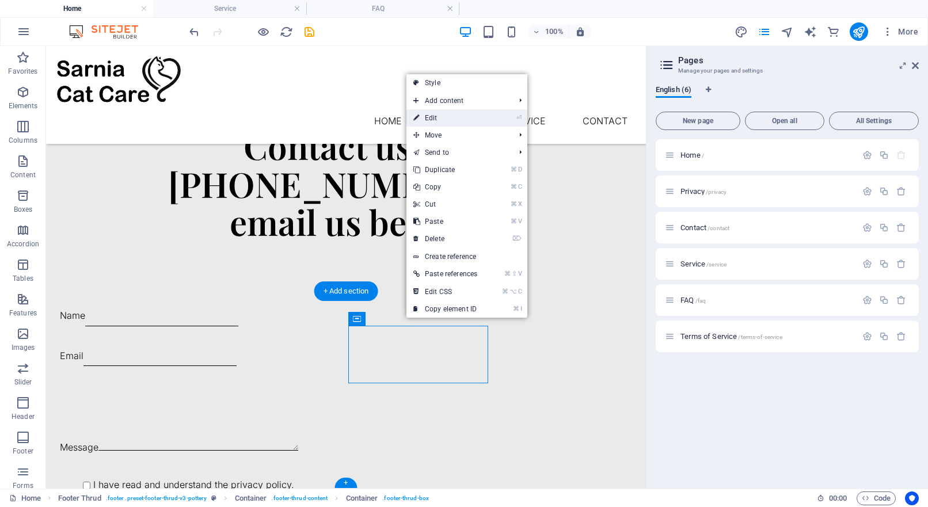
click at [434, 122] on link "⏎ Edit" at bounding box center [445, 117] width 78 height 17
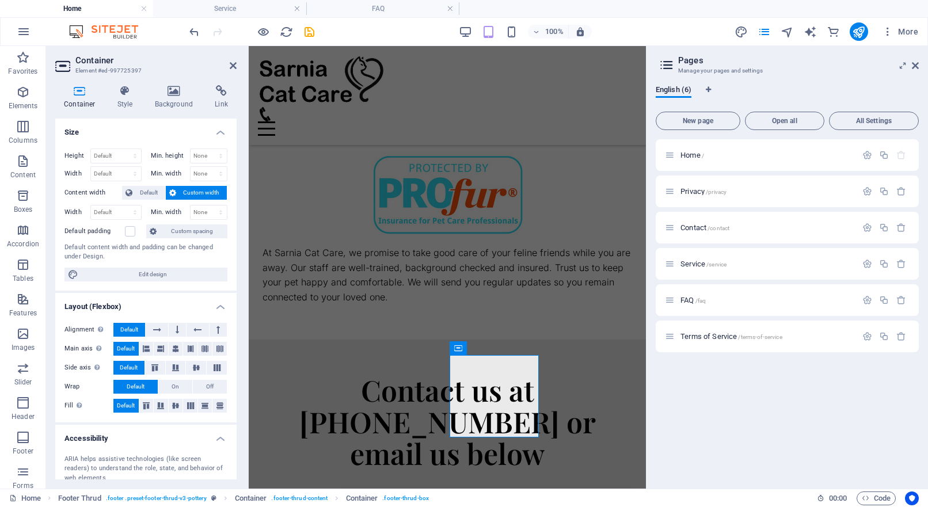
scroll to position [0, 0]
click at [183, 231] on span "Custom spacing" at bounding box center [192, 231] width 64 height 14
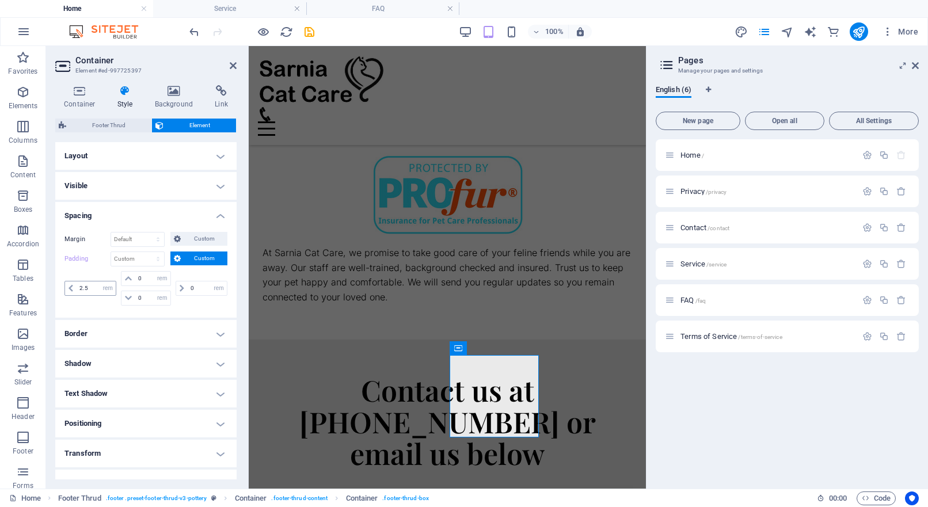
click at [70, 287] on icon at bounding box center [70, 288] width 5 height 7
drag, startPoint x: 91, startPoint y: 289, endPoint x: 73, endPoint y: 288, distance: 17.8
click at [73, 288] on div "2.5 px rem % vh vw" at bounding box center [90, 288] width 52 height 15
type input "0"
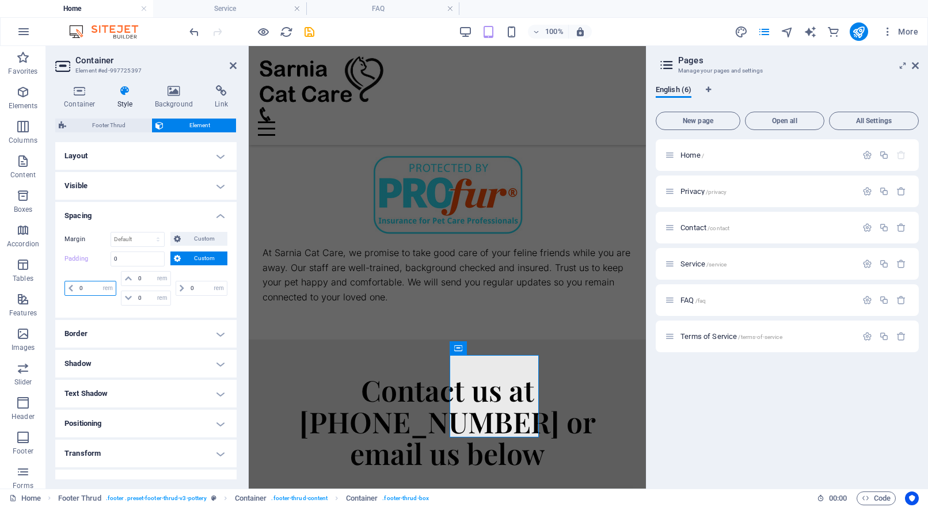
type input "0"
select select "rem"
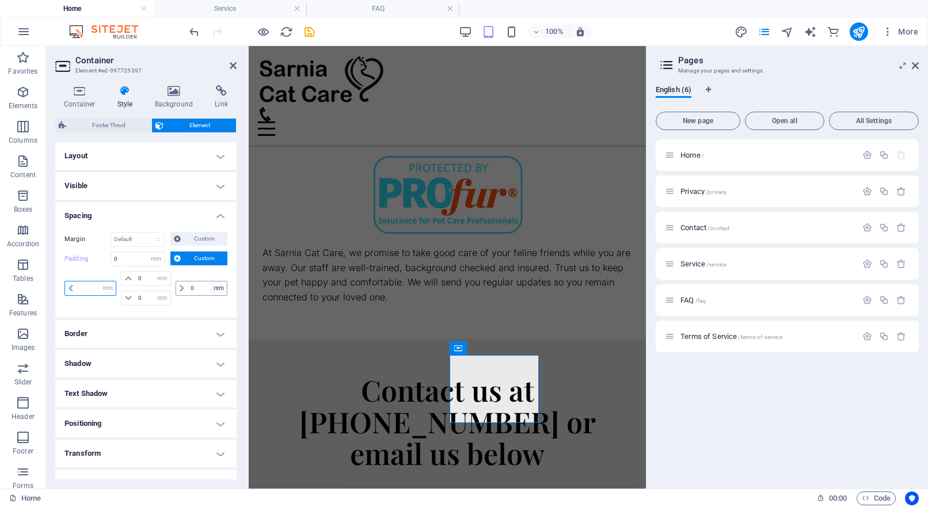
type input "2"
select select "DISABLED_OPTION_VALUE"
type input "2"
type input "0"
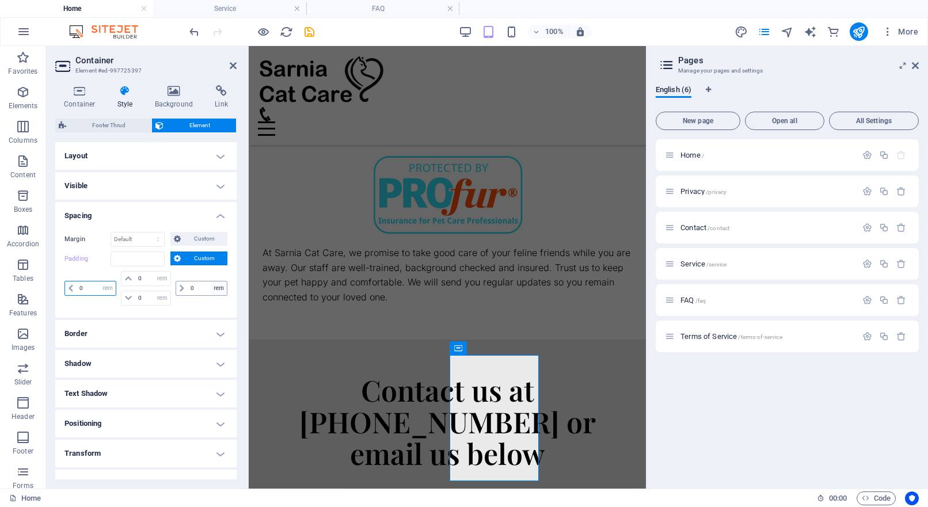
select select "rem"
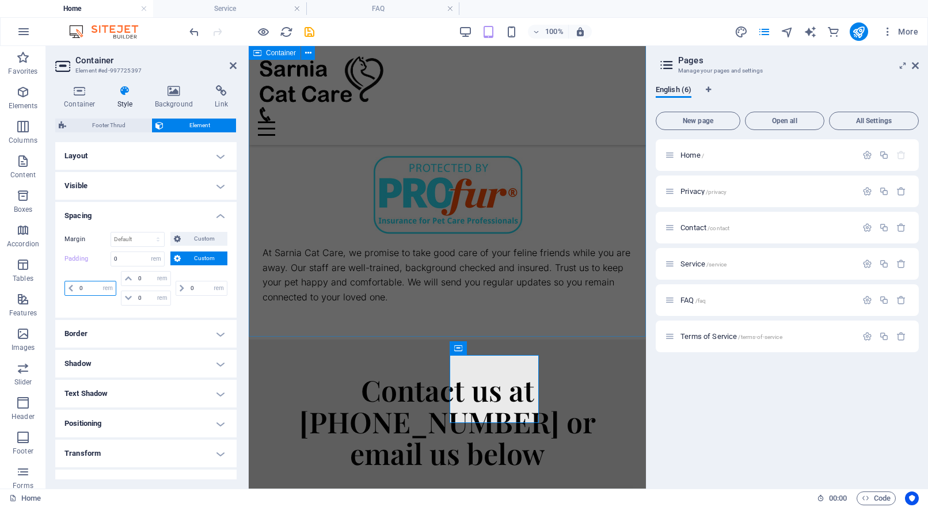
type input "0"
click at [179, 314] on div "Margin Default auto px % rem vw vh Custom Custom auto px % rem vw vh auto px % …" at bounding box center [145, 270] width 181 height 95
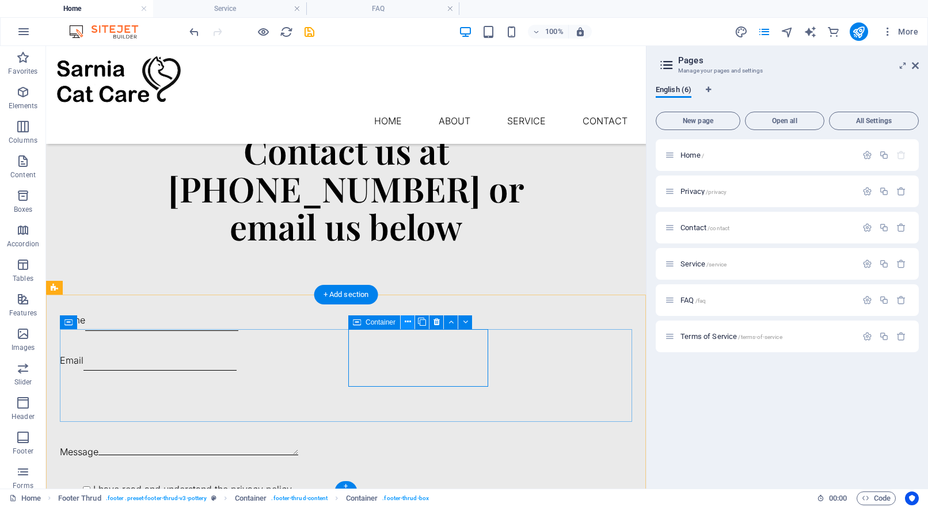
scroll to position [1415, 0]
drag, startPoint x: 406, startPoint y: 323, endPoint x: 360, endPoint y: 277, distance: 65.1
click at [406, 323] on icon at bounding box center [407, 322] width 6 height 12
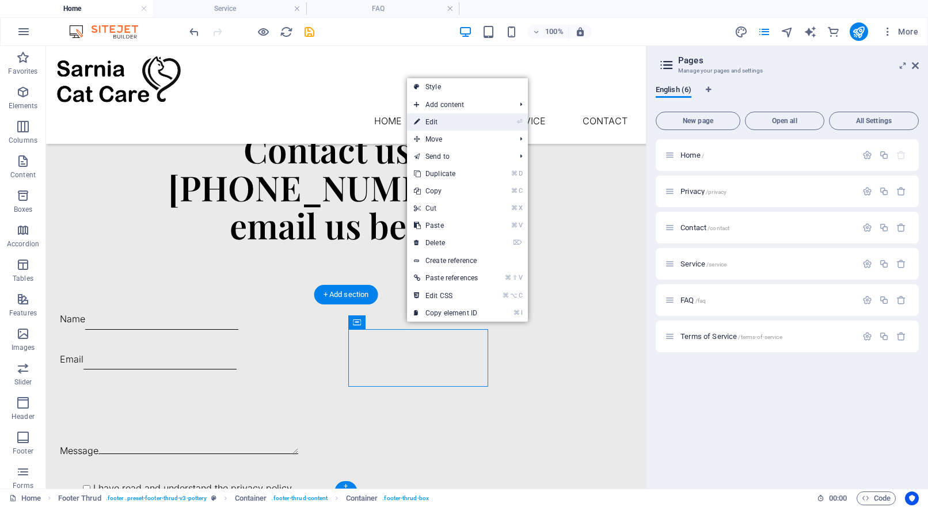
click at [445, 122] on link "⏎ Edit" at bounding box center [446, 121] width 78 height 17
select select "rem"
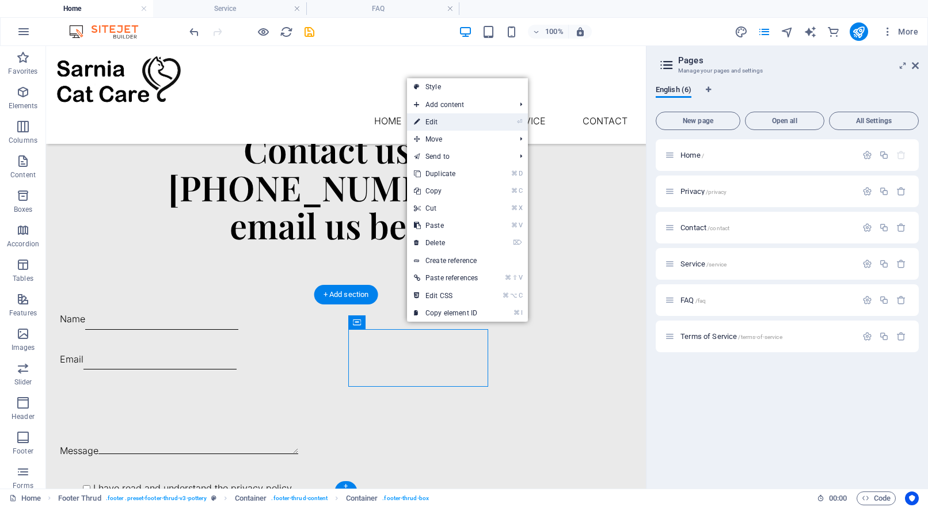
select select "rem"
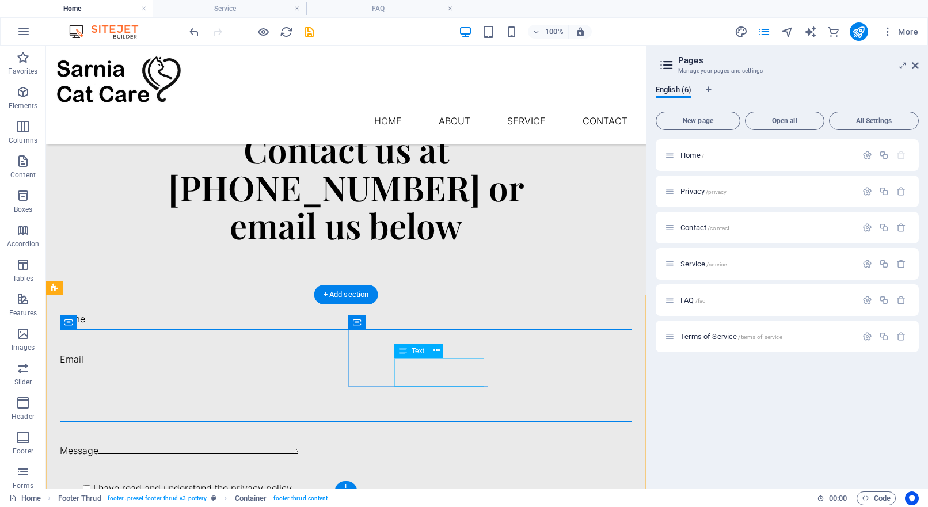
click at [384, 323] on span "Container" at bounding box center [380, 322] width 30 height 7
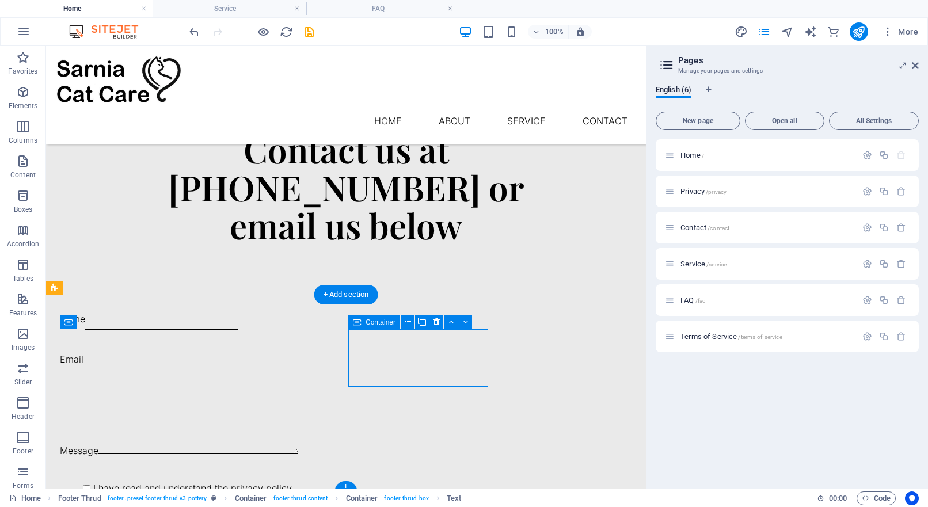
click at [384, 323] on span "Container" at bounding box center [380, 322] width 30 height 7
select select "rem"
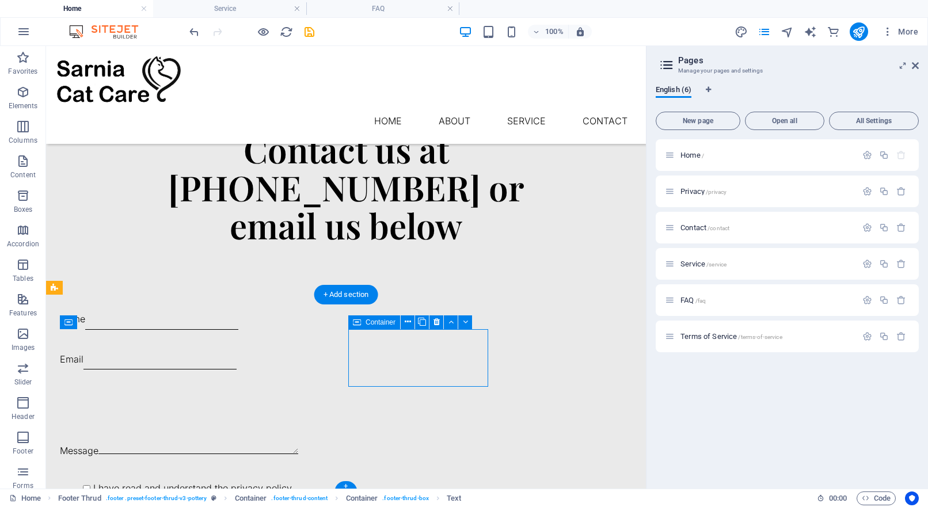
select select "rem"
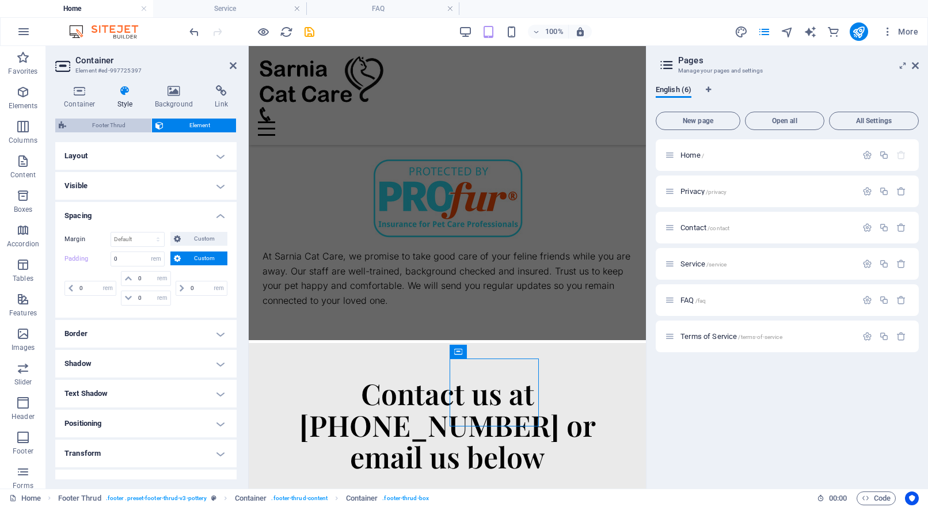
click at [113, 128] on span "Footer Thrud" at bounding box center [109, 126] width 78 height 14
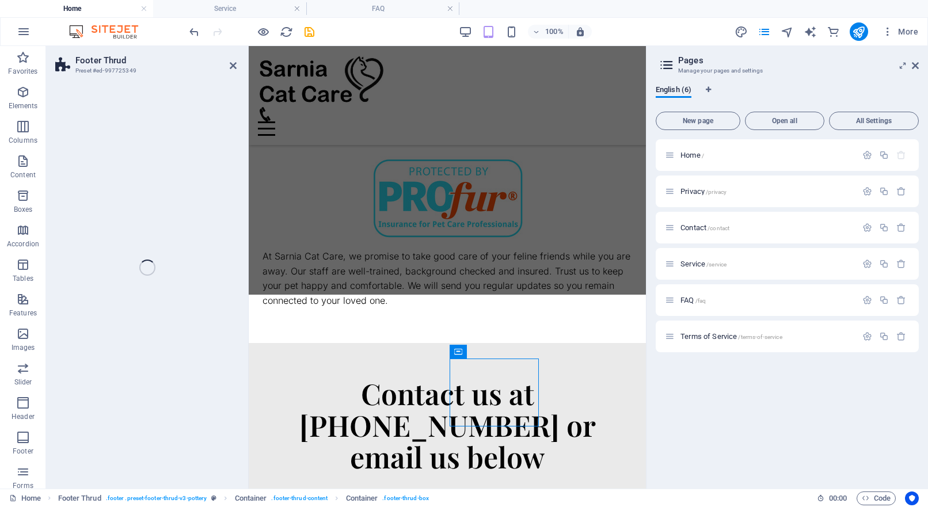
select select "rem"
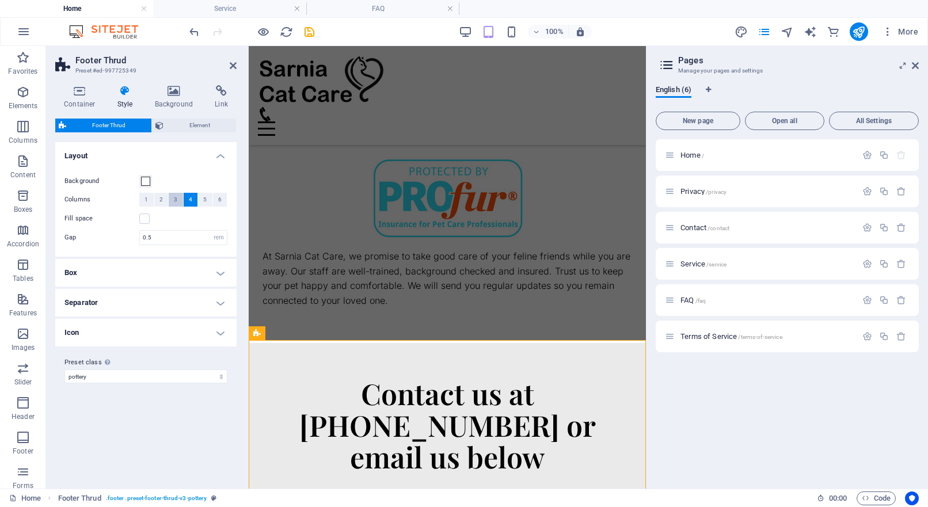
click at [179, 197] on button "3" at bounding box center [176, 200] width 14 height 14
click at [189, 198] on span "4" at bounding box center [190, 200] width 3 height 14
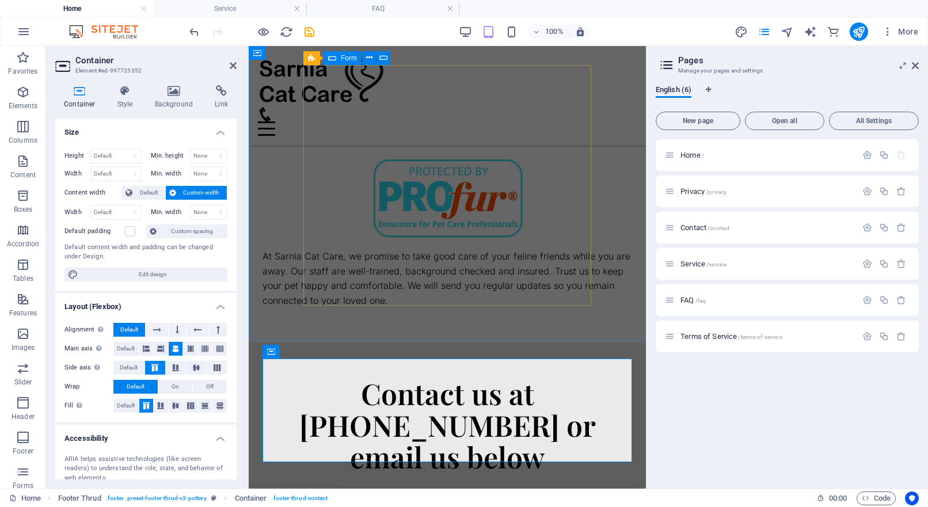
drag, startPoint x: 554, startPoint y: 79, endPoint x: 404, endPoint y: 213, distance: 201.3
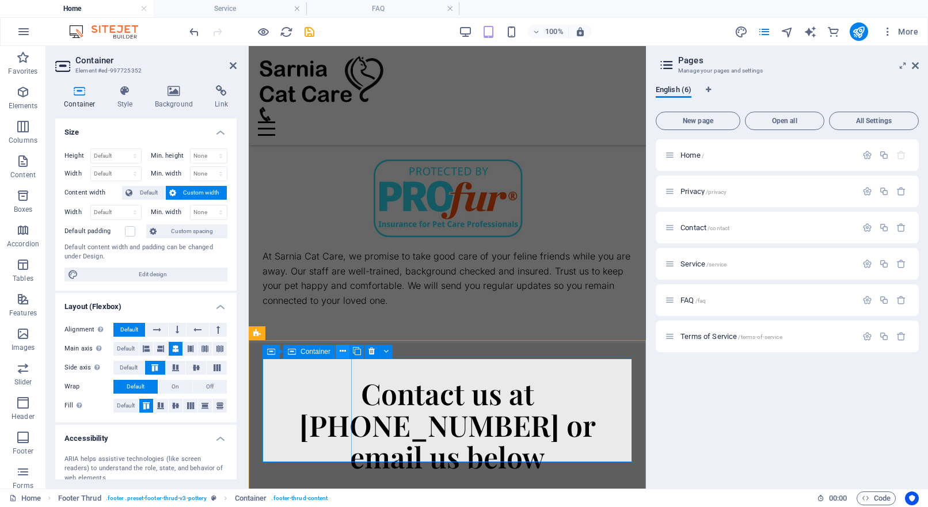
click at [342, 352] on icon at bounding box center [342, 351] width 6 height 12
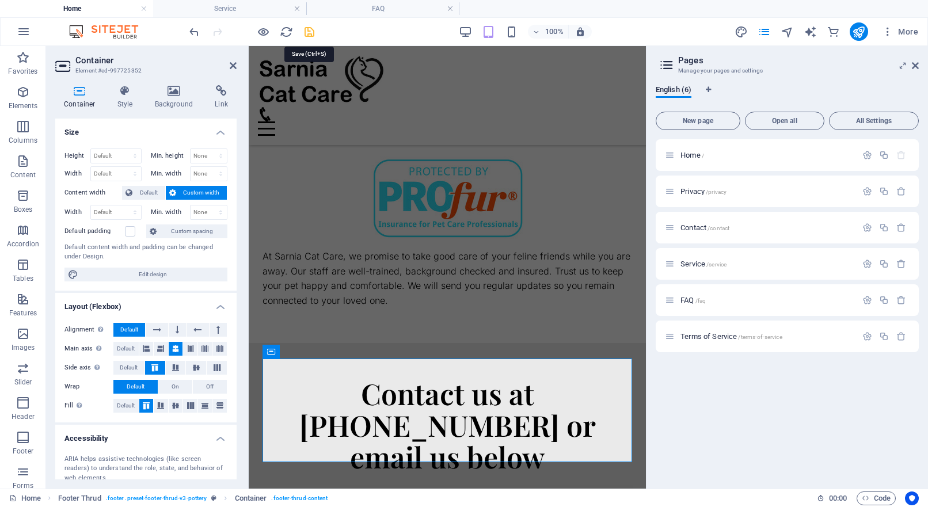
click at [307, 31] on icon "save" at bounding box center [309, 31] width 13 height 13
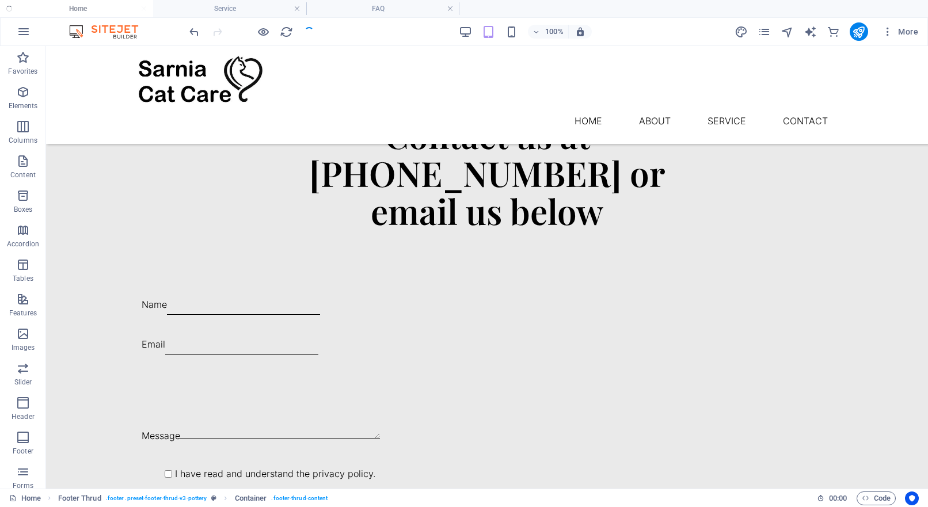
checkbox input "false"
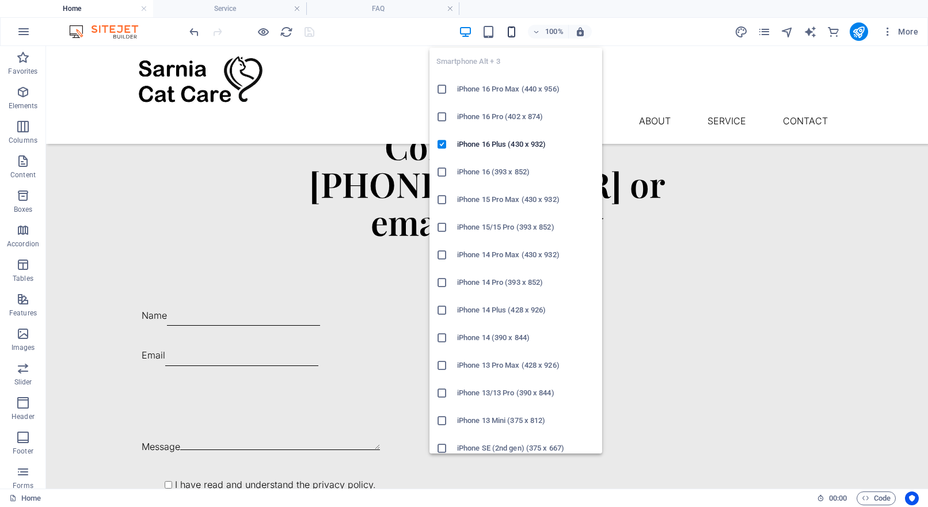
click at [507, 30] on icon "button" at bounding box center [511, 31] width 13 height 13
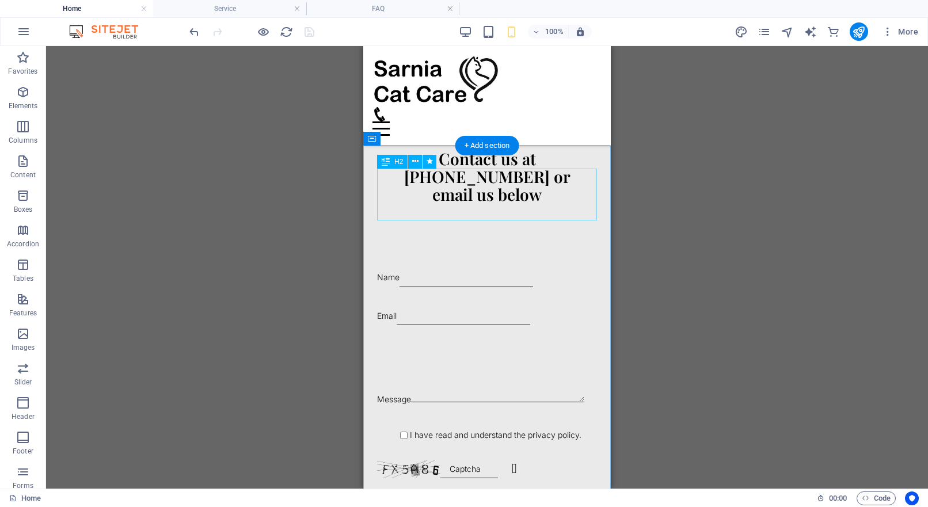
scroll to position [971, 0]
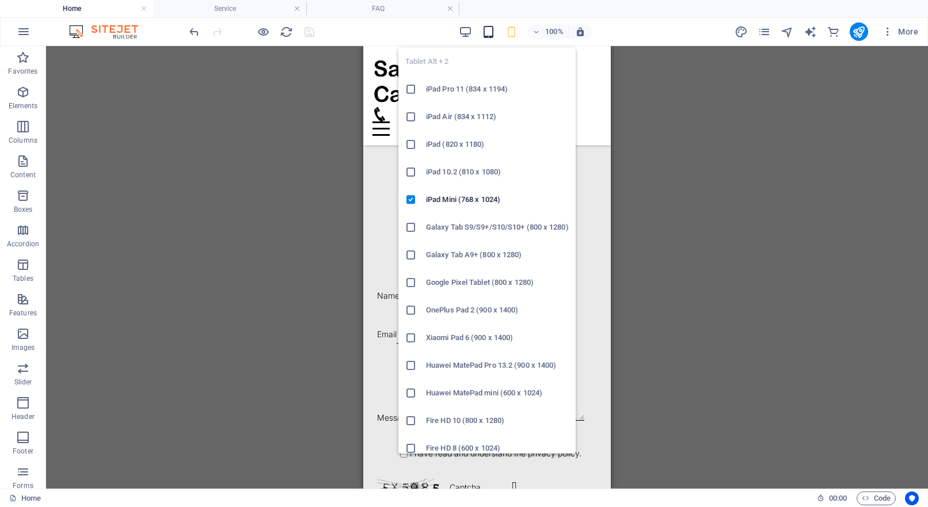
click at [494, 32] on icon "button" at bounding box center [488, 31] width 13 height 13
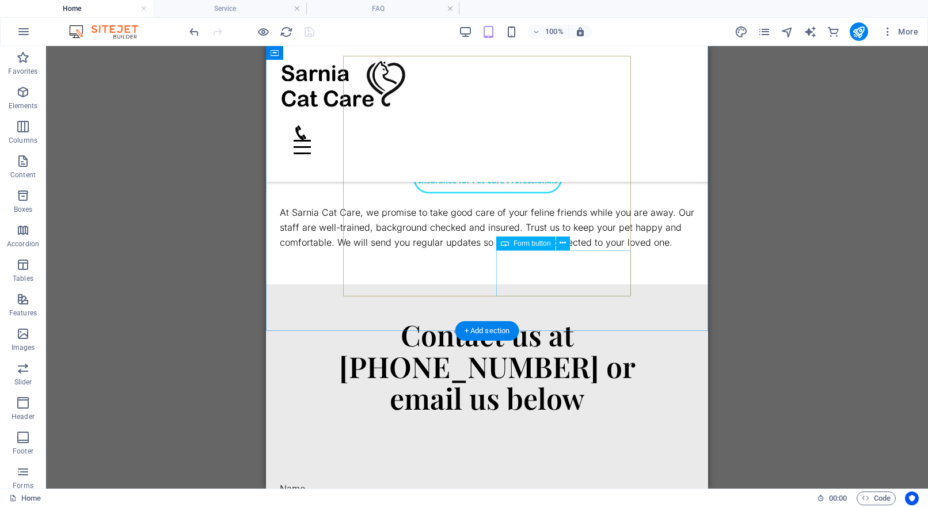
scroll to position [1364, 0]
click at [214, 165] on div "Drag here to replace the existing content. Press “Ctrl” if you want to create a…" at bounding box center [486, 267] width 881 height 442
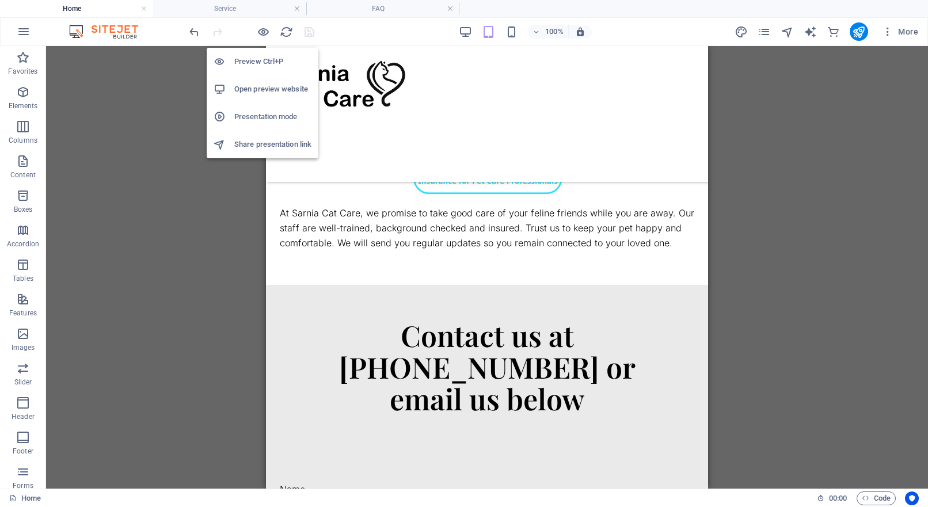
click at [268, 89] on h6 "Open preview website" at bounding box center [272, 89] width 77 height 14
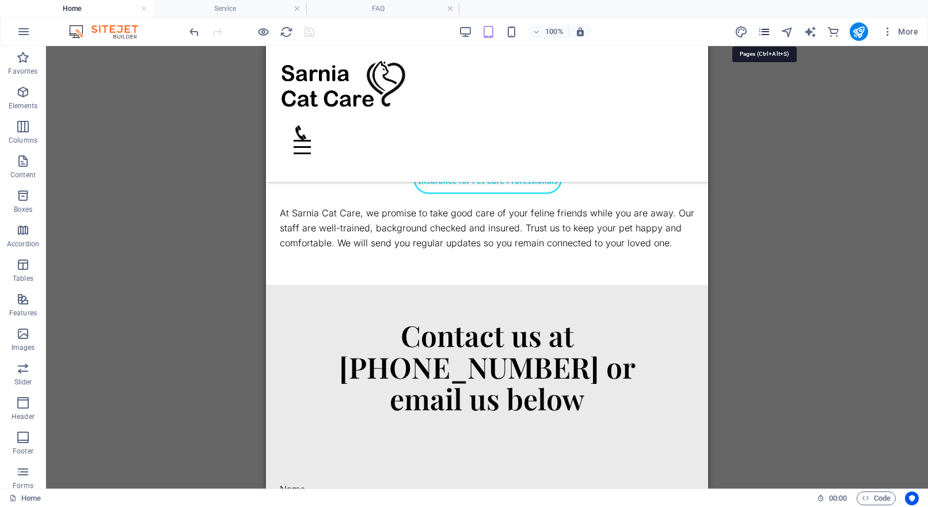
click at [765, 35] on icon "pages" at bounding box center [763, 31] width 13 height 13
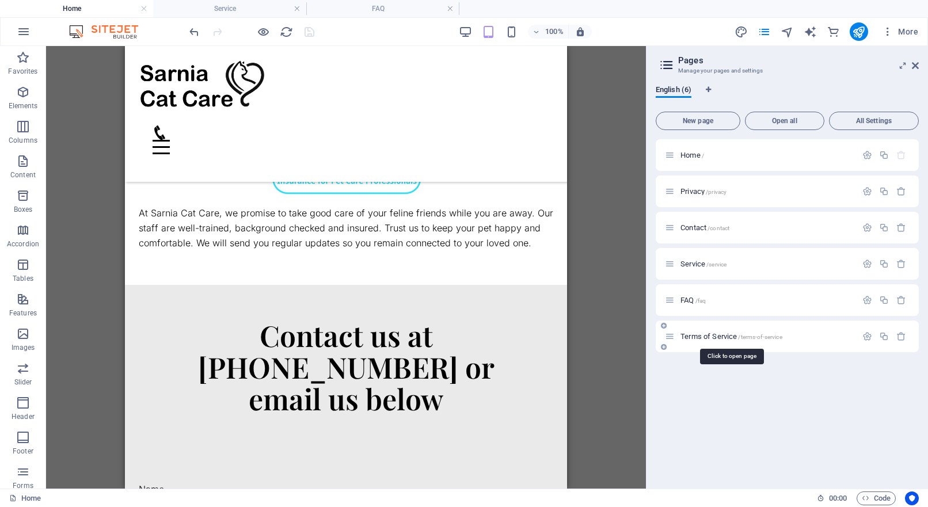
click at [711, 337] on span "Terms of Service /terms-of-service" at bounding box center [731, 336] width 102 height 9
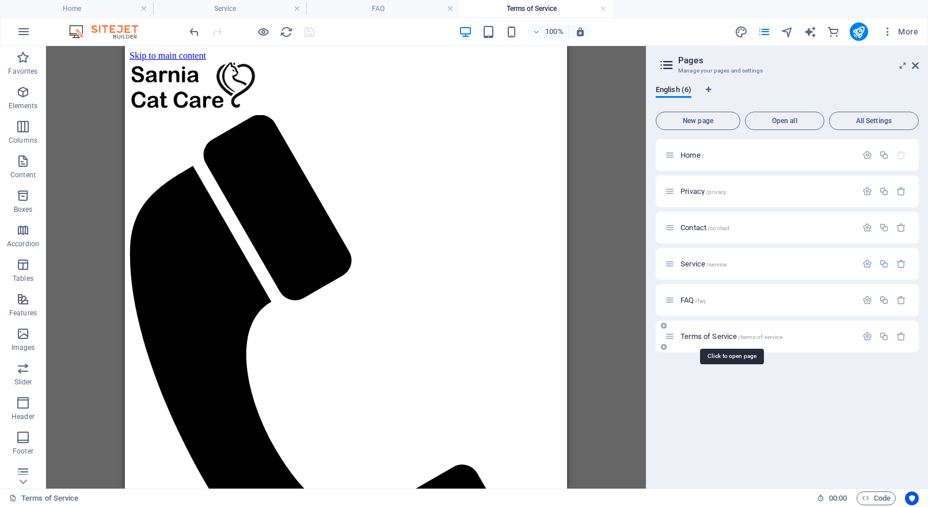
scroll to position [0, 0]
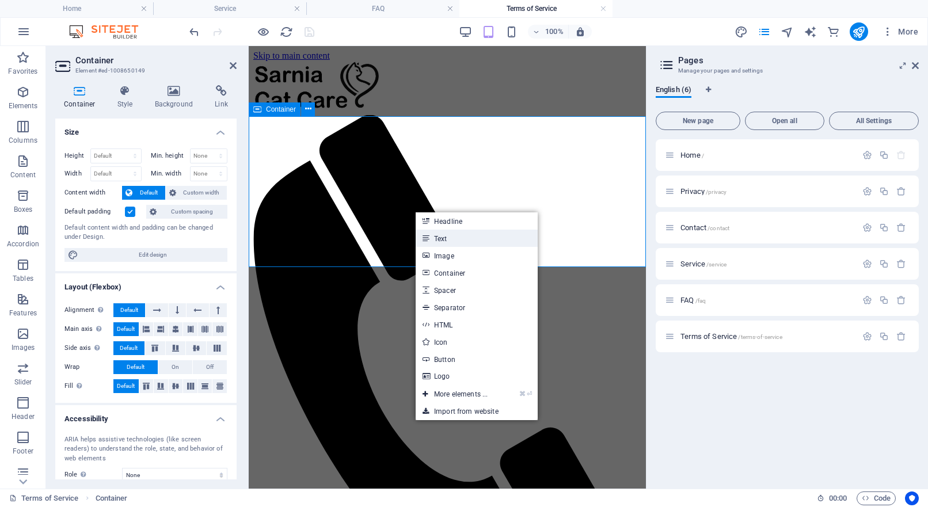
click at [428, 238] on icon at bounding box center [425, 238] width 6 height 17
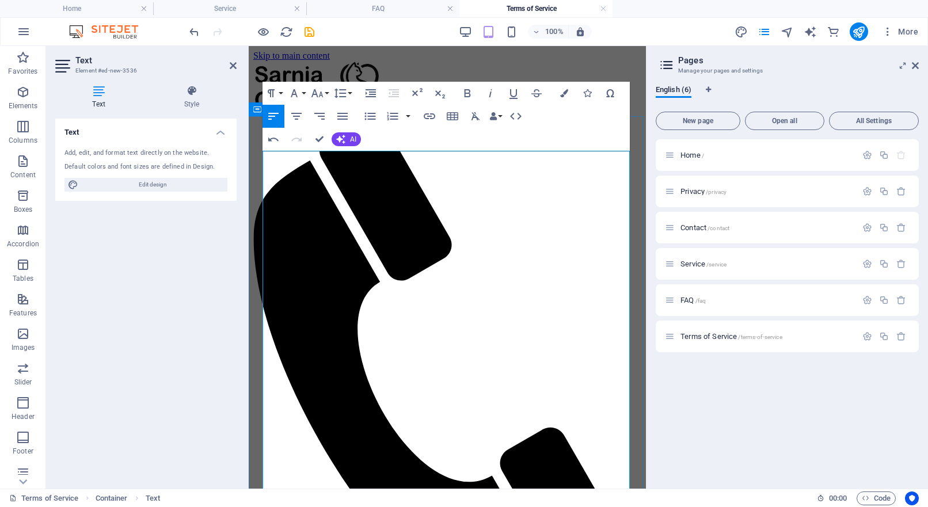
click at [470, 94] on icon "button" at bounding box center [467, 93] width 14 height 14
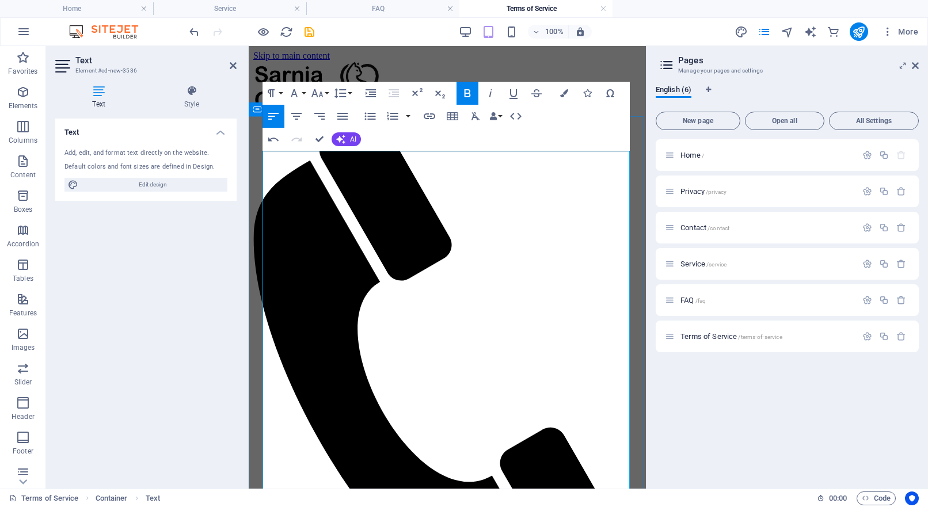
drag, startPoint x: 322, startPoint y: 187, endPoint x: 326, endPoint y: 212, distance: 25.6
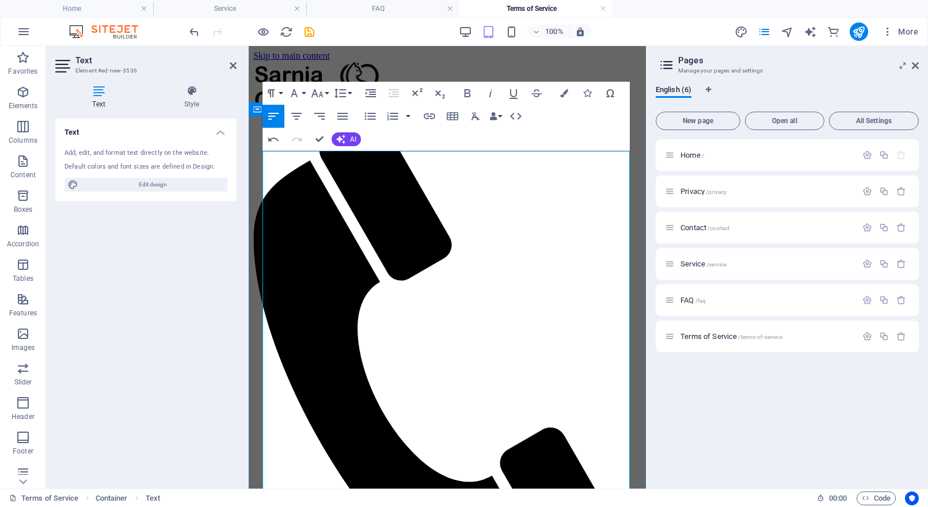
drag, startPoint x: 398, startPoint y: 203, endPoint x: 398, endPoint y: 187, distance: 15.5
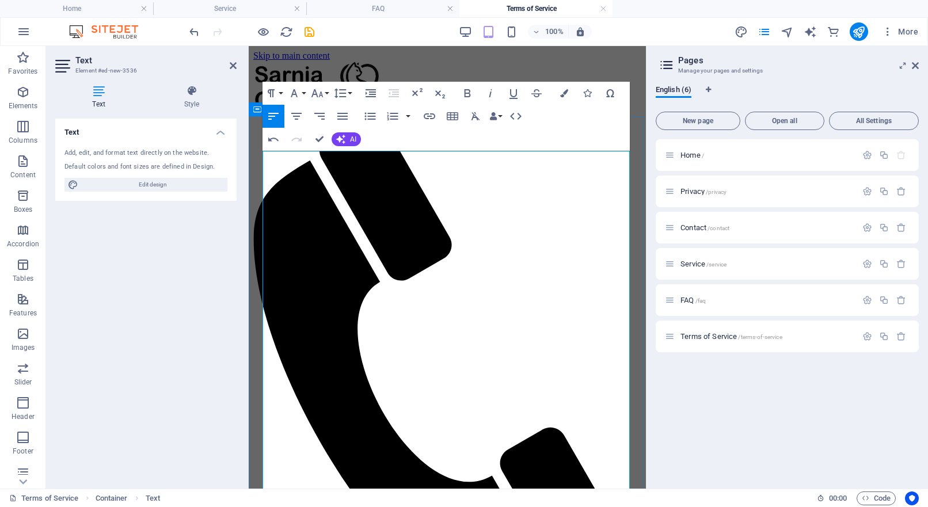
click at [468, 93] on icon "button" at bounding box center [467, 93] width 6 height 8
drag, startPoint x: 466, startPoint y: 201, endPoint x: 335, endPoint y: 203, distance: 131.2
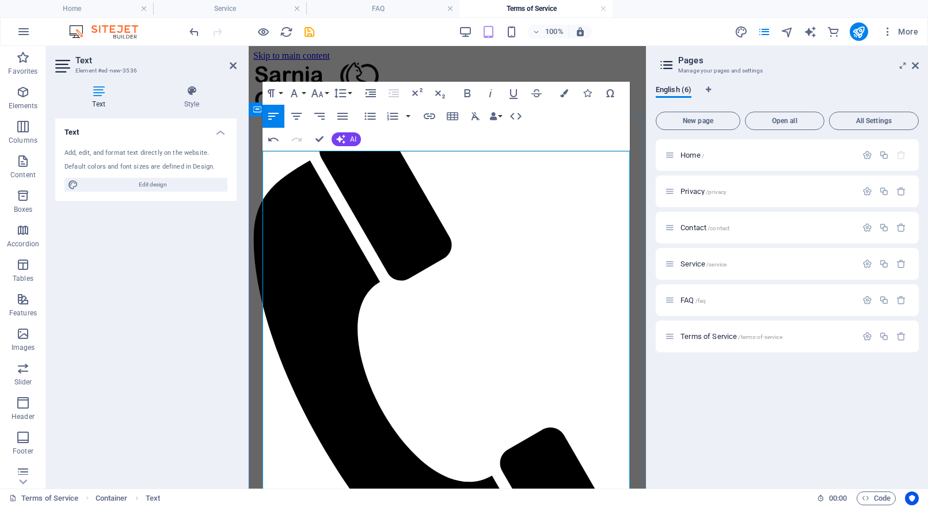
drag, startPoint x: 308, startPoint y: 388, endPoint x: 308, endPoint y: 399, distance: 10.4
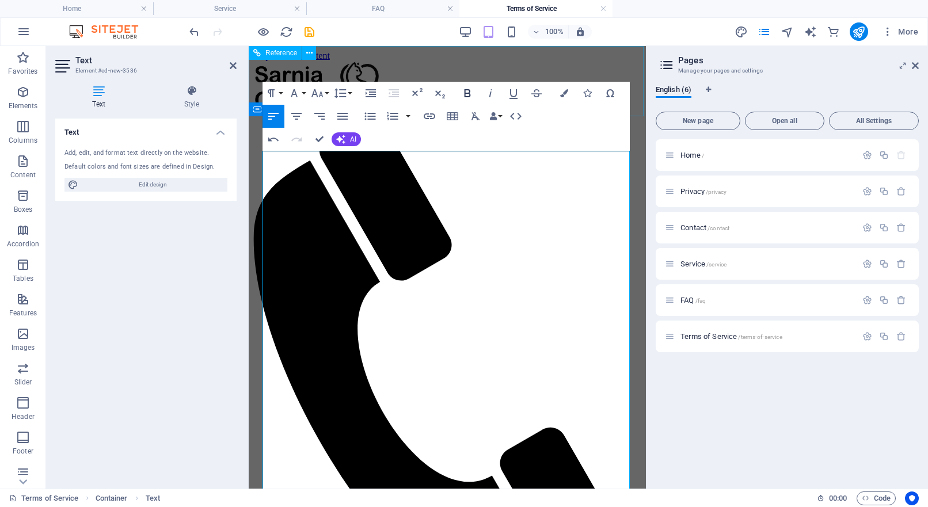
click at [468, 90] on icon "button" at bounding box center [467, 93] width 14 height 14
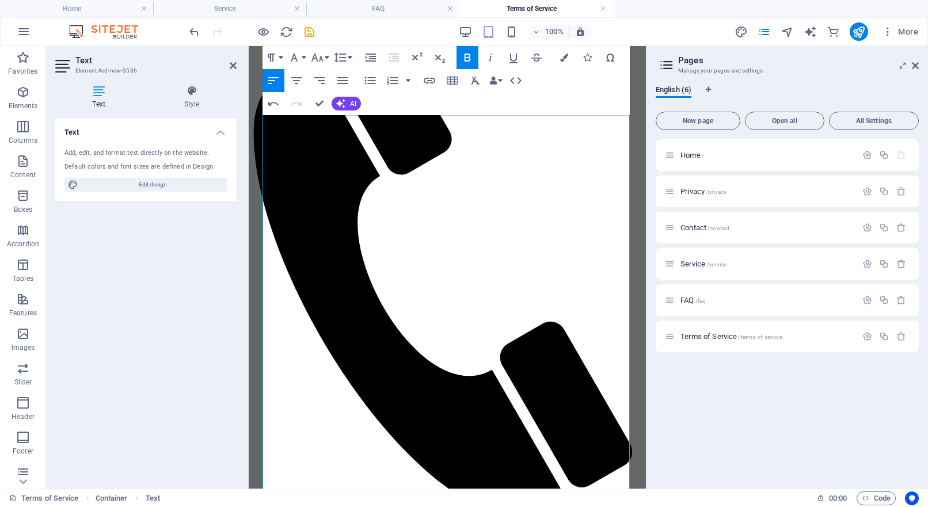
scroll to position [117, 0]
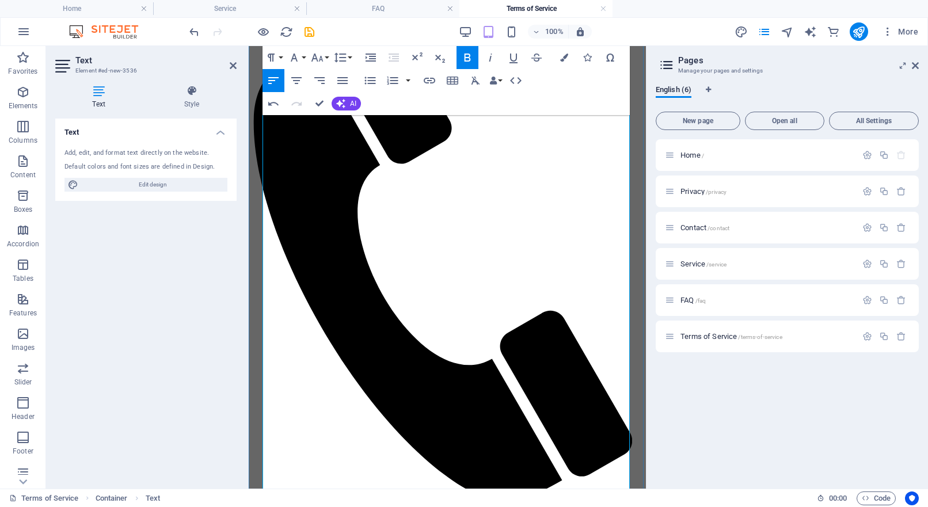
drag, startPoint x: 300, startPoint y: 329, endPoint x: 321, endPoint y: 470, distance: 142.0
click at [371, 82] on icon "button" at bounding box center [370, 81] width 14 height 14
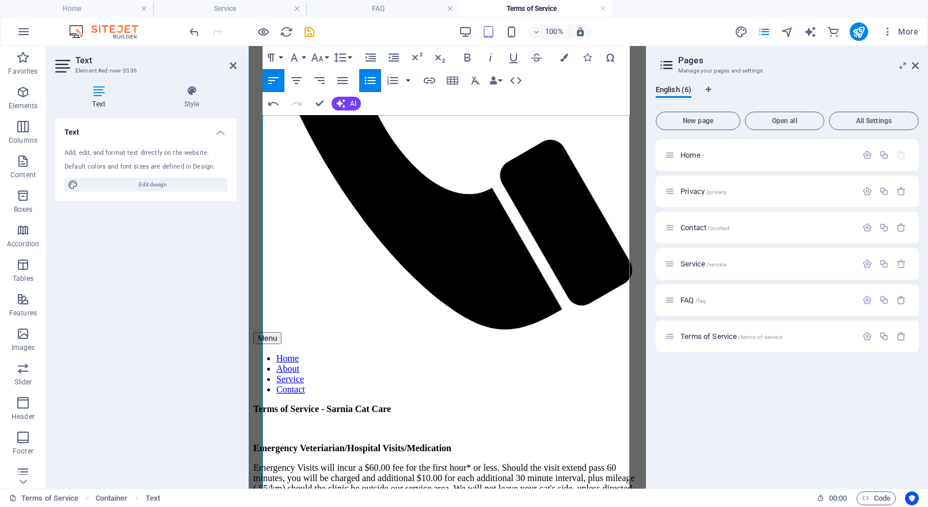
scroll to position [285, 0]
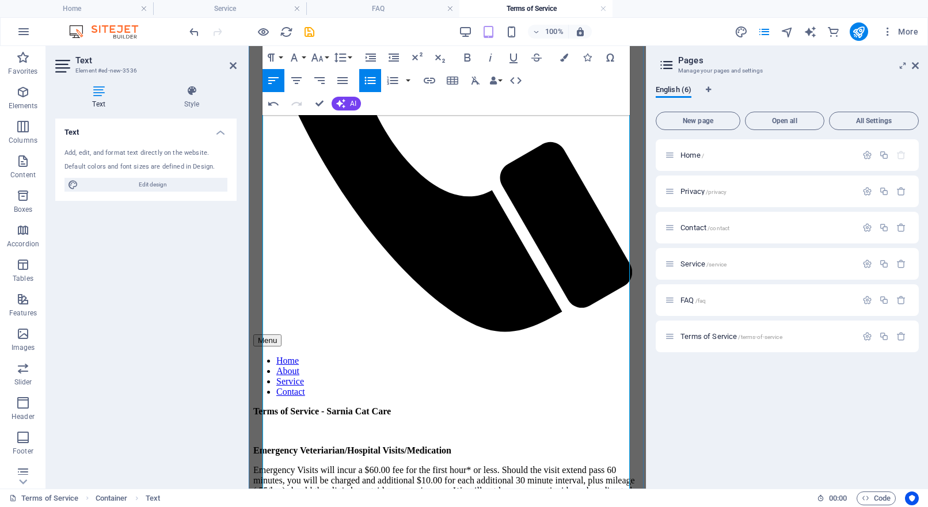
click at [470, 59] on icon "button" at bounding box center [467, 58] width 6 height 8
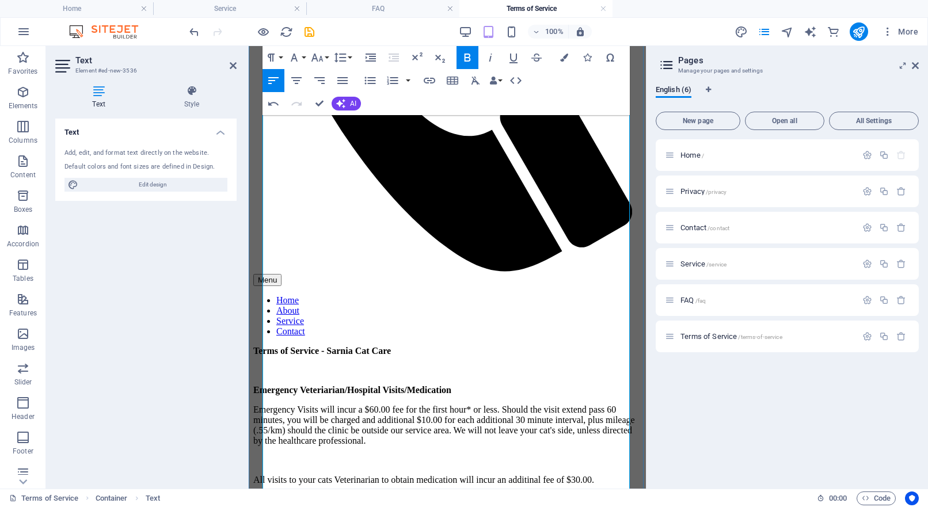
scroll to position [344, 0]
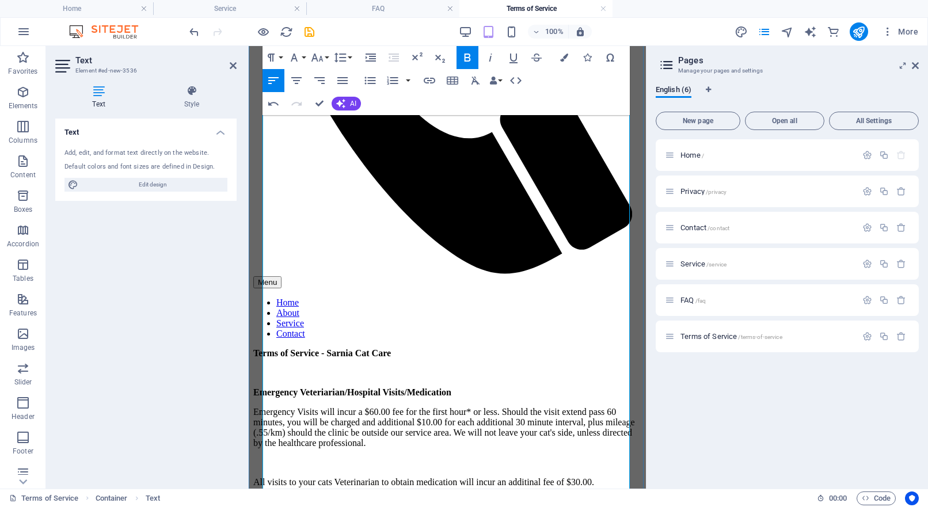
drag, startPoint x: 344, startPoint y: 290, endPoint x: 344, endPoint y: 304, distance: 13.8
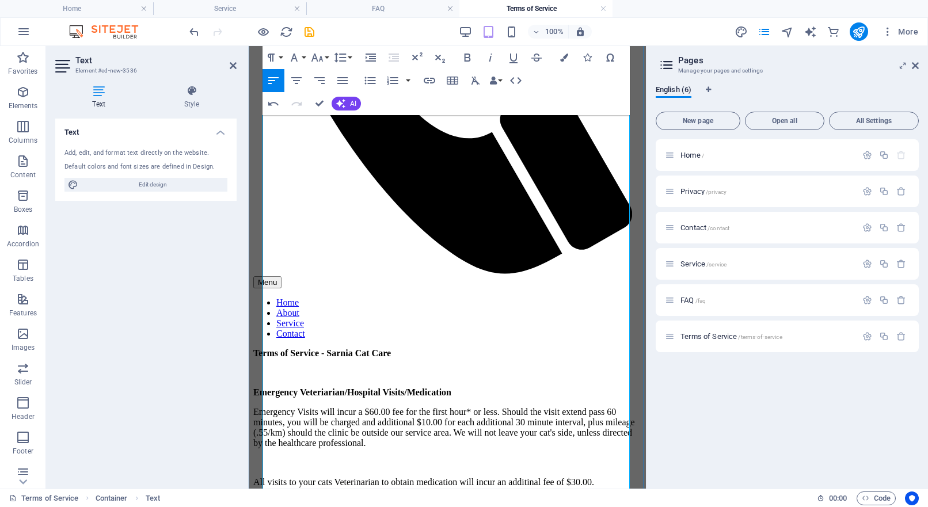
drag, startPoint x: 309, startPoint y: 357, endPoint x: 308, endPoint y: 400, distance: 42.6
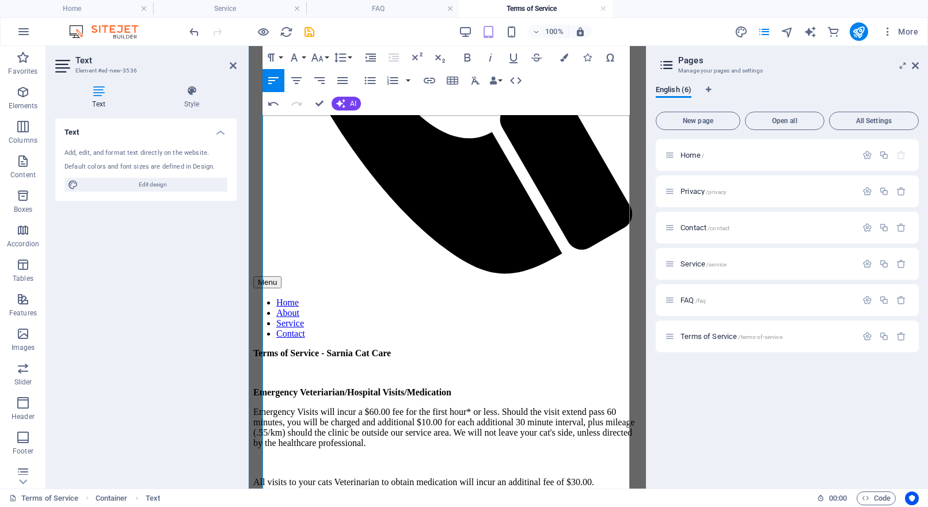
drag, startPoint x: 323, startPoint y: 403, endPoint x: 295, endPoint y: 372, distance: 41.1
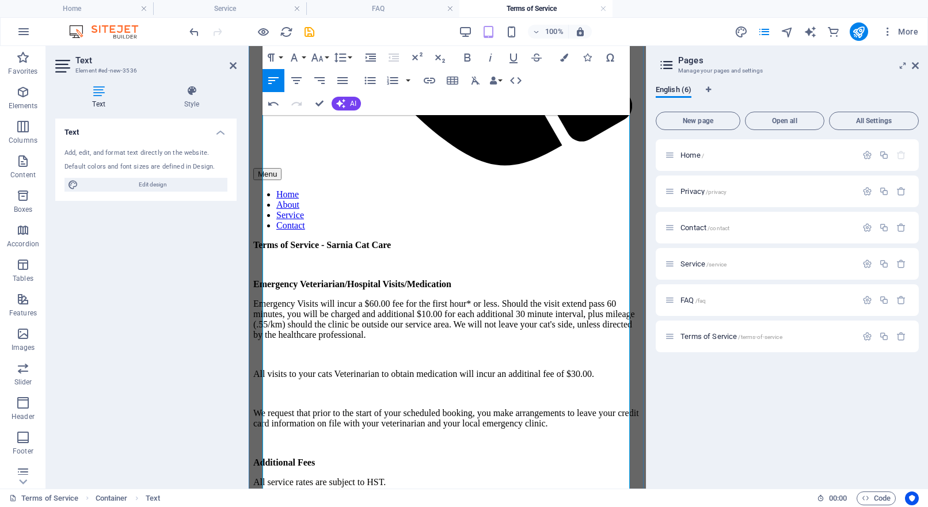
scroll to position [460, 0]
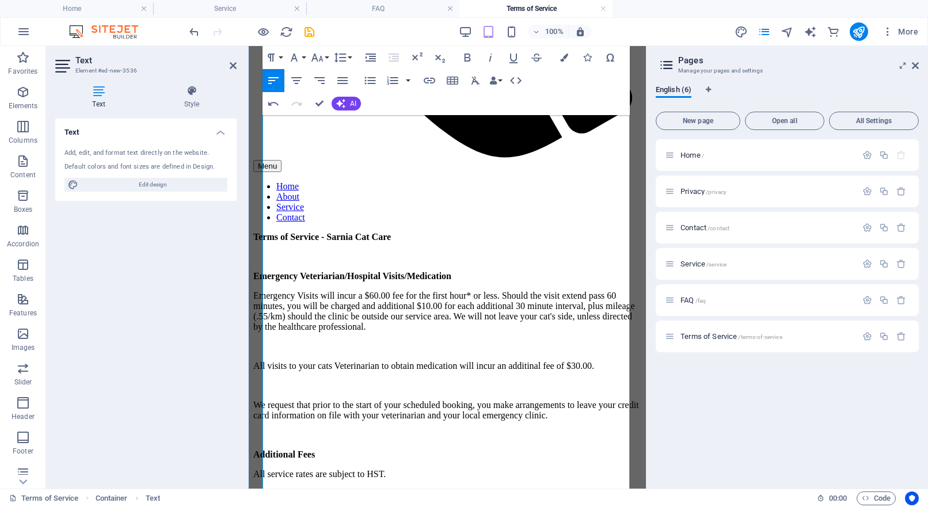
drag, startPoint x: 348, startPoint y: 331, endPoint x: 258, endPoint y: 329, distance: 89.8
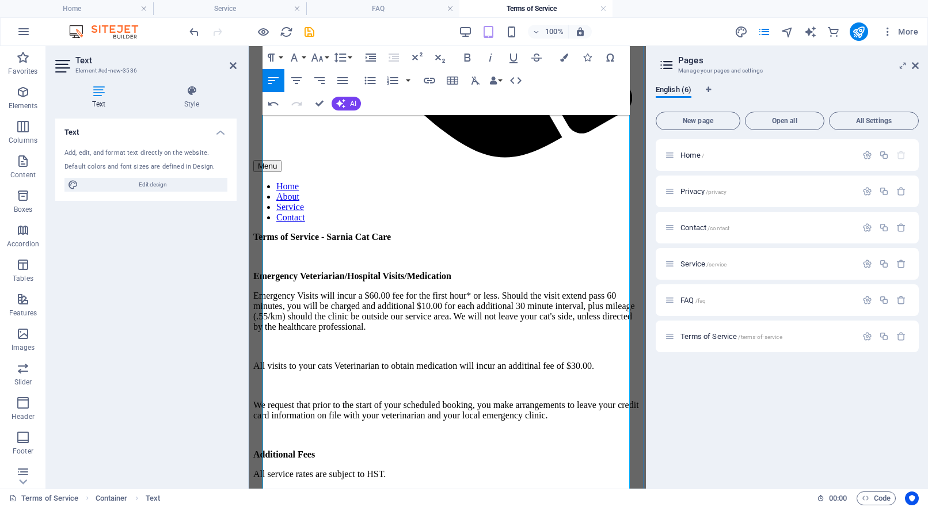
click at [467, 59] on icon "button" at bounding box center [467, 58] width 14 height 14
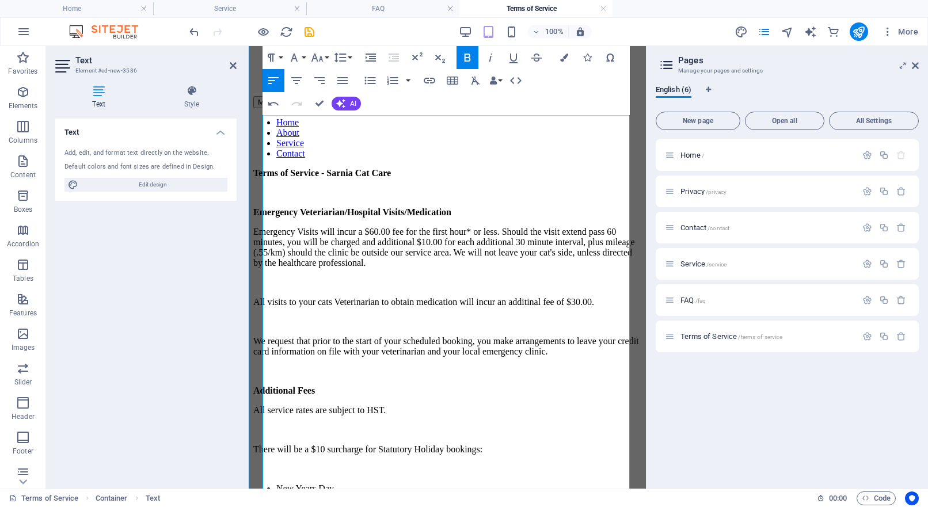
scroll to position [522, 0]
drag, startPoint x: 605, startPoint y: 296, endPoint x: 430, endPoint y: 298, distance: 174.9
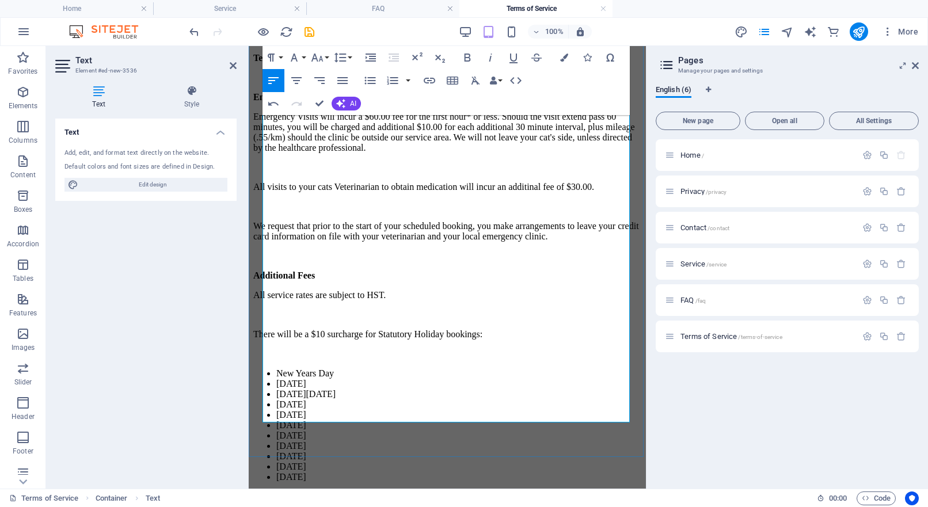
scroll to position [642, 0]
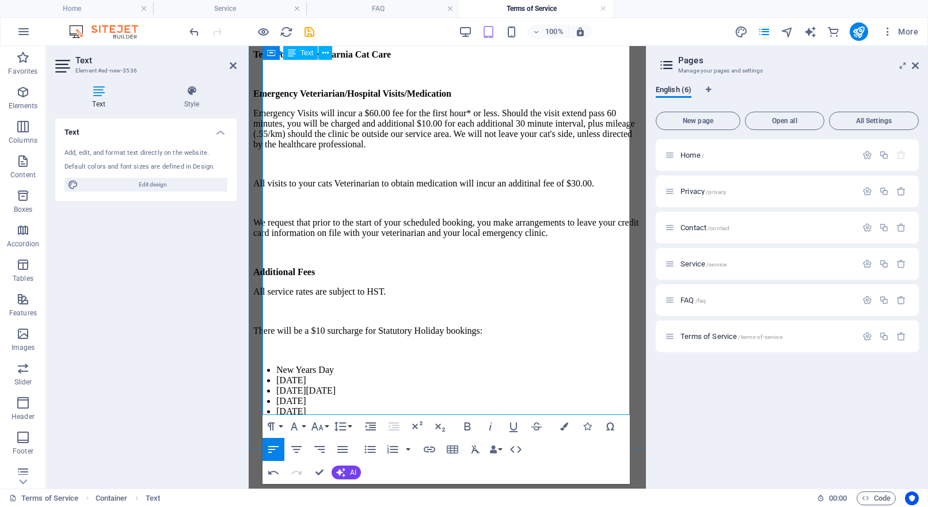
drag, startPoint x: 263, startPoint y: 205, endPoint x: 366, endPoint y: 334, distance: 165.0
click at [366, 334] on div "Terms of Service - Sarnia Cat Care Emergency Veteriarian/Hospital Visits/Medica…" at bounding box center [447, 511] width 388 height 924
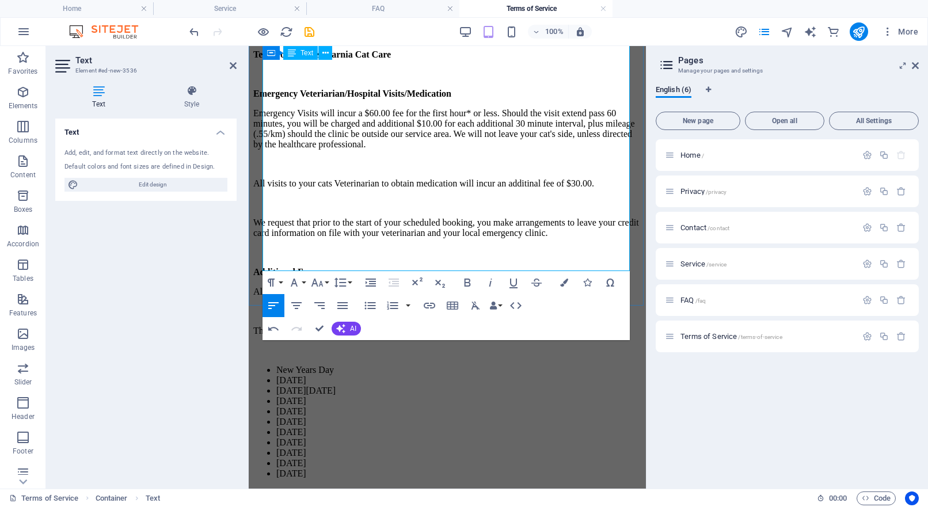
click at [467, 283] on icon "button" at bounding box center [467, 282] width 6 height 8
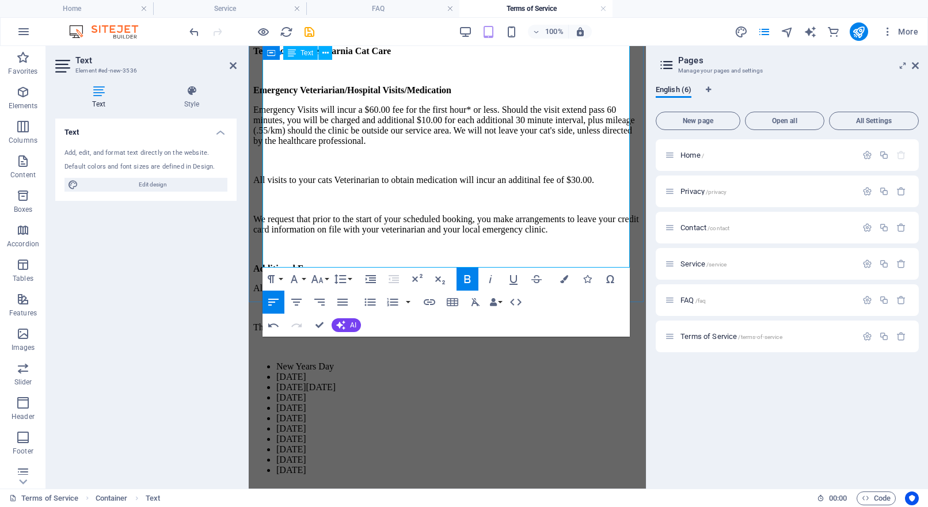
scroll to position [645, 0]
drag, startPoint x: 266, startPoint y: 260, endPoint x: 564, endPoint y: 258, distance: 298.1
click at [494, 280] on icon "button" at bounding box center [490, 280] width 14 height 14
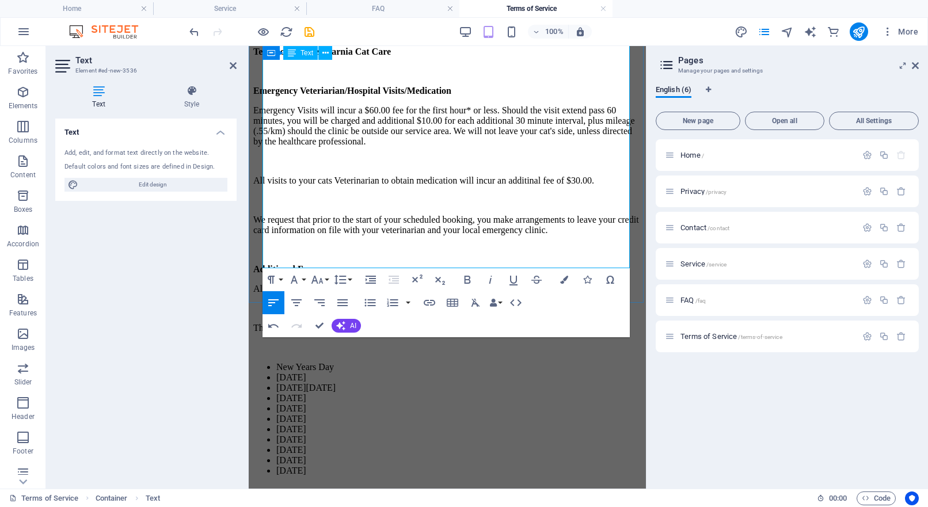
scroll to position [644, 0]
click at [209, 299] on div "Text Add, edit, and format text directly on the website. Default colors and fon…" at bounding box center [145, 299] width 181 height 361
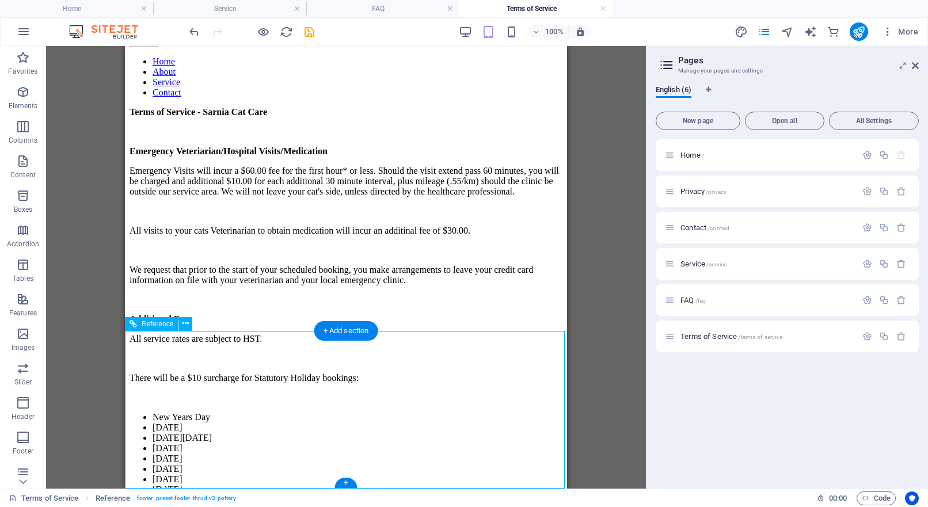
scroll to position [574, 0]
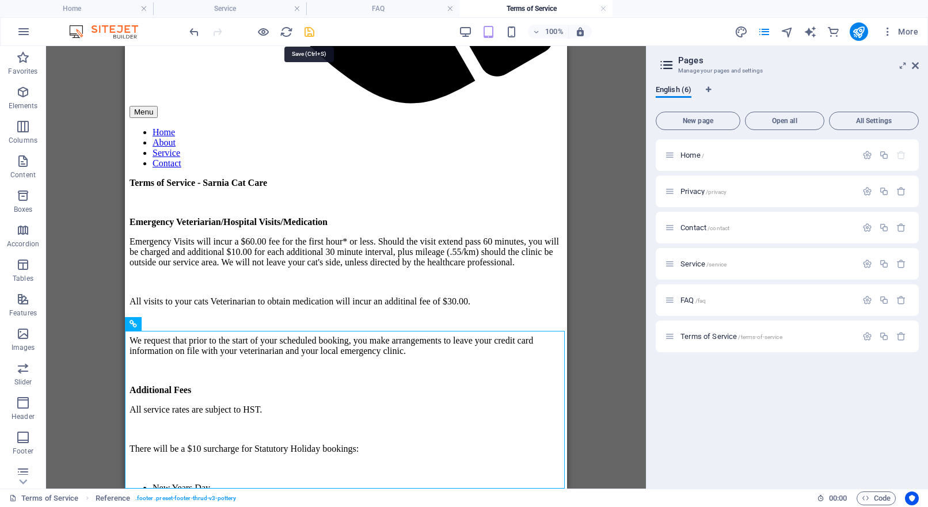
click at [308, 31] on icon "save" at bounding box center [309, 31] width 13 height 13
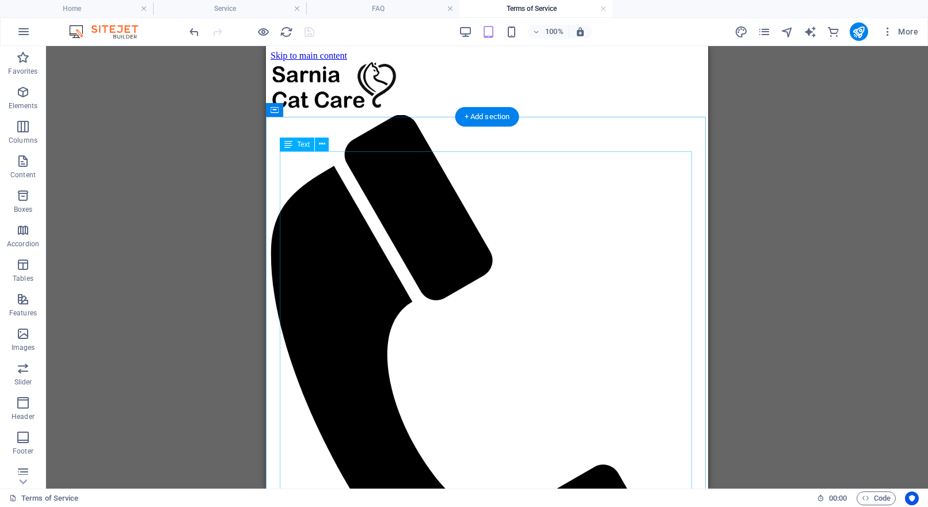
scroll to position [0, 0]
click at [863, 33] on icon "publish" at bounding box center [858, 31] width 13 height 13
